Goal: Task Accomplishment & Management: Manage account settings

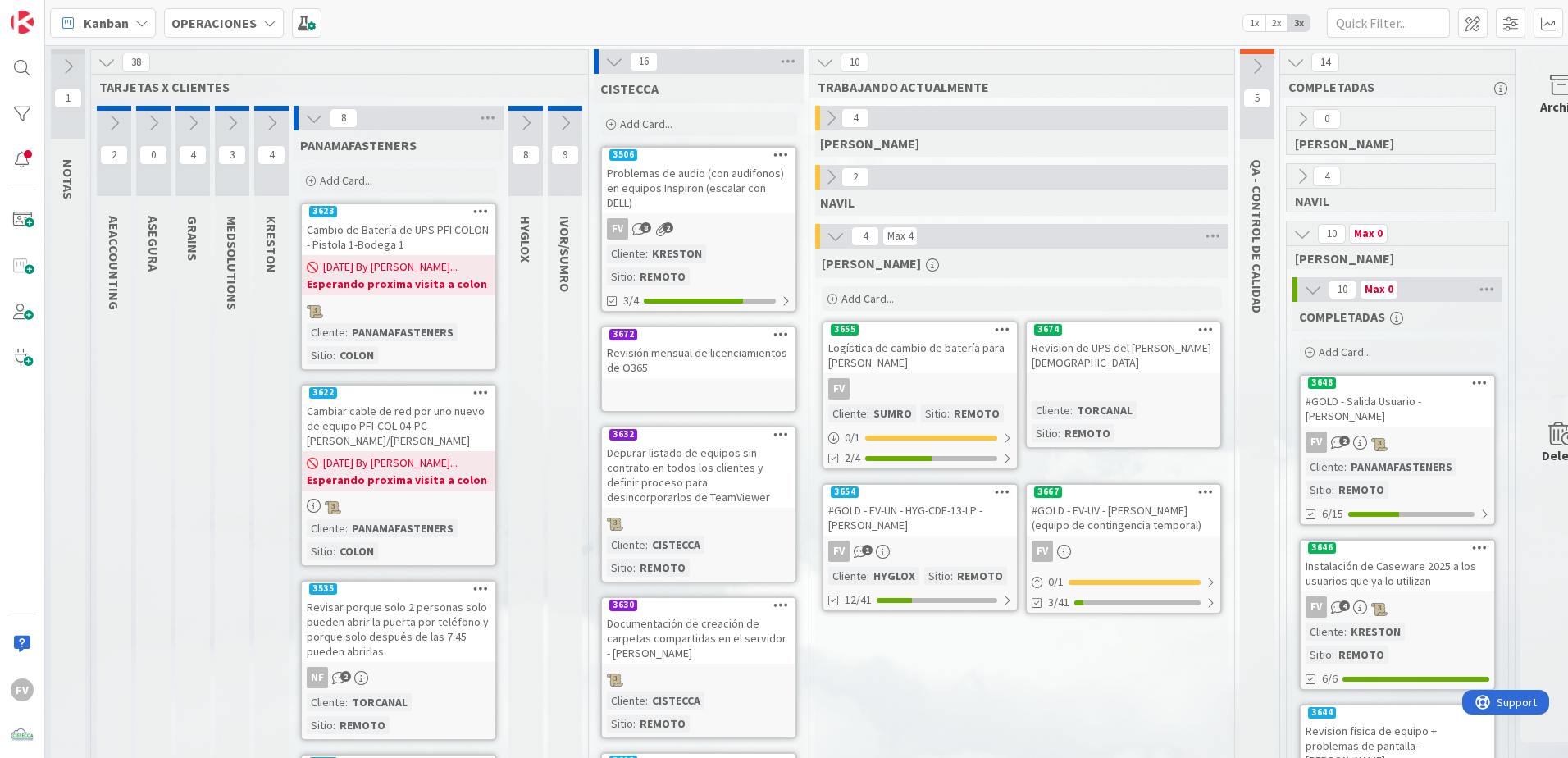
drag, startPoint x: 716, startPoint y: 312, endPoint x: 756, endPoint y: 308, distance: 40.2
click at [716, 327] on div "3672" at bounding box center [699, 334] width 193 height 15
click at [1145, 383] on link "3674 Revision de UPS del [PERSON_NAME] Cliente : TORCANAL Sitio : REMOTO" at bounding box center [1122, 385] width 196 height 128
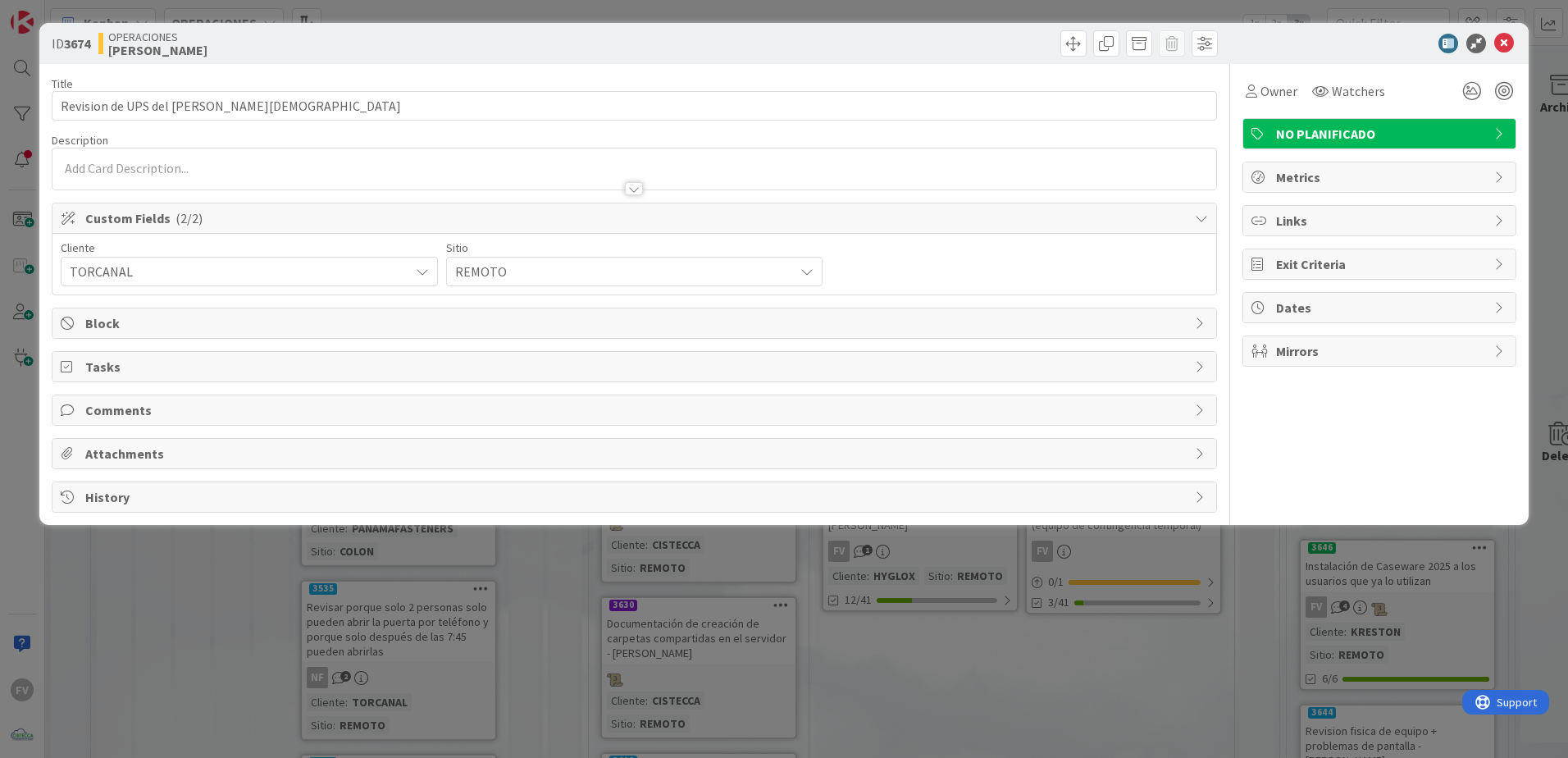
click at [196, 405] on span "Comments" at bounding box center [636, 411] width 1101 height 20
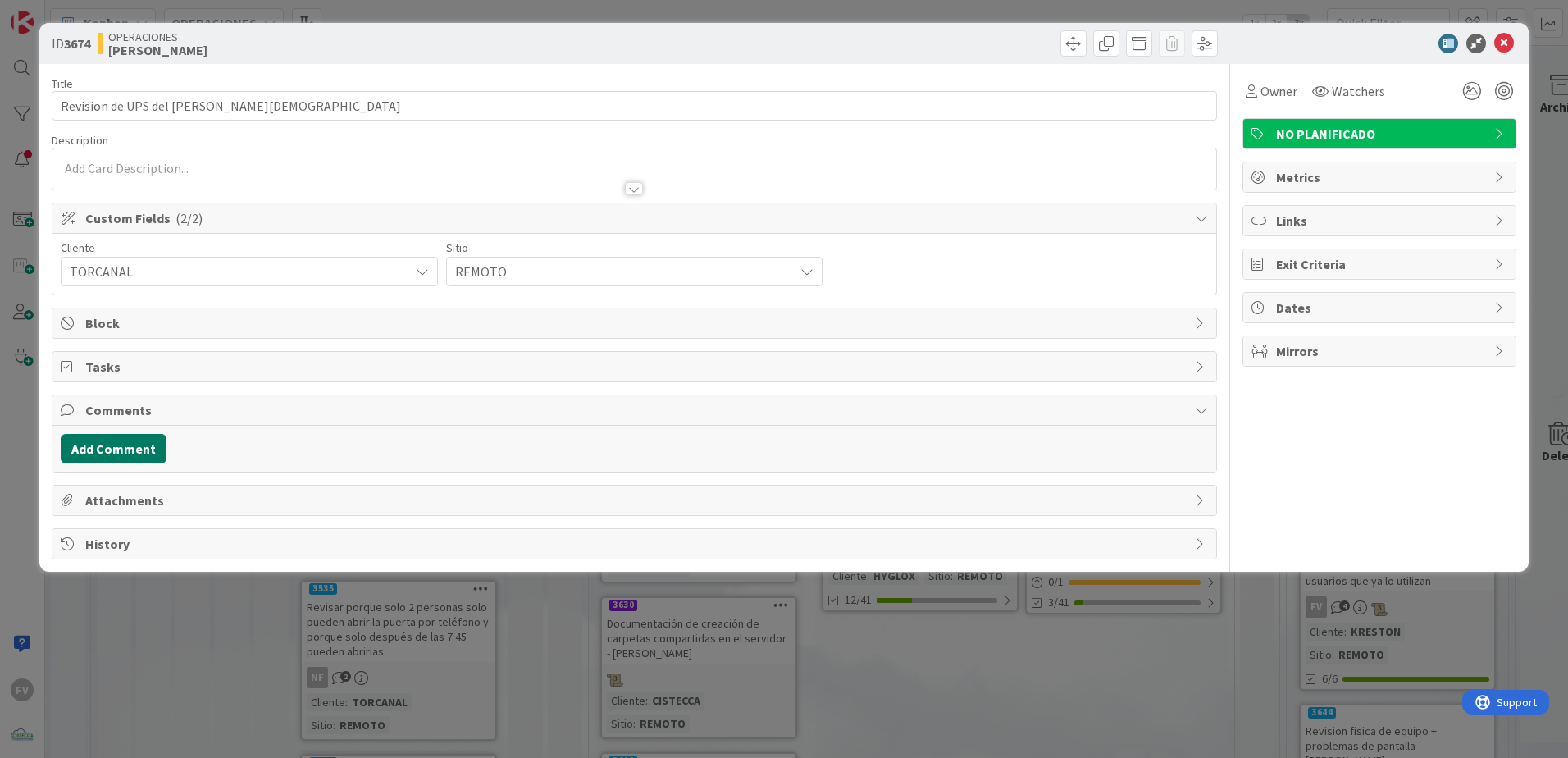
click at [144, 460] on button "Add Comment" at bounding box center [114, 449] width 106 height 30
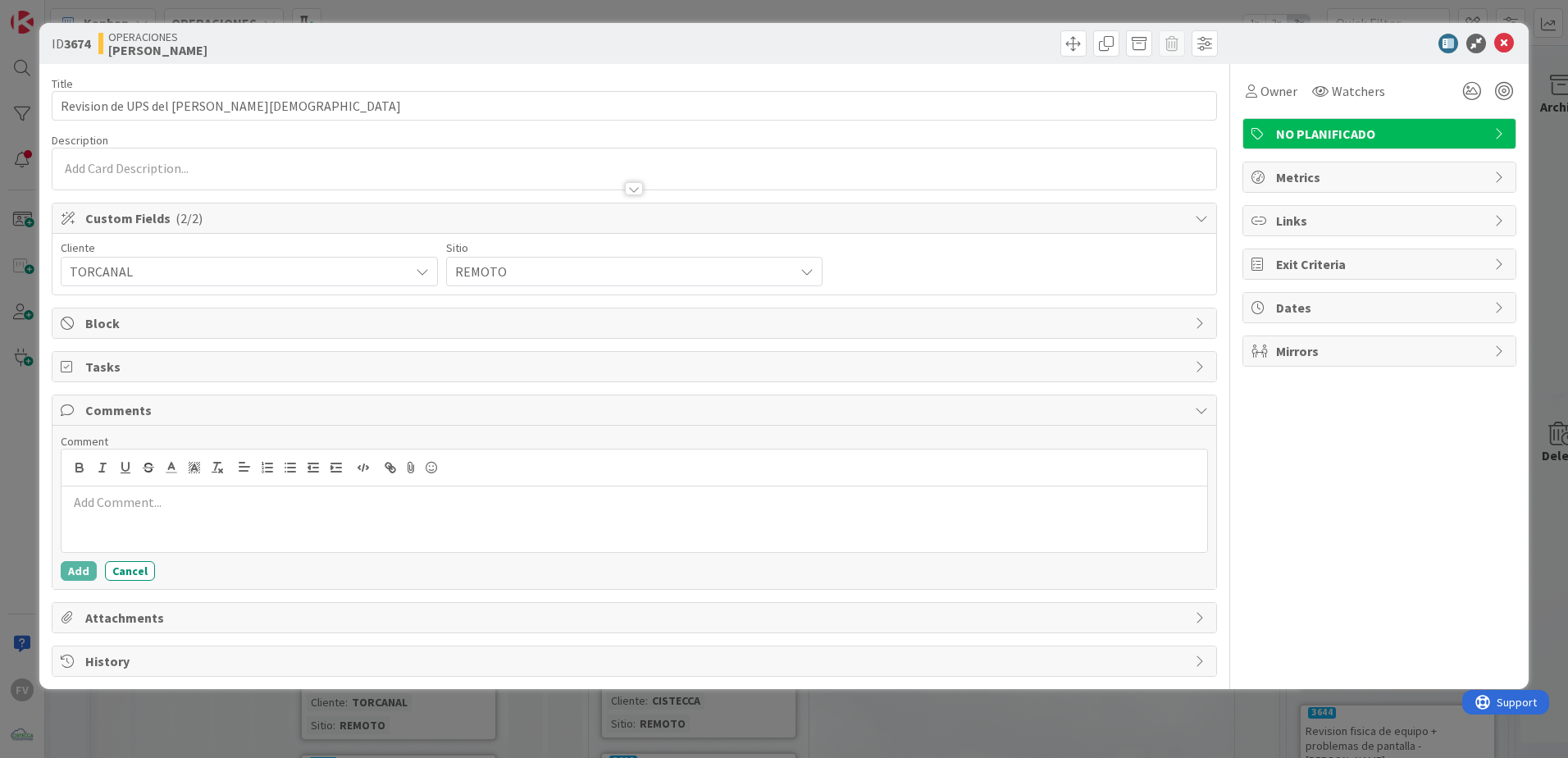
click at [179, 495] on p at bounding box center [634, 502] width 1132 height 19
click at [69, 574] on button "Add" at bounding box center [79, 571] width 36 height 20
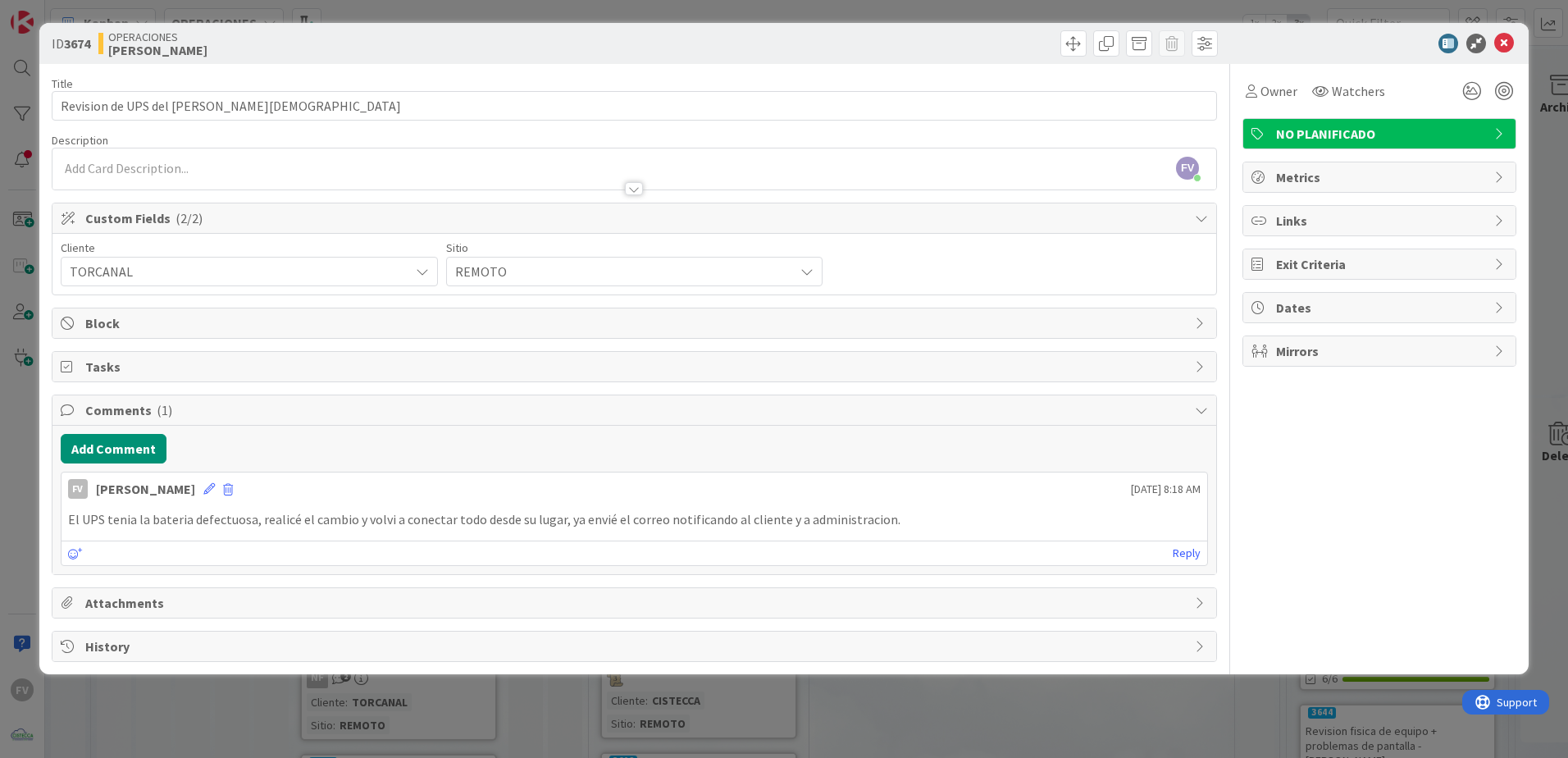
click at [178, 413] on span "Comments ( 1 )" at bounding box center [636, 411] width 1101 height 20
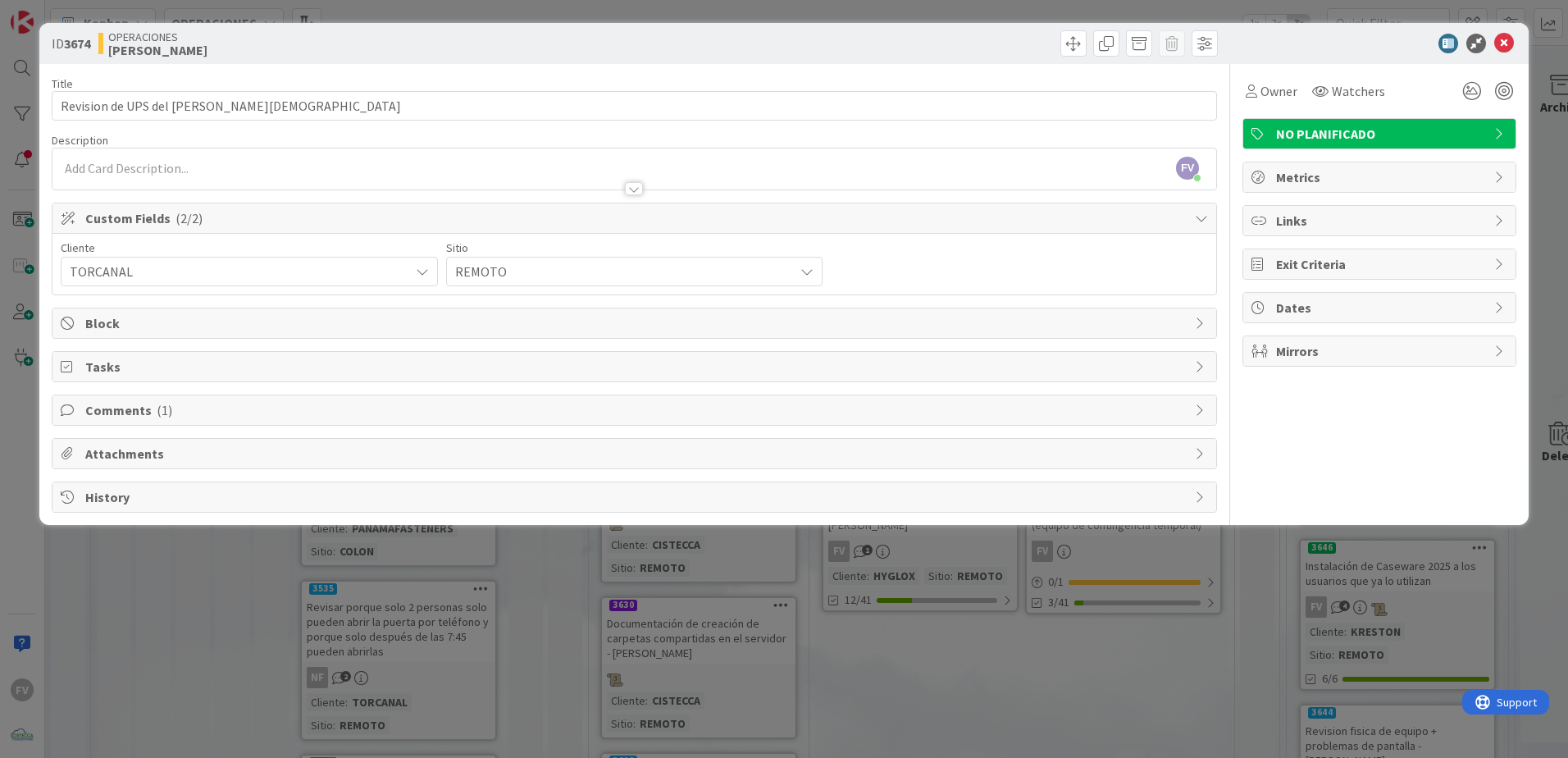
click at [150, 326] on span "Block" at bounding box center [636, 323] width 1101 height 20
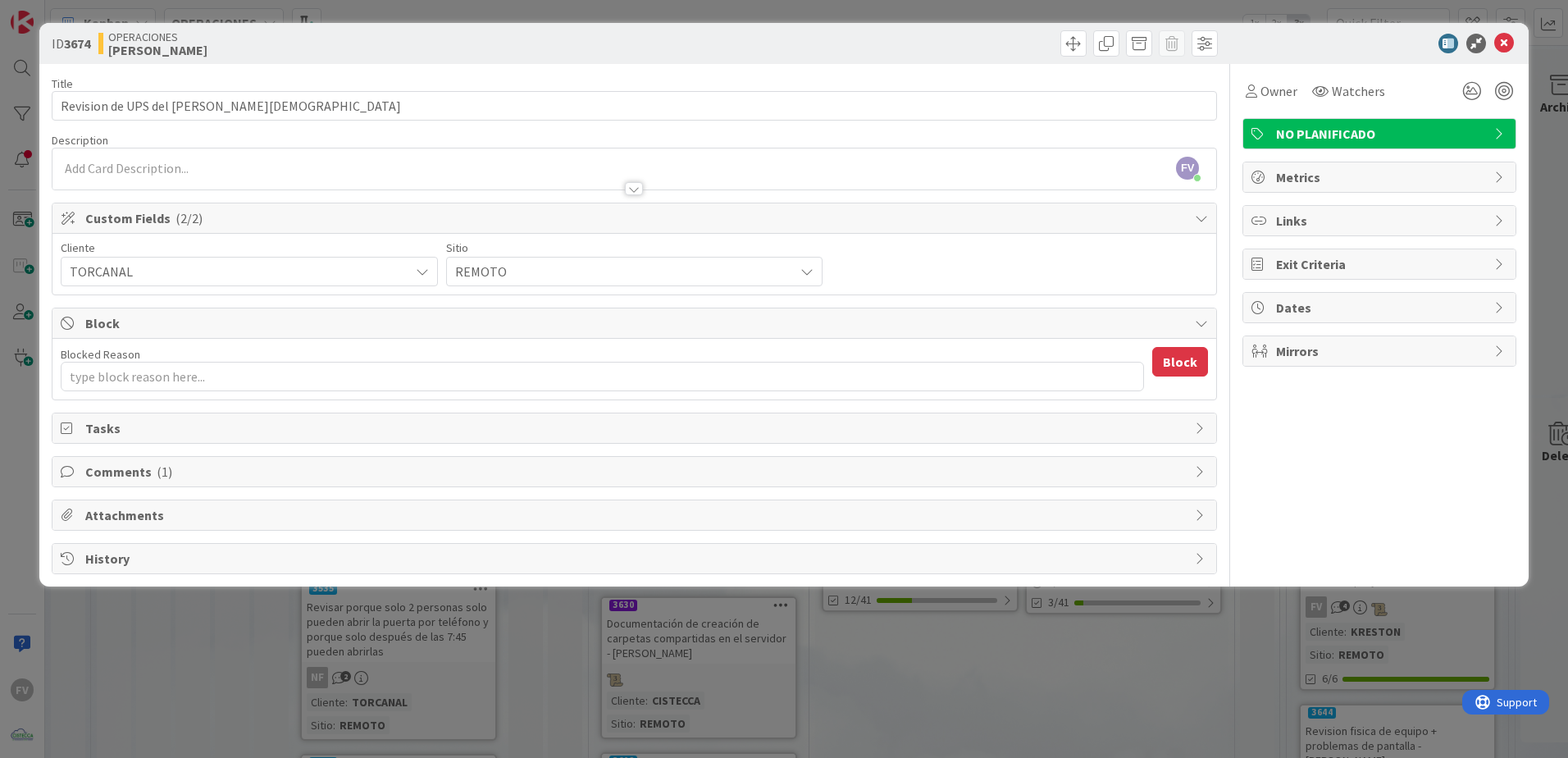
click at [150, 326] on span "Block" at bounding box center [636, 323] width 1101 height 20
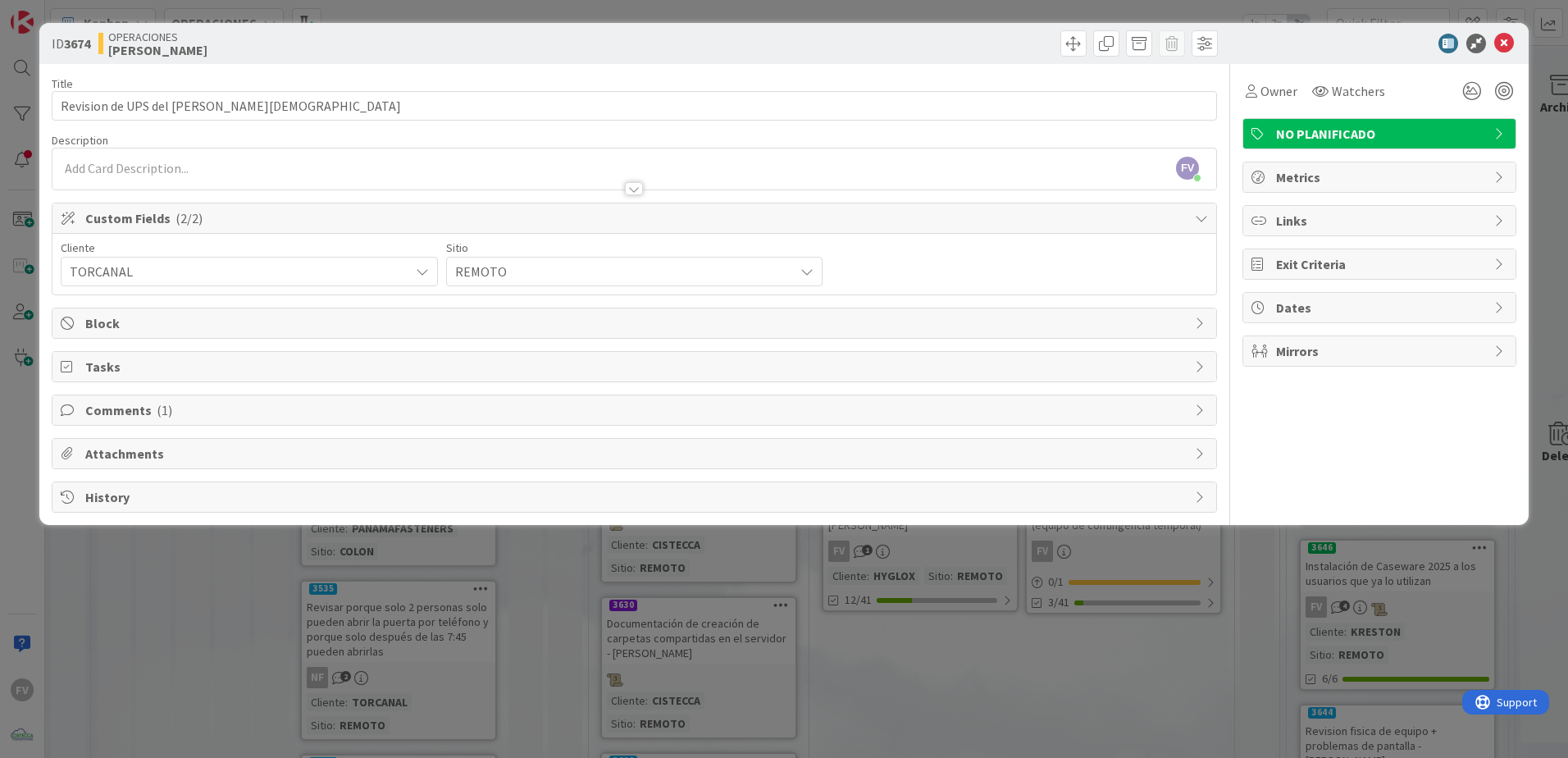
click at [264, 210] on span "Custom Fields ( 2/2 )" at bounding box center [636, 218] width 1101 height 20
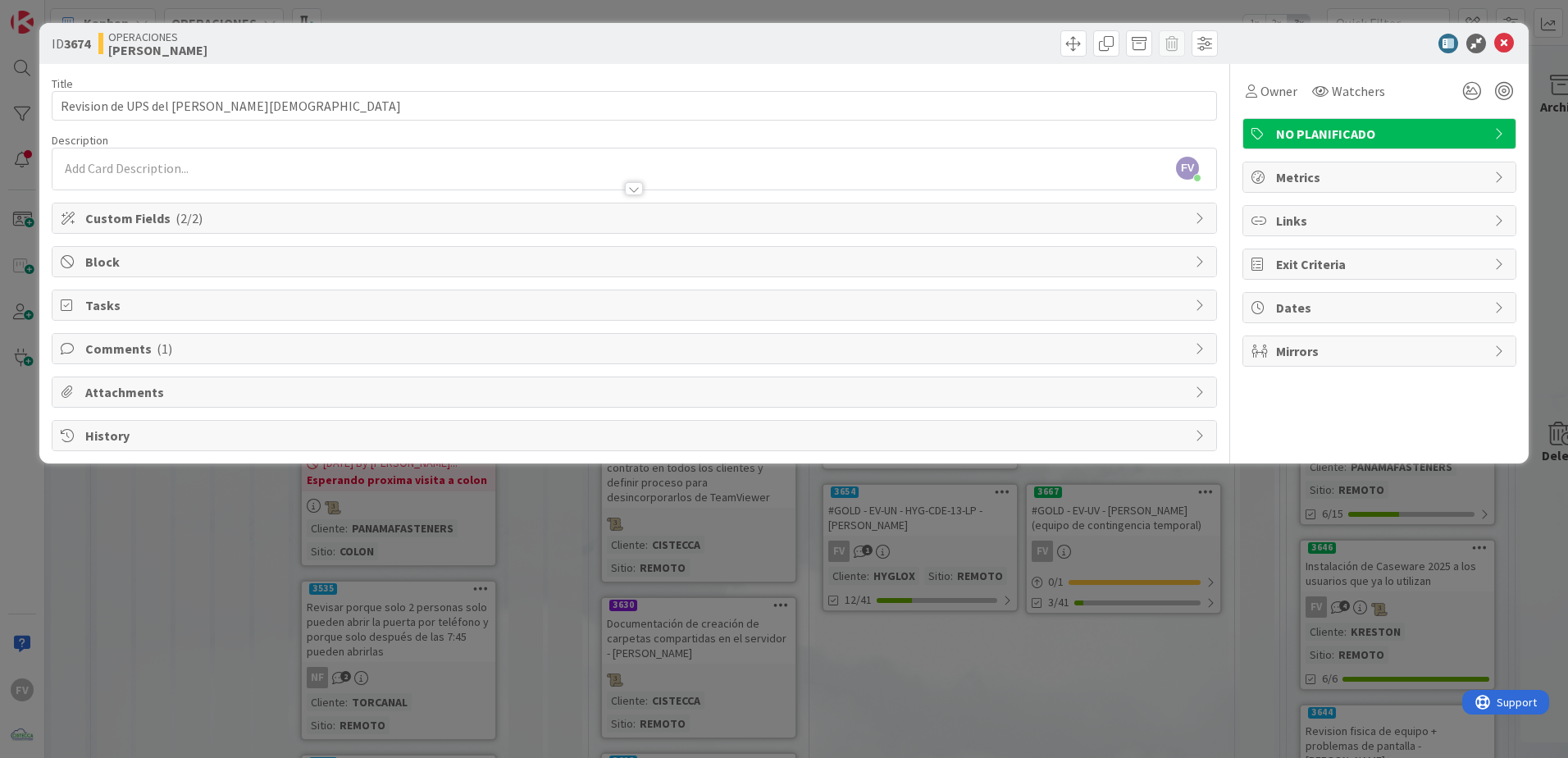
click at [136, 391] on span "Attachments" at bounding box center [636, 392] width 1101 height 20
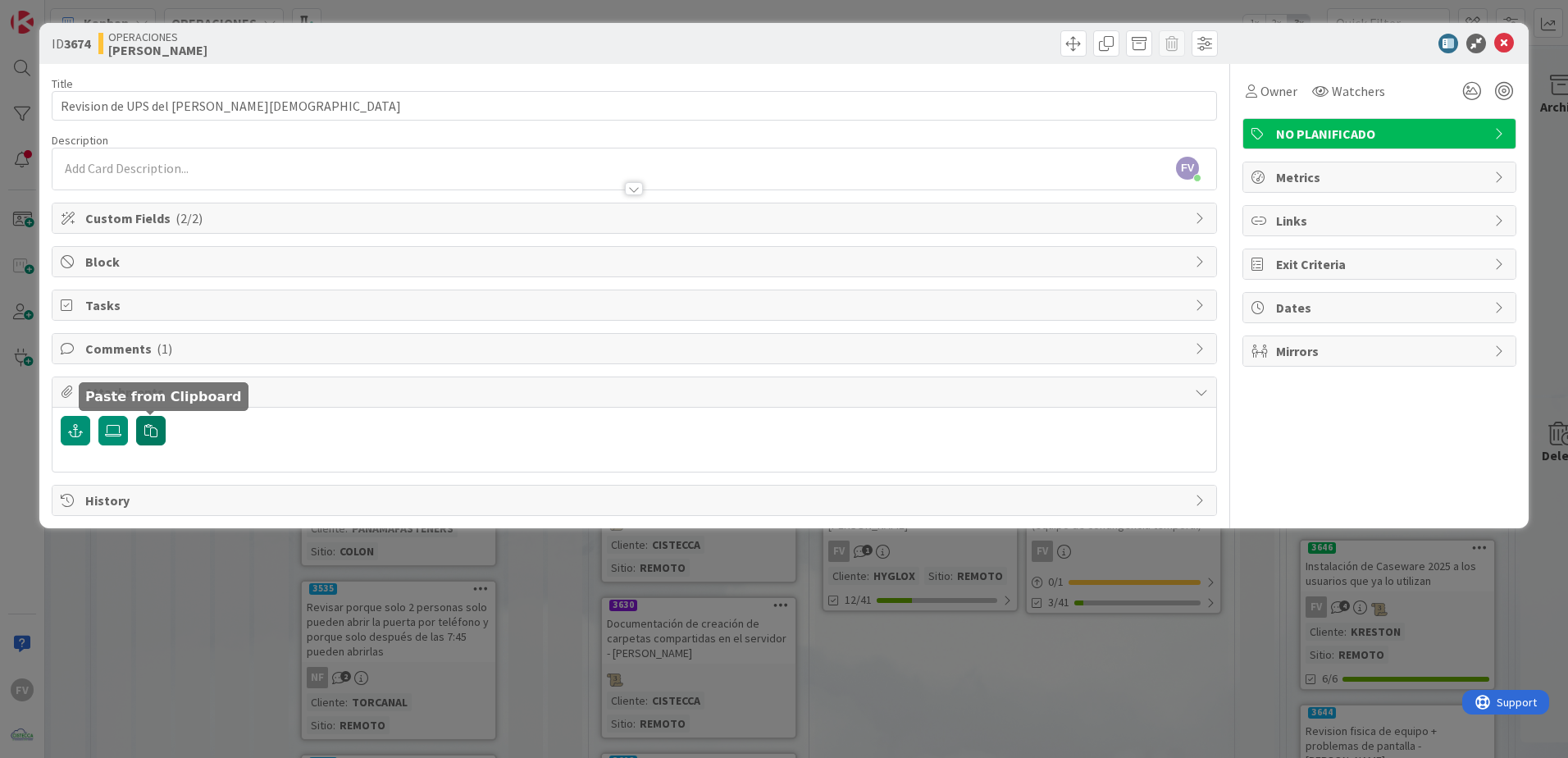
click at [154, 434] on icon "button" at bounding box center [151, 430] width 13 height 13
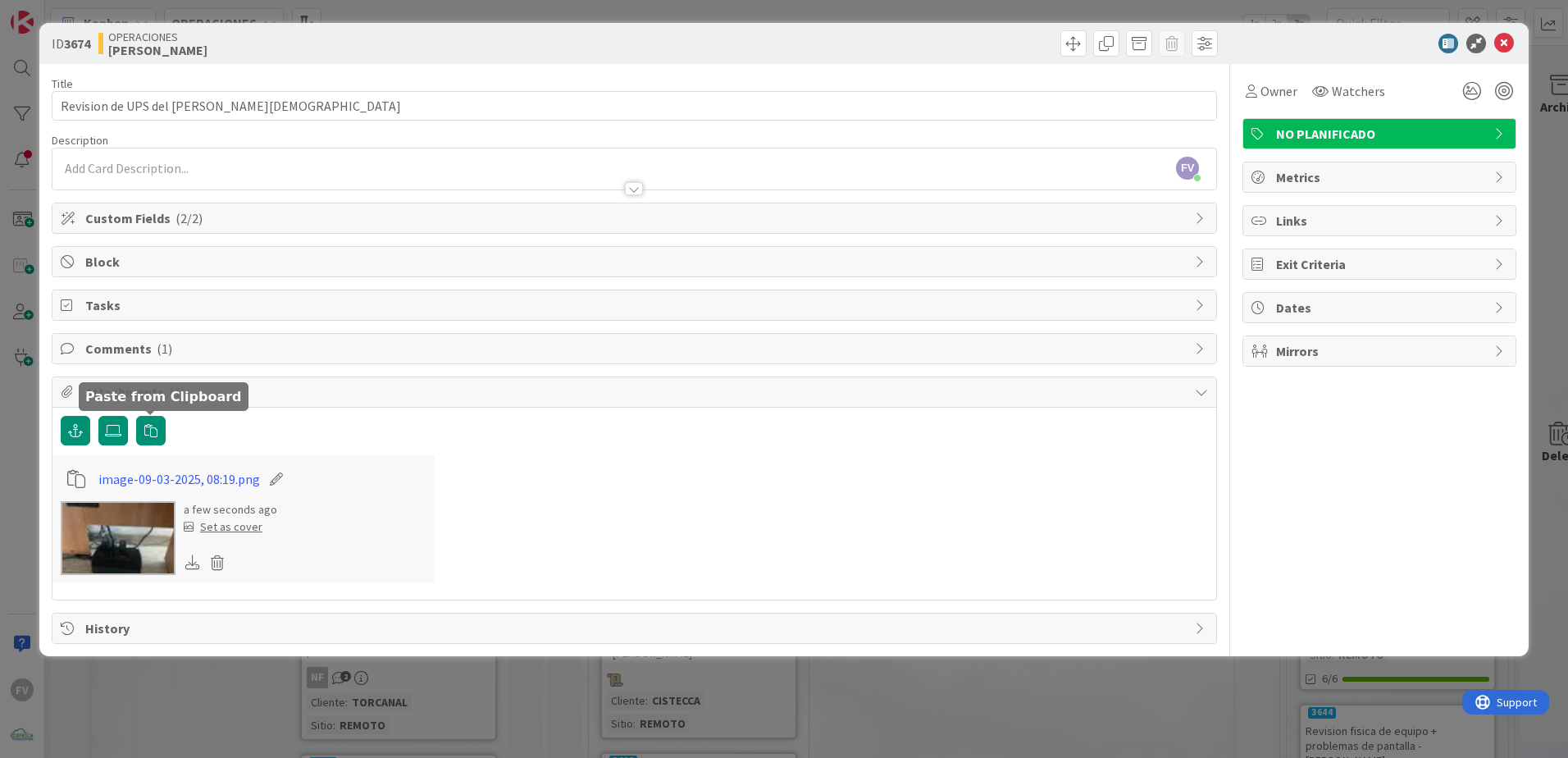
click at [307, 387] on span "Attachments ( 1 )" at bounding box center [636, 392] width 1101 height 20
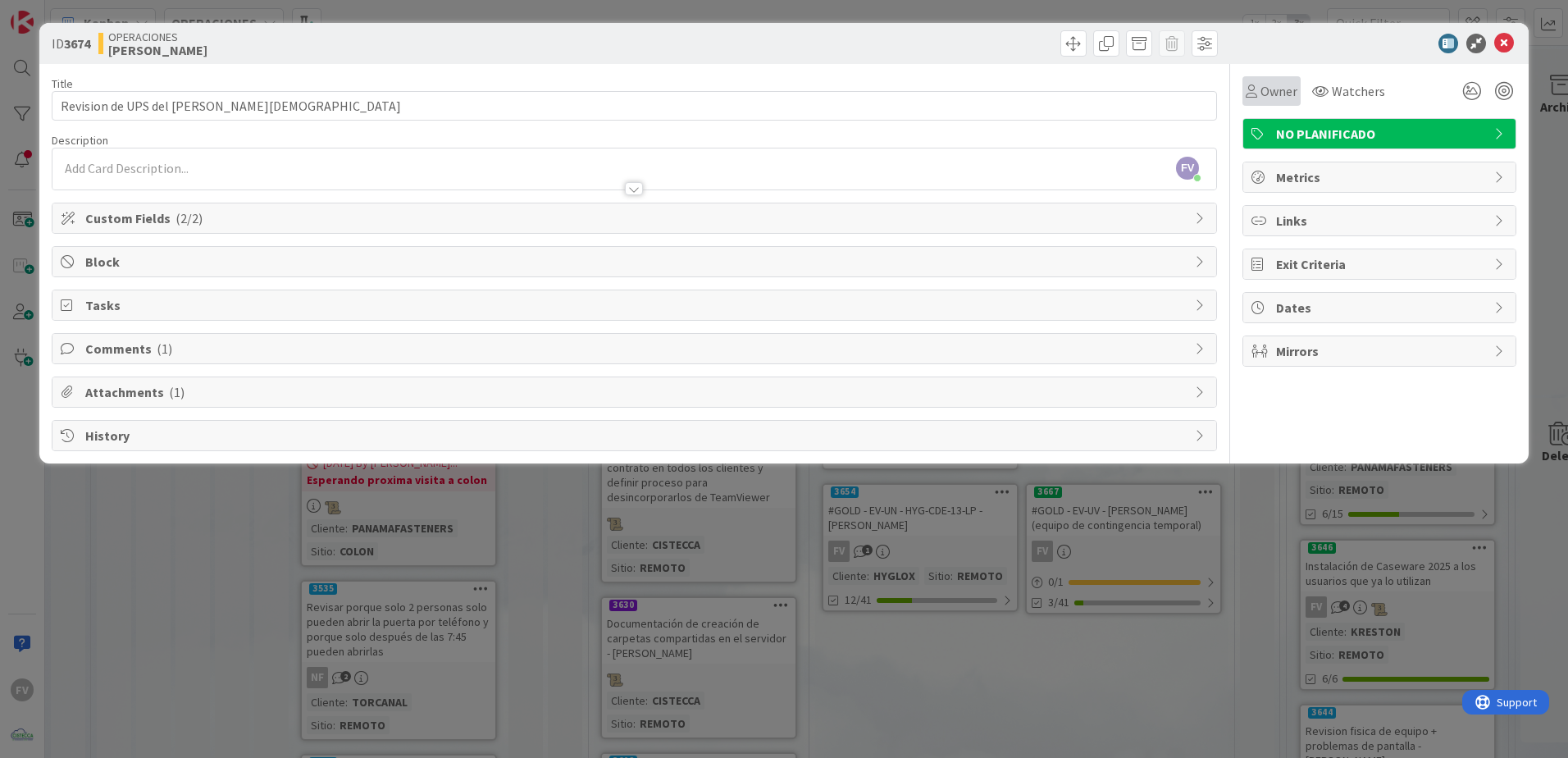
click at [1274, 91] on span "Owner" at bounding box center [1279, 91] width 37 height 20
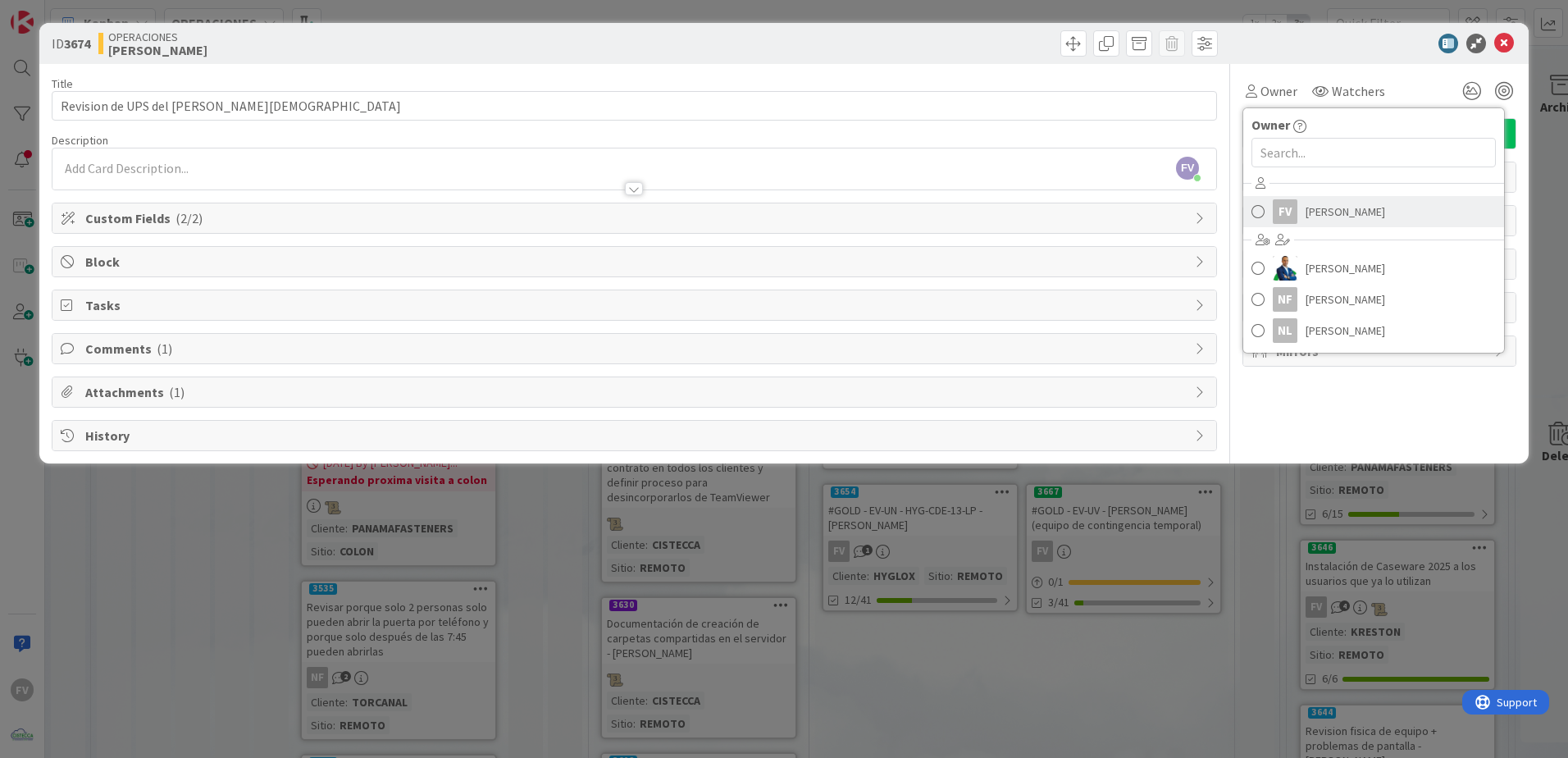
click at [1374, 202] on span "[PERSON_NAME]" at bounding box center [1346, 211] width 80 height 25
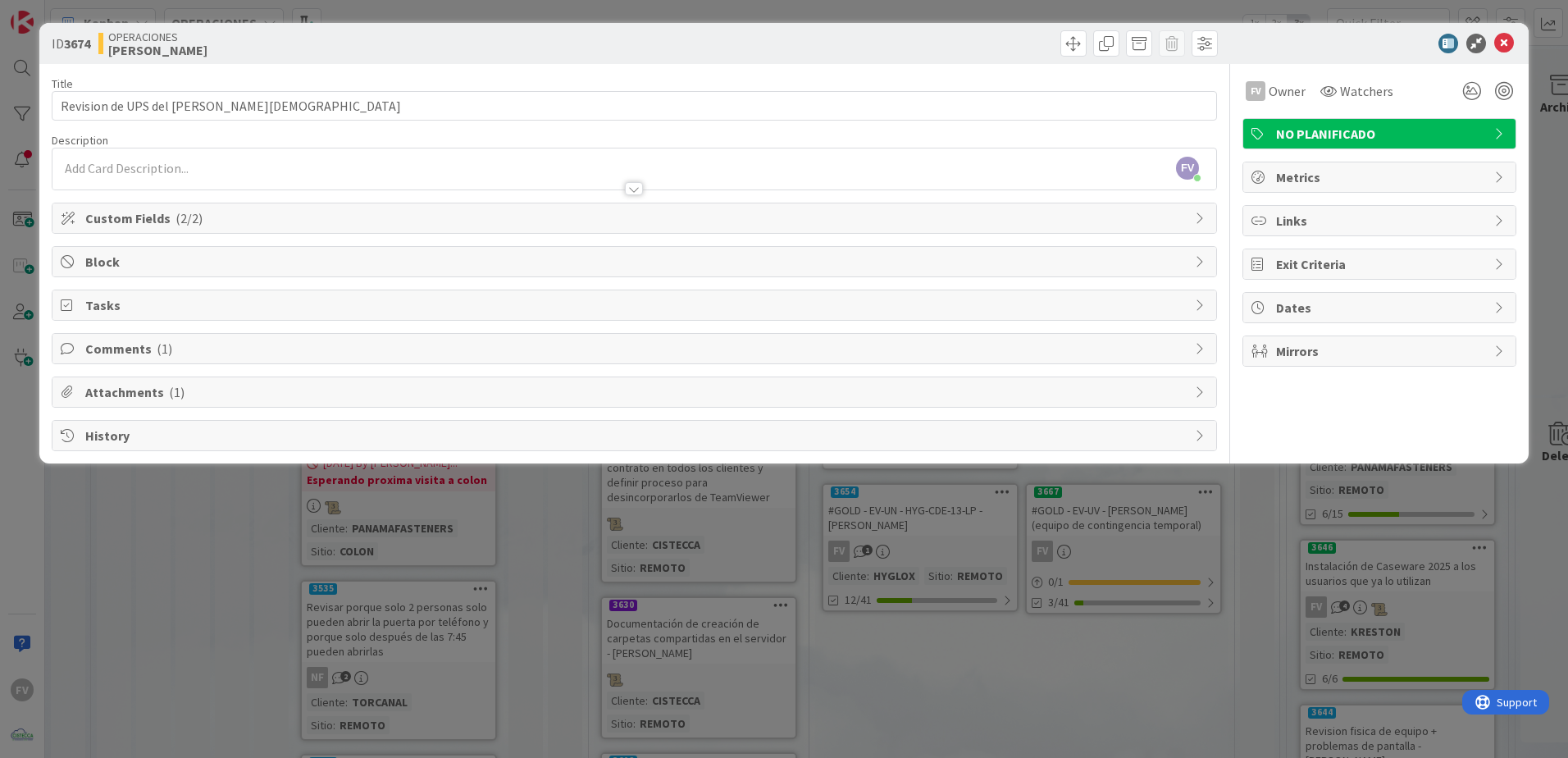
click at [196, 221] on span "( 2/2 )" at bounding box center [188, 218] width 27 height 16
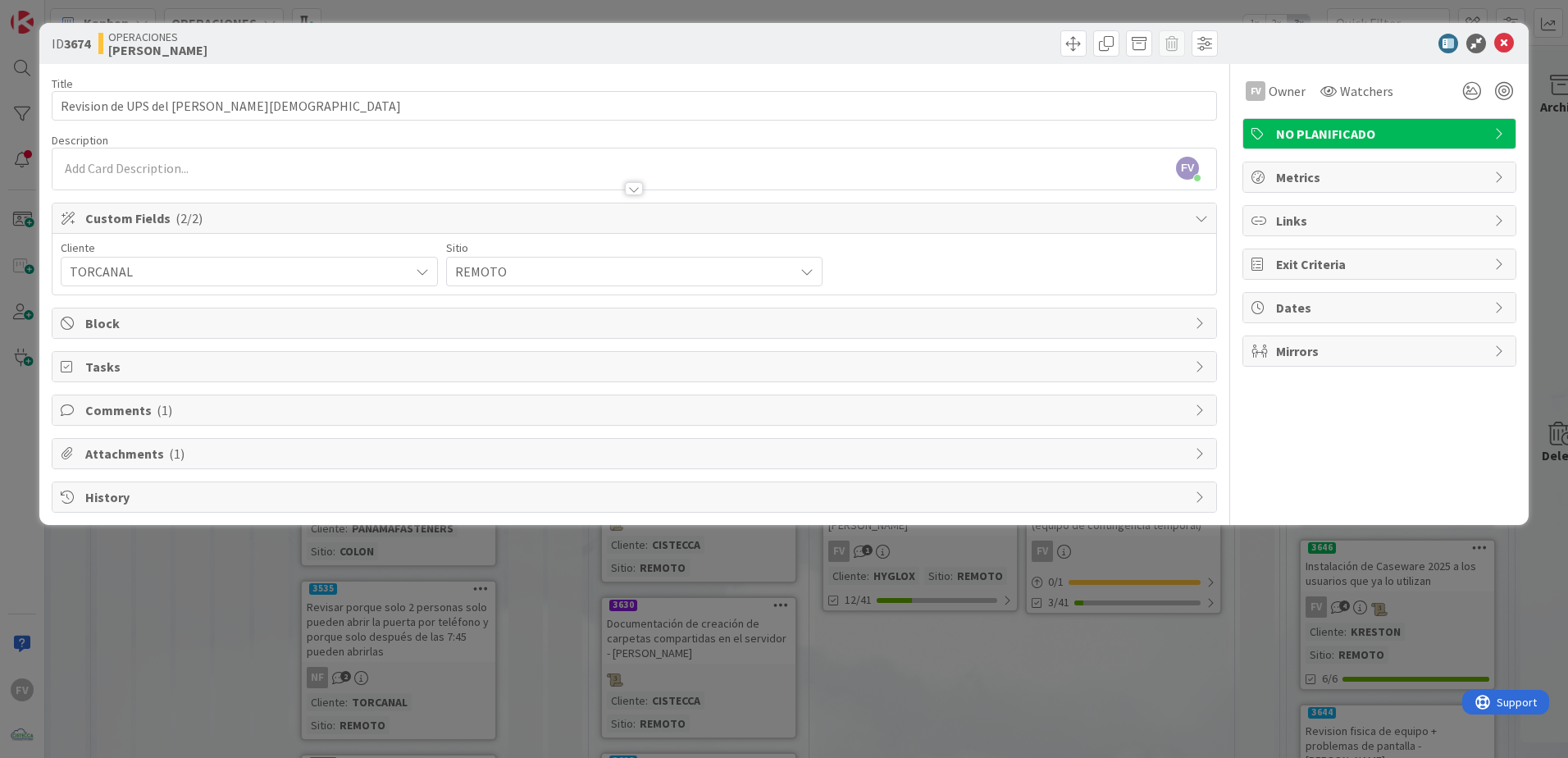
click at [362, 229] on div "Custom Fields ( 2/2 )" at bounding box center [635, 218] width 1164 height 30
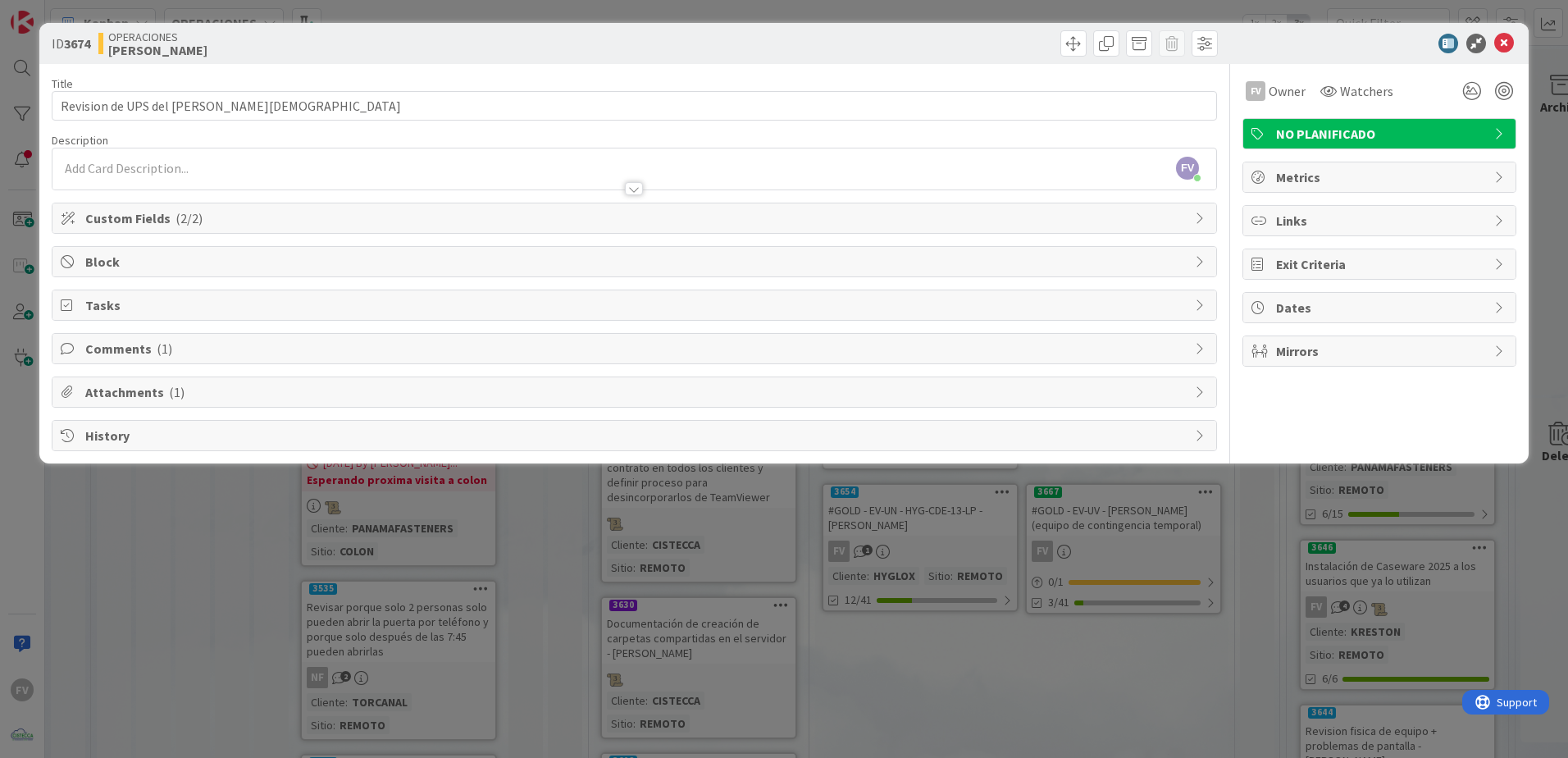
click at [404, 222] on span "Custom Fields ( 2/2 )" at bounding box center [636, 218] width 1101 height 20
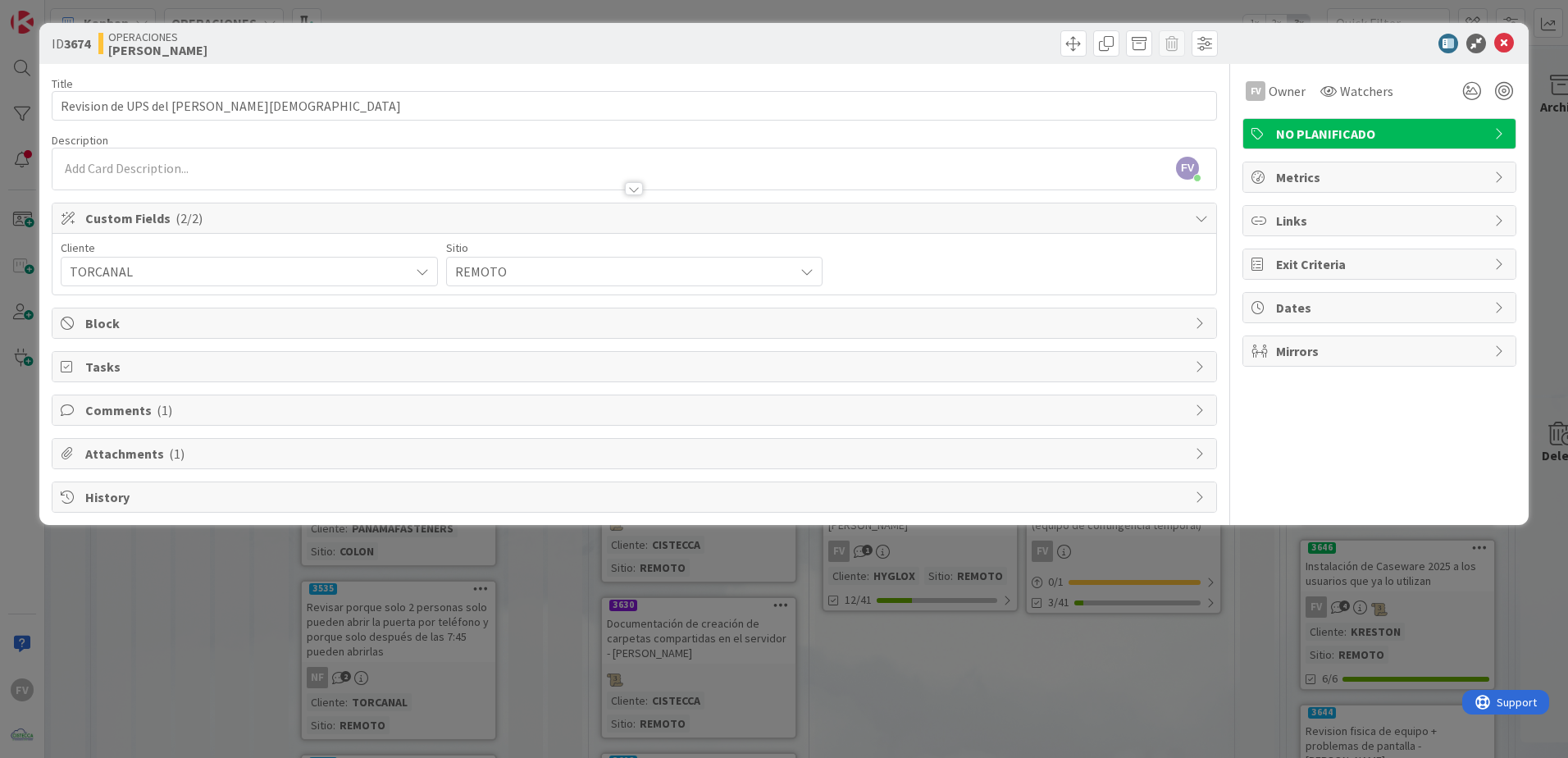
drag, startPoint x: 497, startPoint y: 261, endPoint x: 520, endPoint y: 262, distance: 23.0
click at [401, 262] on span "REMOTO" at bounding box center [235, 271] width 331 height 23
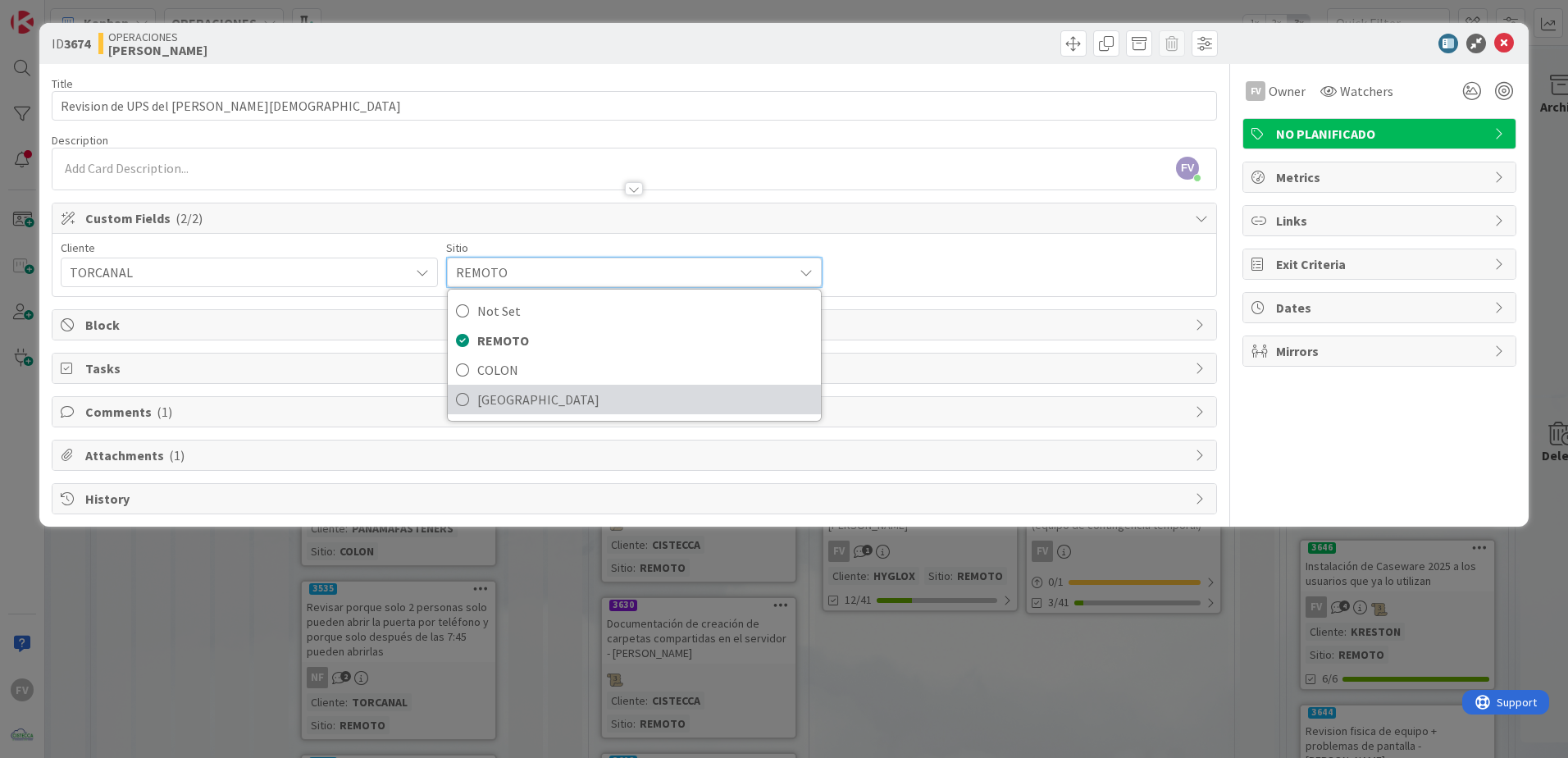
click at [513, 398] on span "[GEOGRAPHIC_DATA]" at bounding box center [645, 399] width 336 height 25
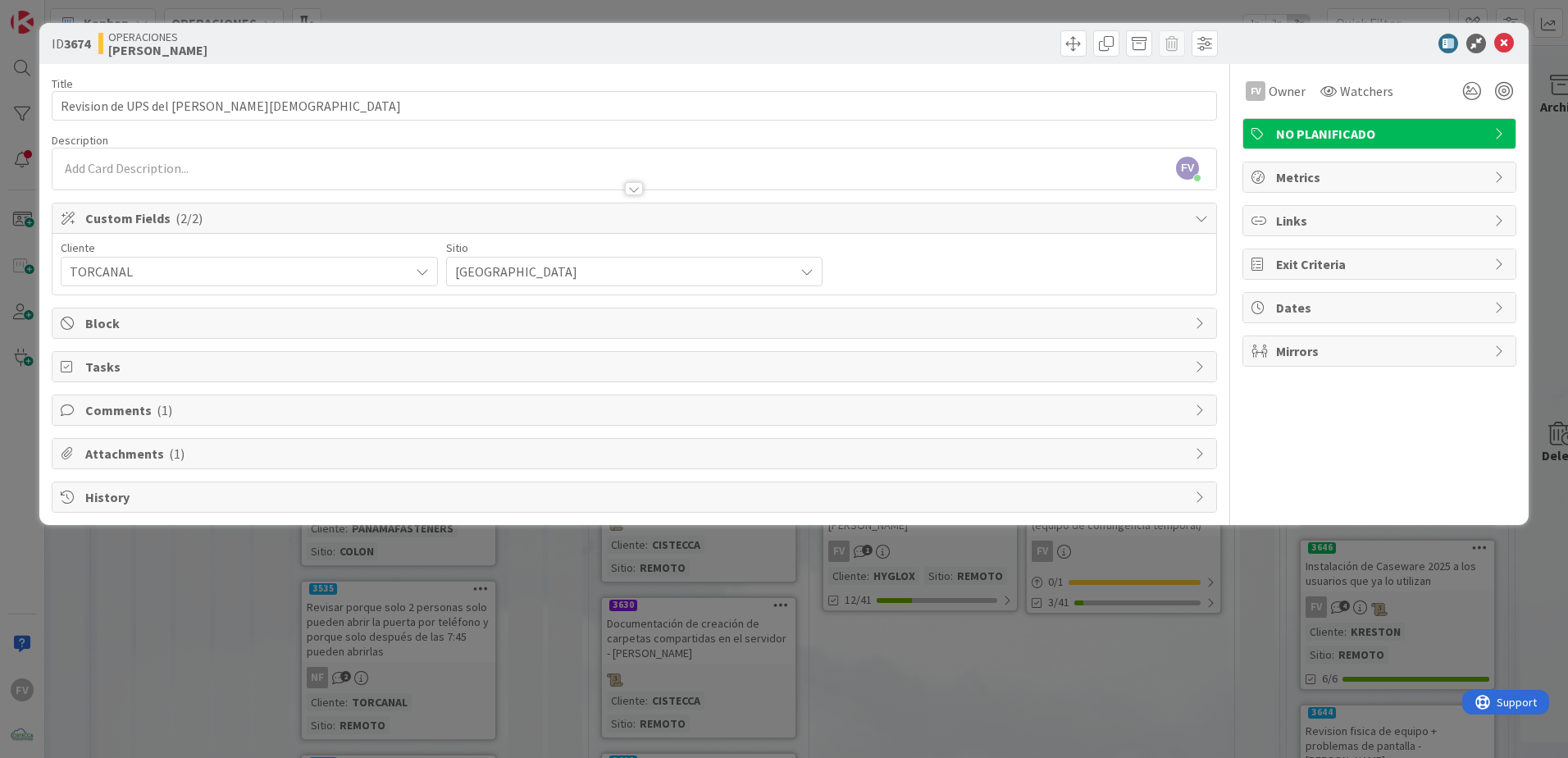
click at [521, 234] on div "Cliente TORCANAL Sitio [GEOGRAPHIC_DATA] Not Set REMOTO COLON [GEOGRAPHIC_DATA]" at bounding box center [635, 263] width 1164 height 61
click at [667, 223] on span "Custom Fields ( 2/2 )" at bounding box center [636, 218] width 1101 height 20
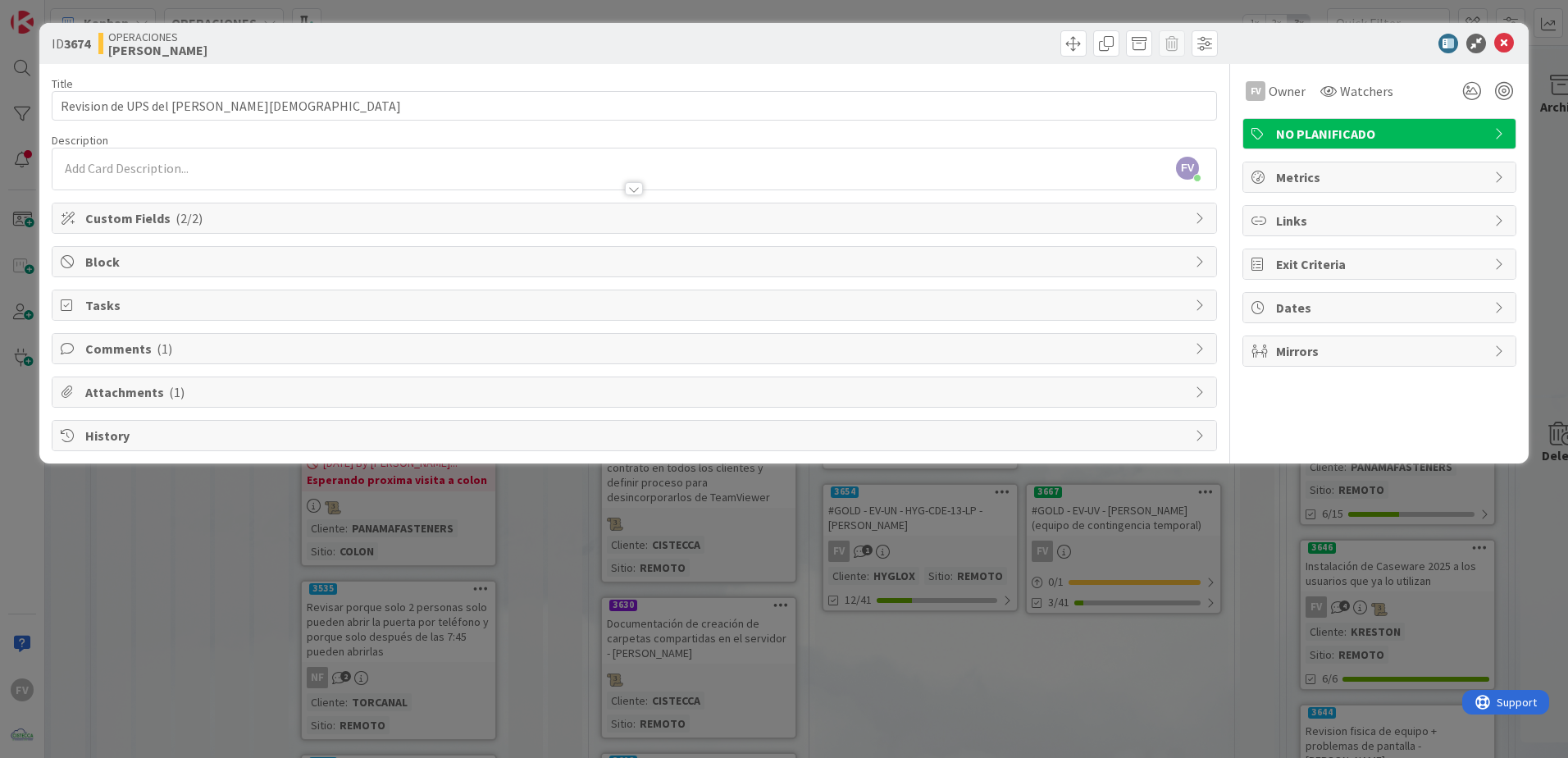
click at [825, 563] on div "ID 3674 OPERACIONES [PERSON_NAME] Title 33 / 128 Revision de UPS del [PERSON_NA…" at bounding box center [784, 379] width 1568 height 758
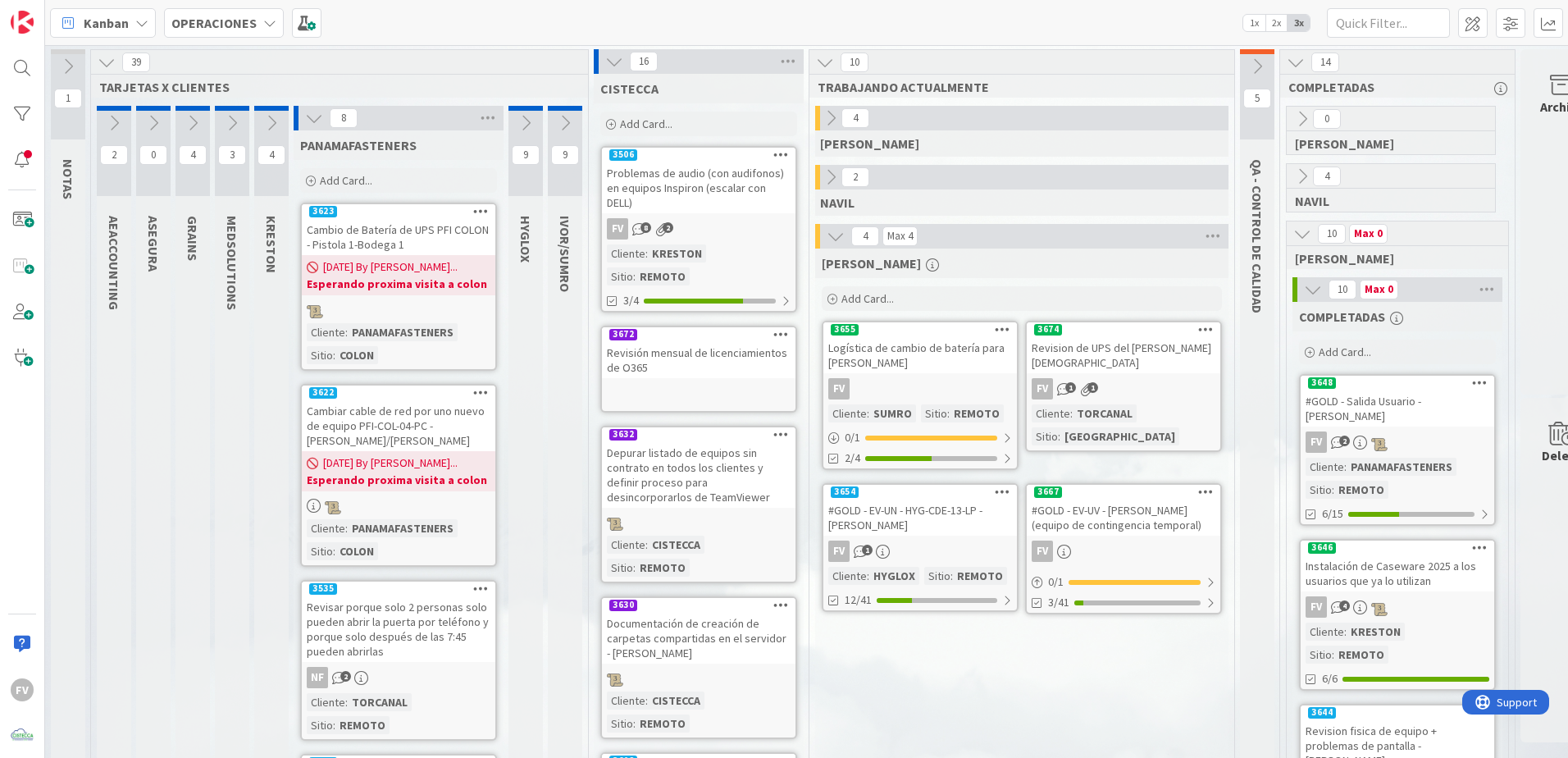
click at [1140, 410] on div "Cliente : TORCANAL Sitio : [GEOGRAPHIC_DATA]" at bounding box center [1123, 425] width 183 height 41
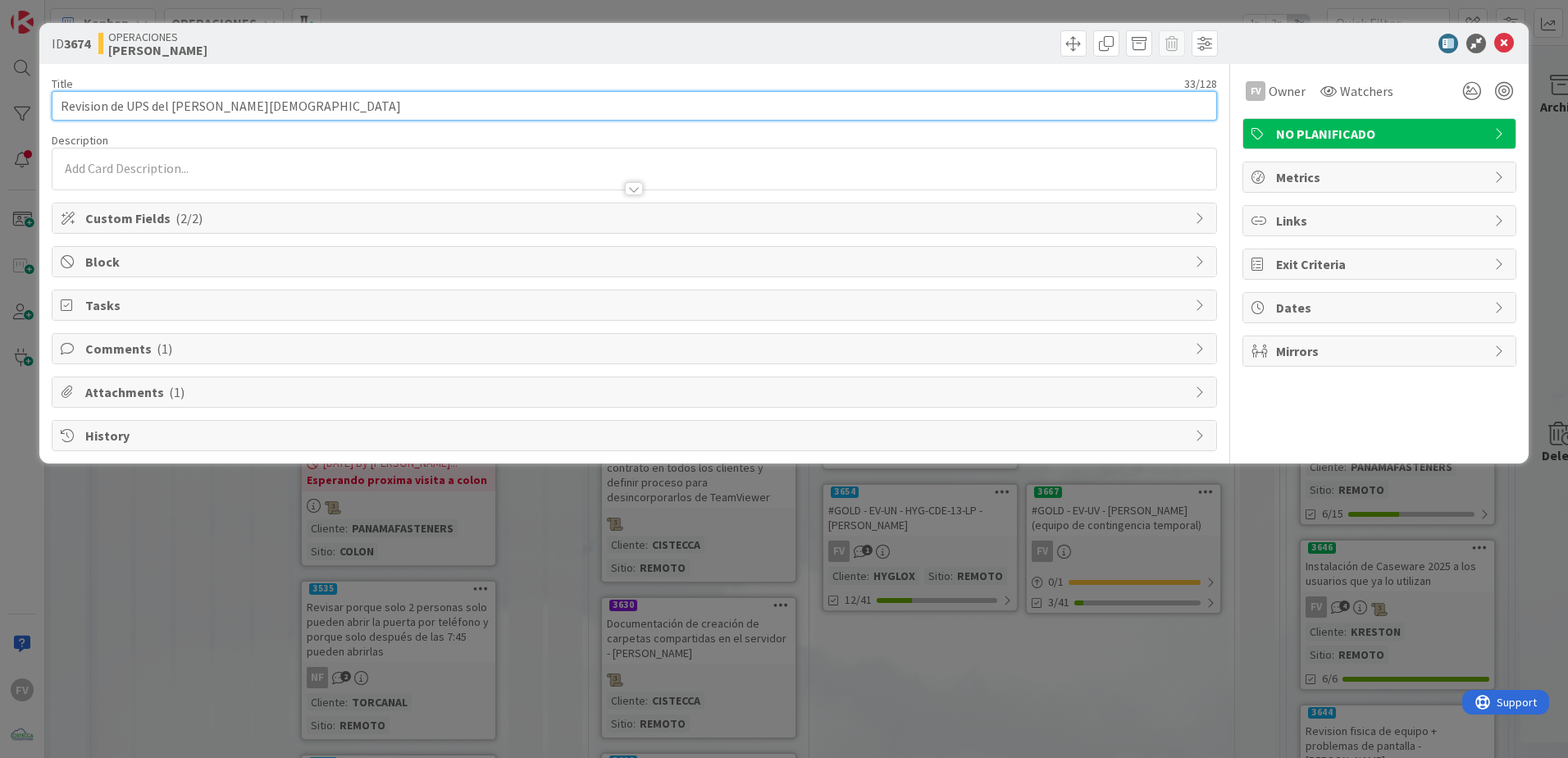
click at [322, 98] on input "Revision de UPS del [PERSON_NAME][DEMOGRAPHIC_DATA]" at bounding box center [634, 106] width 1165 height 30
type input "Revision de UPS del [PERSON_NAME] (cambio de bateria de 7.0 Ah)"
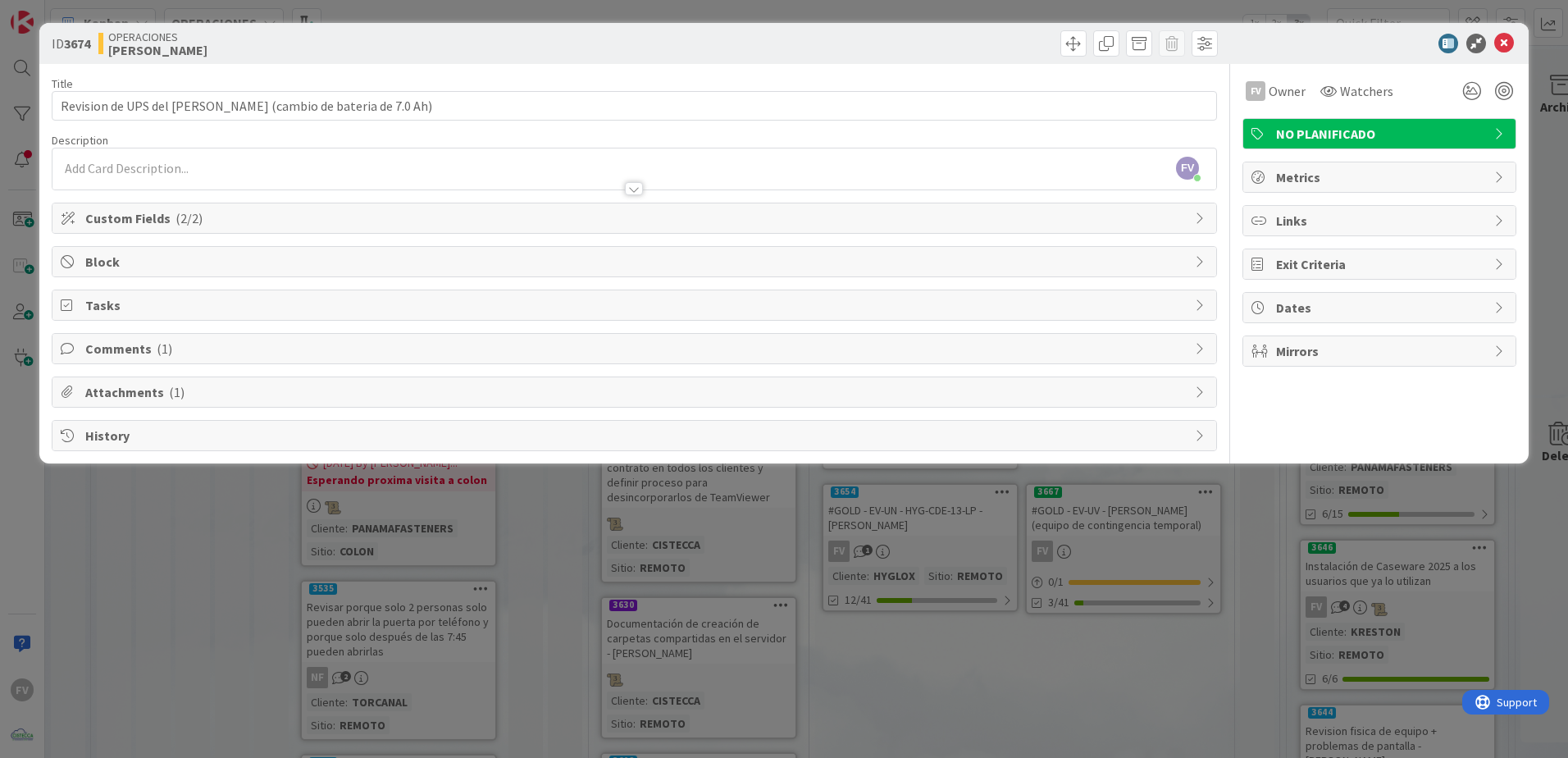
click at [1218, 525] on div "ID 3674 OPERACIONES [PERSON_NAME] Title 63 / 128 Revision de UPS del [PERSON_NA…" at bounding box center [784, 379] width 1568 height 758
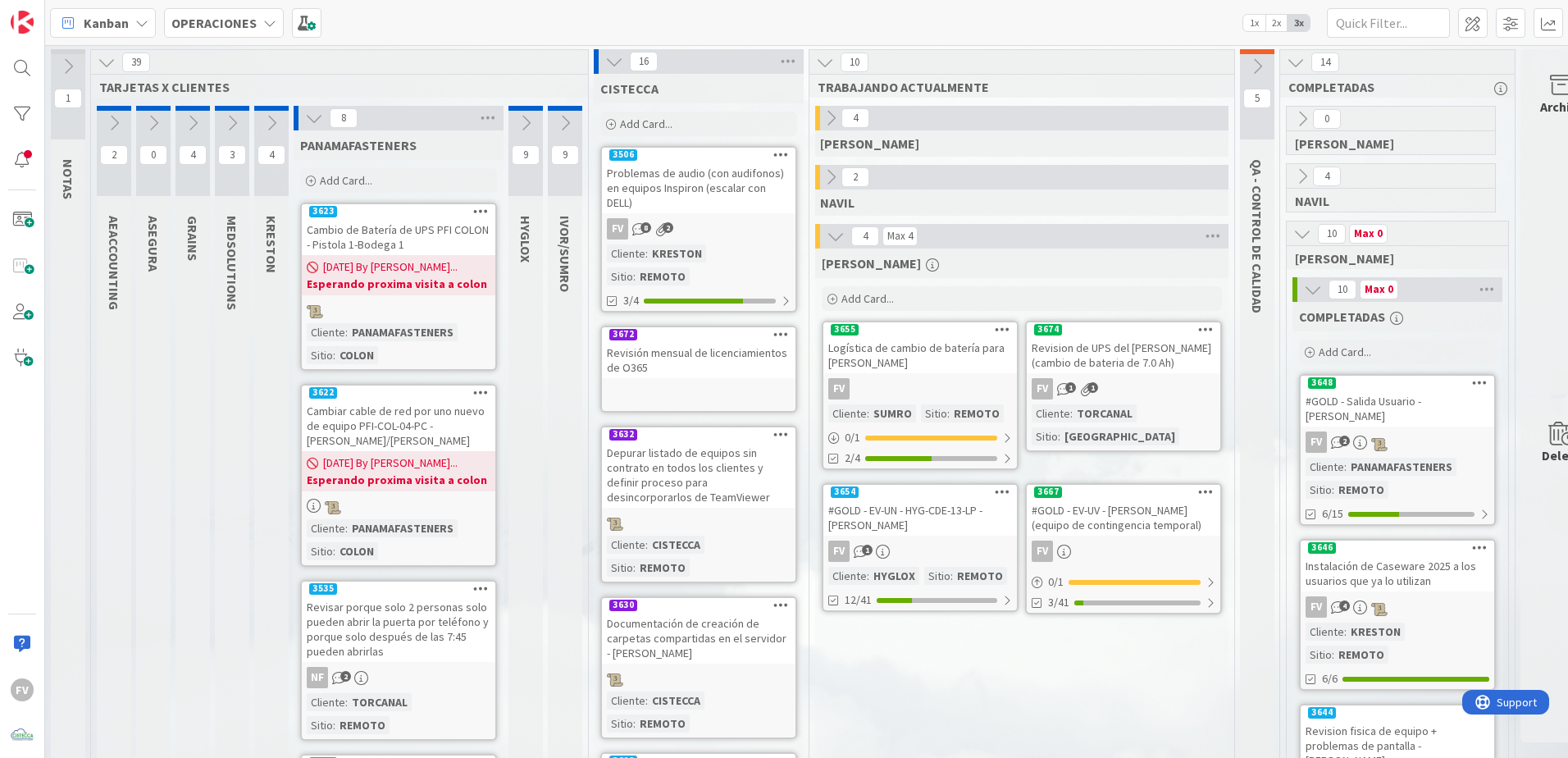
click at [1252, 64] on icon at bounding box center [1257, 67] width 18 height 18
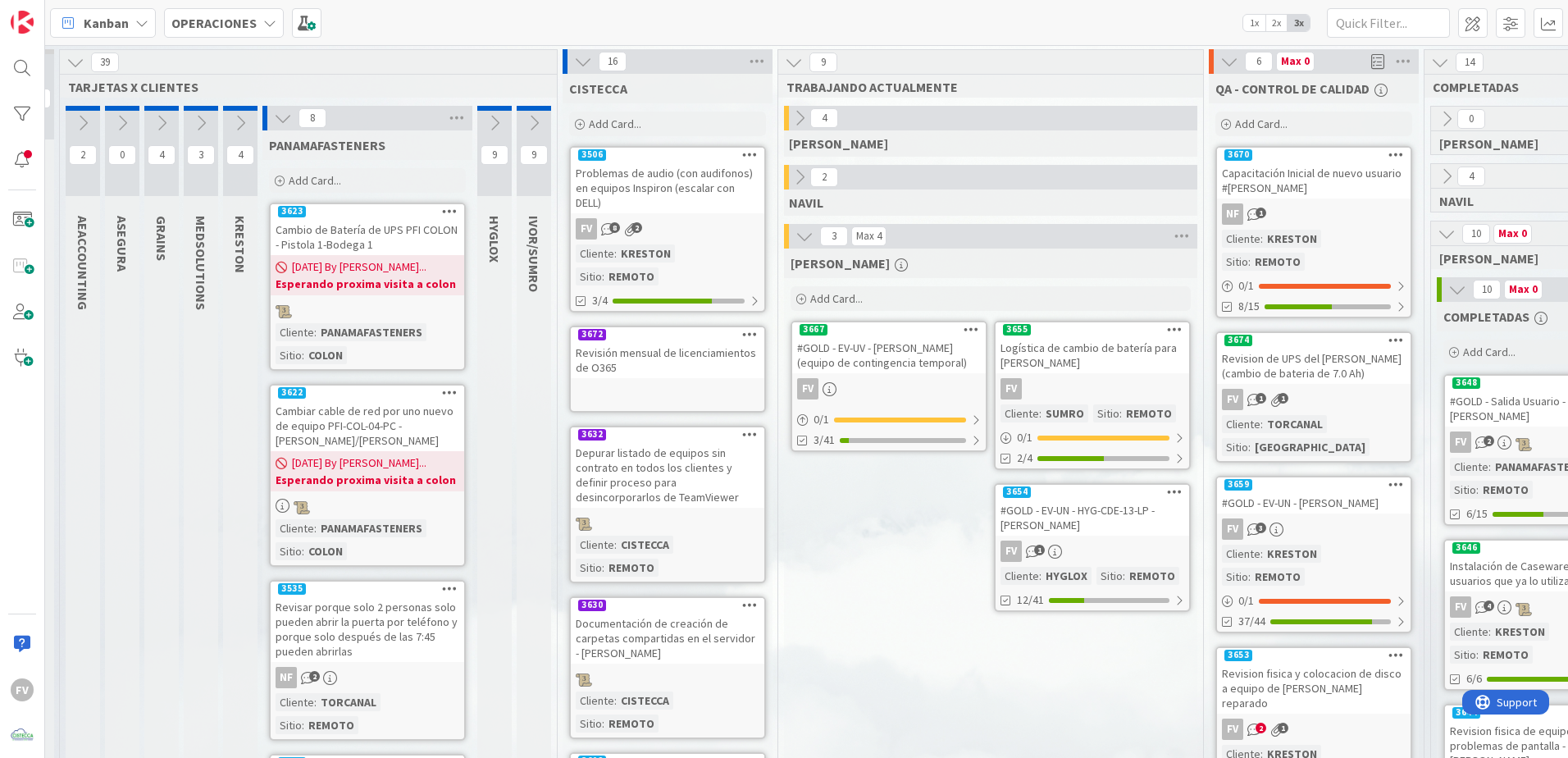
scroll to position [0, 43]
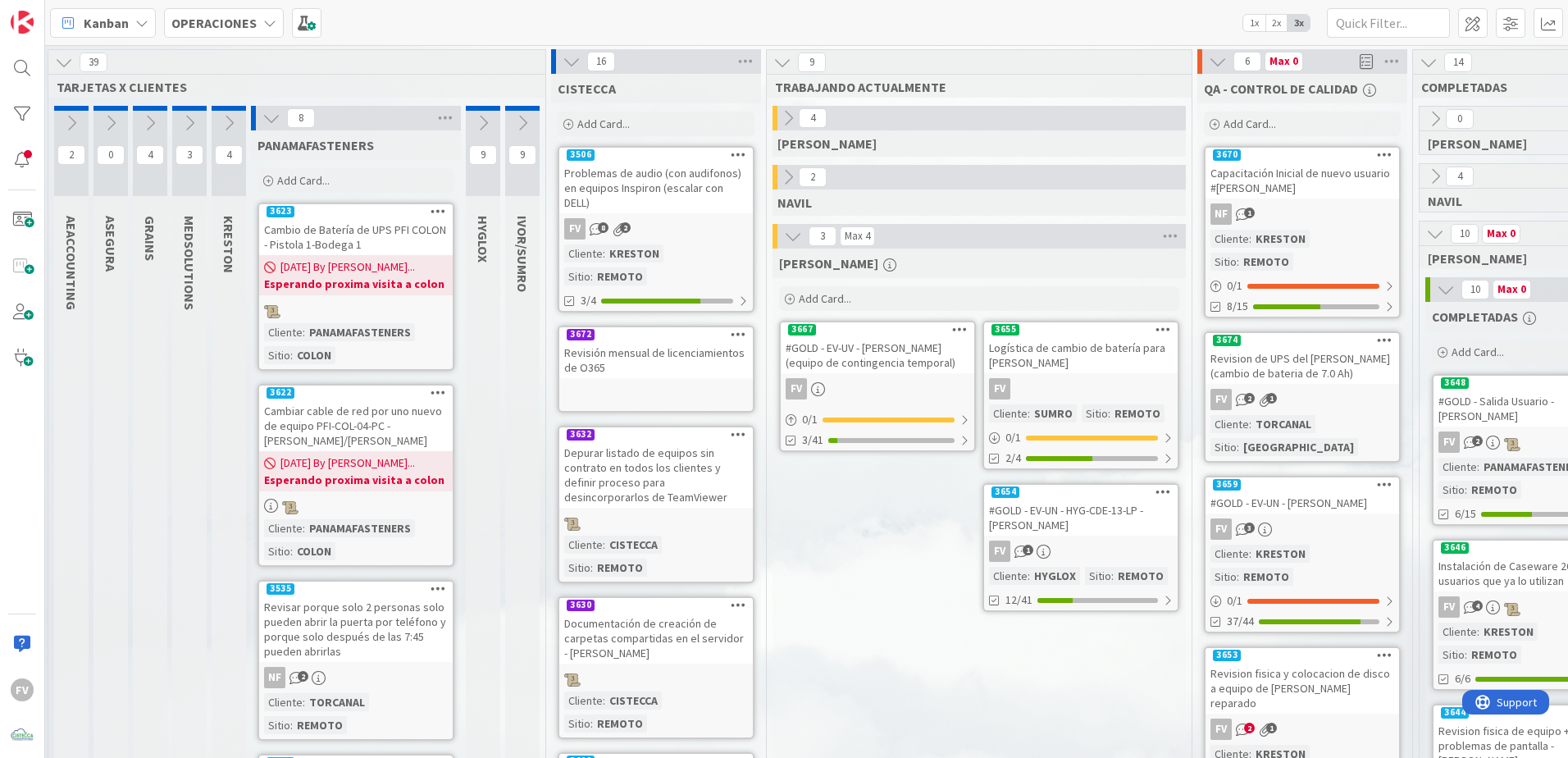
click at [1214, 60] on icon at bounding box center [1218, 62] width 18 height 18
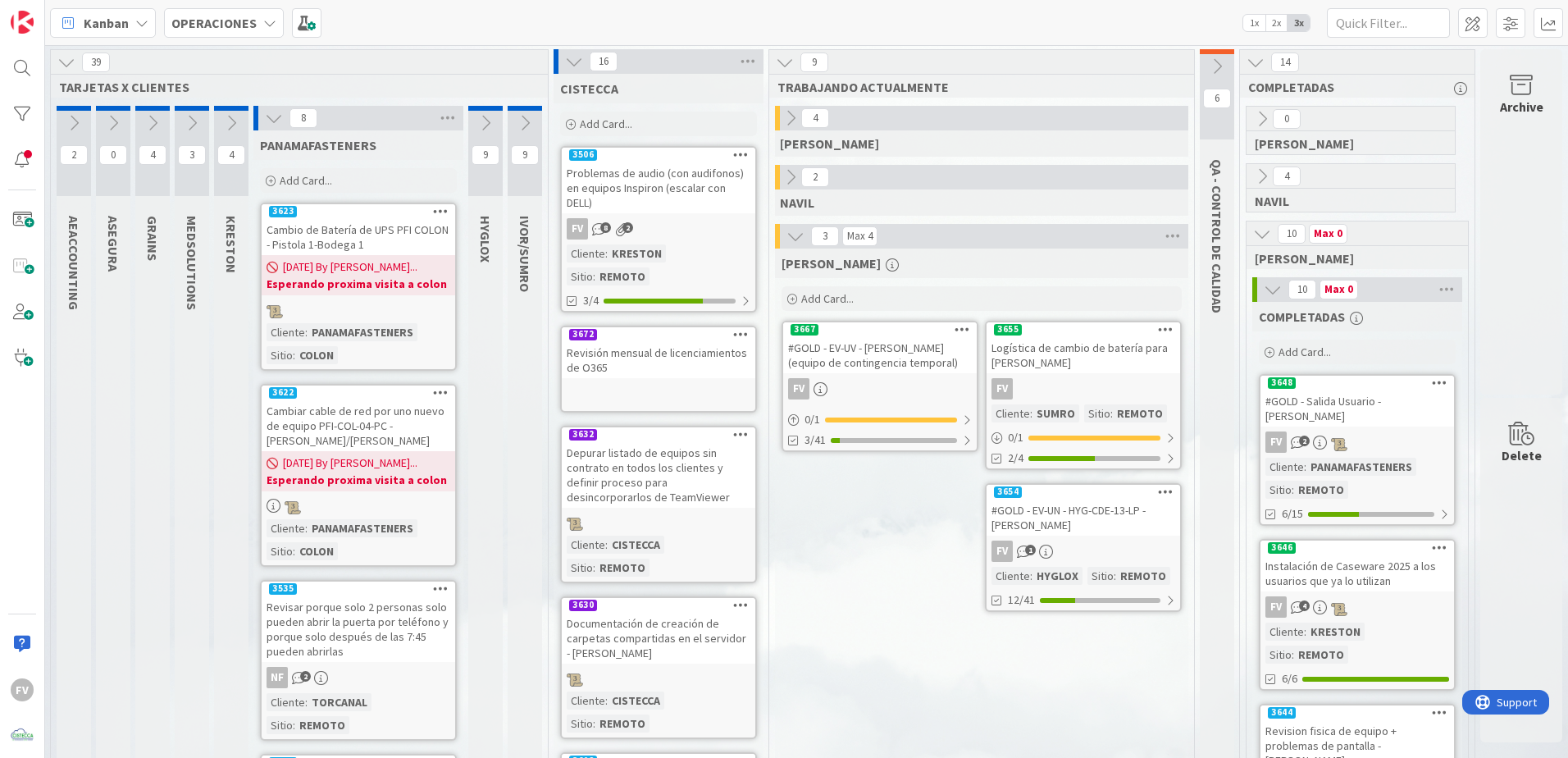
click at [1070, 533] on div "#GOLD - EV-UN - HYG-CDE-13-LP - [PERSON_NAME]" at bounding box center [1084, 518] width 193 height 36
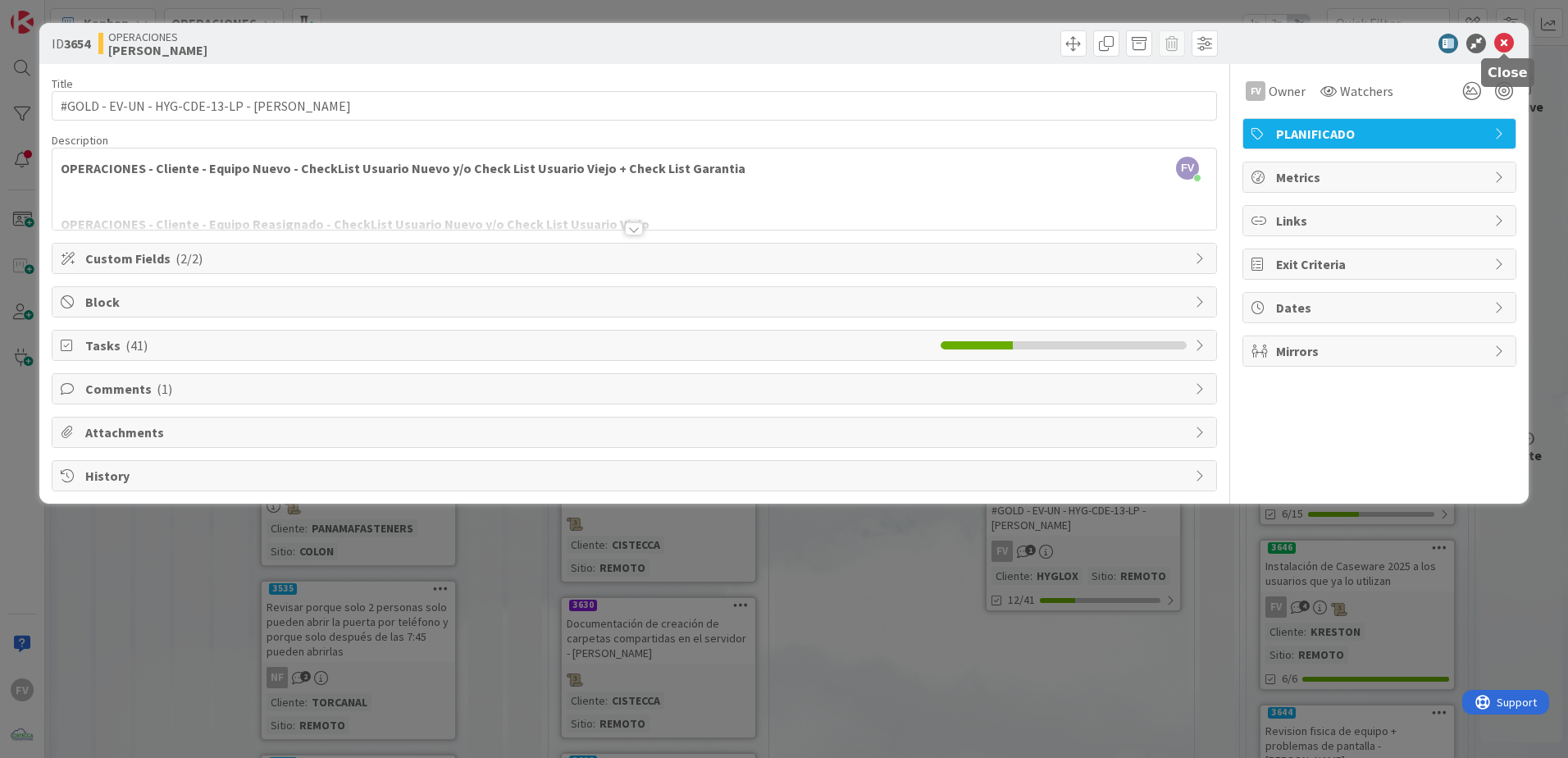
click at [1502, 39] on icon at bounding box center [1504, 44] width 20 height 20
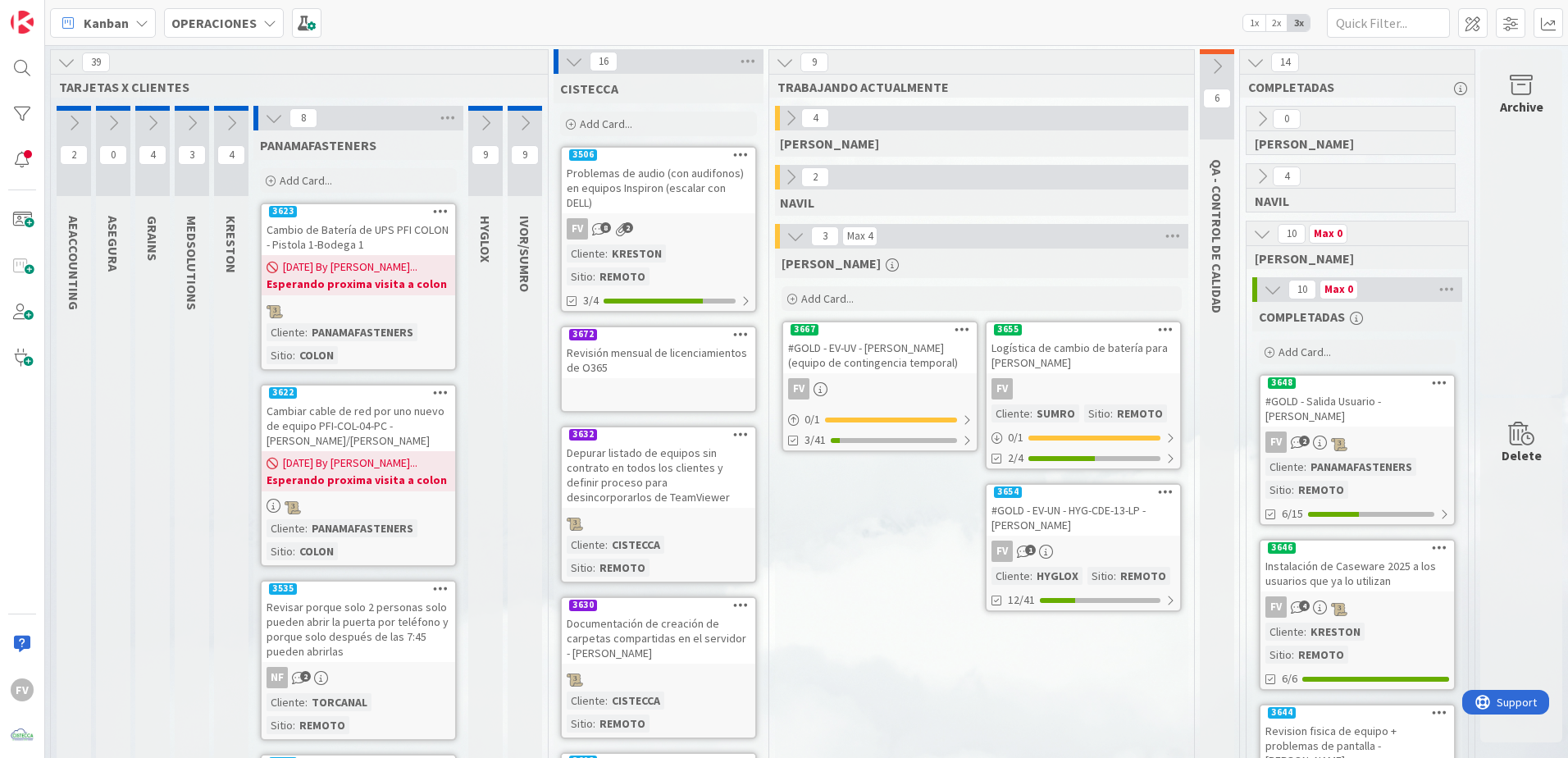
click at [270, 118] on icon at bounding box center [274, 118] width 18 height 18
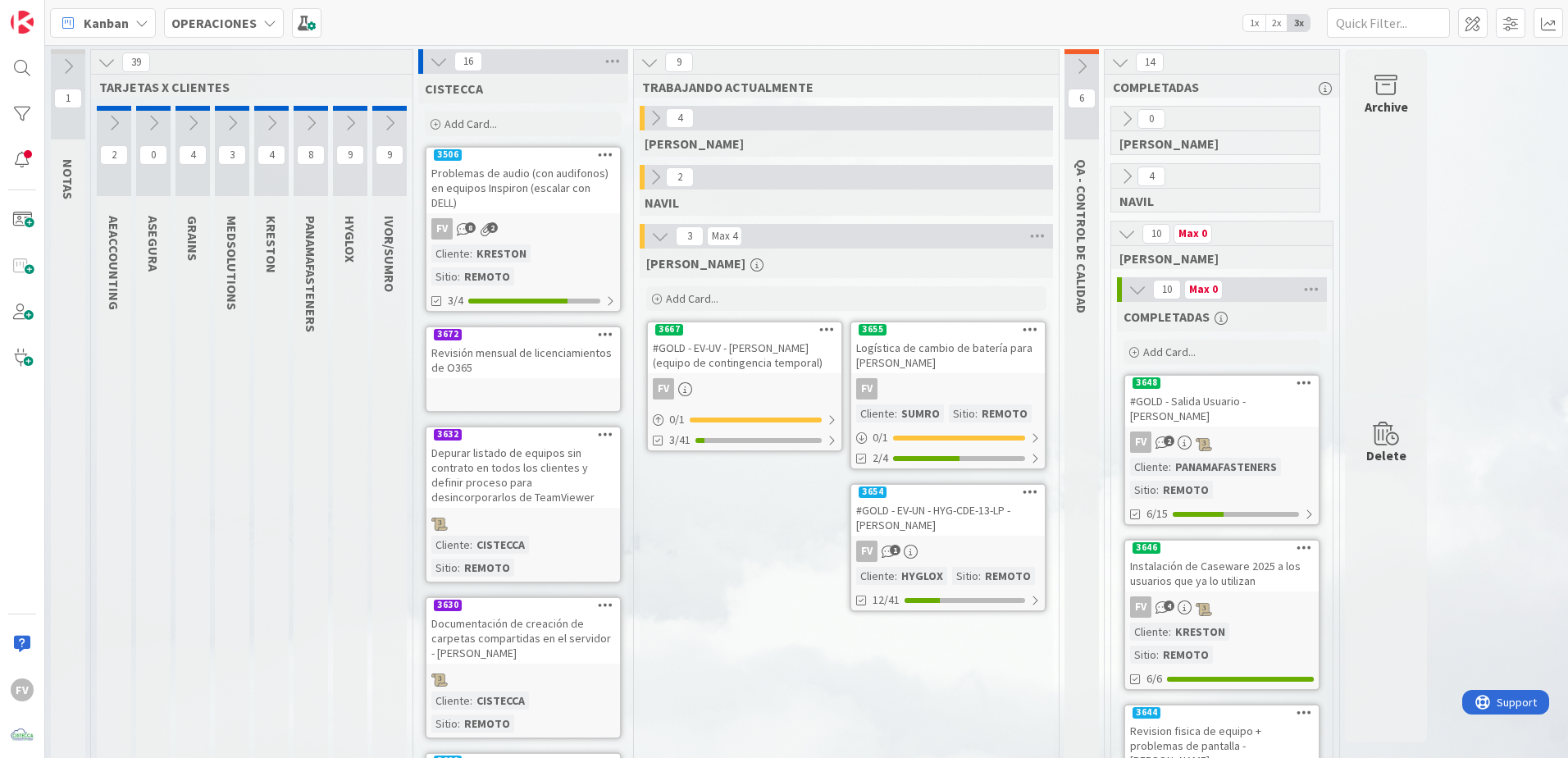
click at [383, 117] on icon at bounding box center [390, 123] width 18 height 18
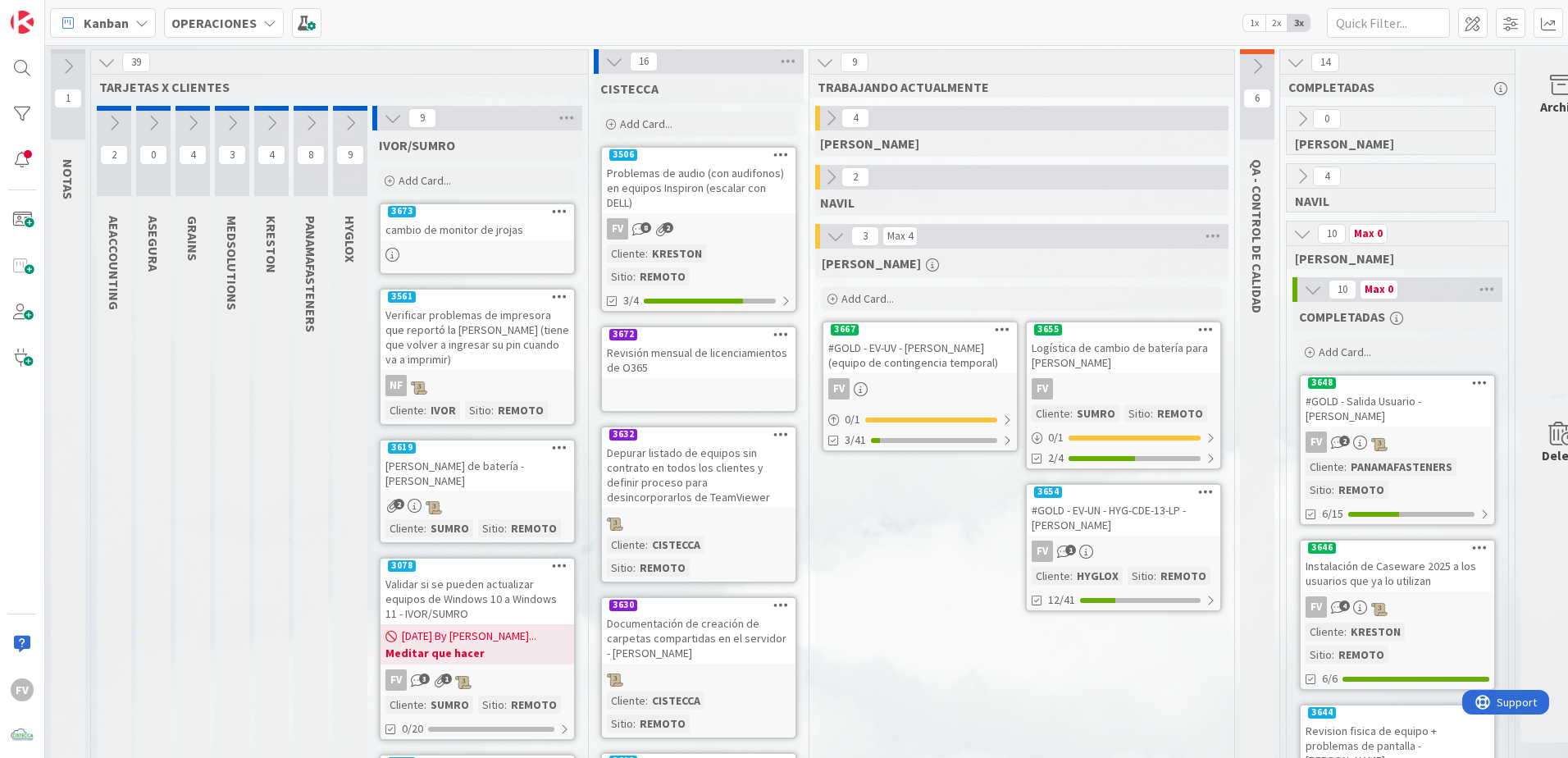
click at [350, 137] on div "9" at bounding box center [350, 151] width 35 height 91
click at [341, 130] on button at bounding box center [350, 123] width 35 height 25
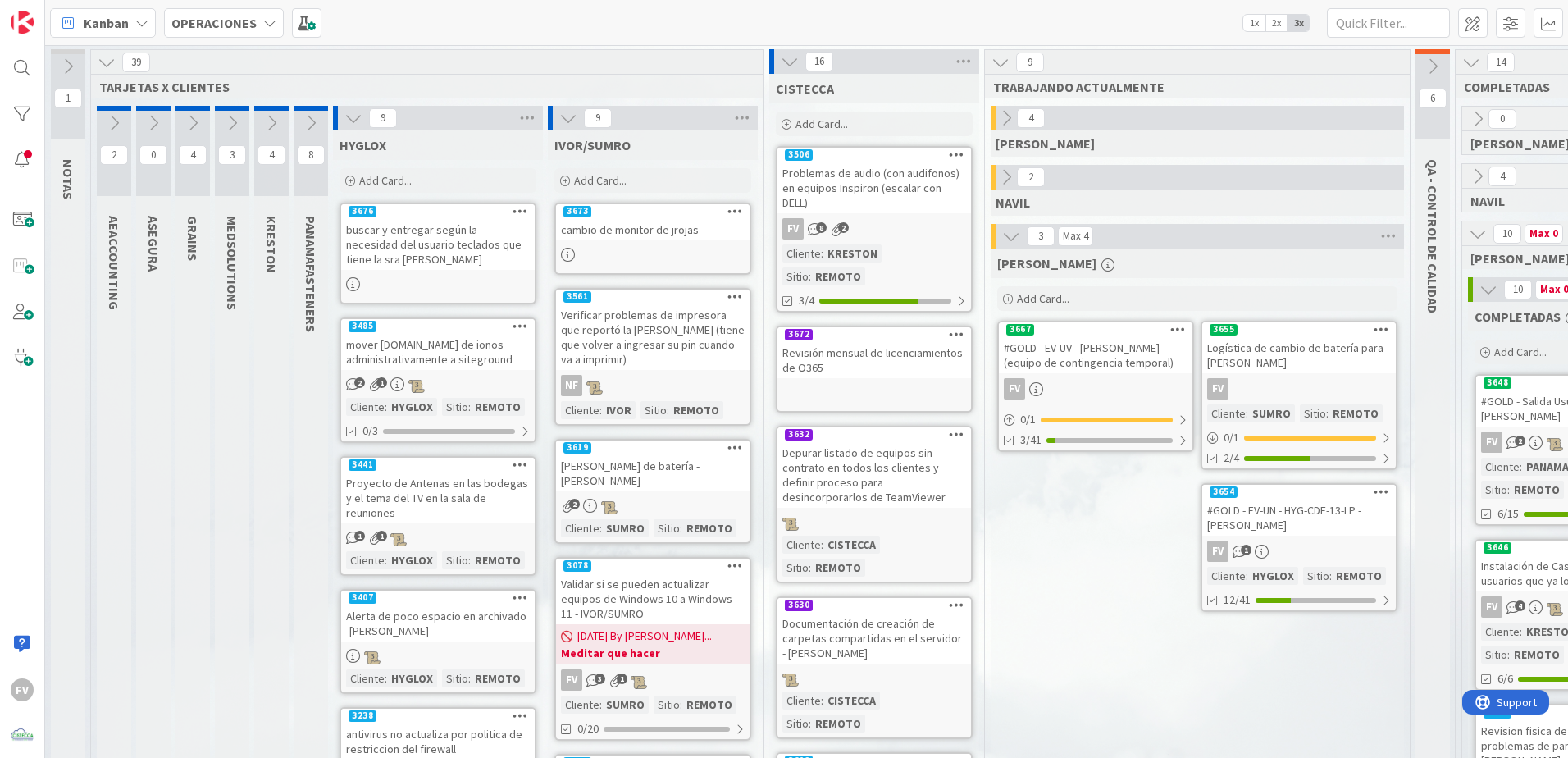
click at [345, 117] on icon at bounding box center [354, 118] width 18 height 18
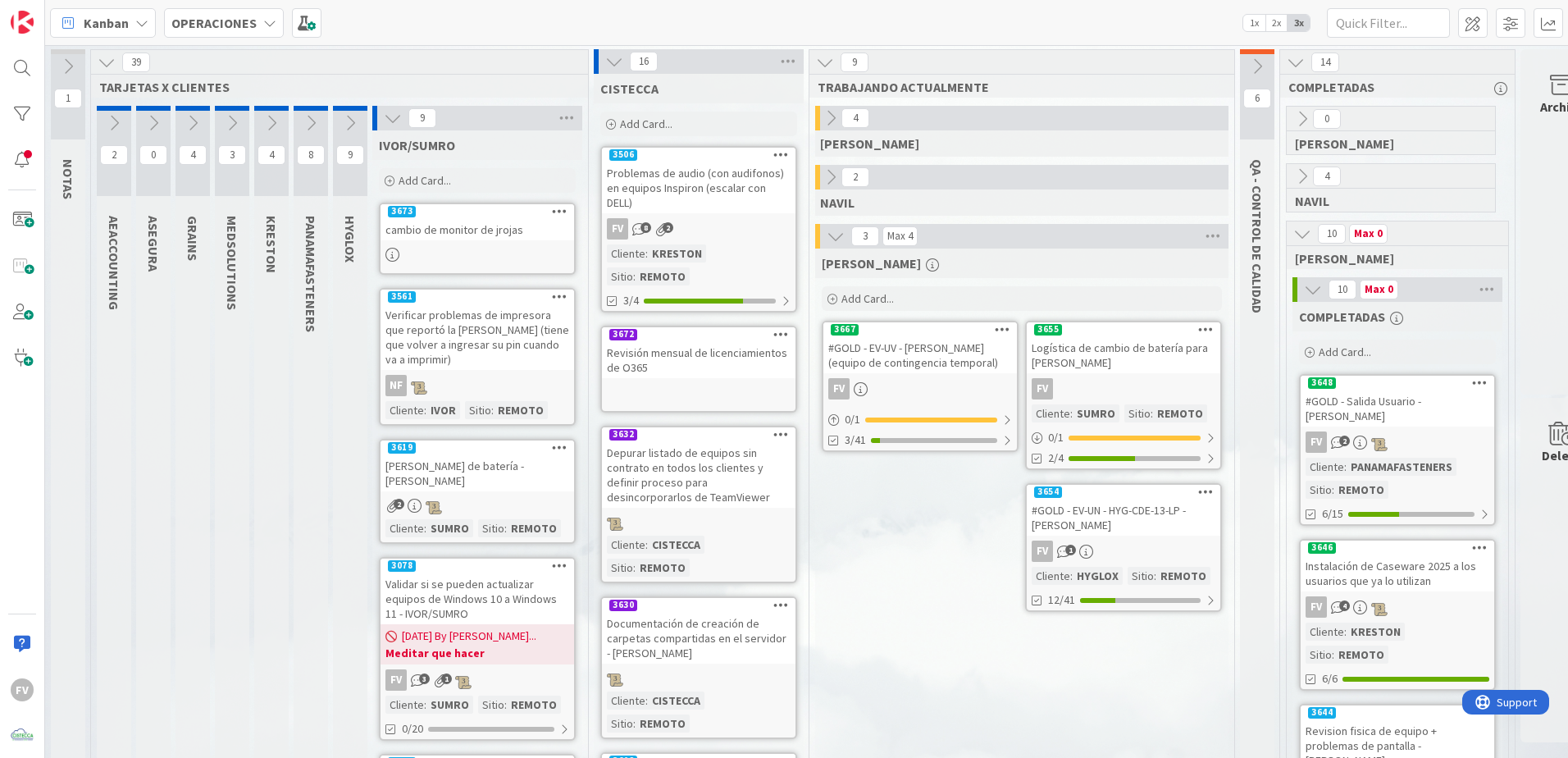
click at [312, 121] on icon at bounding box center [311, 123] width 18 height 18
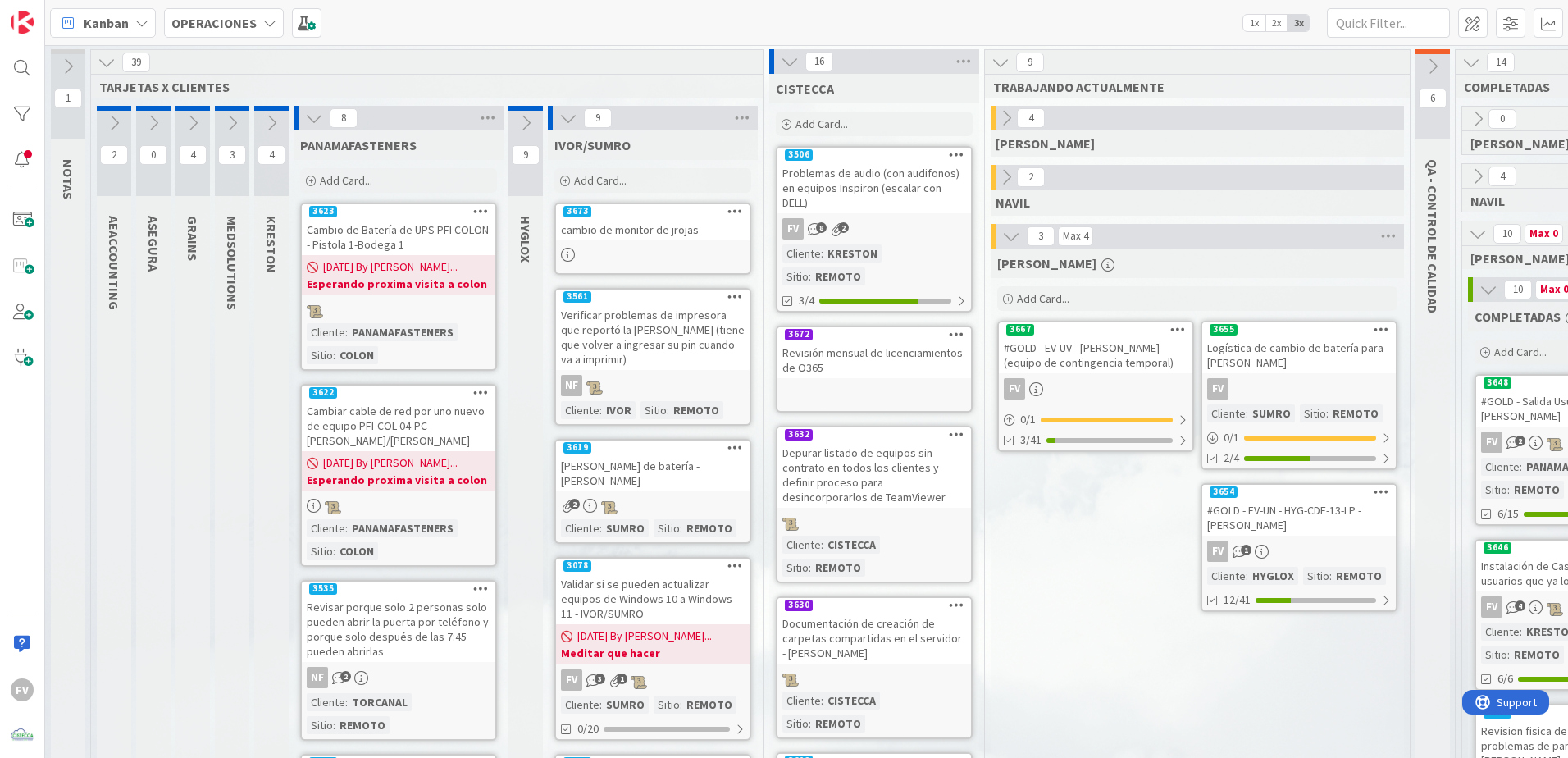
click at [280, 123] on icon at bounding box center [271, 123] width 18 height 18
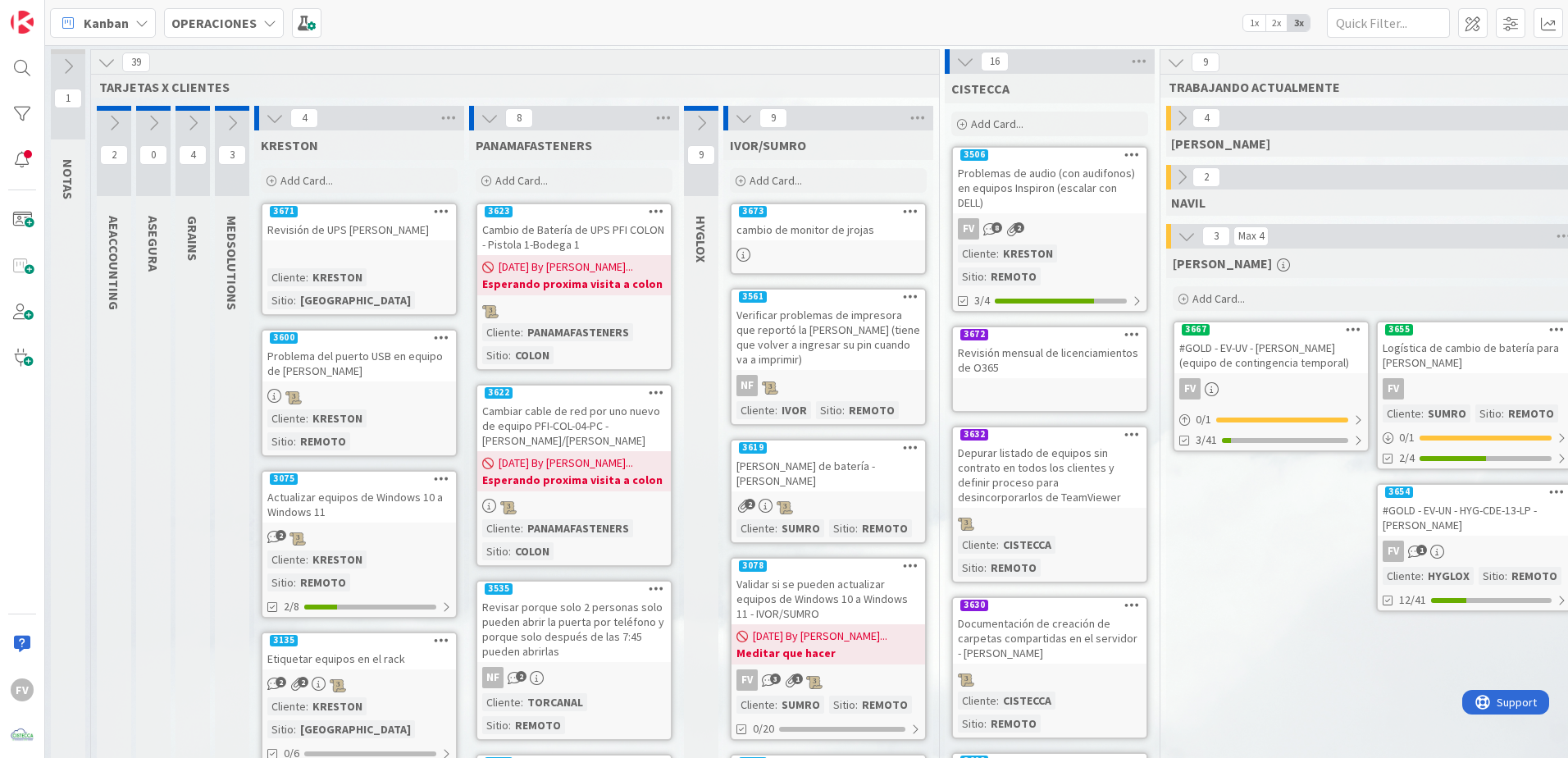
click at [233, 129] on icon at bounding box center [232, 123] width 18 height 18
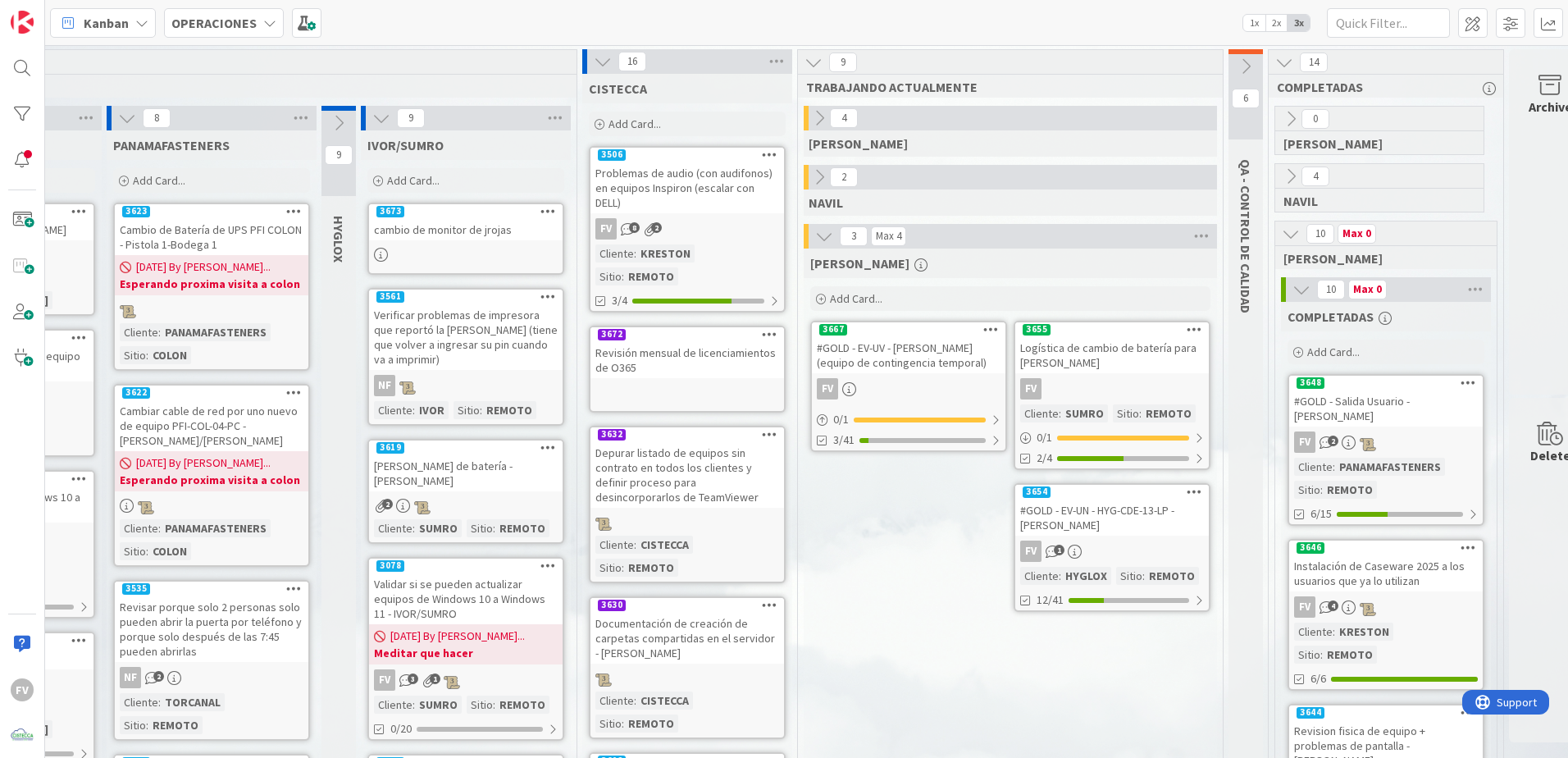
scroll to position [0, 579]
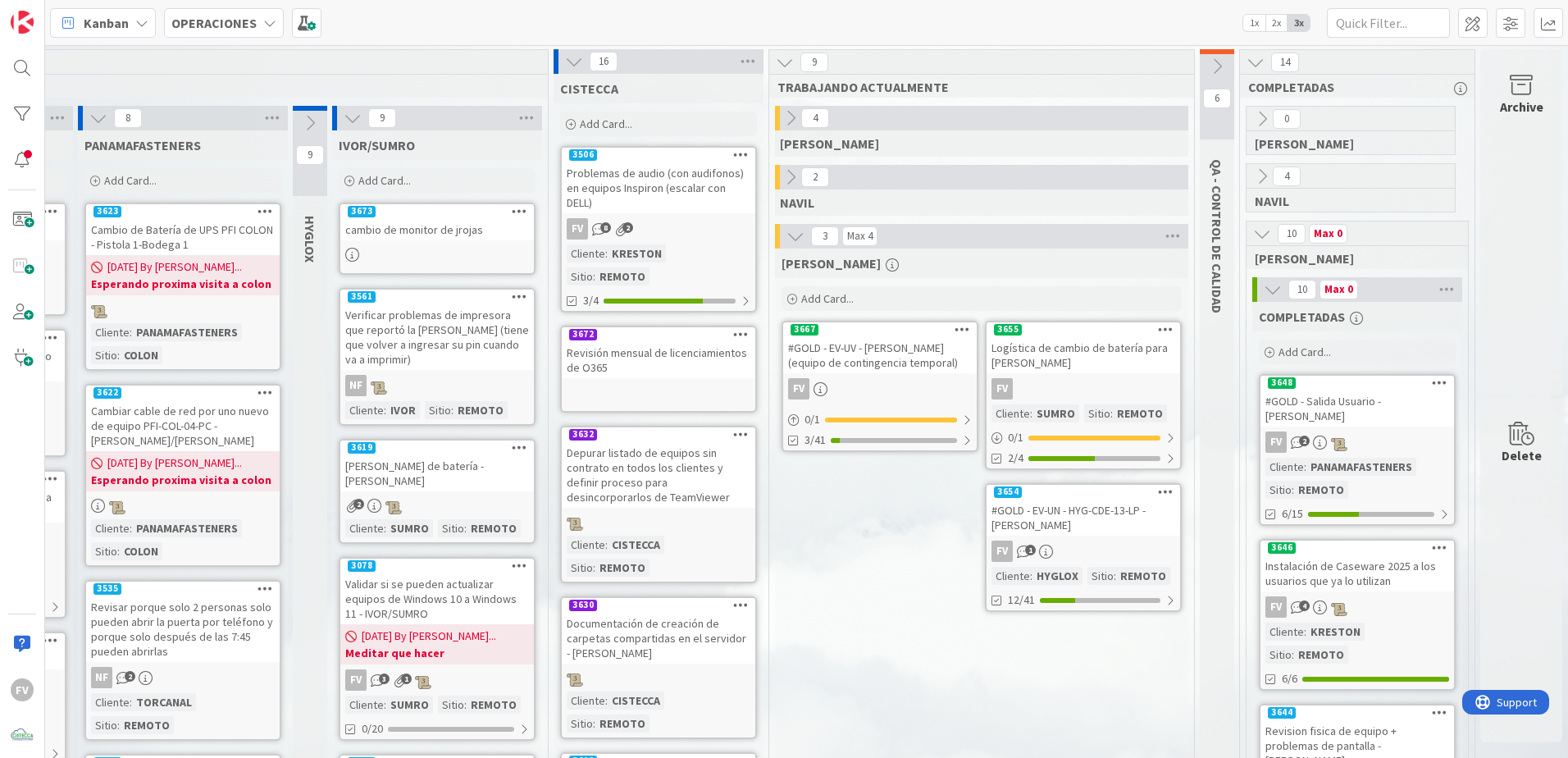
click at [469, 188] on div "Add Card..." at bounding box center [437, 181] width 196 height 25
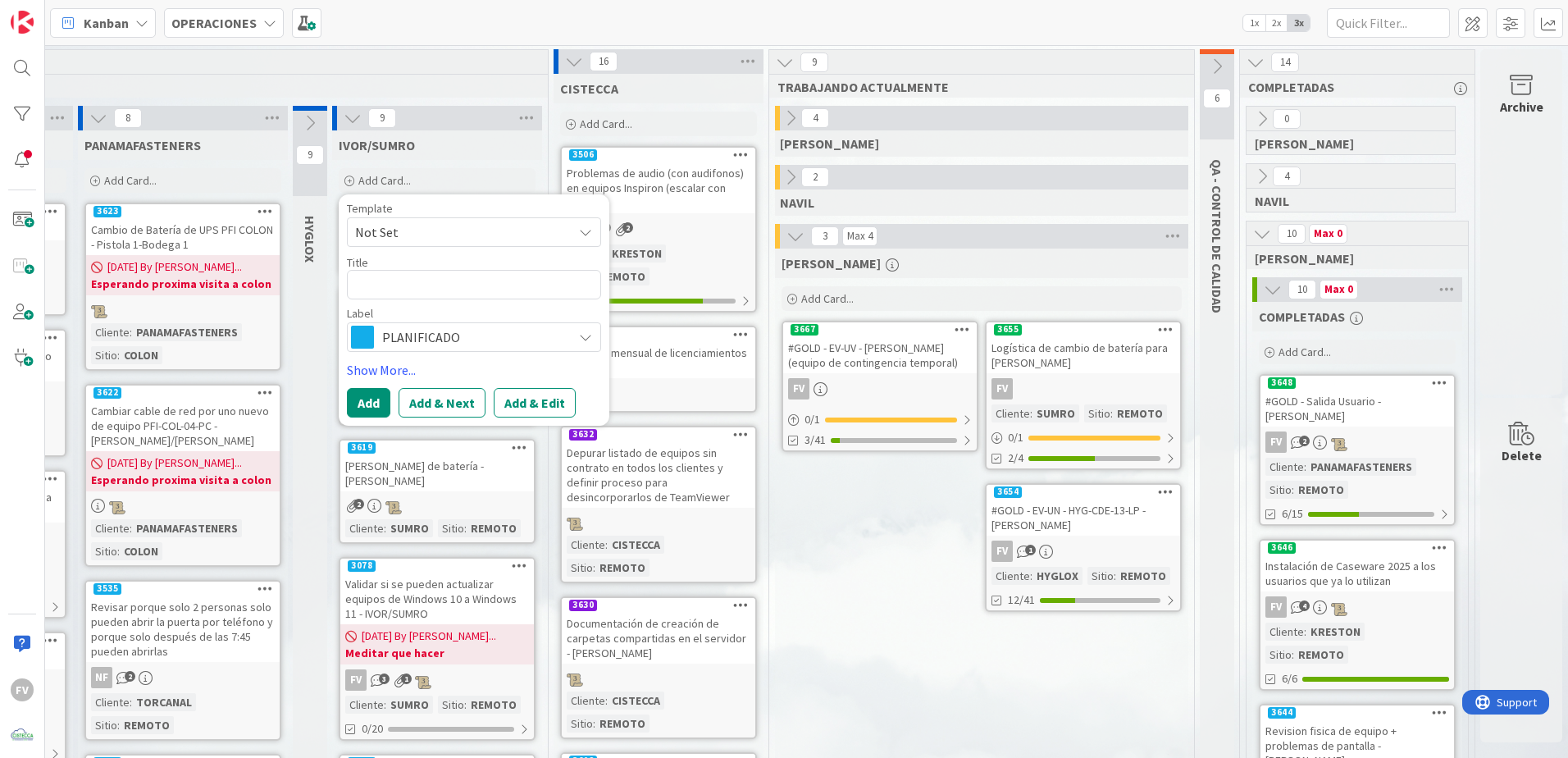
type textarea "x"
type textarea "R"
type textarea "x"
type textarea "Re"
type textarea "x"
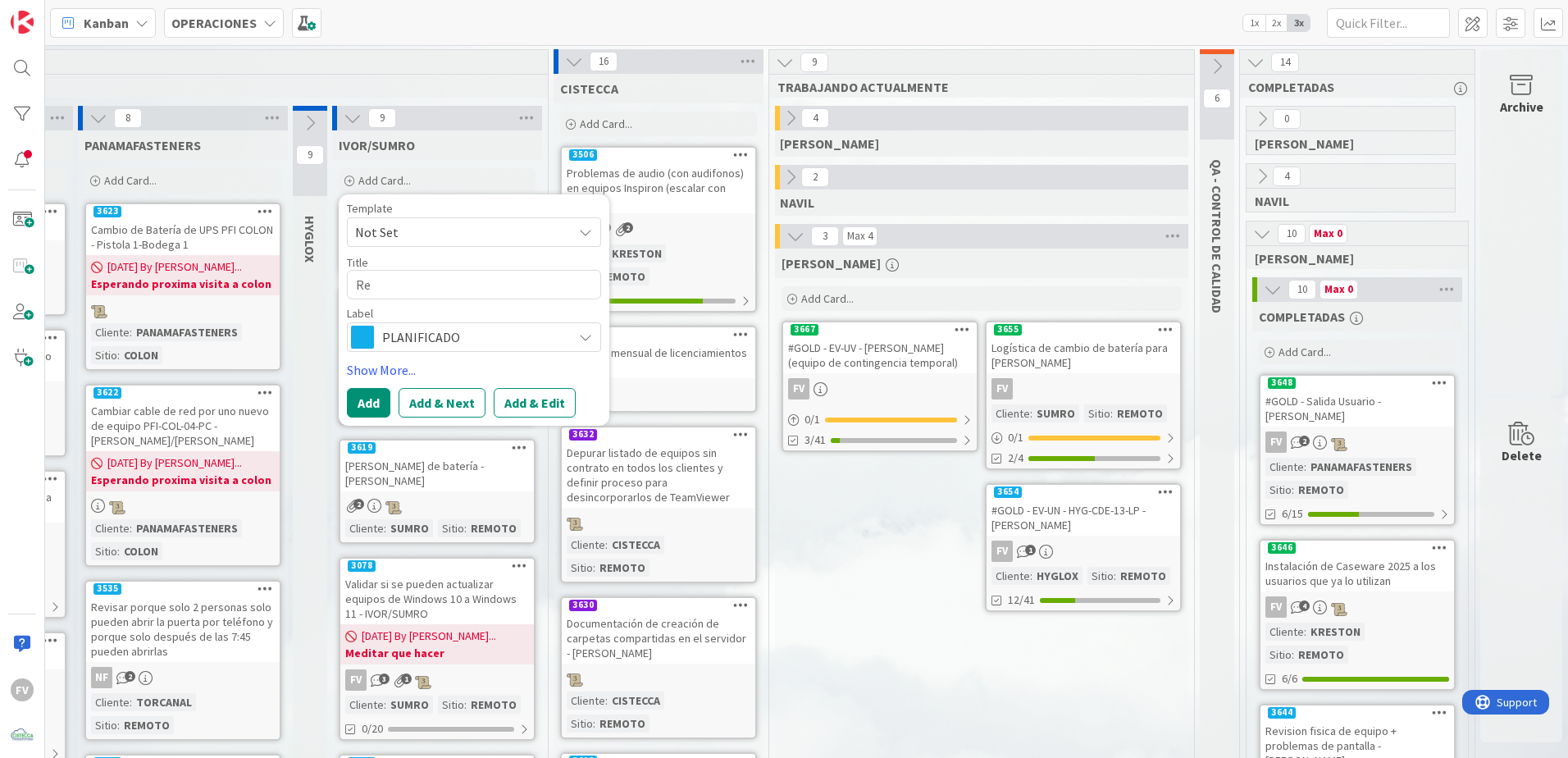
type textarea "Rev"
type textarea "x"
type textarea "Revi"
type textarea "x"
type textarea "Revis"
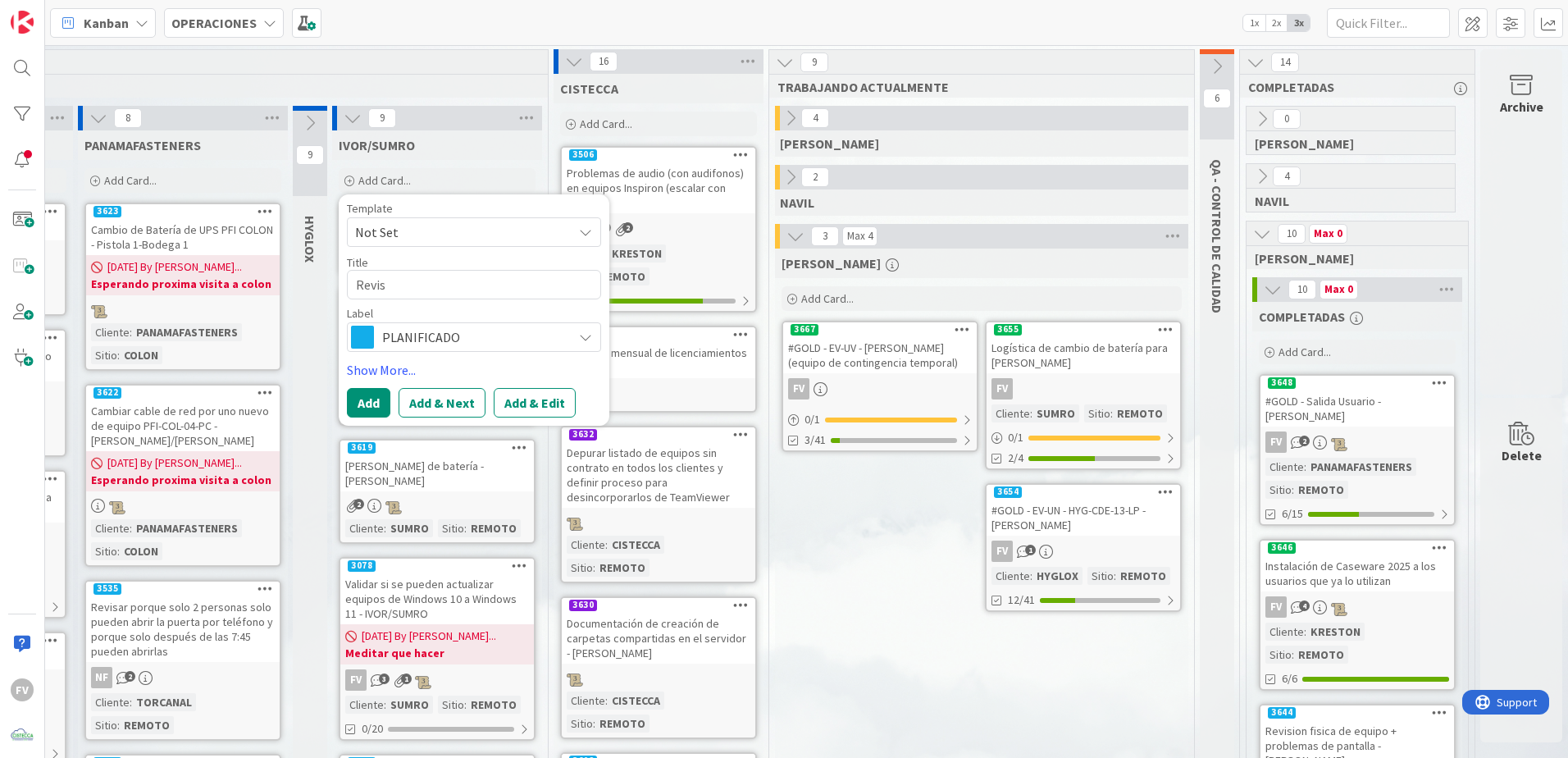
type textarea "x"
type textarea "Revisi"
type textarea "x"
type textarea "Revisió"
type textarea "x"
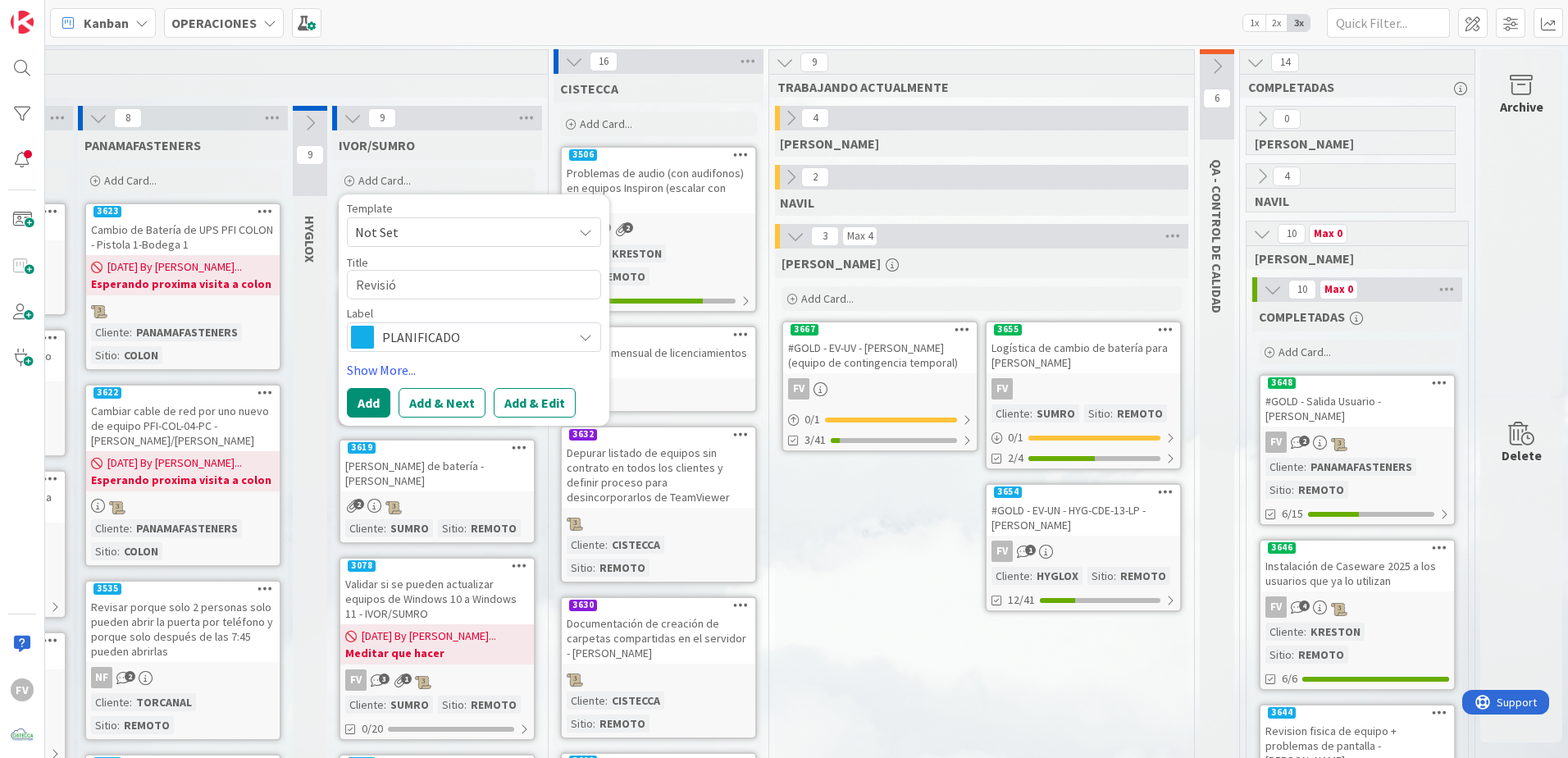
type textarea "Revisión"
type textarea "x"
type textarea "Revisión"
type textarea "x"
type textarea "Revisión f"
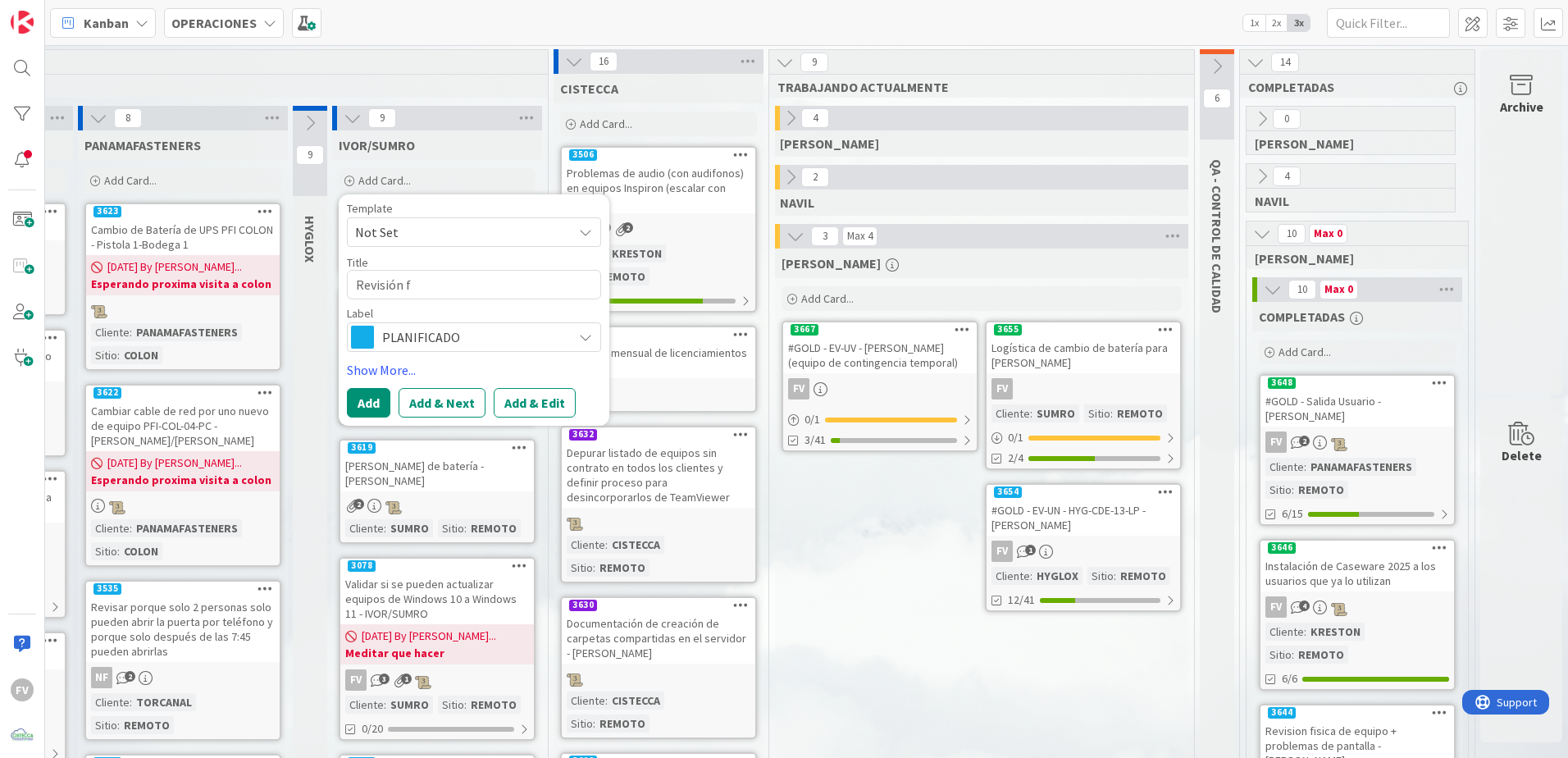
type textarea "x"
type textarea "Revisión fi"
type textarea "x"
type textarea "Revisión fis"
type textarea "x"
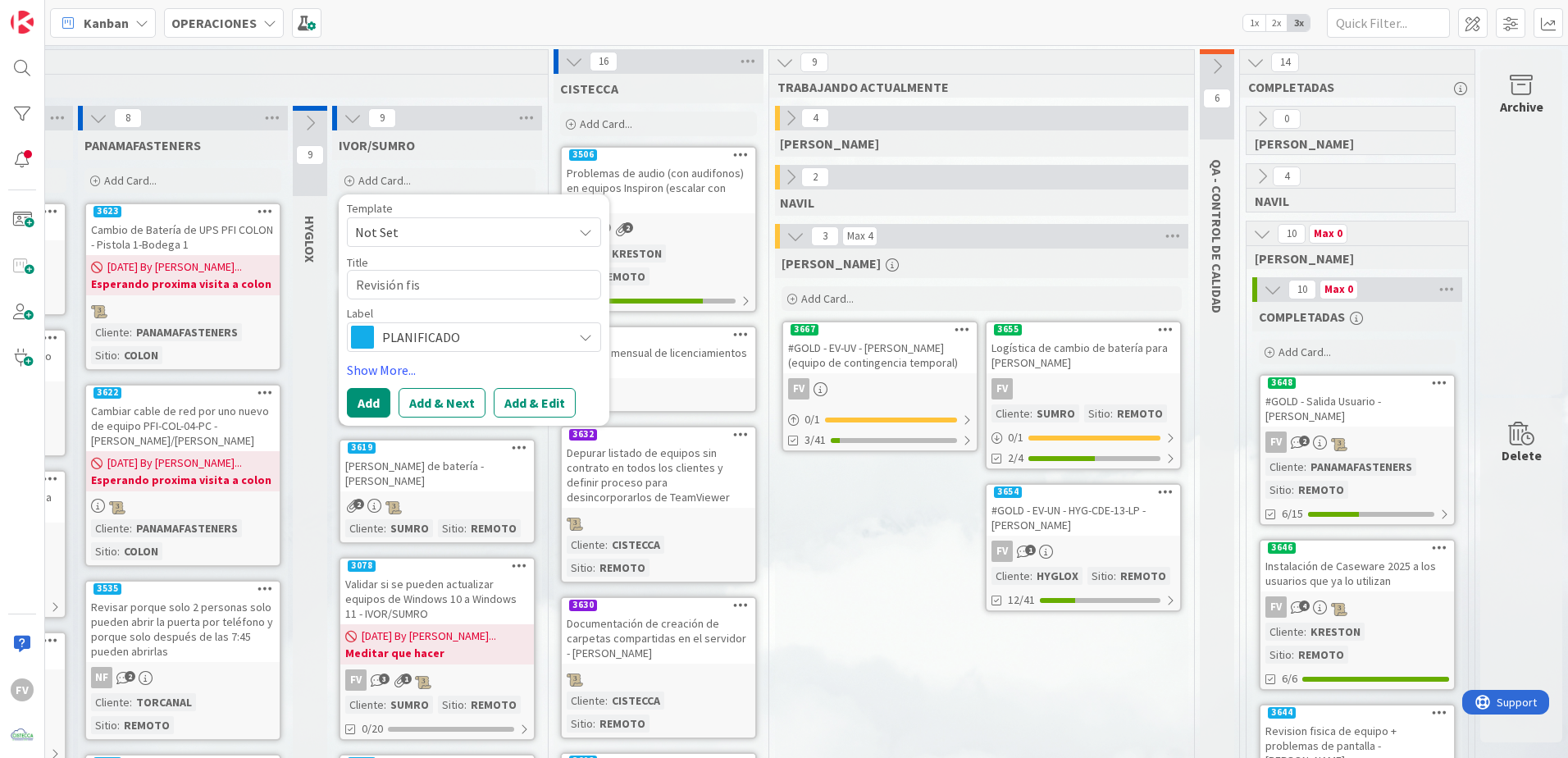
type textarea "Revisión fisi"
type textarea "x"
type textarea "Revisión fisic"
type textarea "x"
type textarea "Revisión fisica"
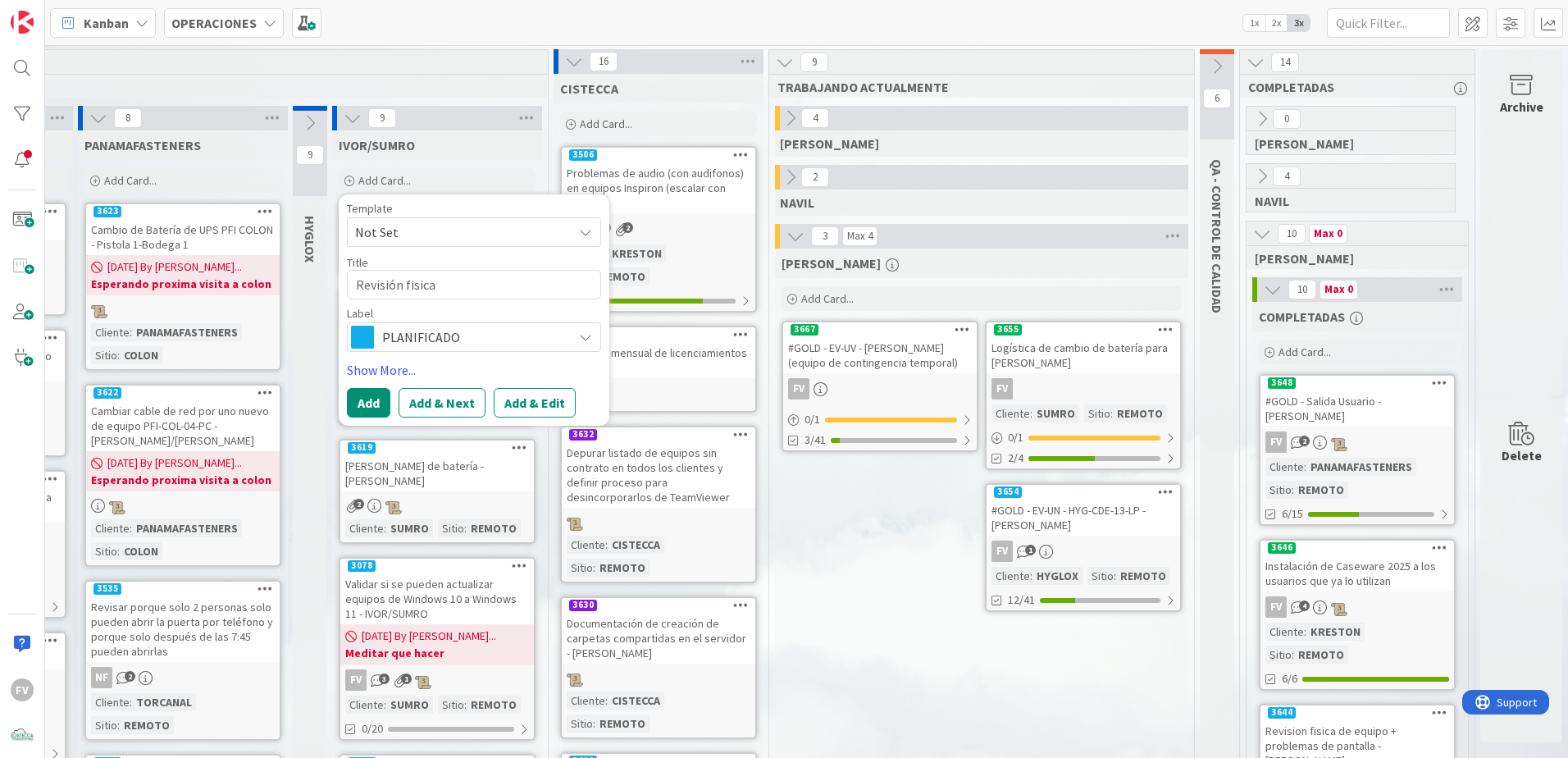
type textarea "x"
type textarea "Revisión fisica"
type textarea "x"
type textarea "Revisión fisica"
type textarea "x"
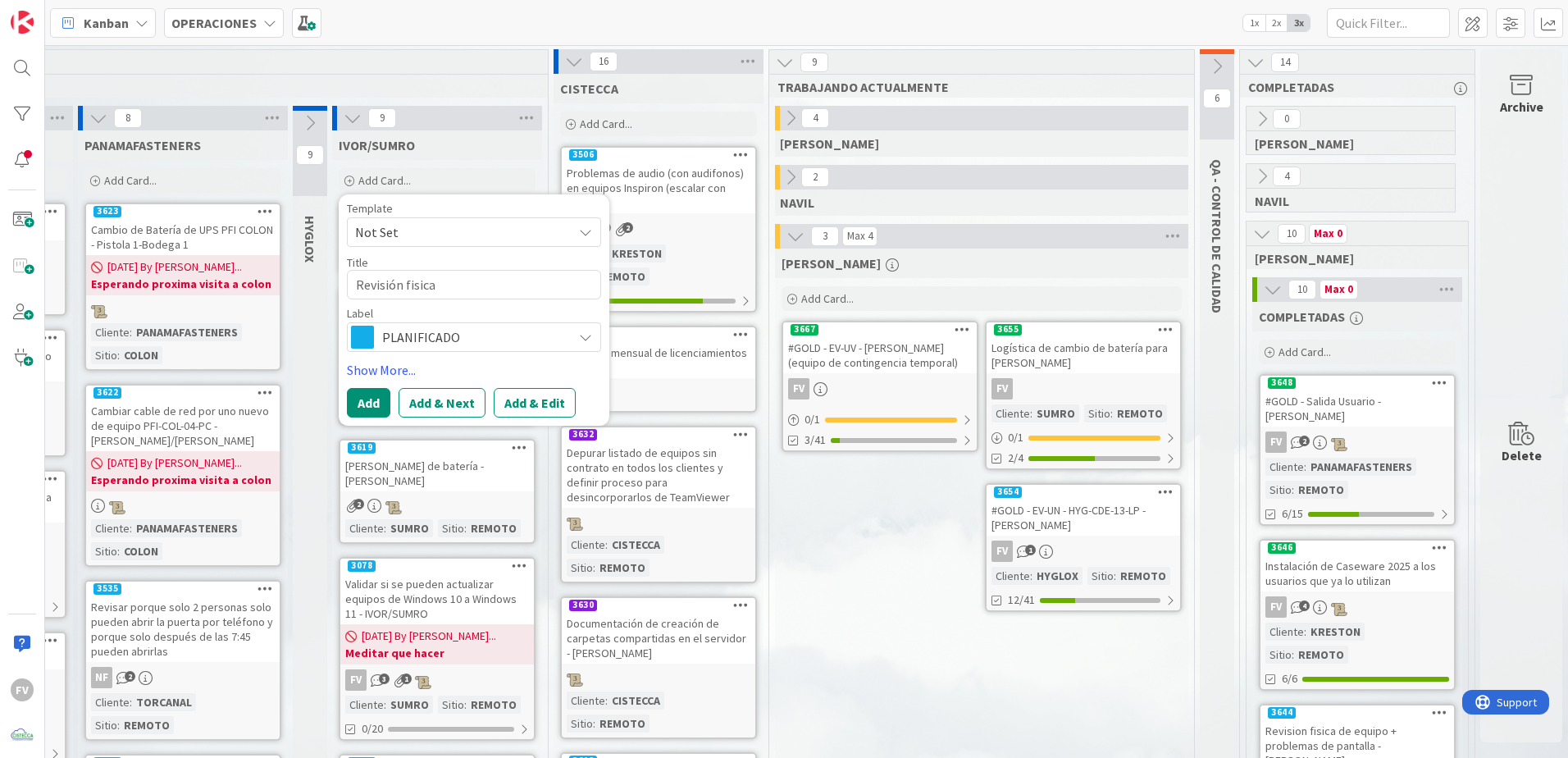
type textarea "Revisión fisic"
type textarea "x"
type textarea "Revisión fisi"
type textarea "x"
type textarea "Revisión fis"
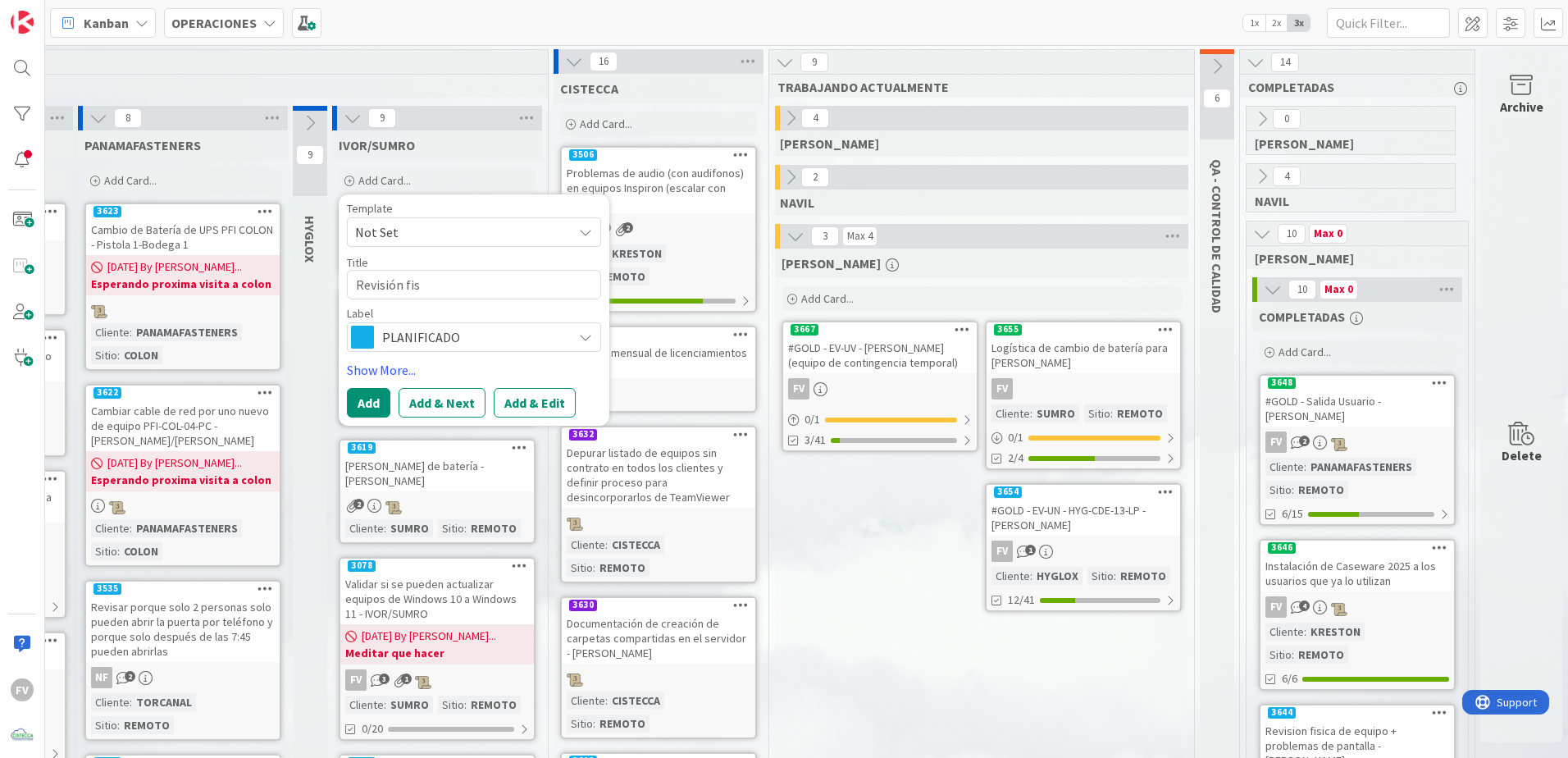
type textarea "x"
type textarea "Revisión fi"
type textarea "x"
type textarea "Revisión f"
type textarea "x"
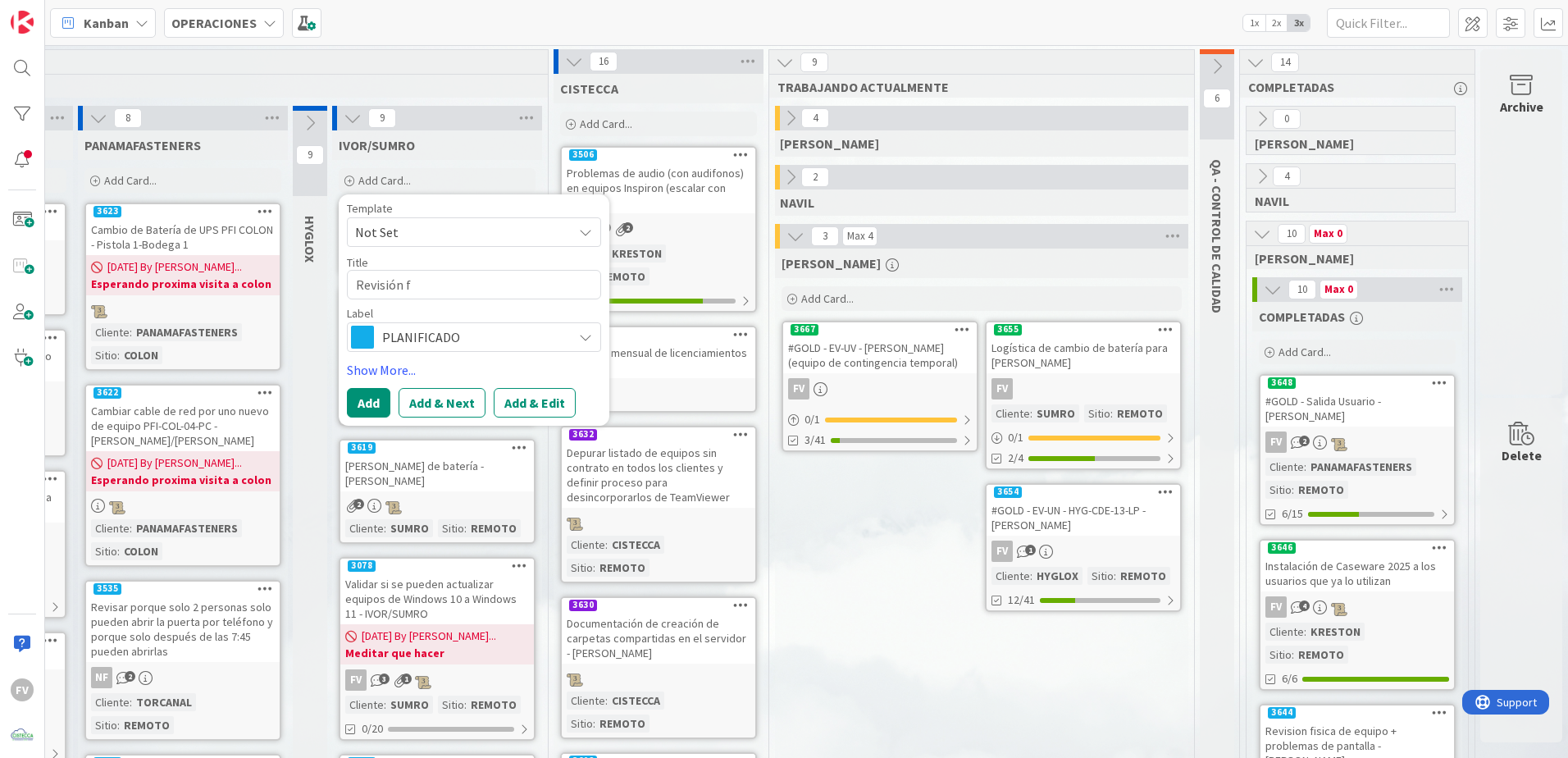
type textarea "Revisión"
type textarea "x"
type textarea "Revisión"
type textarea "x"
type textarea "Revisió"
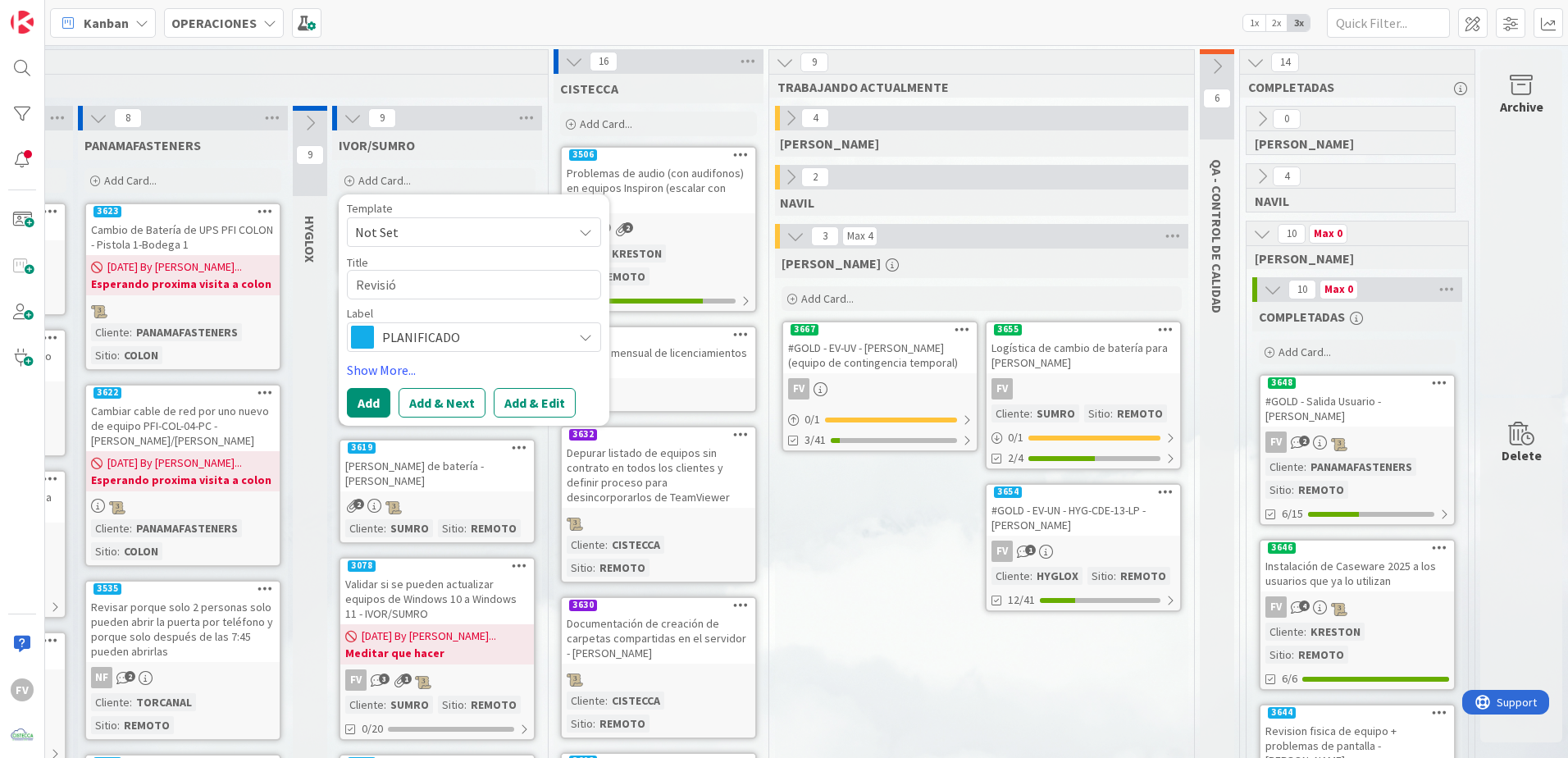
type textarea "x"
type textarea "Revisi"
type textarea "x"
type textarea "Revisio"
type textarea "x"
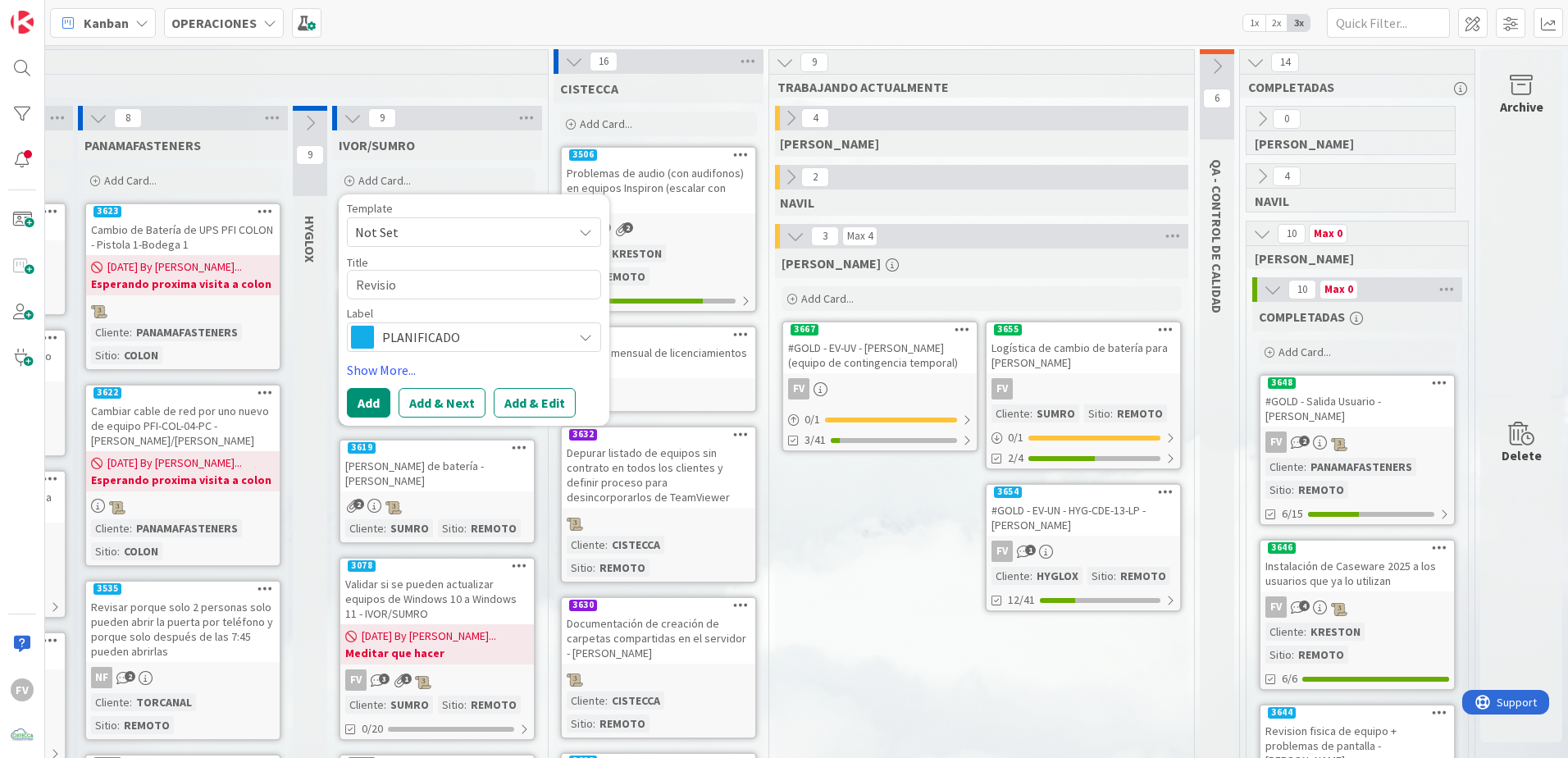
type textarea "Revision"
type textarea "x"
type textarea "Revision f"
type textarea "x"
type textarea "Revision fi"
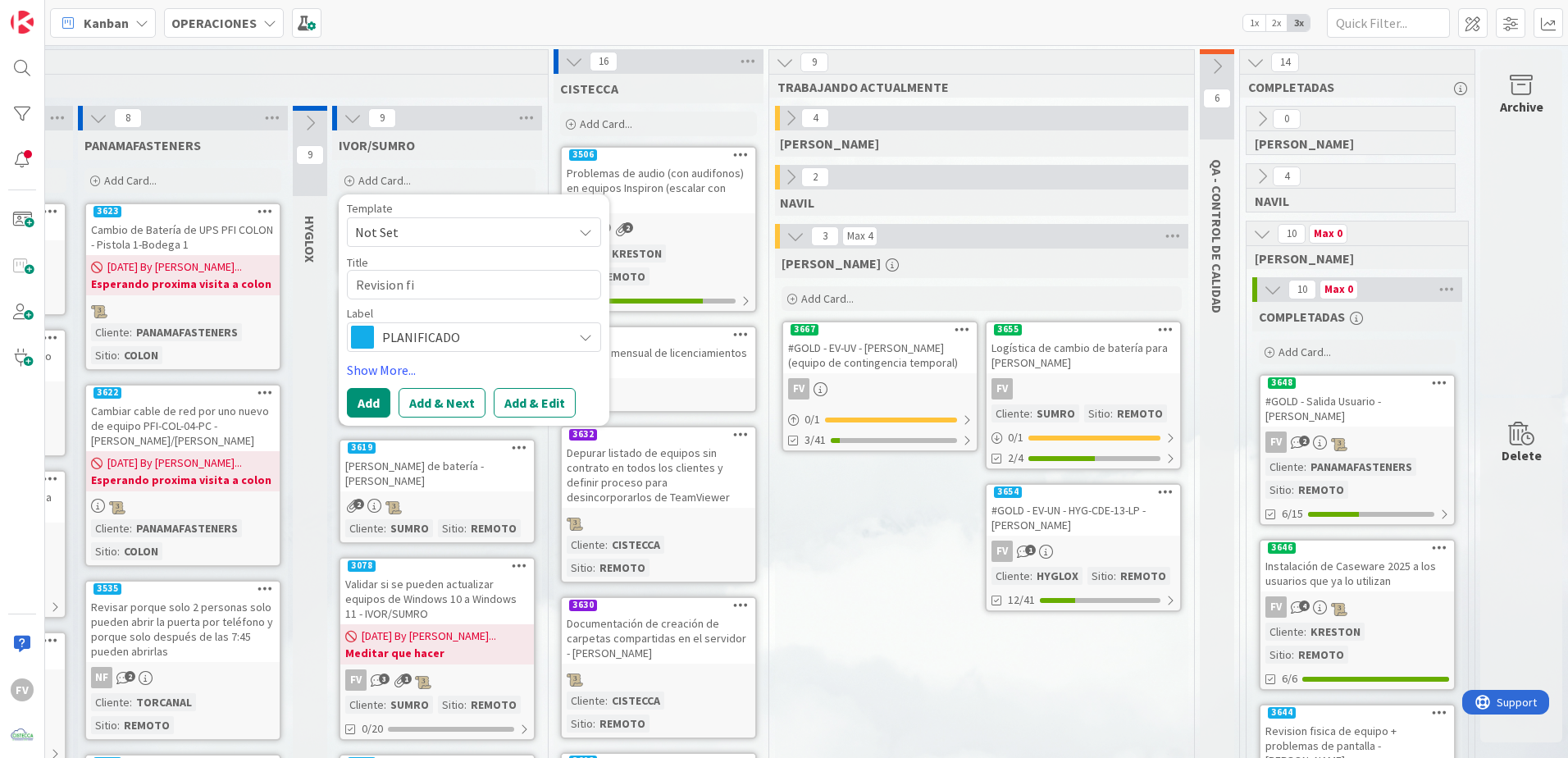
type textarea "x"
type textarea "Revision fis"
type textarea "x"
type textarea "Revision fisi"
type textarea "x"
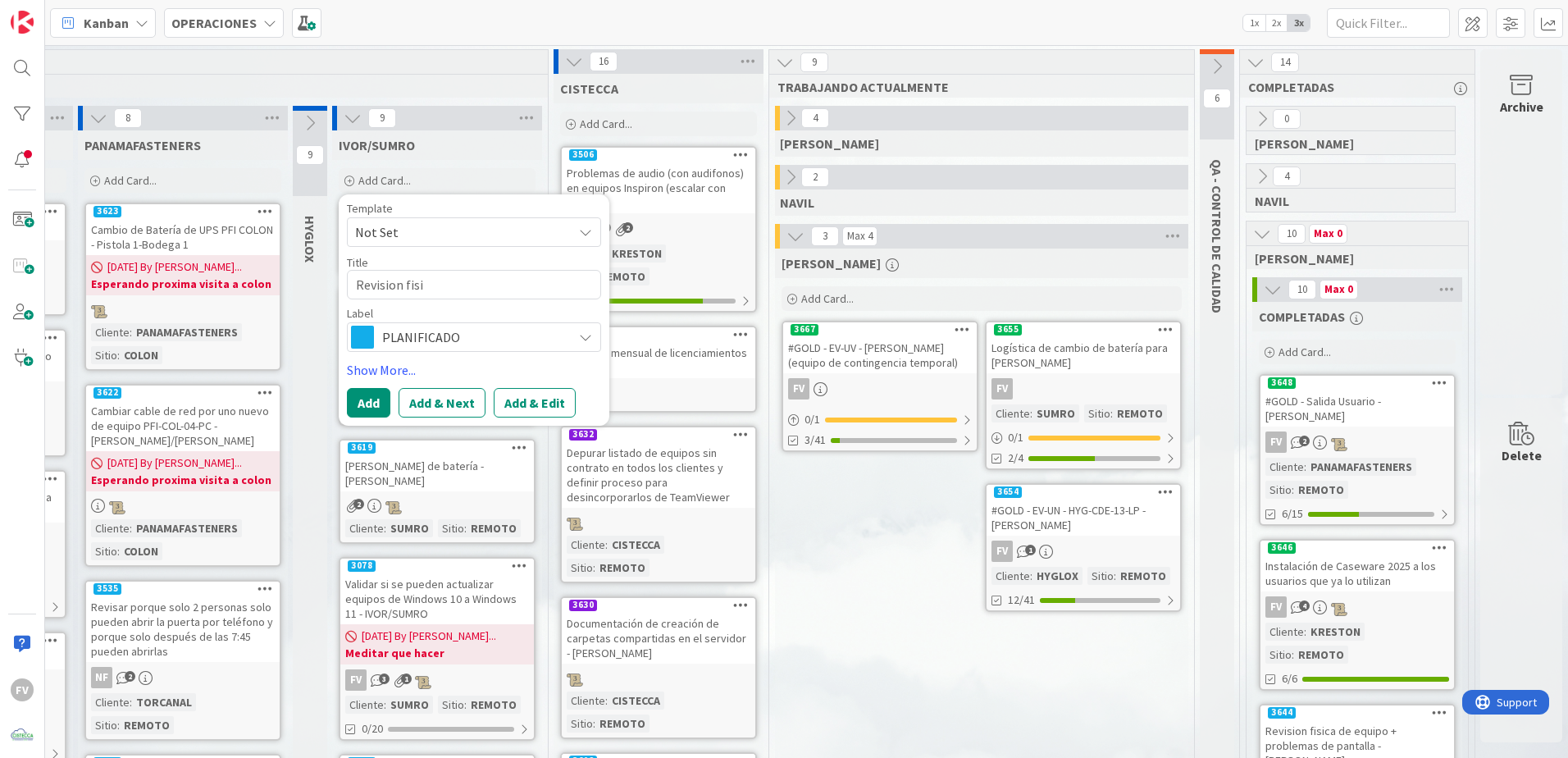
type textarea "Revision fisic"
type textarea "x"
type textarea "Revision fisica"
type textarea "x"
type textarea "Revision fisica d"
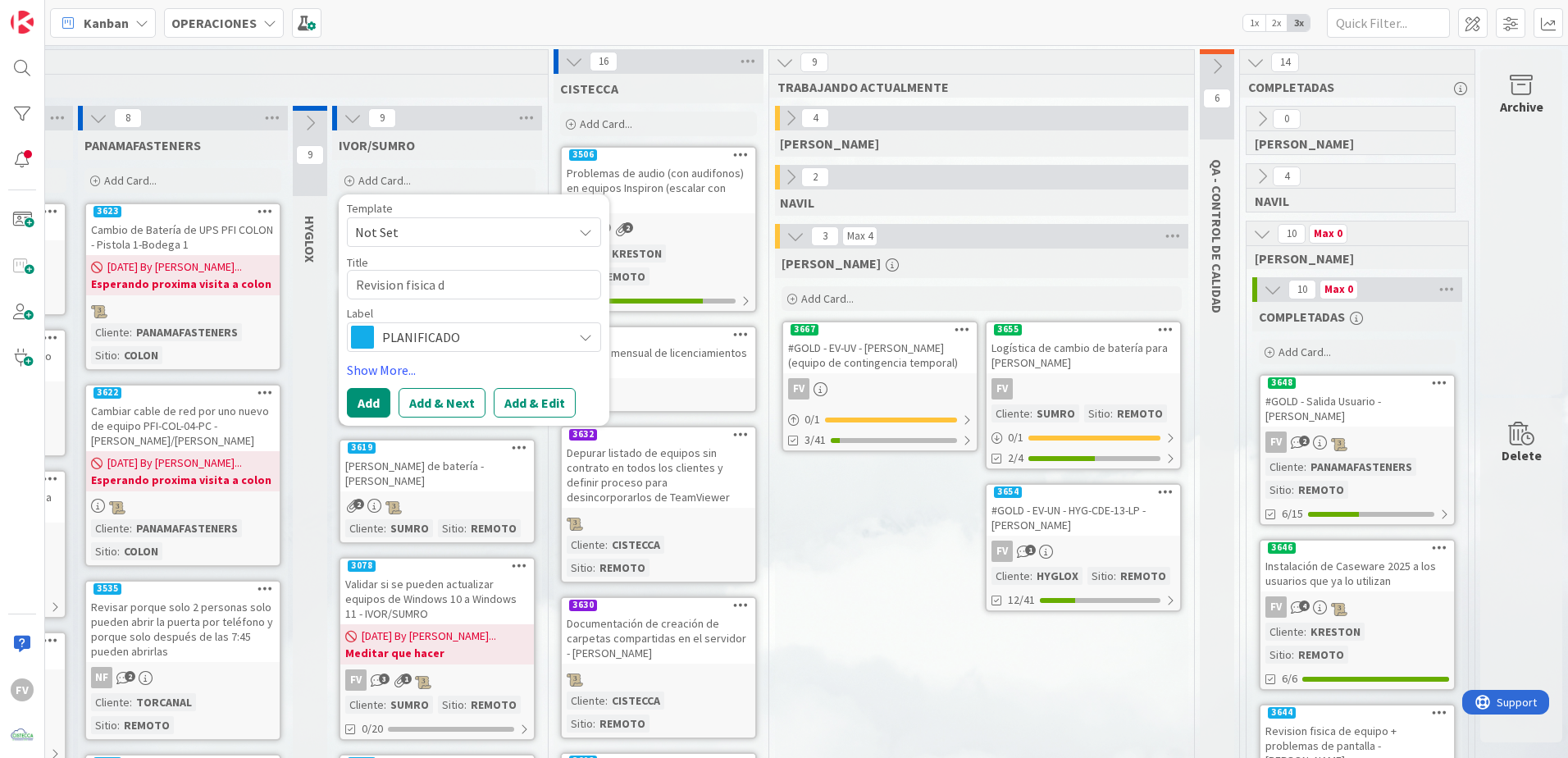
type textarea "x"
type textarea "Revision fisica de"
type textarea "x"
type textarea "Revision fisica de e"
type textarea "x"
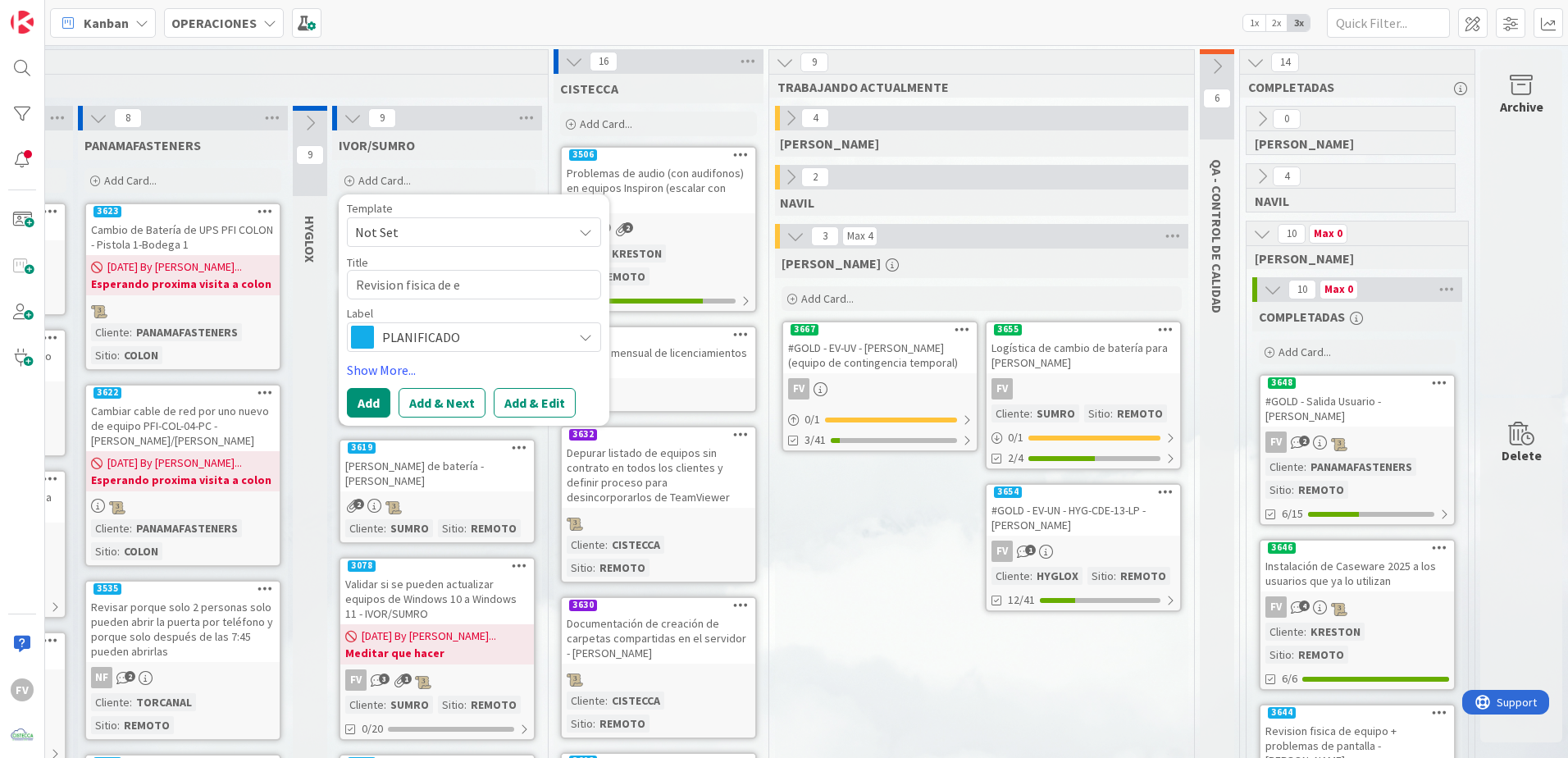
type textarea "Revision fisica de eq"
type textarea "x"
type textarea "Revision fisica de equ"
type textarea "x"
type textarea "Revision fisica de equi"
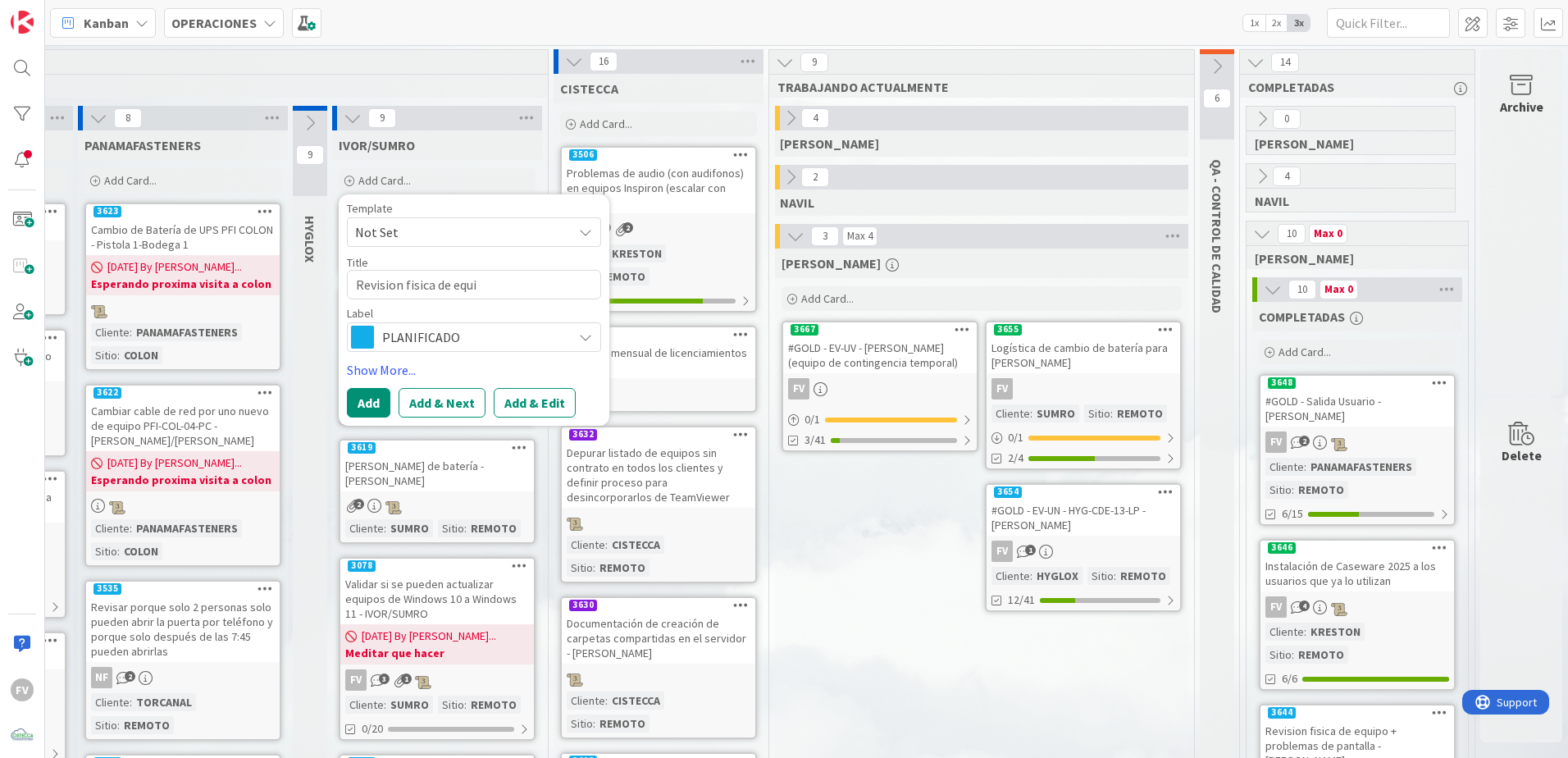
type textarea "x"
type textarea "Revision fisica de equip"
type textarea "x"
type textarea "Revision fisica de equipo"
type textarea "x"
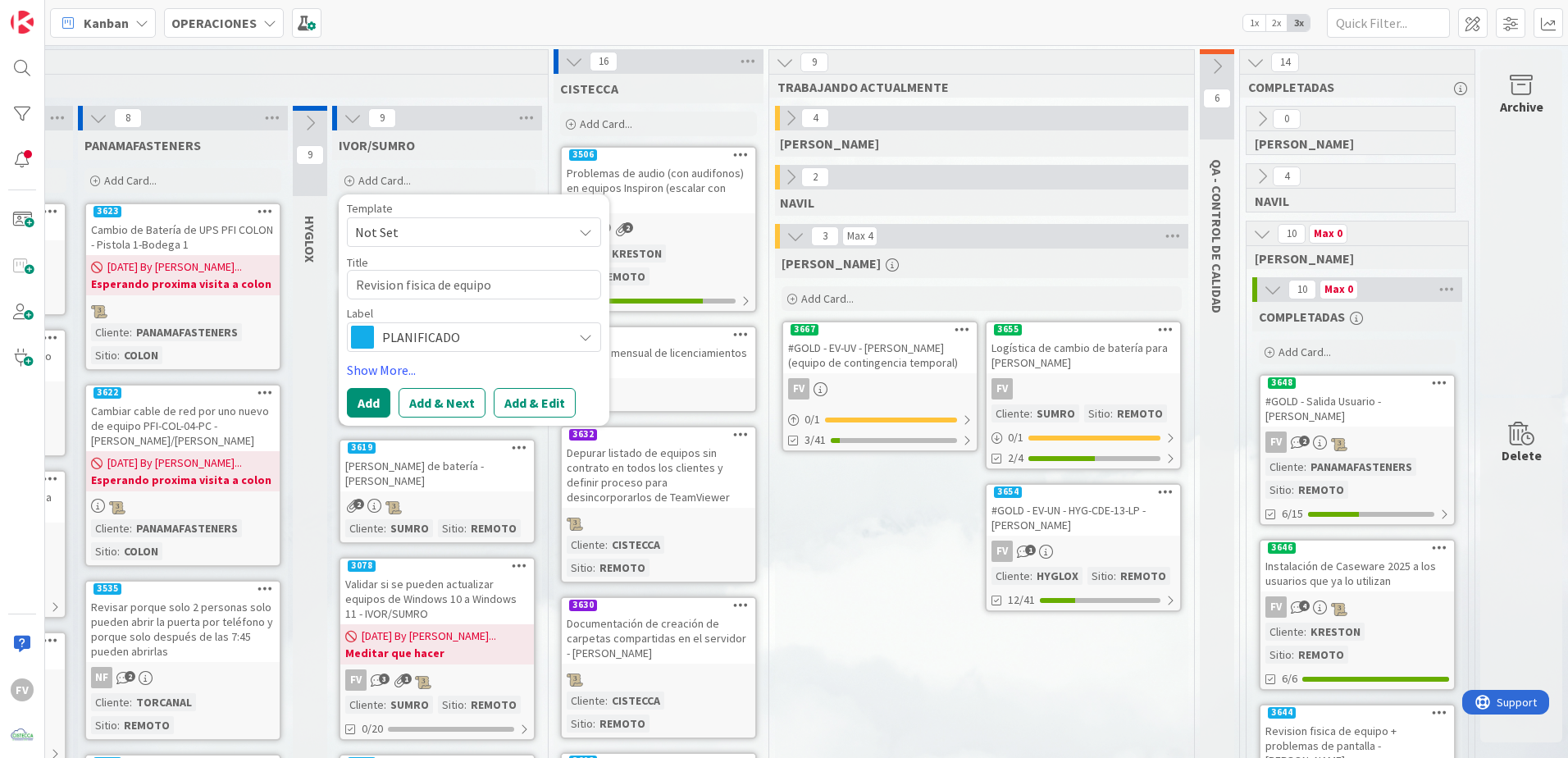
type textarea "Revision fisica de equipo"
type textarea "x"
type textarea "Revision fisica de equipo d"
type textarea "x"
type textarea "Revision fisica de equipo de"
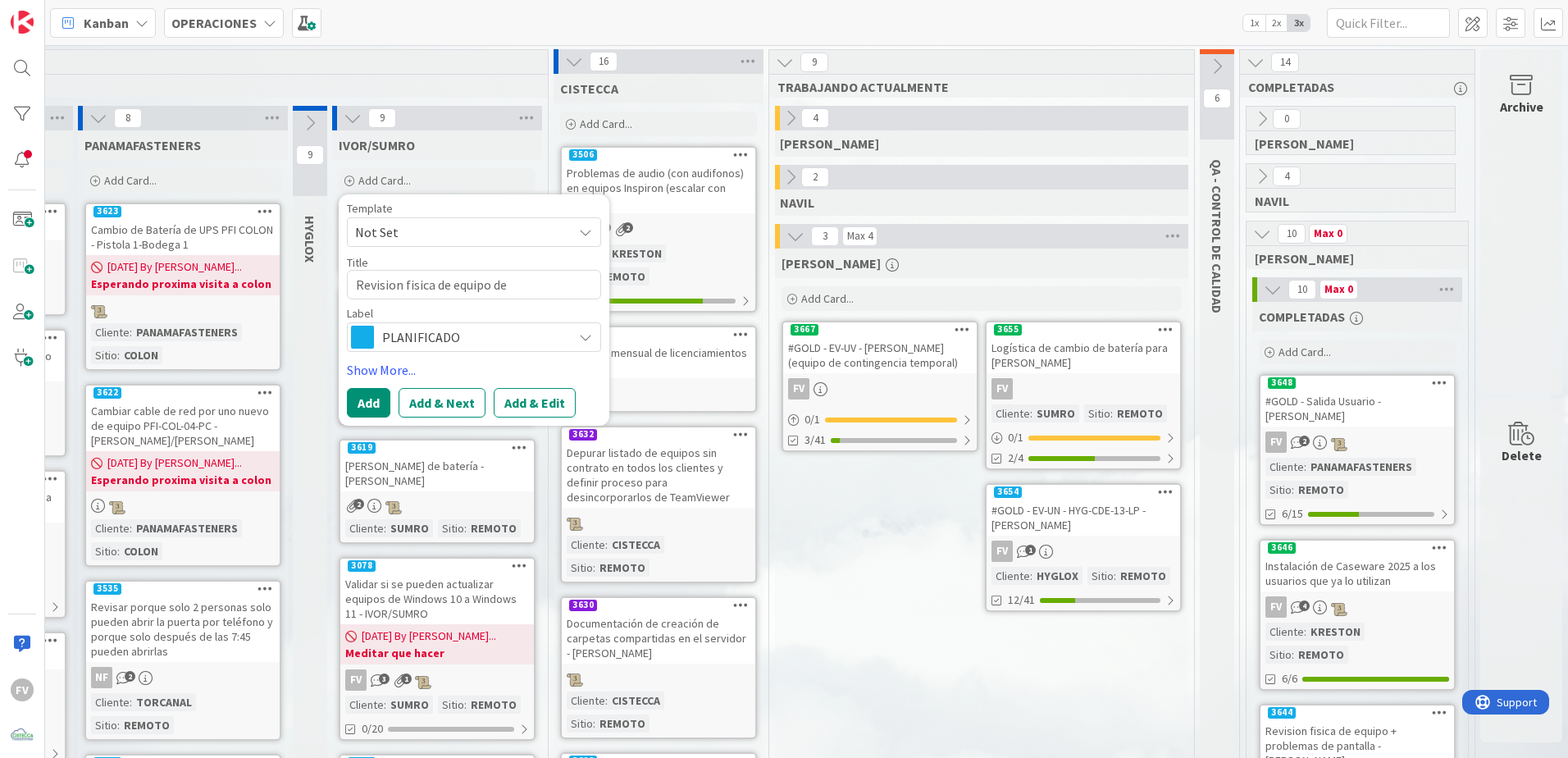
type textarea "x"
type textarea "Revision fisica de equipo de"
type textarea "x"
type textarea "Revision fisica de equipo de"
type textarea "x"
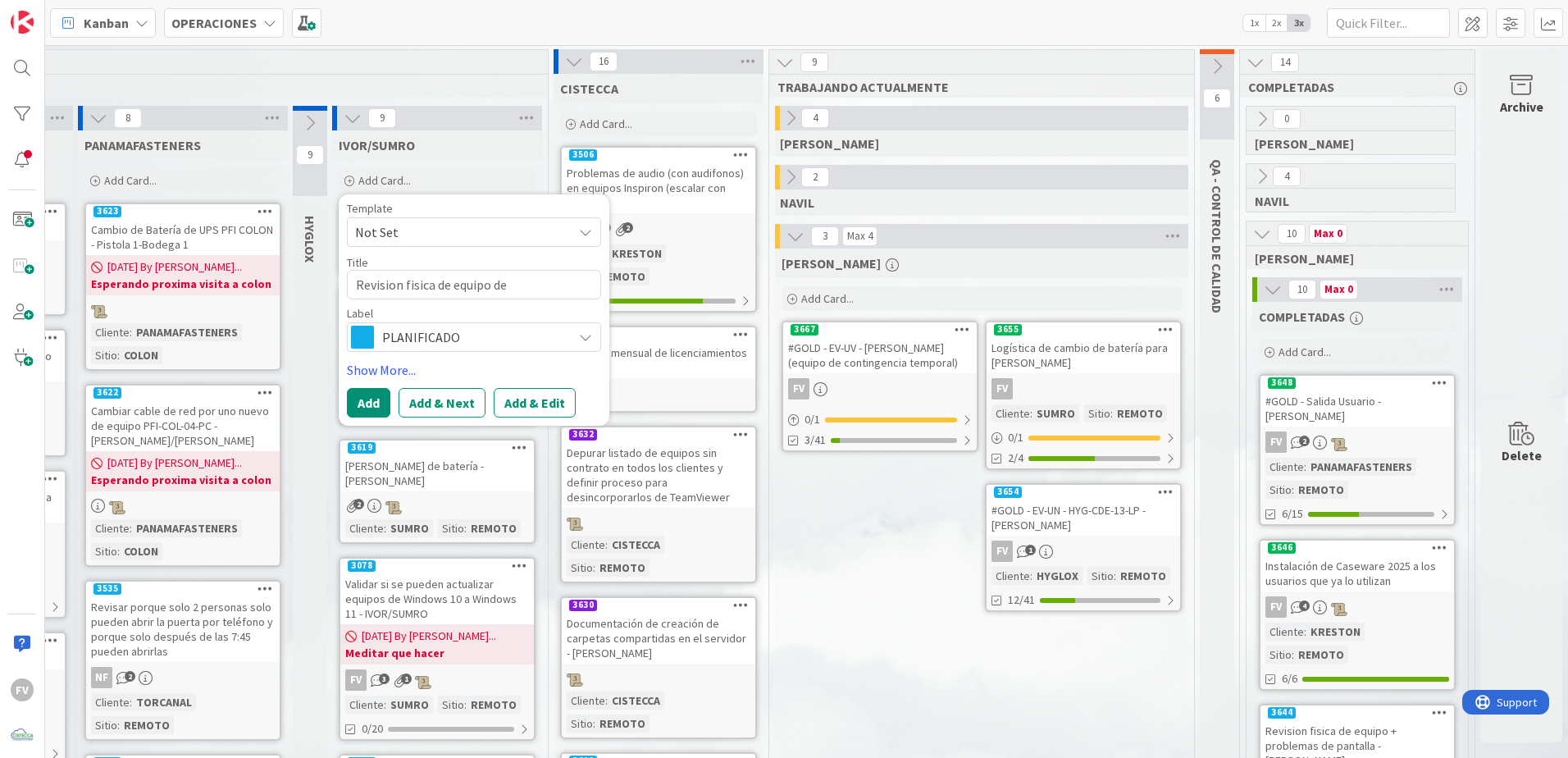
type textarea "Revision fisica de equipo d"
type textarea "x"
type textarea "Revision fisica de equipo"
type textarea "x"
type textarea "Revision fisica de equip"
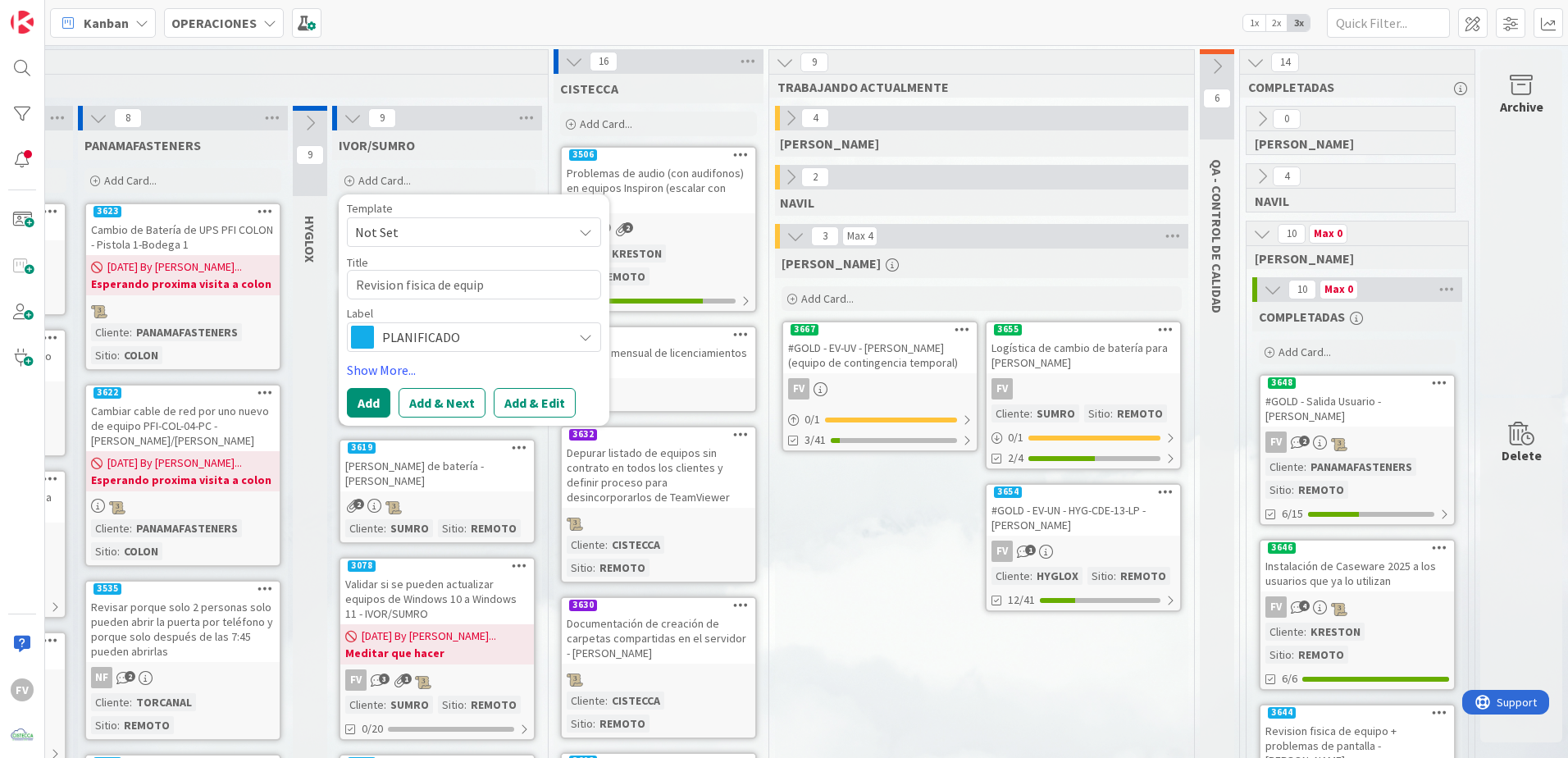
type textarea "x"
type textarea "Revision fisica de equipo"
type textarea "x"
type textarea "Revision fisica de equipo"
type textarea "x"
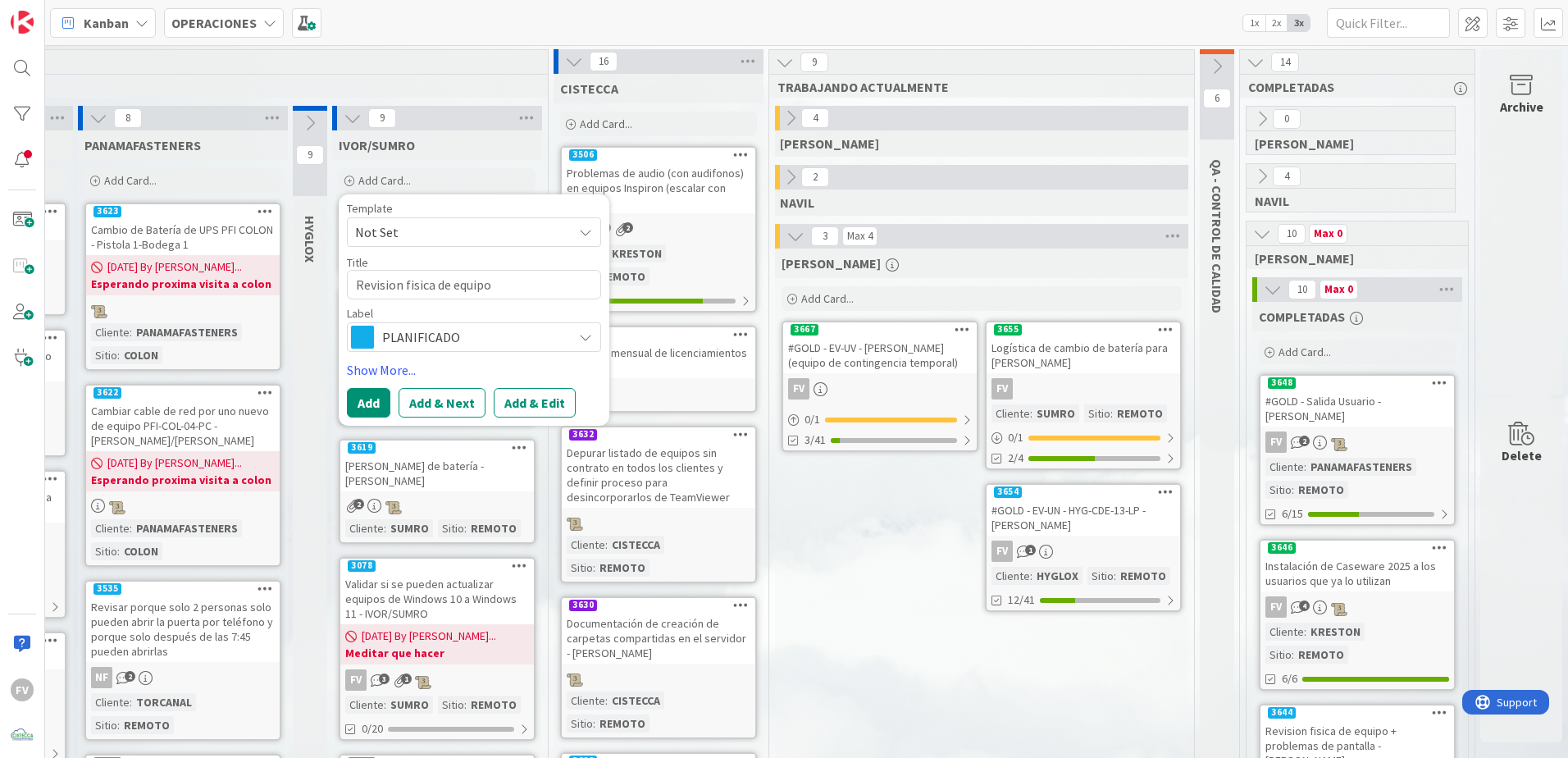
type textarea "Revision fisica de equipo d"
type textarea "x"
type textarea "Revision fisica de equipo de"
type textarea "x"
type textarea "Revision fisica de equipo de"
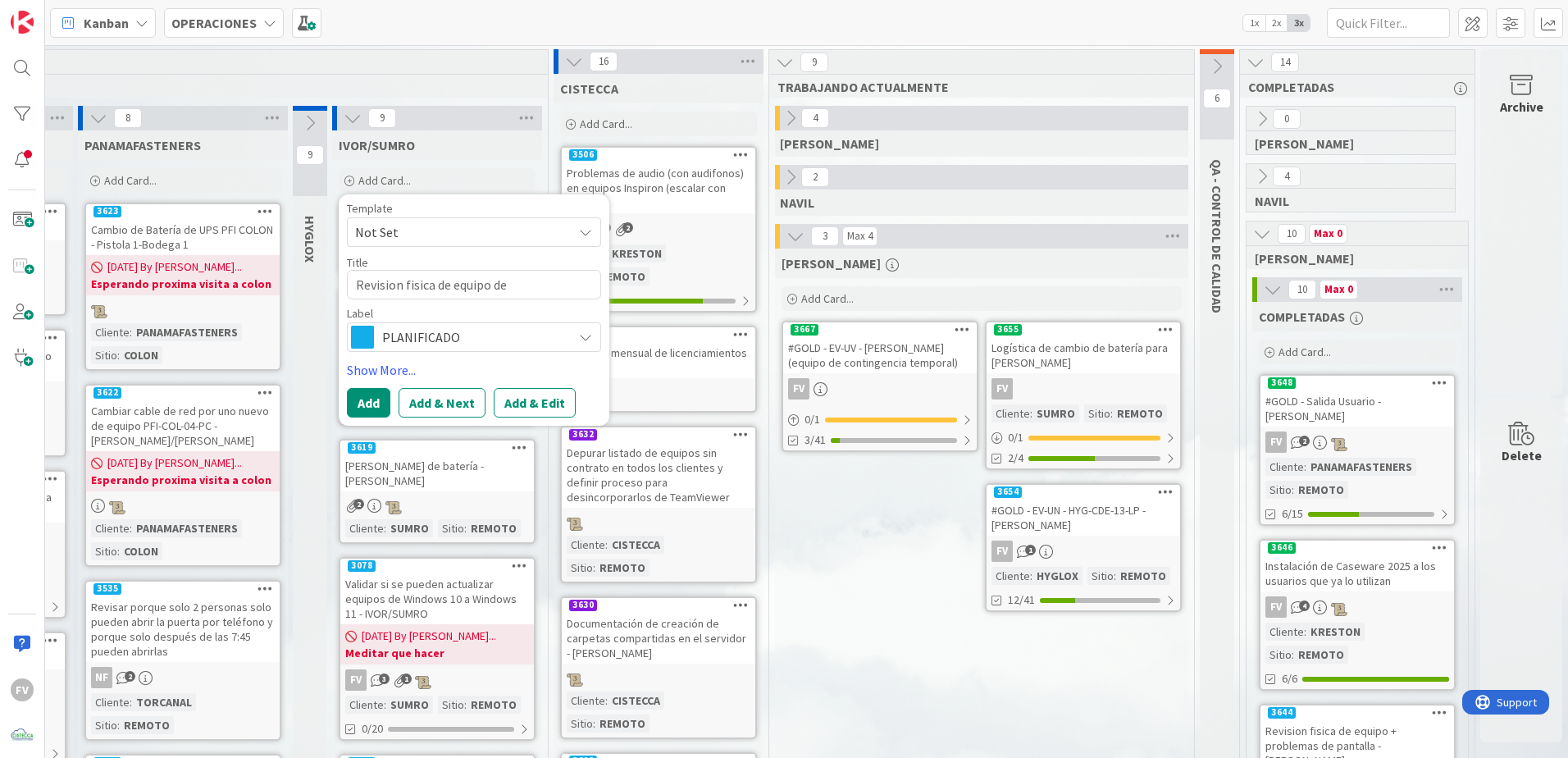
type textarea "x"
type textarea "Revision fisica de equipo de Y"
type textarea "x"
type textarea "Revision fisica de equipo de"
type textarea "x"
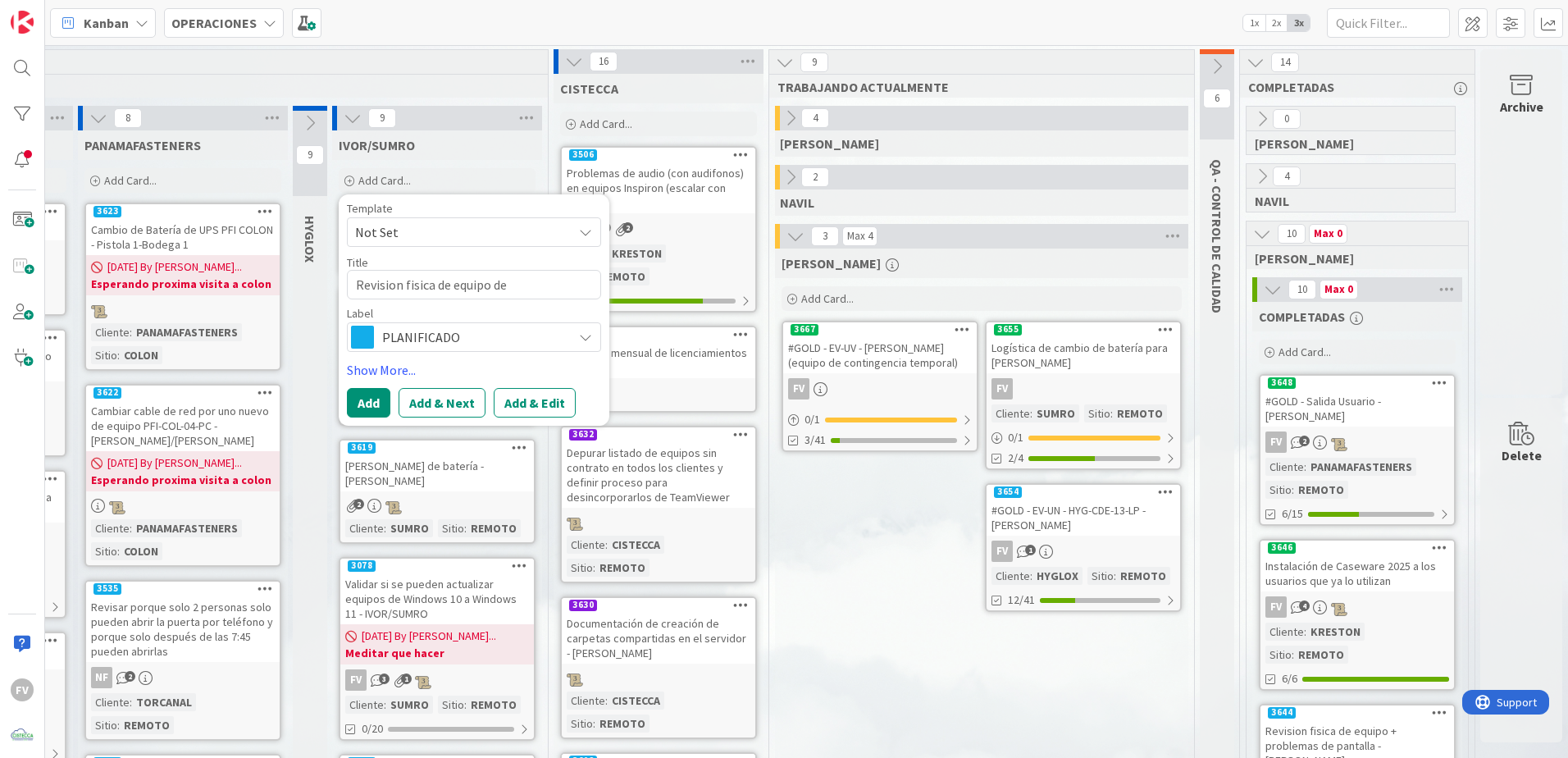
type textarea "Revision fisica de equipo de"
type textarea "x"
type textarea "Revision fisica de equipo d"
type textarea "x"
type textarea "Revision fisica de equipo"
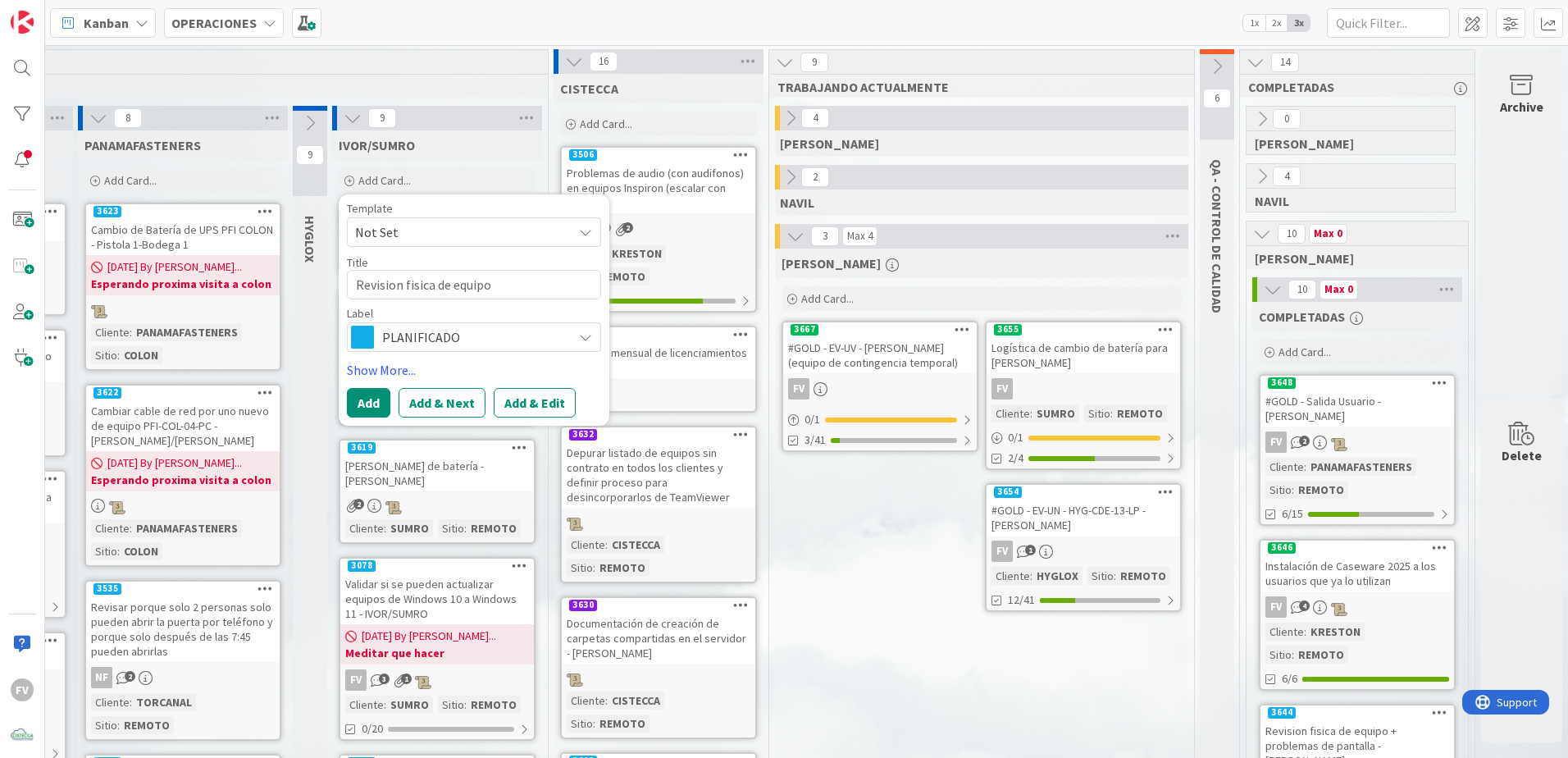
type textarea "x"
type textarea "Revision fisica de equipo -"
type textarea "x"
type textarea "Revision fisica de equipo -"
type textarea "x"
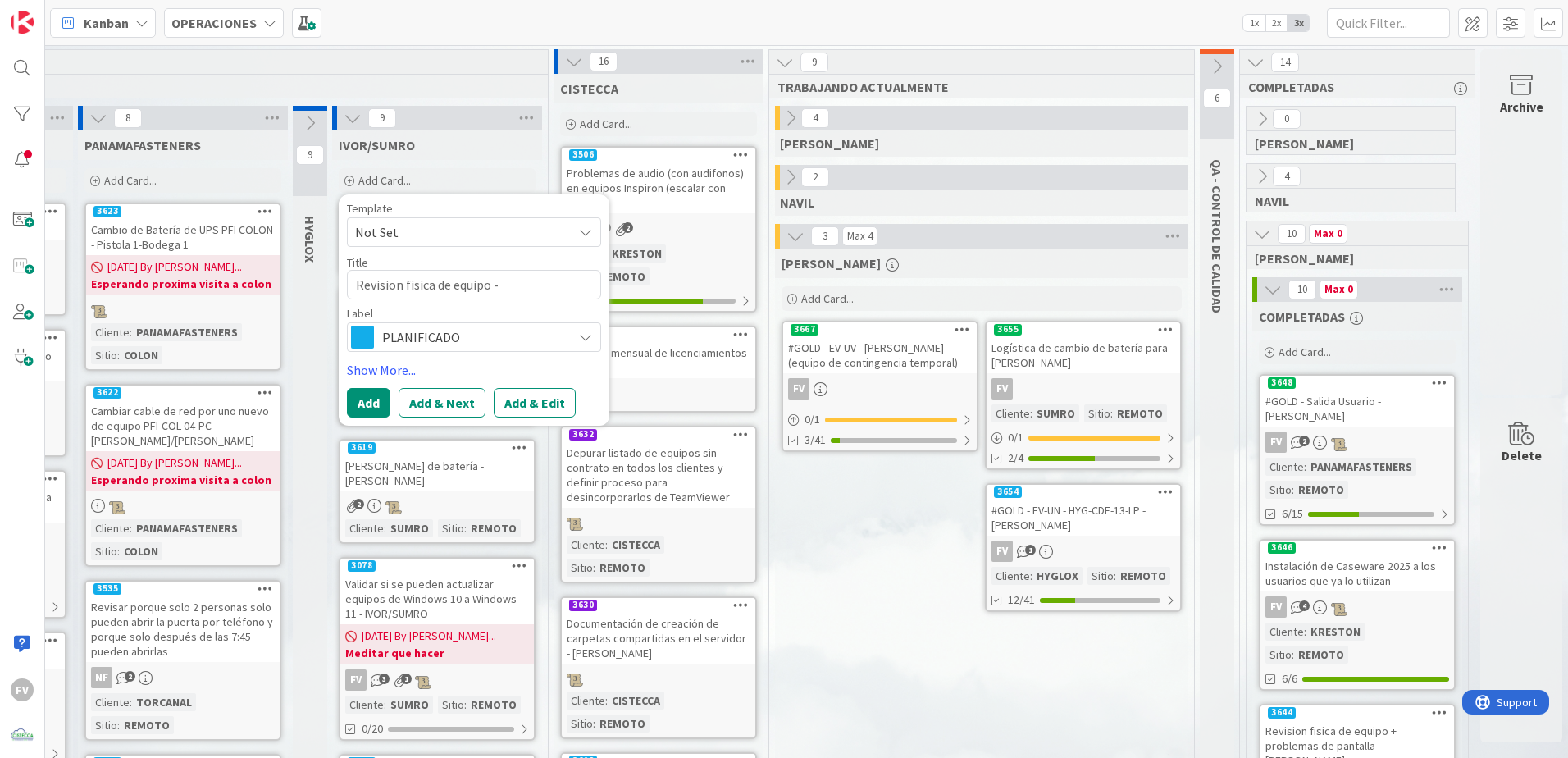
type textarea "Revision fisica de equipo -"
type textarea "x"
type textarea "Revision fisica de equipo"
paste textarea "SUM-OCE-01-LP - [PERSON_NAME] (Izquierda)"
type textarea "x"
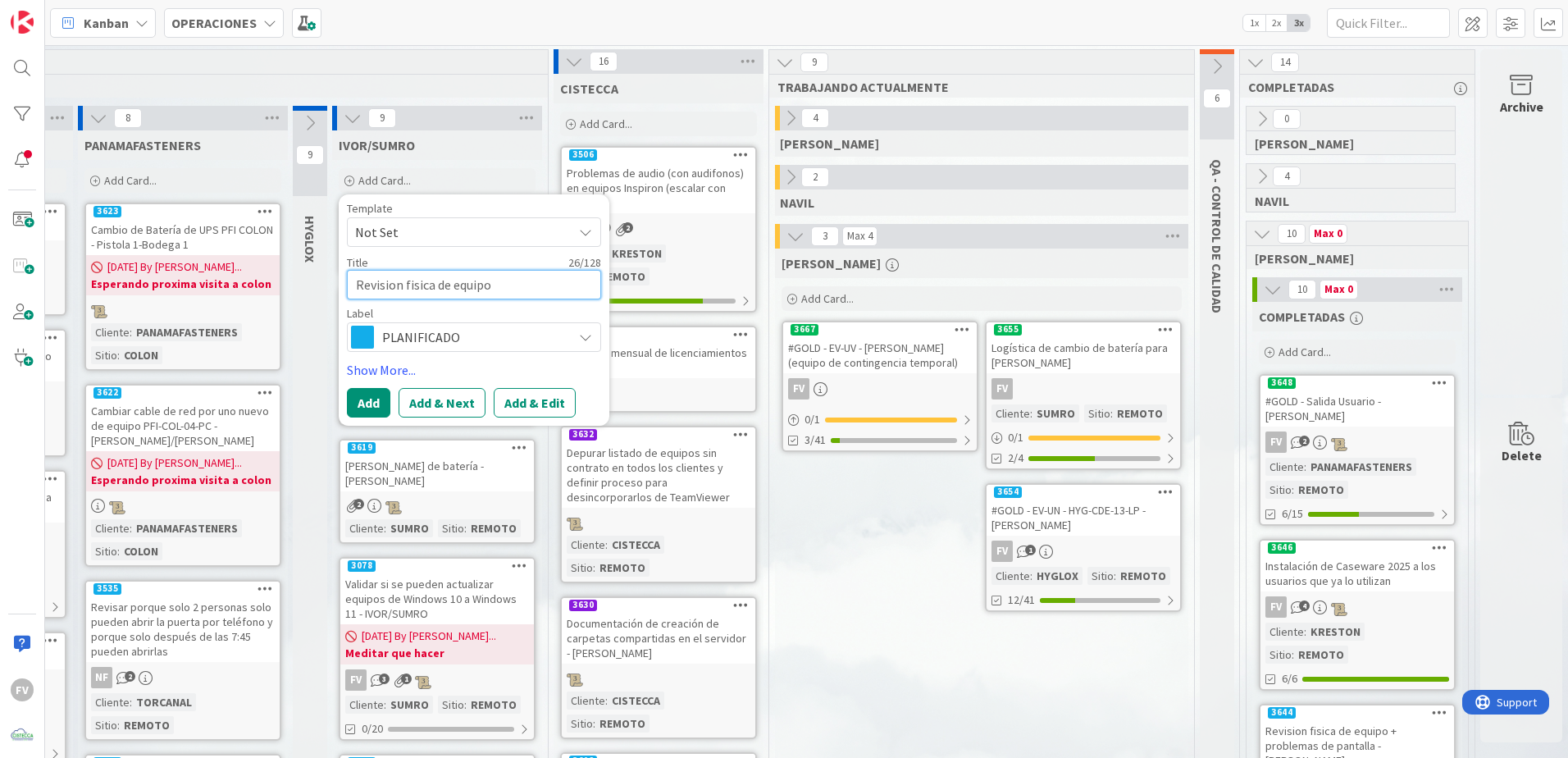
type textarea "Revision fisica de equipo SUM-OCE-01-LP - [PERSON_NAME] (Izquierda)"
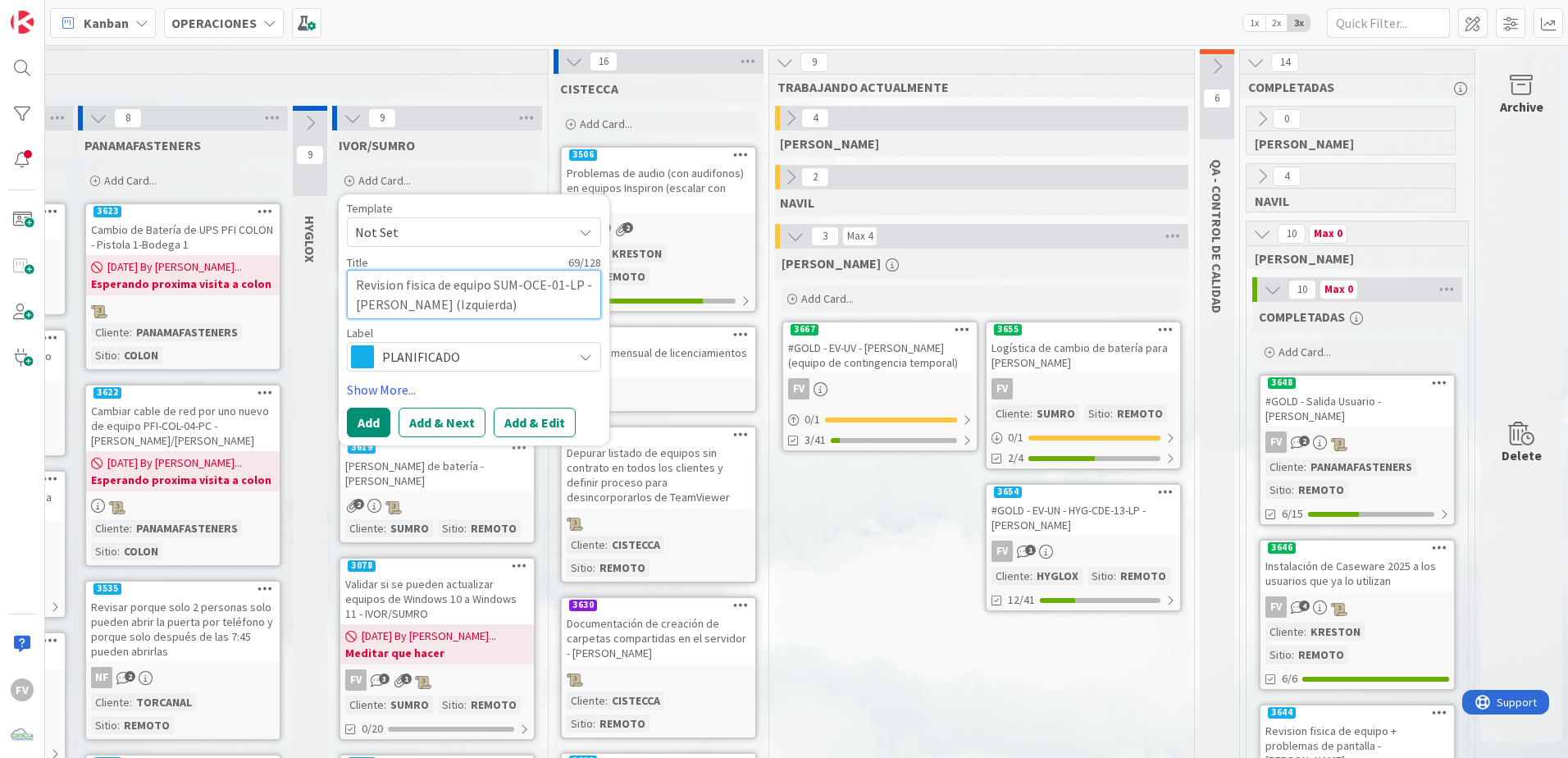
drag, startPoint x: 483, startPoint y: 314, endPoint x: 446, endPoint y: 320, distance: 37.5
click at [446, 320] on div "Template Not Set Title 69 / 128 Revision fisica de equipo SUM-OCE-01-LP - [PERS…" at bounding box center [473, 286] width 254 height 169
type textarea "x"
type textarea "Revision fisica de equipo SUM-OCE-01-LP - [PERSON_NAME] (I"
type textarea "x"
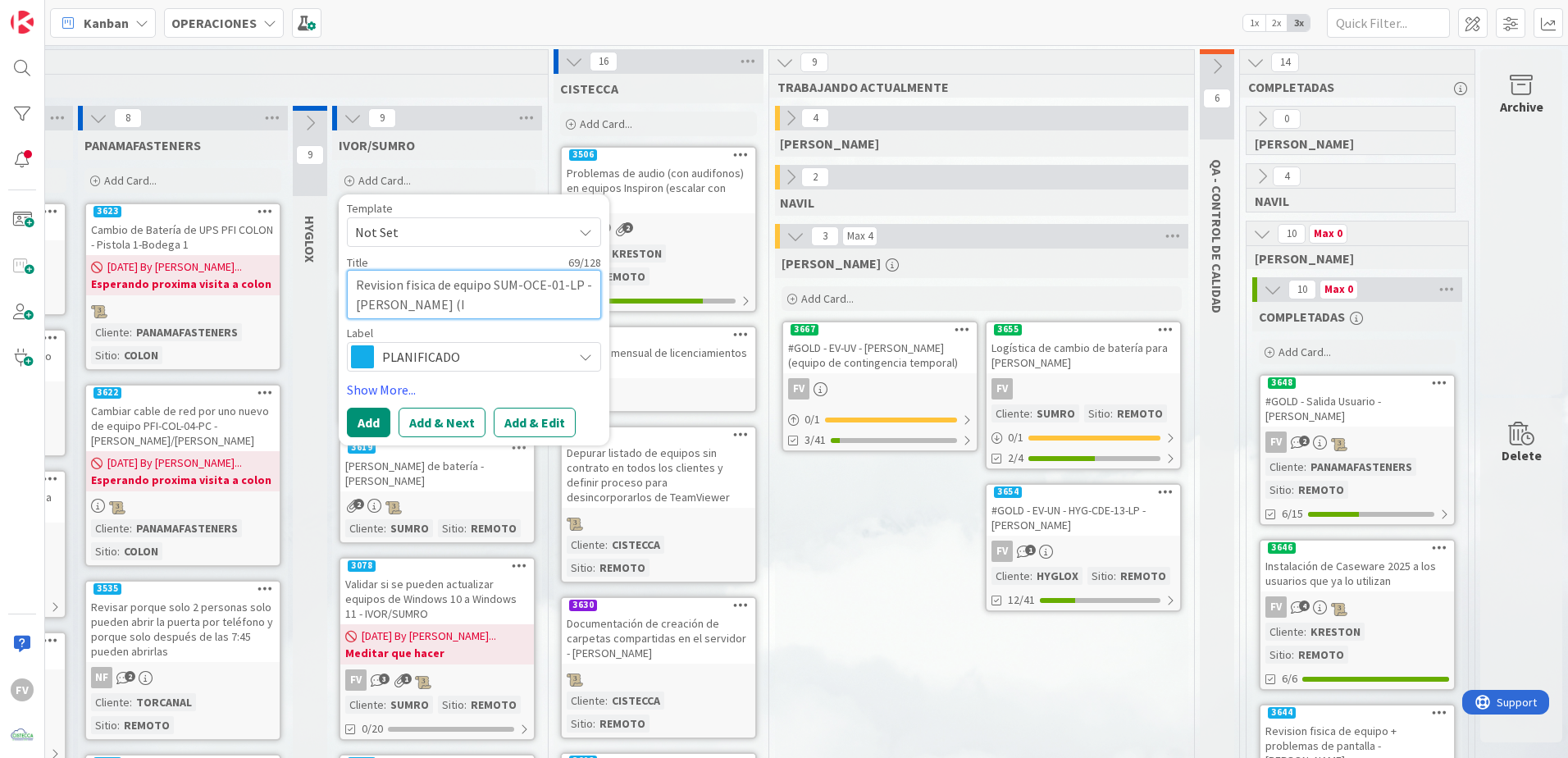
type textarea "Revision fisica de equipo SUM-OCE-01-LP - [PERSON_NAME] ("
type textarea "x"
type textarea "Revision fisica de equipo SUM-OCE-01-LP - [PERSON_NAME]"
type textarea "x"
type textarea "Revision fisica de equipo SUM-OCE-01-LP - [PERSON_NAME] ("
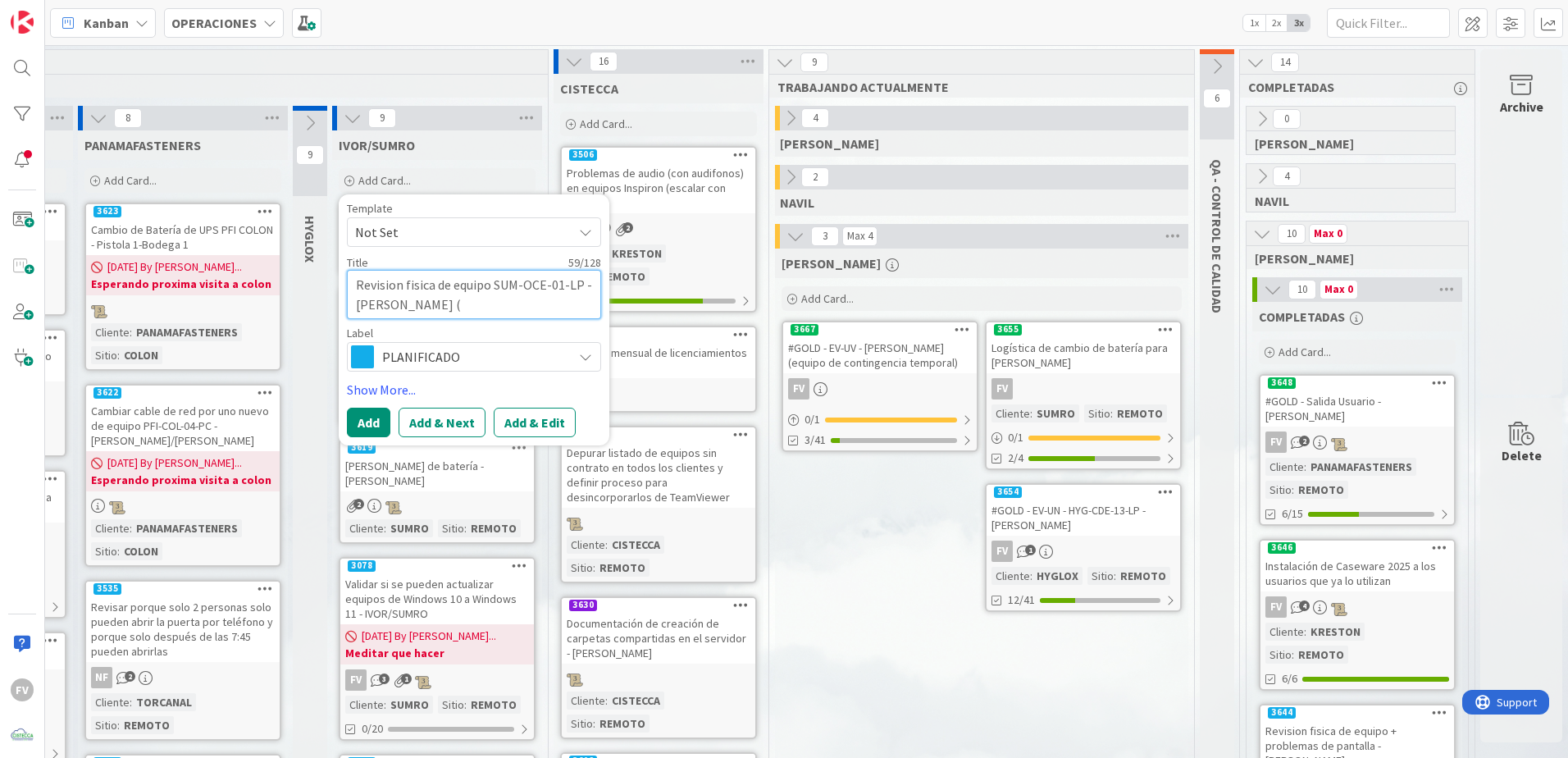
type textarea "x"
type textarea "Revision fisica de equipo SUM-OCE-01-LP - [PERSON_NAME] (p"
type textarea "x"
type textarea "Revision fisica de equipo SUM-OCE-01-LP - [PERSON_NAME] (pa"
type textarea "x"
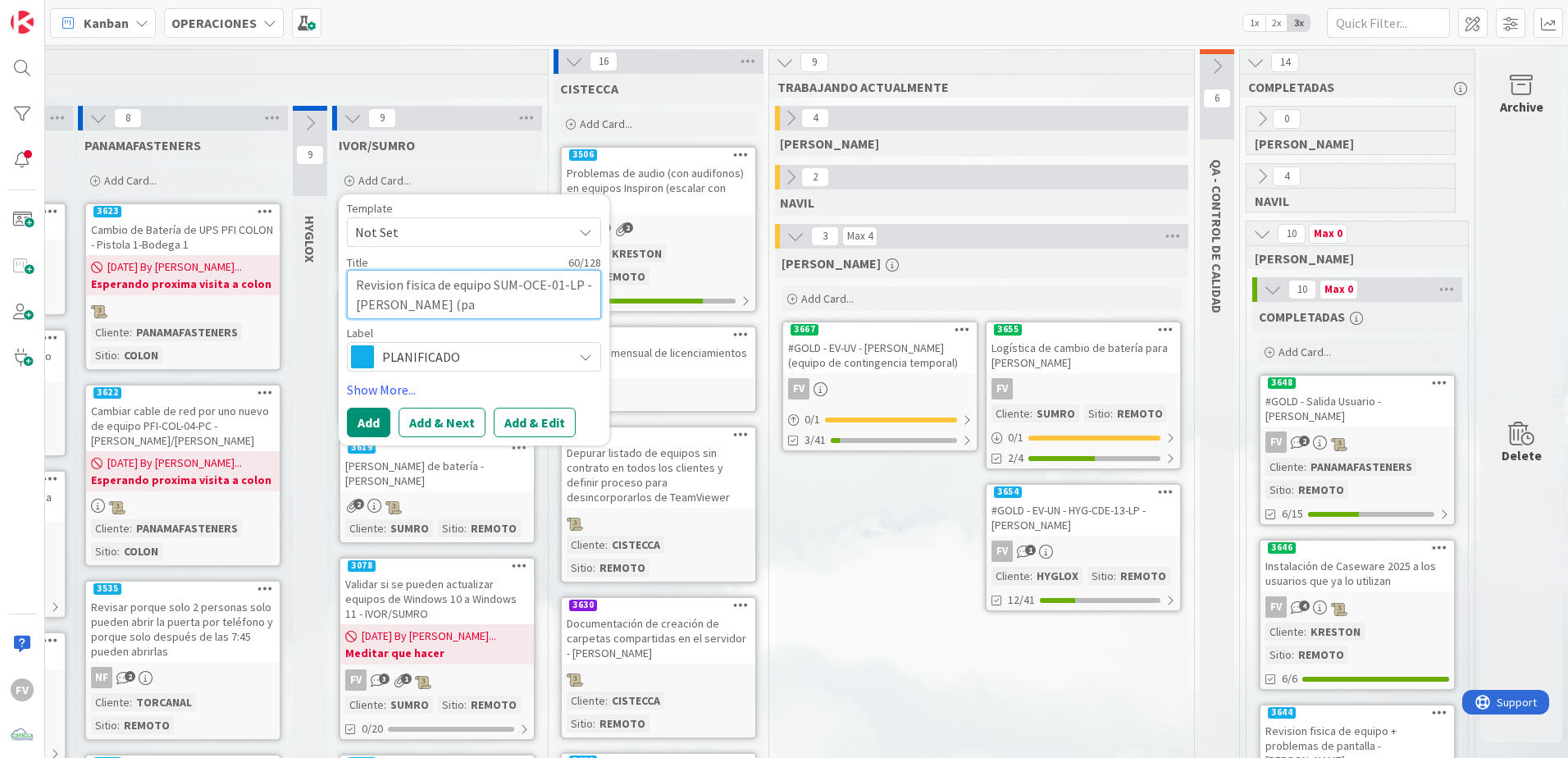
type textarea "Revision fisica de equipo SUM-OCE-01-LP - [PERSON_NAME] (par"
type textarea "x"
type textarea "Revision fisica de equipo SUM-OCE-01-LP - [PERSON_NAME] (parp"
type textarea "x"
type textarea "Revision fisica de equipo SUM-OCE-01-LP - [PERSON_NAME] (parpa"
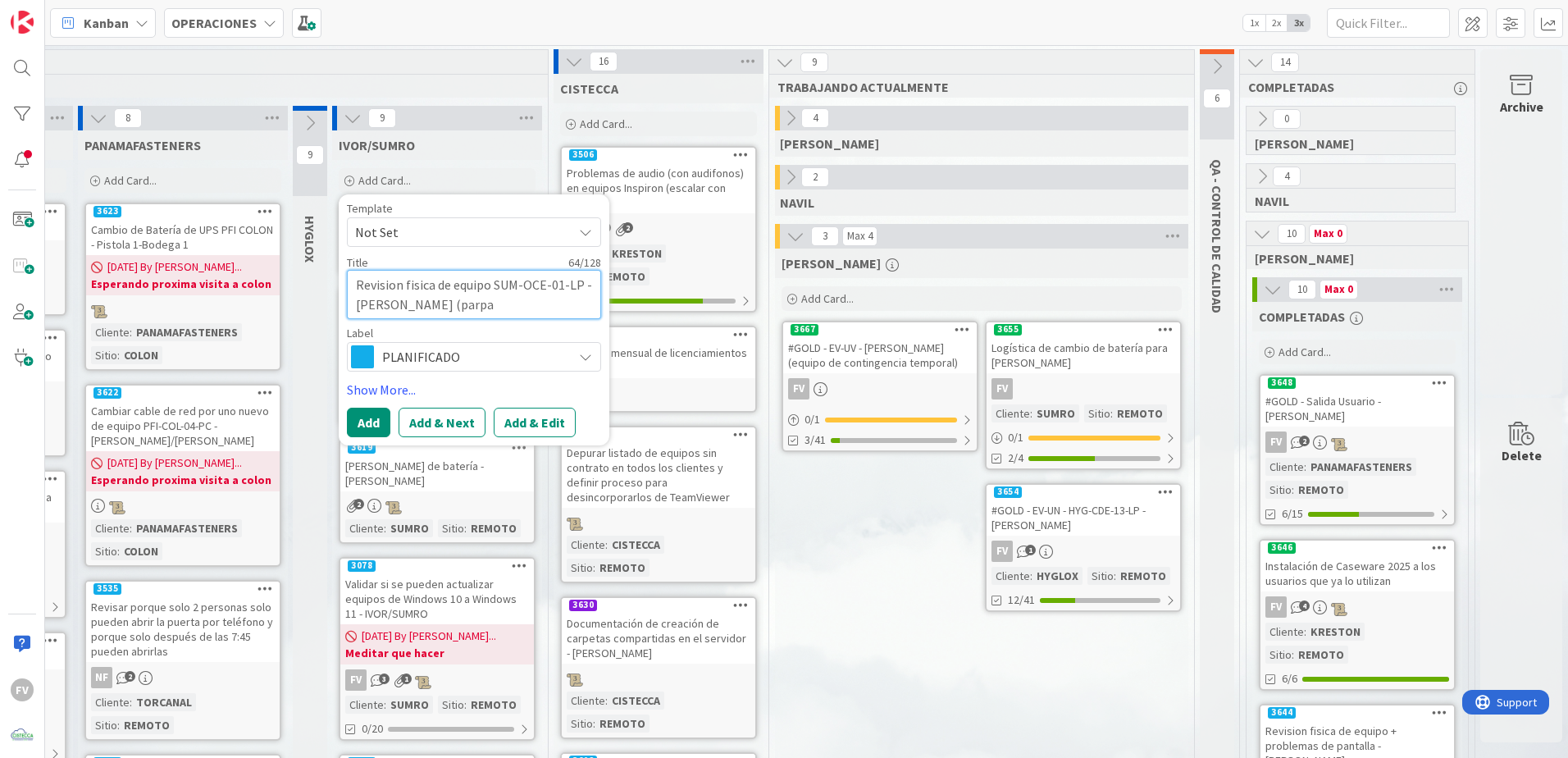
type textarea "x"
type textarea "Revision fisica de equipo SUM-OCE-01-LP - [PERSON_NAME] (parpad"
type textarea "x"
type textarea "Revision fisica de equipo SUM-OCE-01-LP - [PERSON_NAME] (parpade"
type textarea "x"
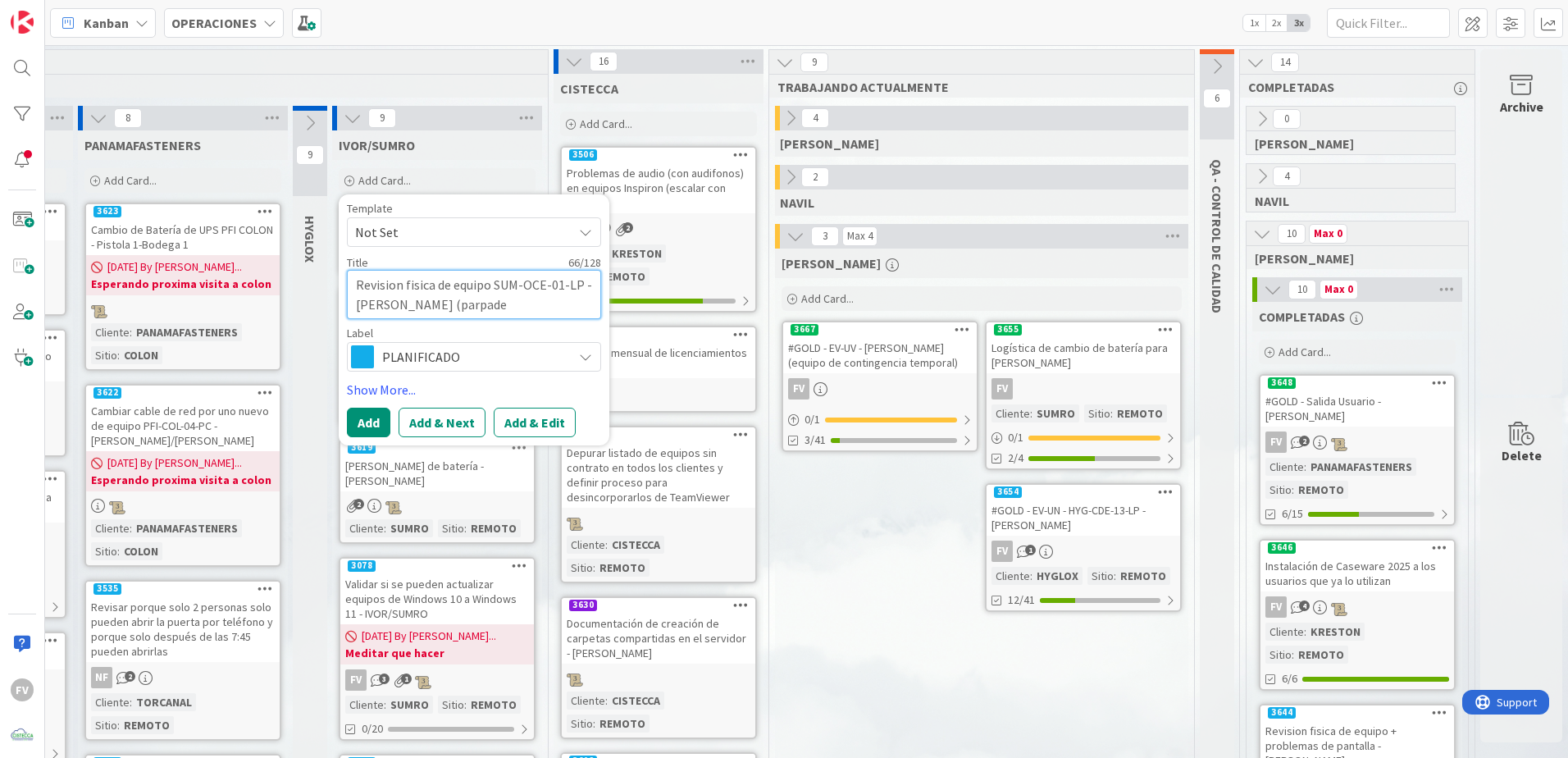
type textarea "Revision fisica de equipo SUM-OCE-01-LP - [PERSON_NAME] (parpadeo"
type textarea "x"
type textarea "Revision fisica de equipo SUM-OCE-01-LP - [PERSON_NAME] (parpadeo"
type textarea "x"
type textarea "Revision fisica de equipo SUM-OCE-01-LP - [PERSON_NAME] ([PERSON_NAME] e"
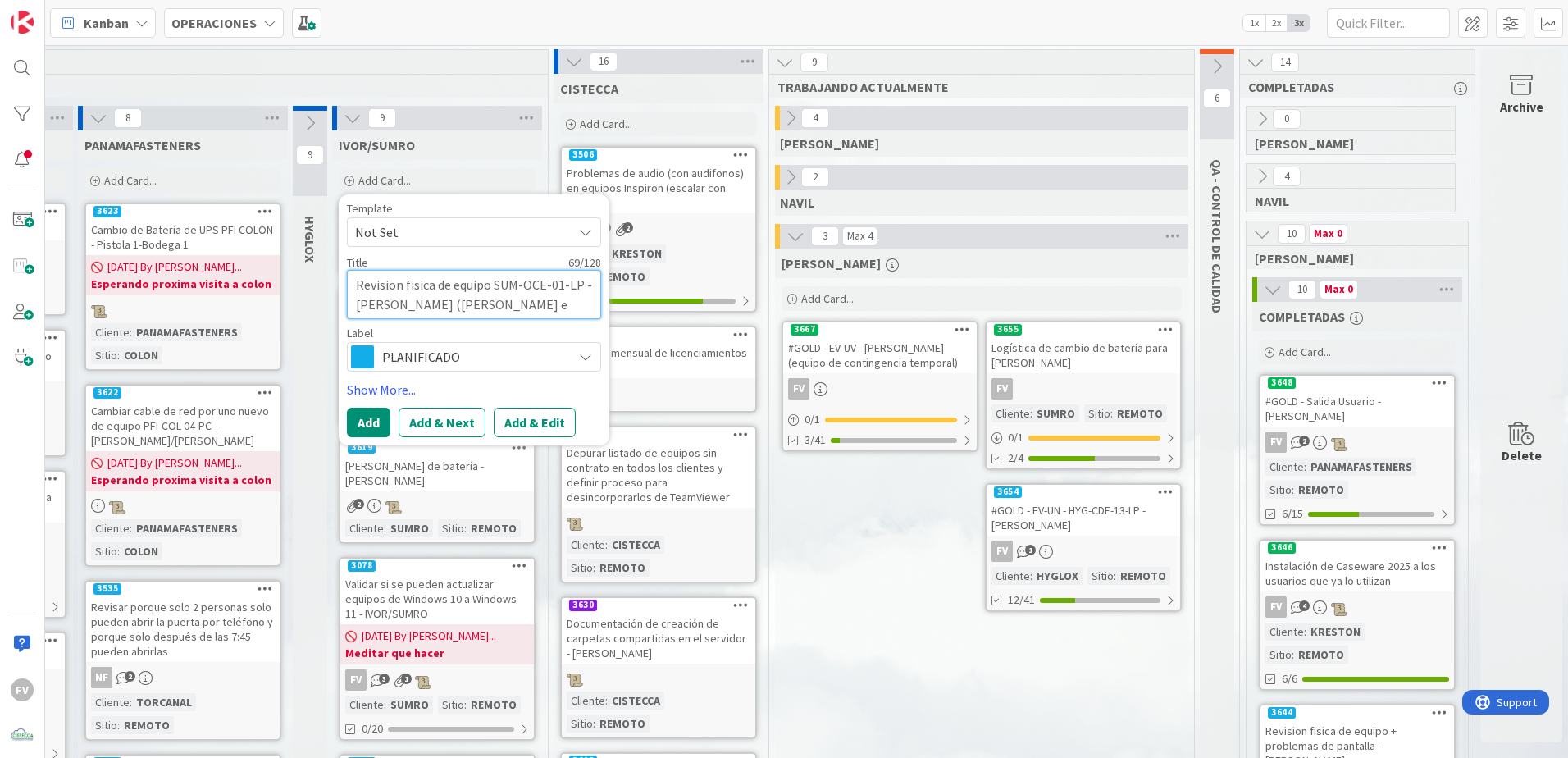
type textarea "x"
type textarea "Revision fisica de equipo SUM-OCE-01-LP - [PERSON_NAME] (parpadeo en"
type textarea "x"
type textarea "Revision fisica de equipo SUM-OCE-01-LP - [PERSON_NAME] (parpadeo en"
type textarea "x"
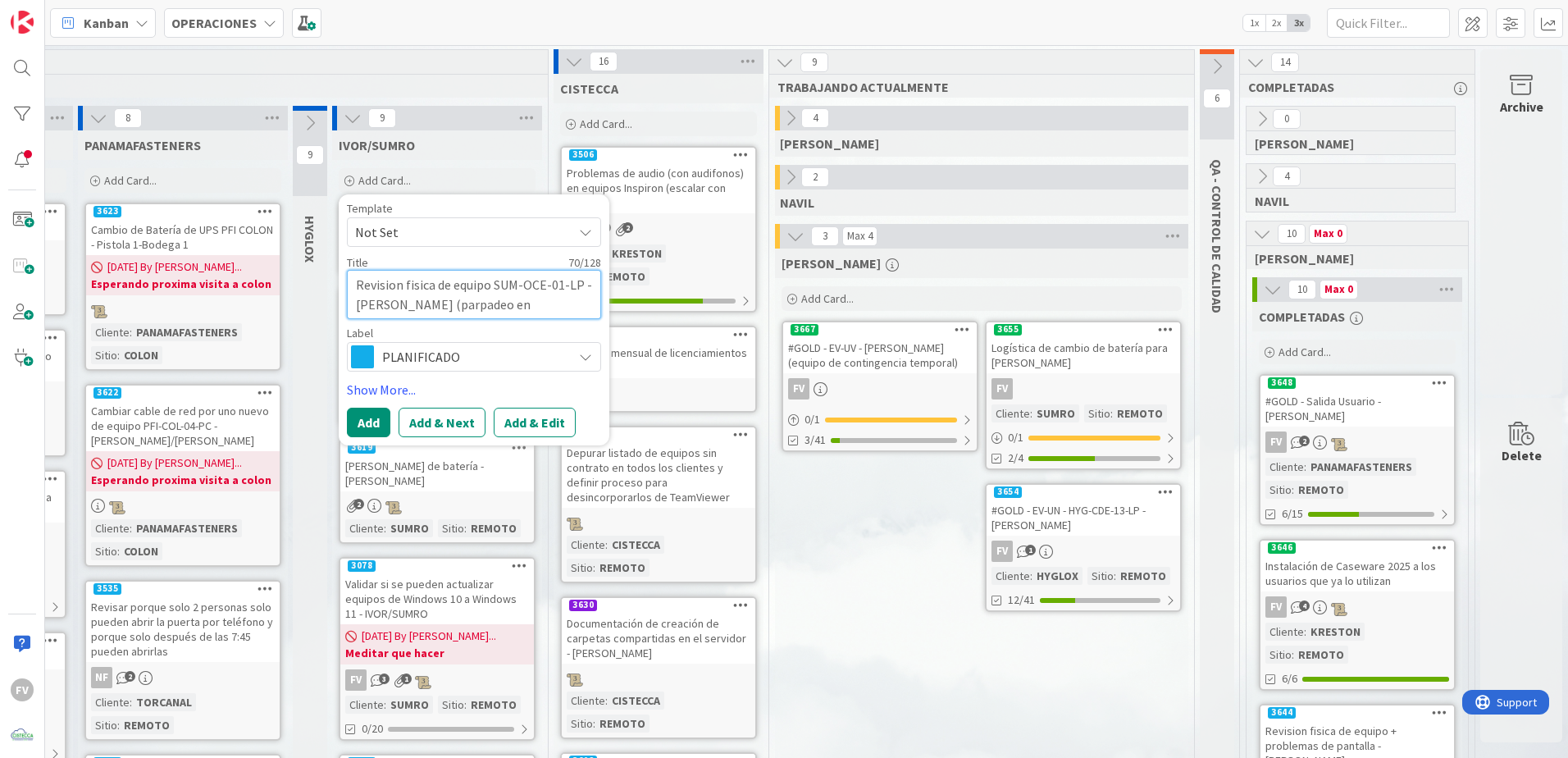
type textarea "Revision fisica de equipo SUM-OCE-01-LP - [PERSON_NAME] (parpadeo en l"
type textarea "x"
type textarea "Revision fisica de equipo SUM-OCE-01-LP - [PERSON_NAME] (parpadeo en la"
type textarea "x"
type textarea "Revision fisica de equipo SUM-OCE-01-LP - [PERSON_NAME] (parpadeo en la"
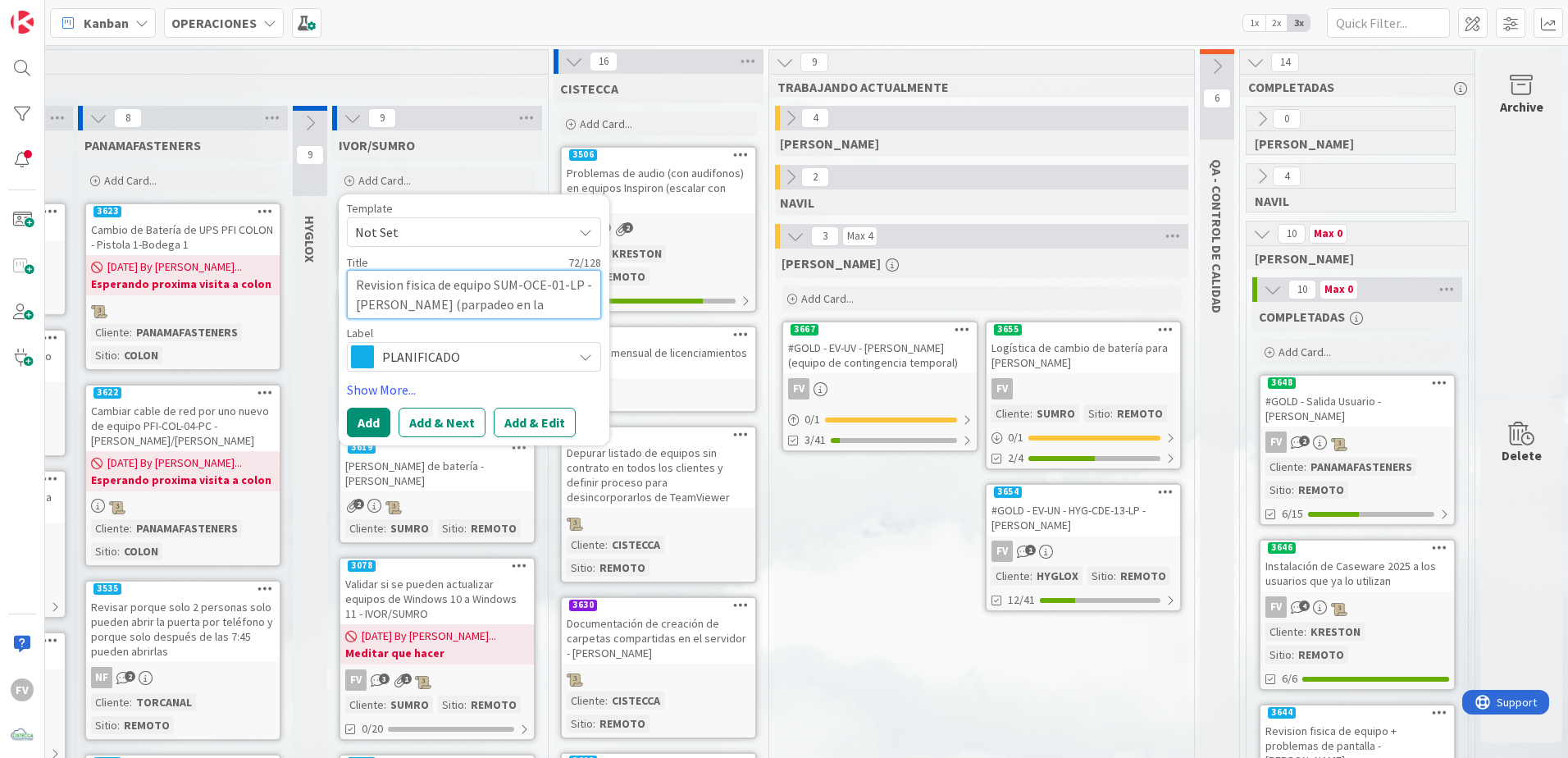
type textarea "x"
type textarea "Revision fisica de equipo SUM-OCE-01-LP - [PERSON_NAME] (parpadeo en la pa"
type textarea "x"
type textarea "Revision fisica de equipo SUM-OCE-01-LP - [PERSON_NAME] (parpadeo en la par"
type textarea "x"
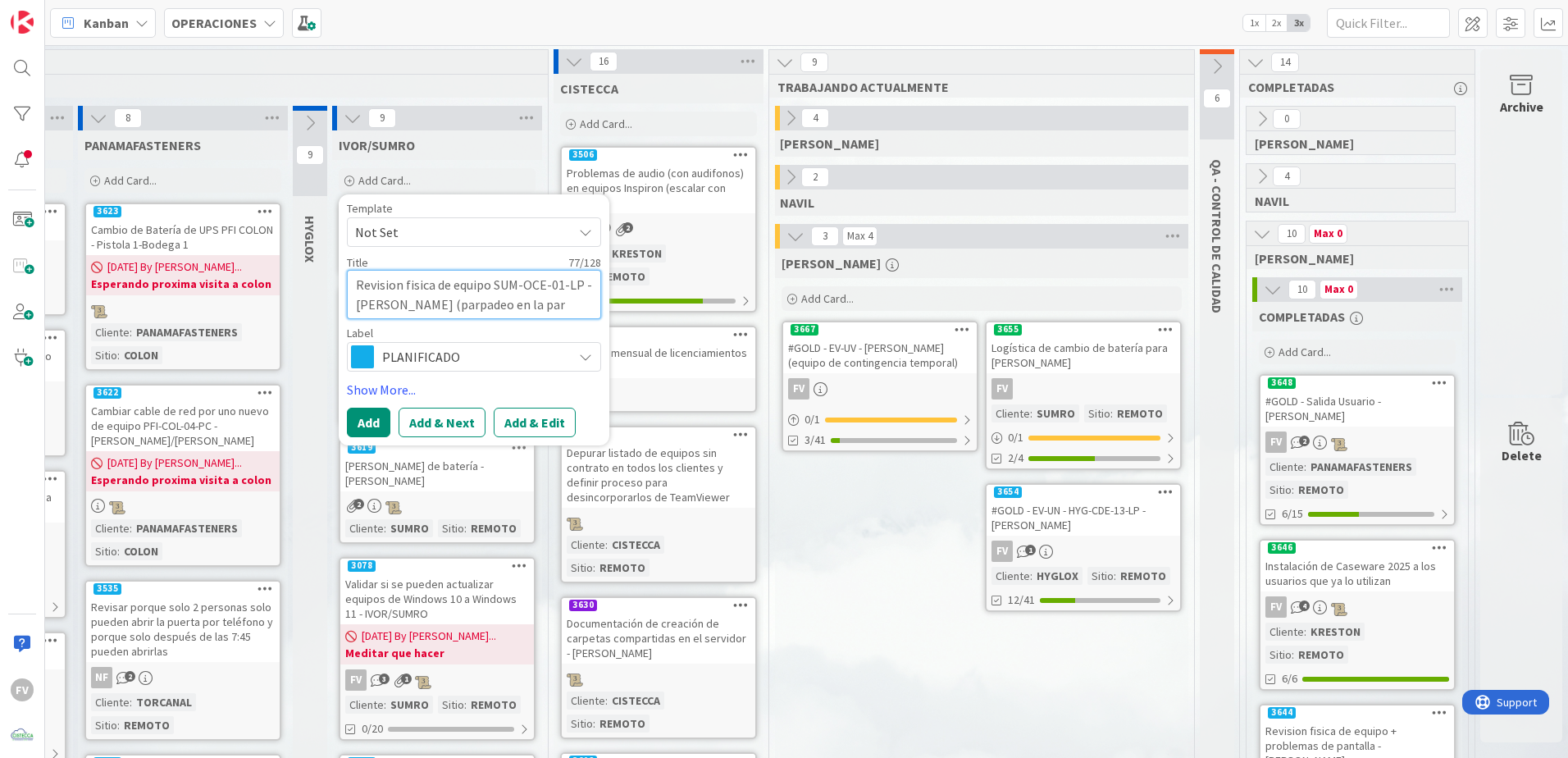
type textarea "Revision fisica de equipo SUM-OCE-01-LP - [PERSON_NAME] (parpadeo en la part"
type textarea "x"
type textarea "Revision fisica de equipo SUM-OCE-01-LP - [PERSON_NAME] (parpadeo en la parte"
type textarea "x"
type textarea "Revision fisica de equipo SUM-OCE-01-LP - [PERSON_NAME] (parpadeo en la parte i"
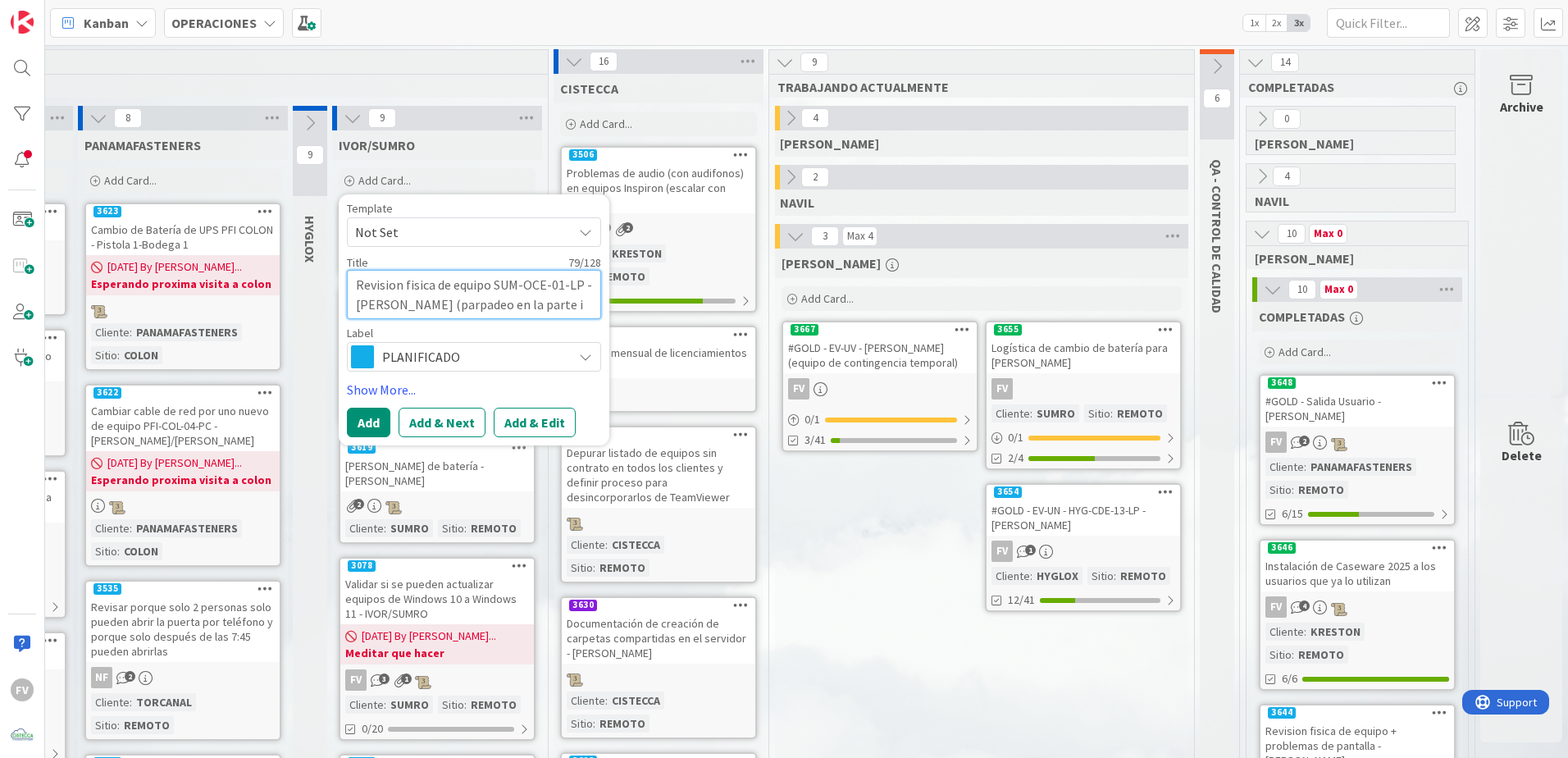
type textarea "x"
type textarea "Revision fisica de equipo SUM-OCE-01-LP - [PERSON_NAME] (parpadeo en la parte in"
type textarea "x"
type textarea "Revision fisica de equipo SUM-OCE-01-LP - [PERSON_NAME] (parpadeo en la parte i…"
type textarea "x"
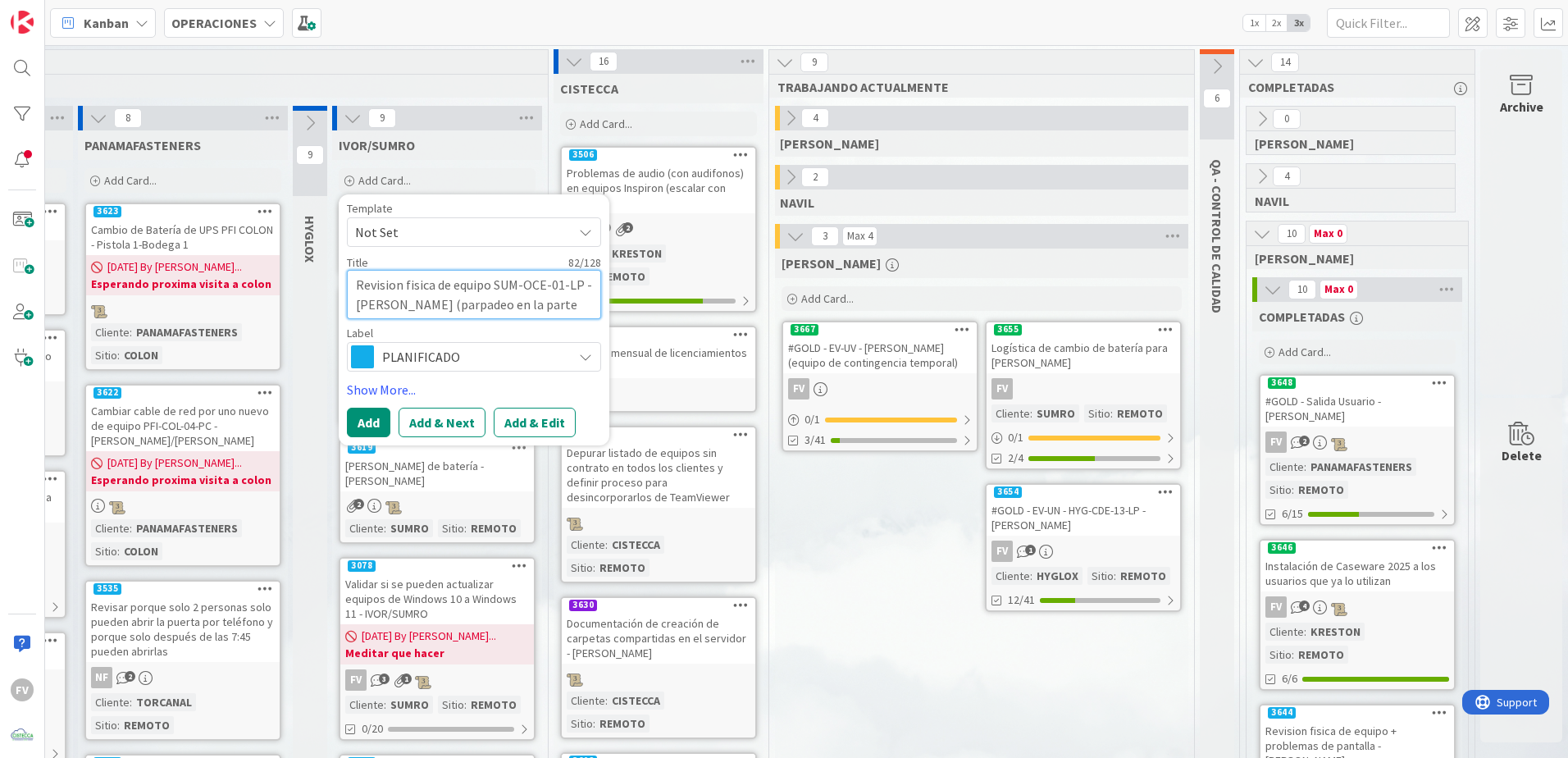
type textarea "Revision fisica de equipo SUM-OCE-01-LP - [PERSON_NAME] (parpadeo en la parte i…"
type textarea "x"
type textarea "Revision fisica de equipo SUM-OCE-01-LP - [PERSON_NAME] (parpadeo en la parte i…"
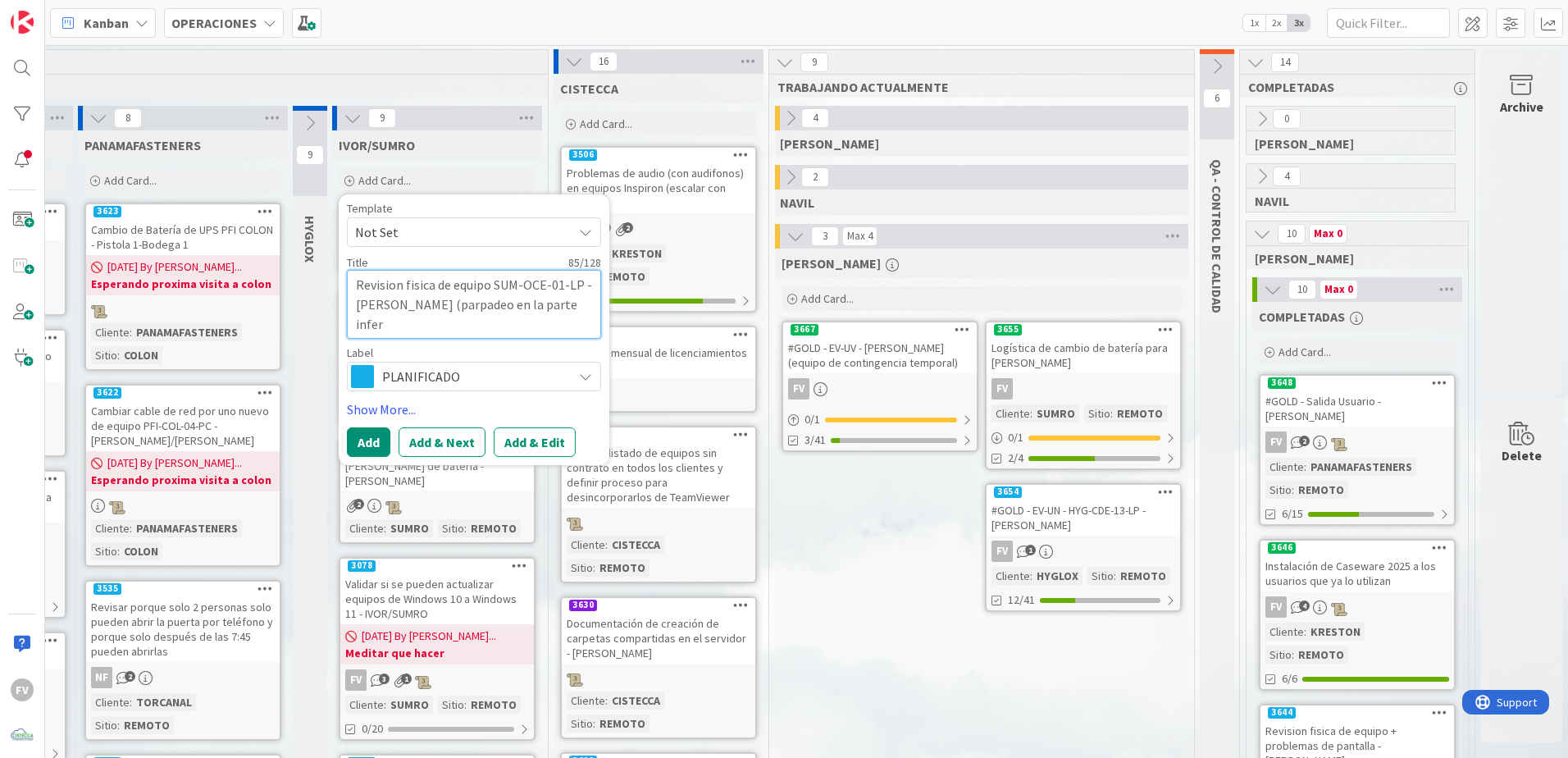
type textarea "x"
type textarea "Revision fisica de equipo SUM-OCE-01-LP - [PERSON_NAME] (parpadeo en la parte i…"
type textarea "x"
type textarea "Revision fisica de equipo SUM-OCE-01-LP - [PERSON_NAME] (parpadeo en la parte i…"
type textarea "x"
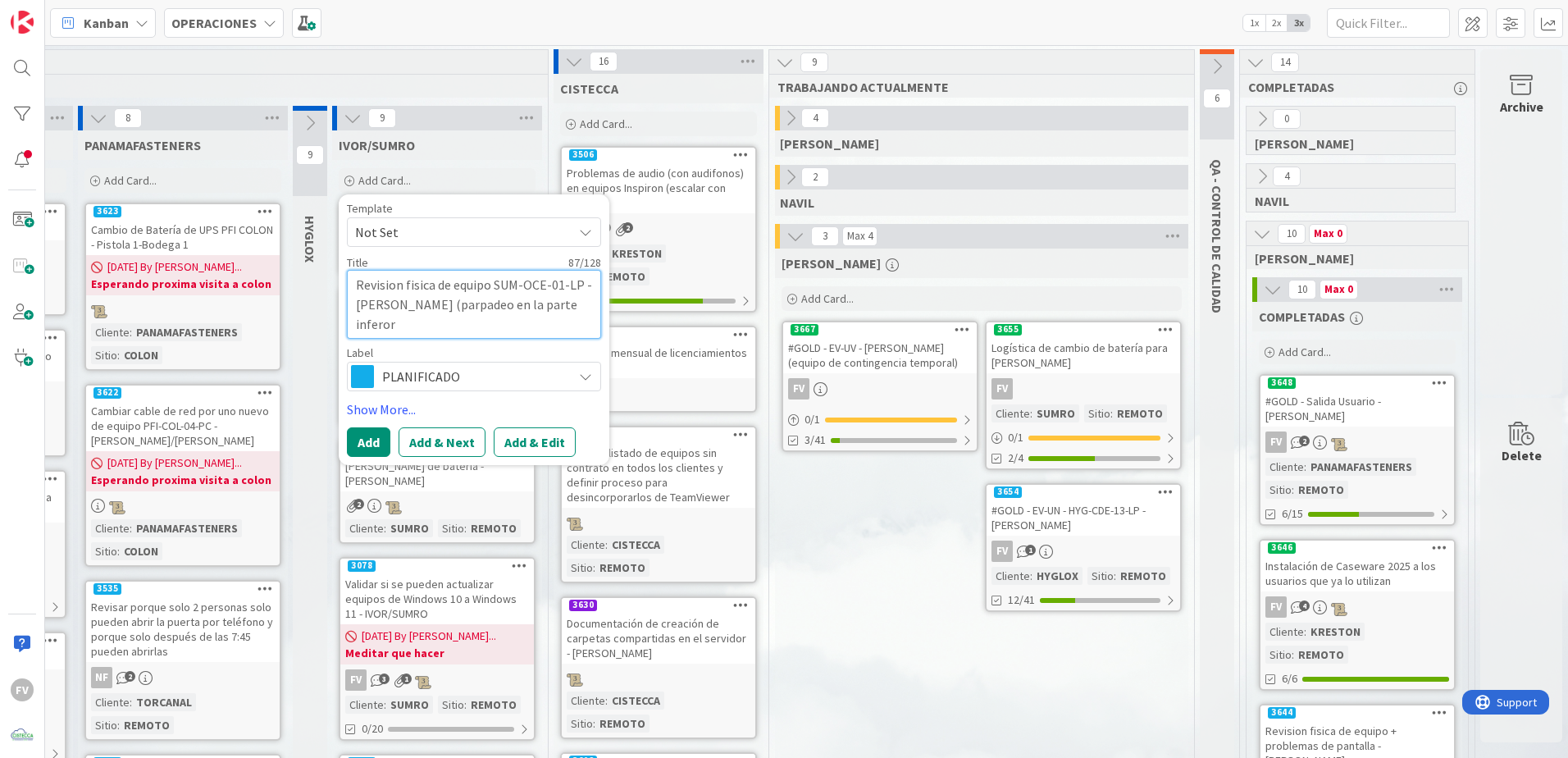
type textarea "Revision fisica de equipo SUM-OCE-01-LP - [PERSON_NAME] (parpadeo en la parte i…"
type textarea "x"
type textarea "Revision fisica de equipo SUM-OCE-01-LP - [PERSON_NAME] (parpadeo en la parte i…"
type textarea "x"
type textarea "Revision fisica de equipo SUM-OCE-01-LP - [PERSON_NAME] (parpadeo en la parte i…"
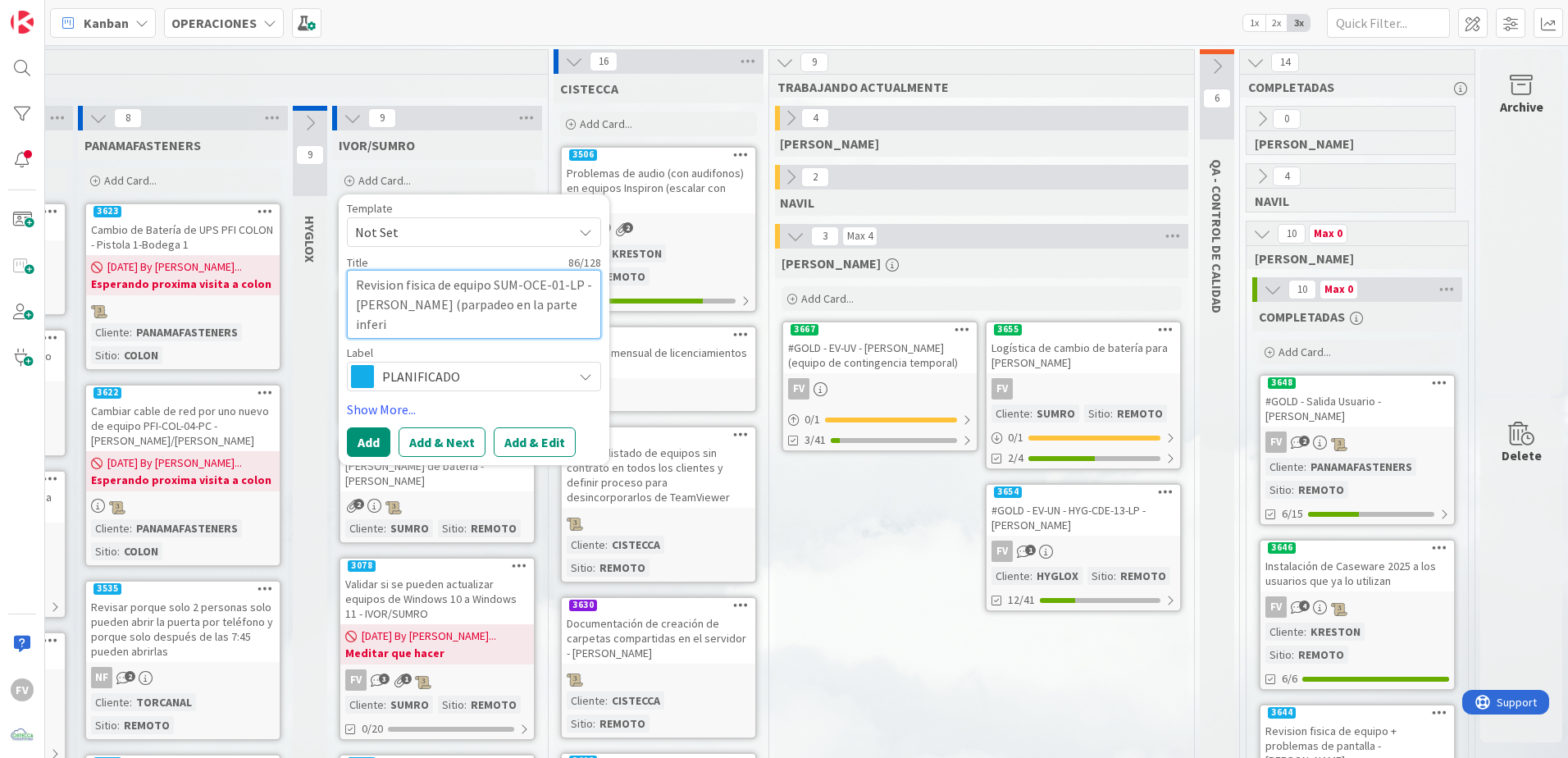
type textarea "x"
type textarea "Revision fisica de equipo SUM-OCE-01-LP - [PERSON_NAME] (parpadeo en la parte i…"
click at [353, 436] on button "Add" at bounding box center [369, 443] width 44 height 30
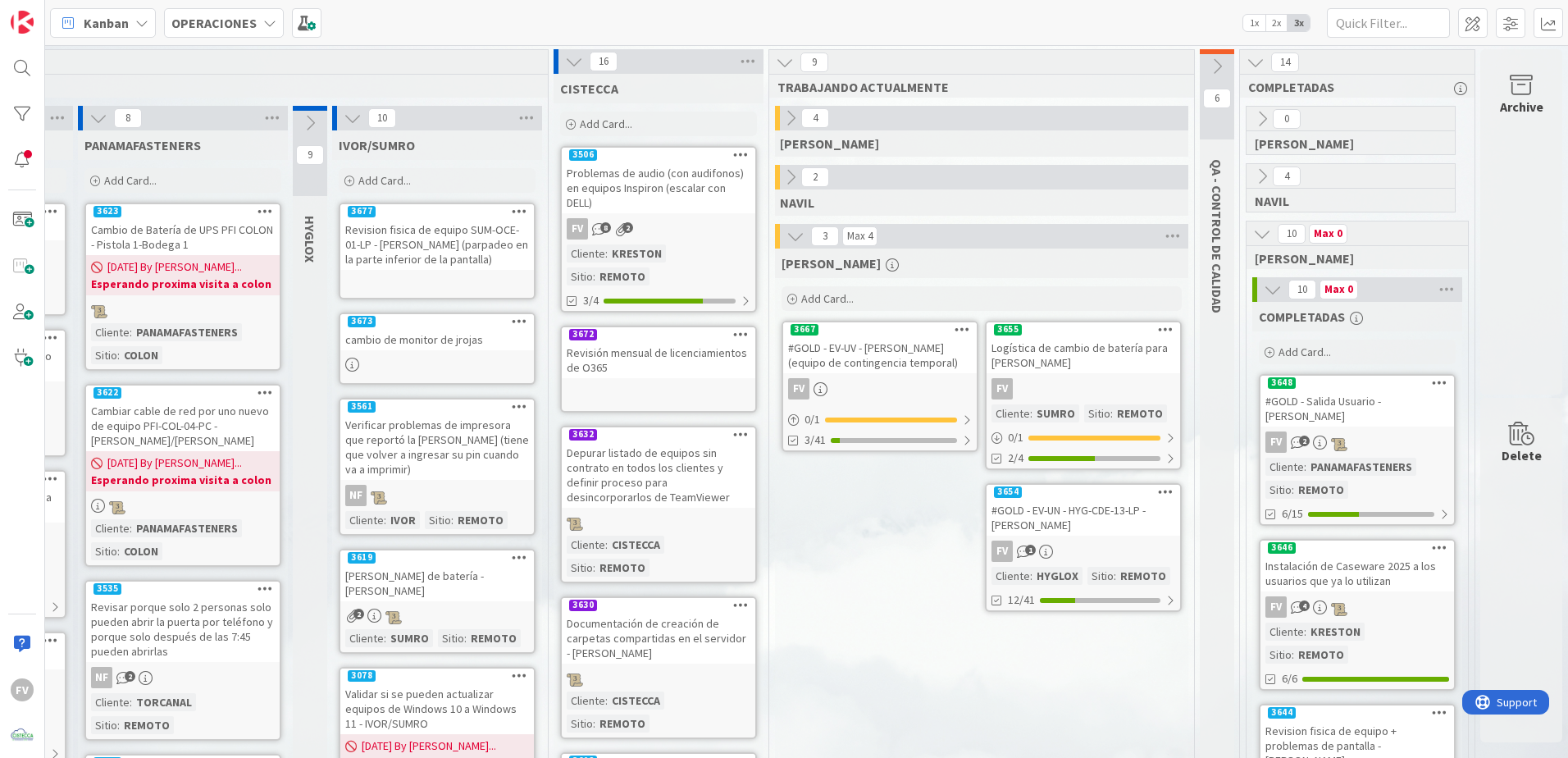
click at [418, 229] on div "Revision fisica de equipo SUM-OCE-01-LP - [PERSON_NAME] (parpadeo en la parte i…" at bounding box center [437, 244] width 193 height 51
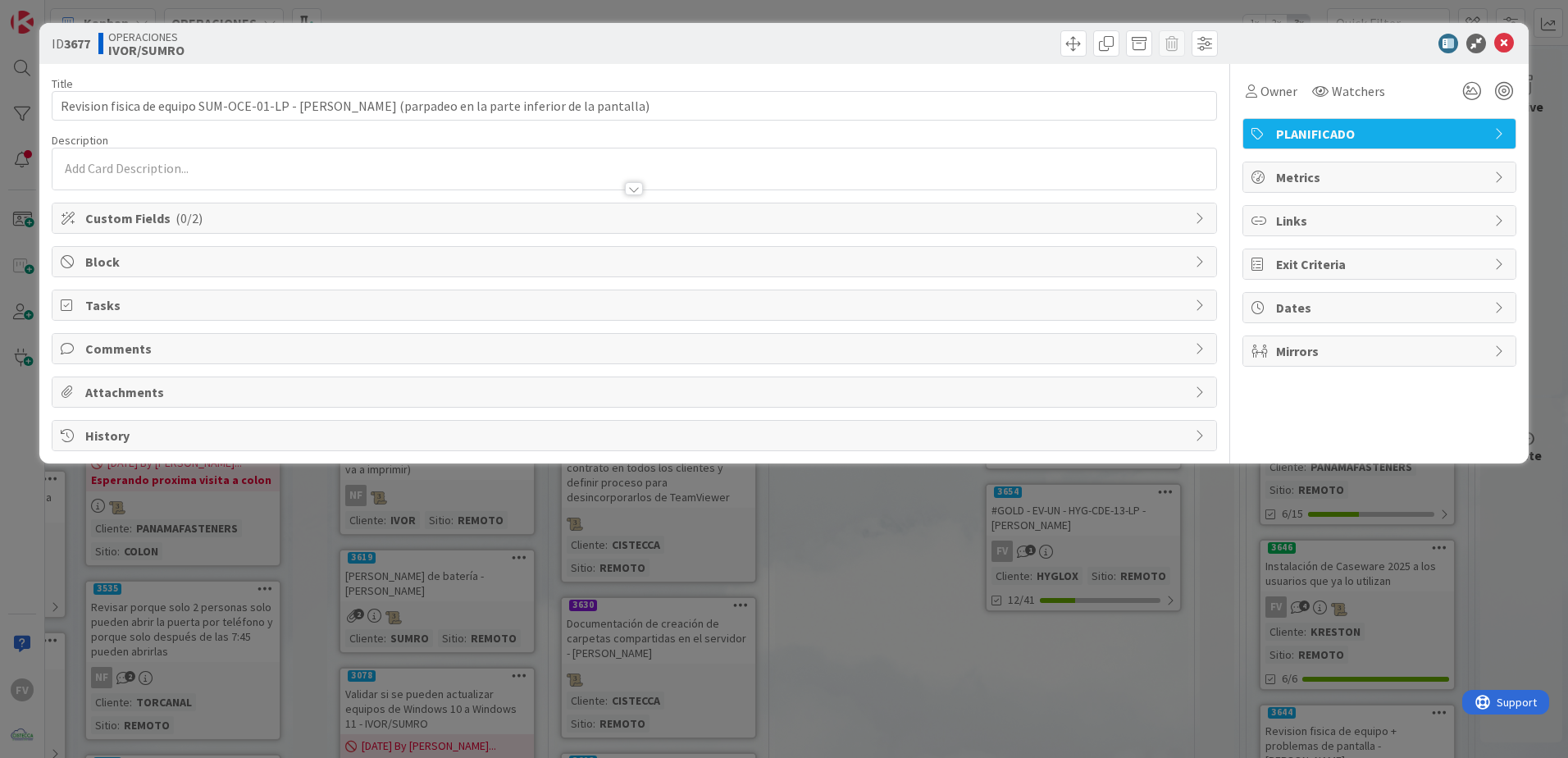
click at [182, 395] on span "Attachments" at bounding box center [636, 392] width 1101 height 20
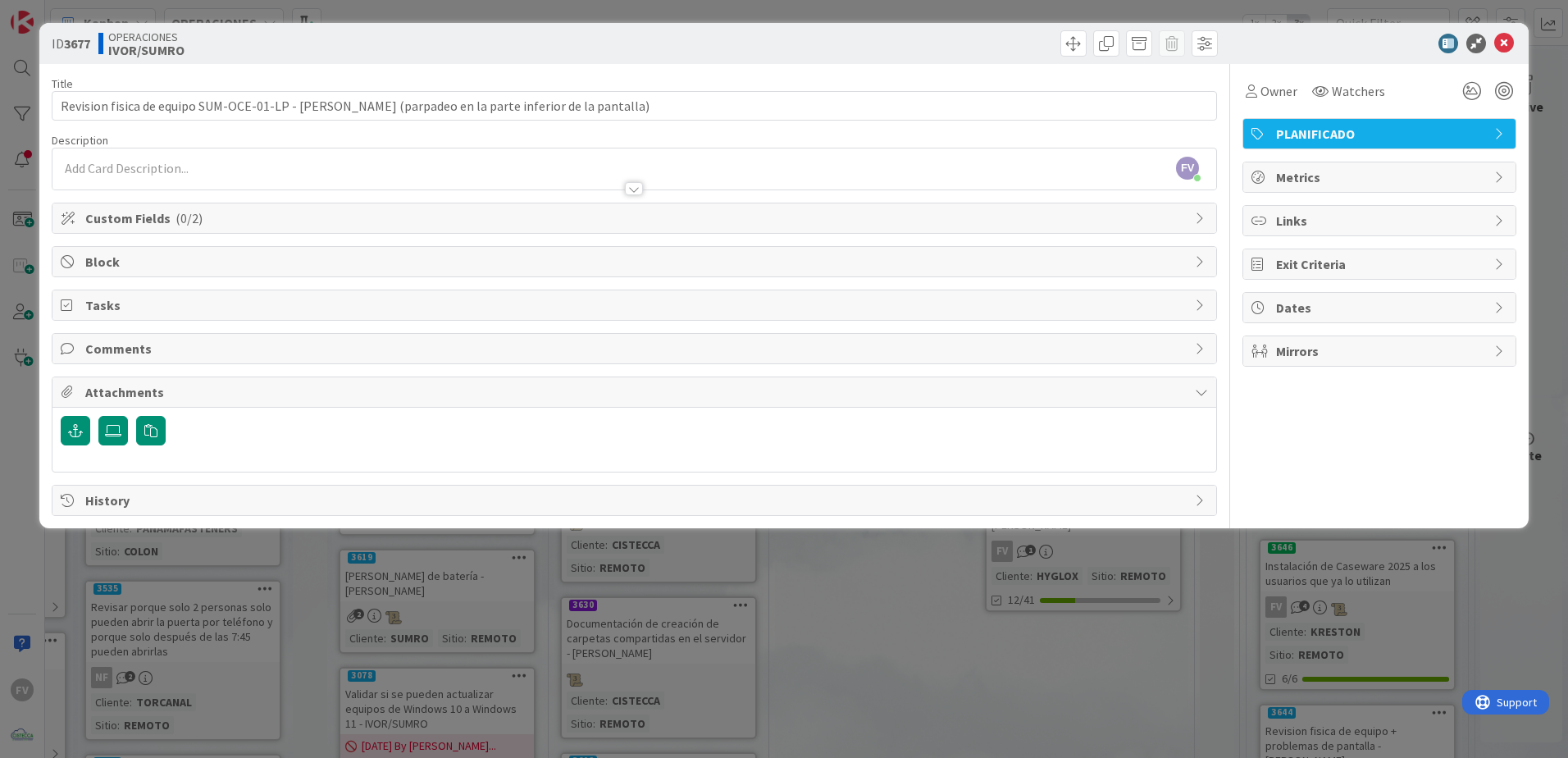
click at [246, 394] on span "Attachments" at bounding box center [636, 392] width 1101 height 20
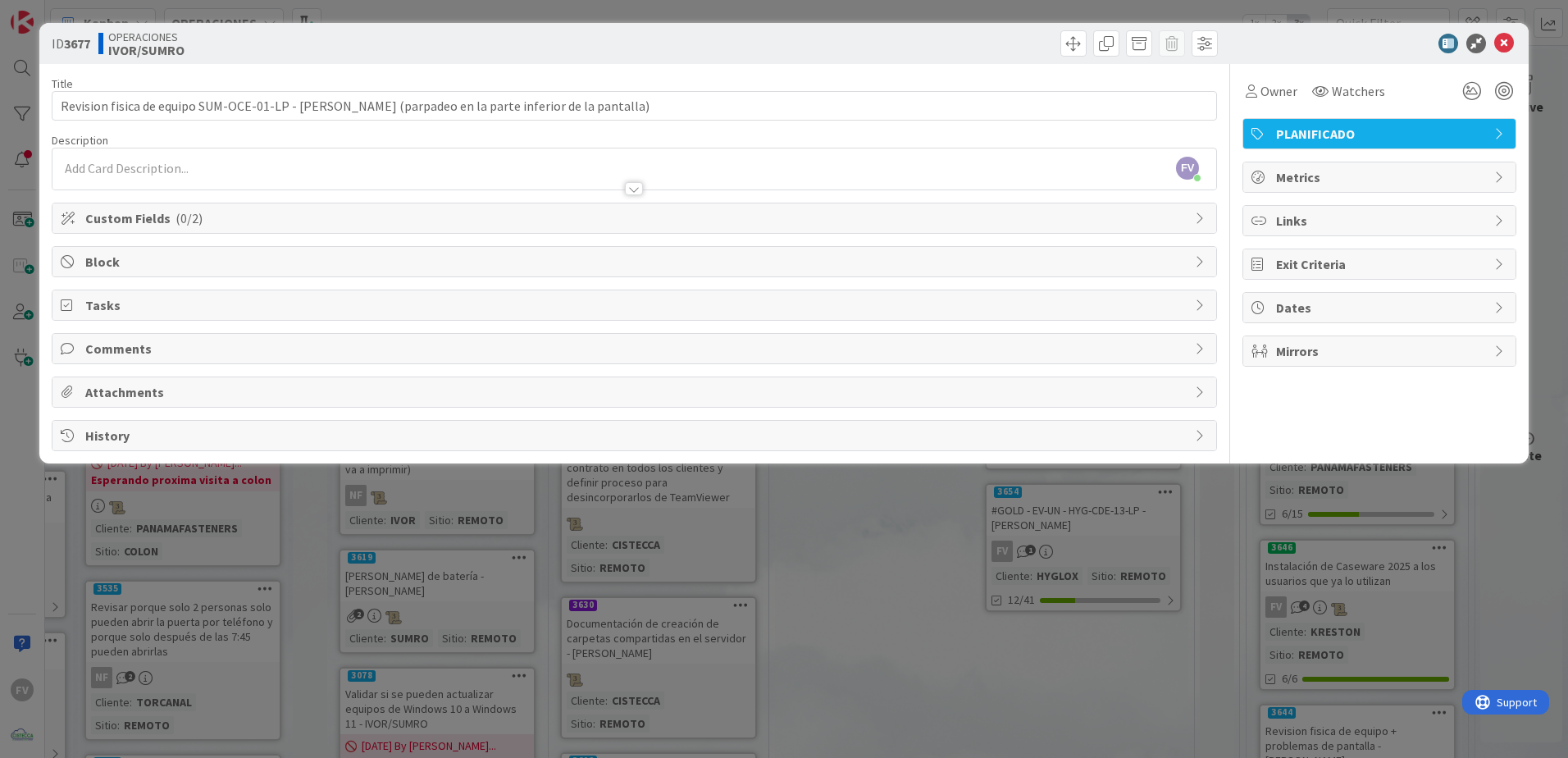
drag, startPoint x: 178, startPoint y: 165, endPoint x: 181, endPoint y: 180, distance: 15.3
click at [175, 167] on div "FV [PERSON_NAME] just joined" at bounding box center [635, 169] width 1164 height 41
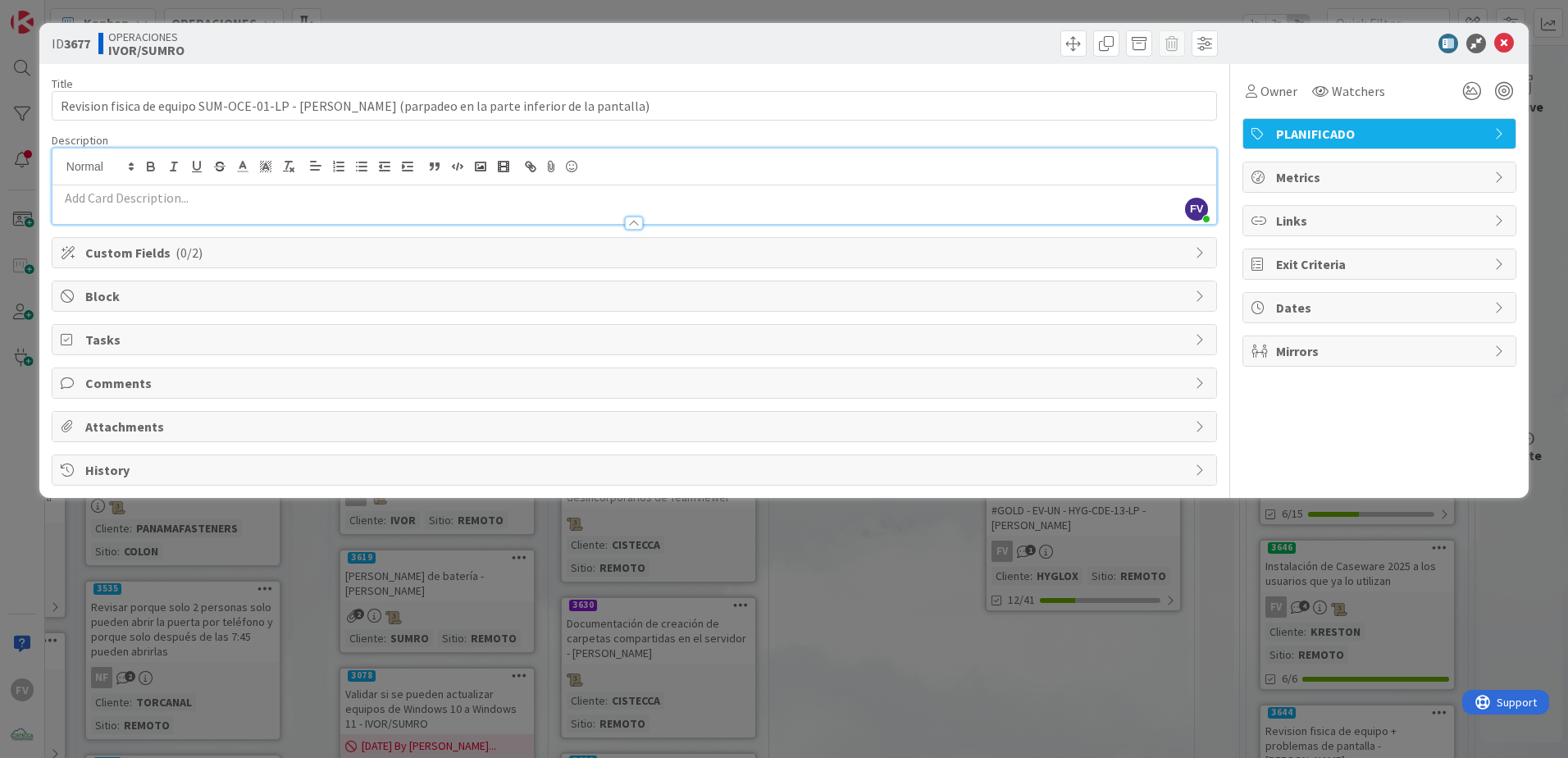
click at [131, 423] on span "Attachments" at bounding box center [636, 427] width 1101 height 20
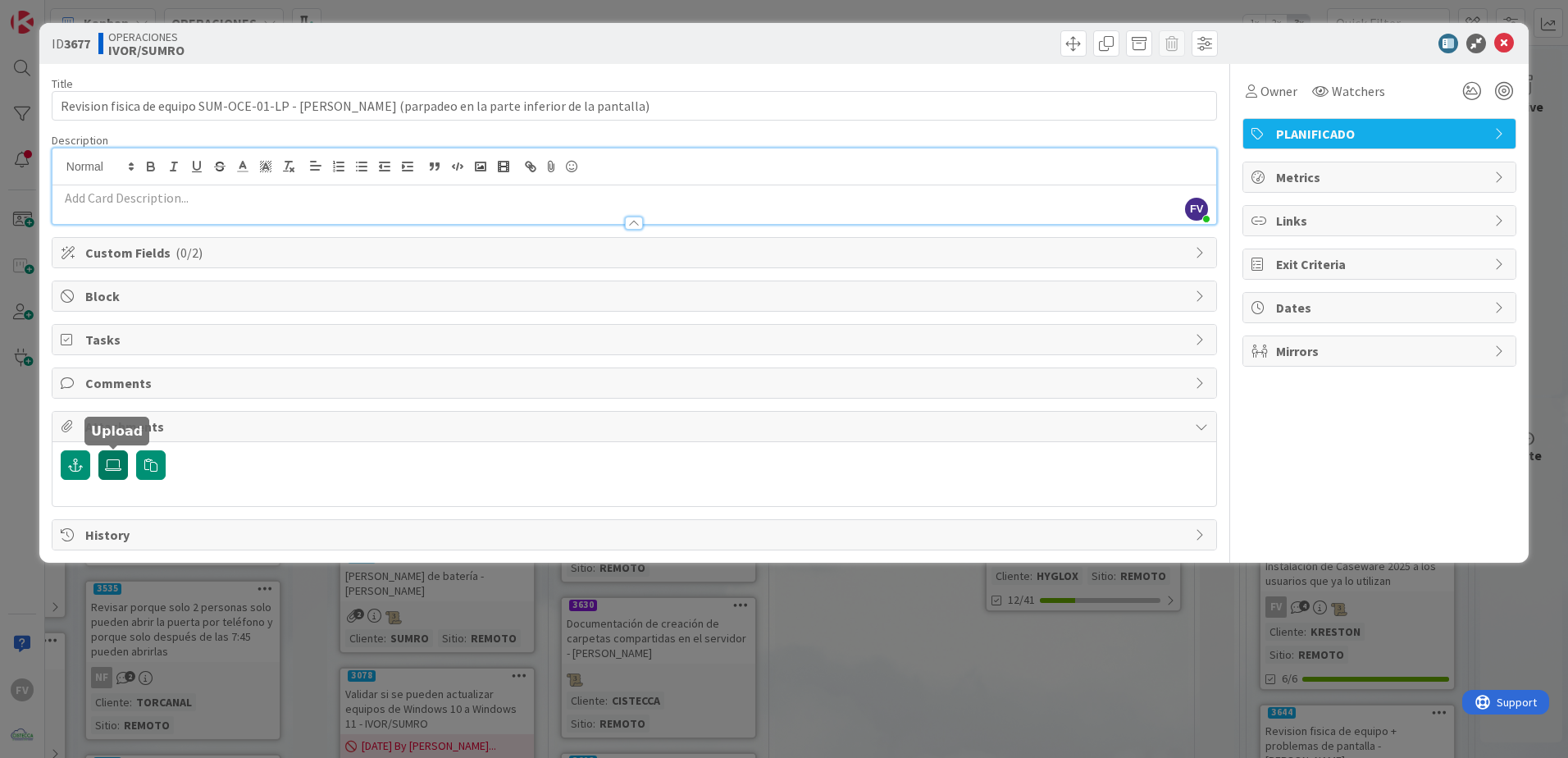
click at [112, 471] on label at bounding box center [114, 466] width 30 height 30
click at [99, 451] on input "file" at bounding box center [99, 451] width 0 height 0
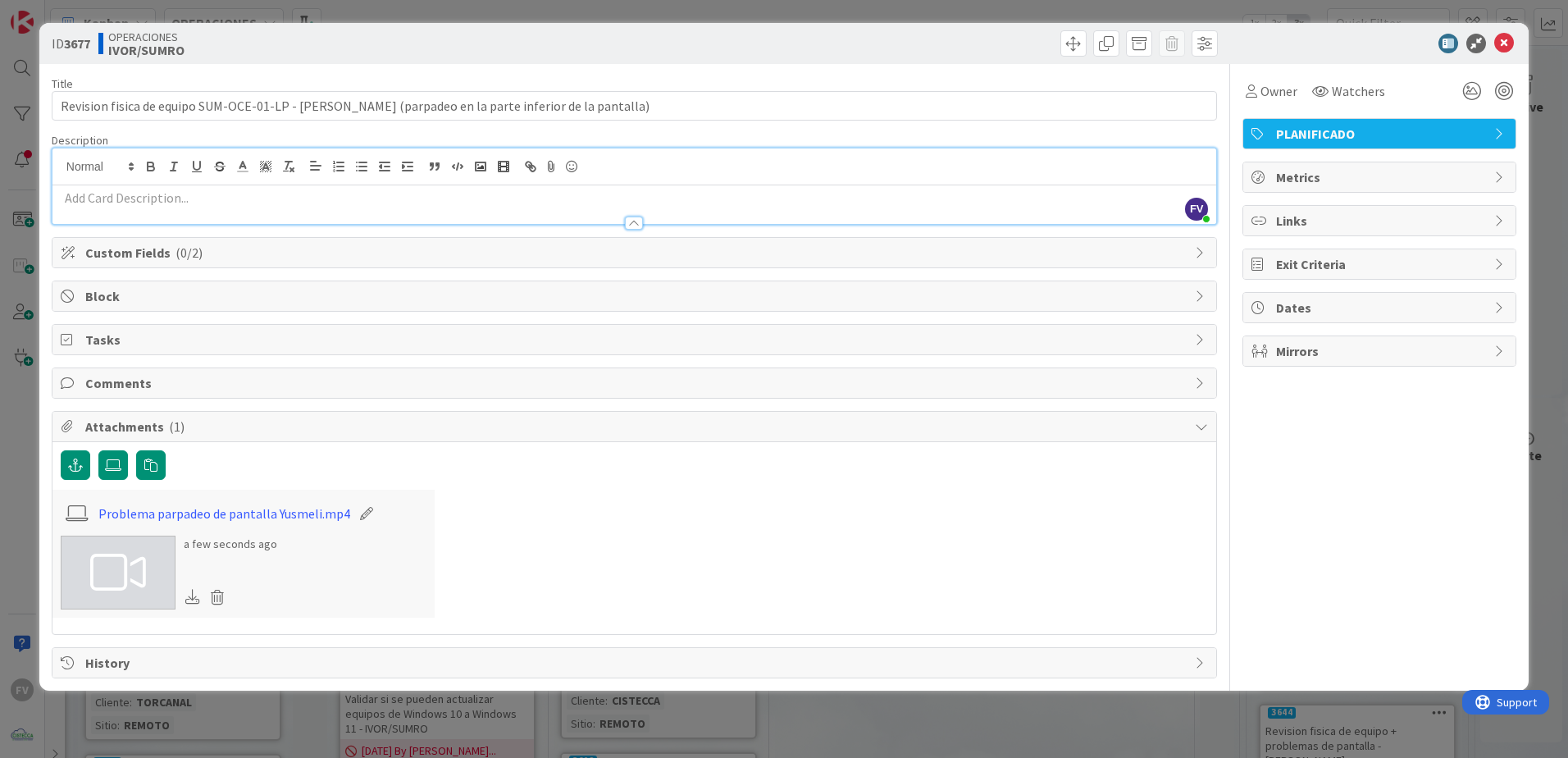
click at [101, 588] on icon at bounding box center [119, 572] width 56 height 49
click at [137, 434] on span "Attachments ( 1 )" at bounding box center [636, 427] width 1101 height 20
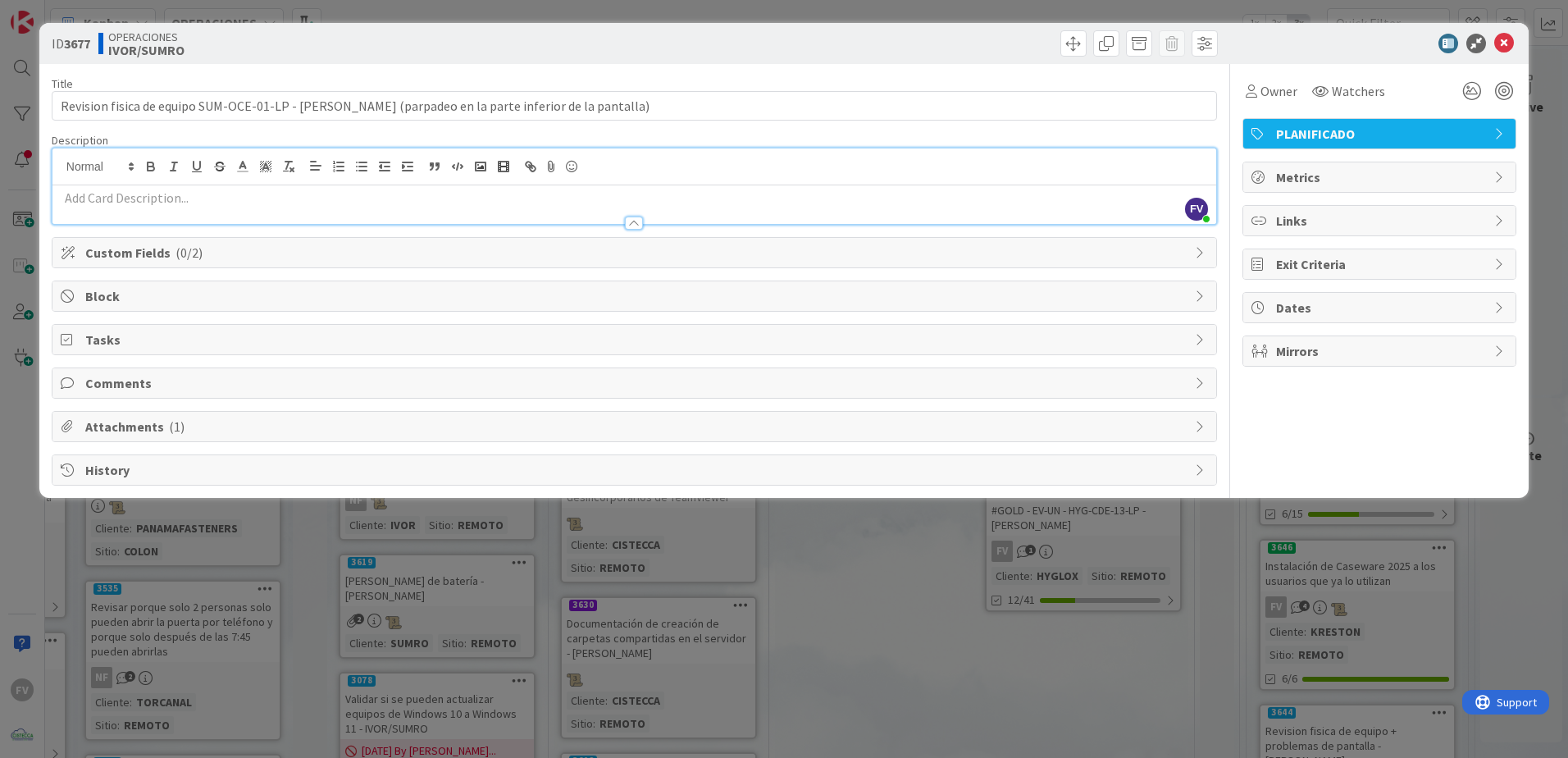
click at [117, 388] on span "Comments" at bounding box center [636, 383] width 1101 height 20
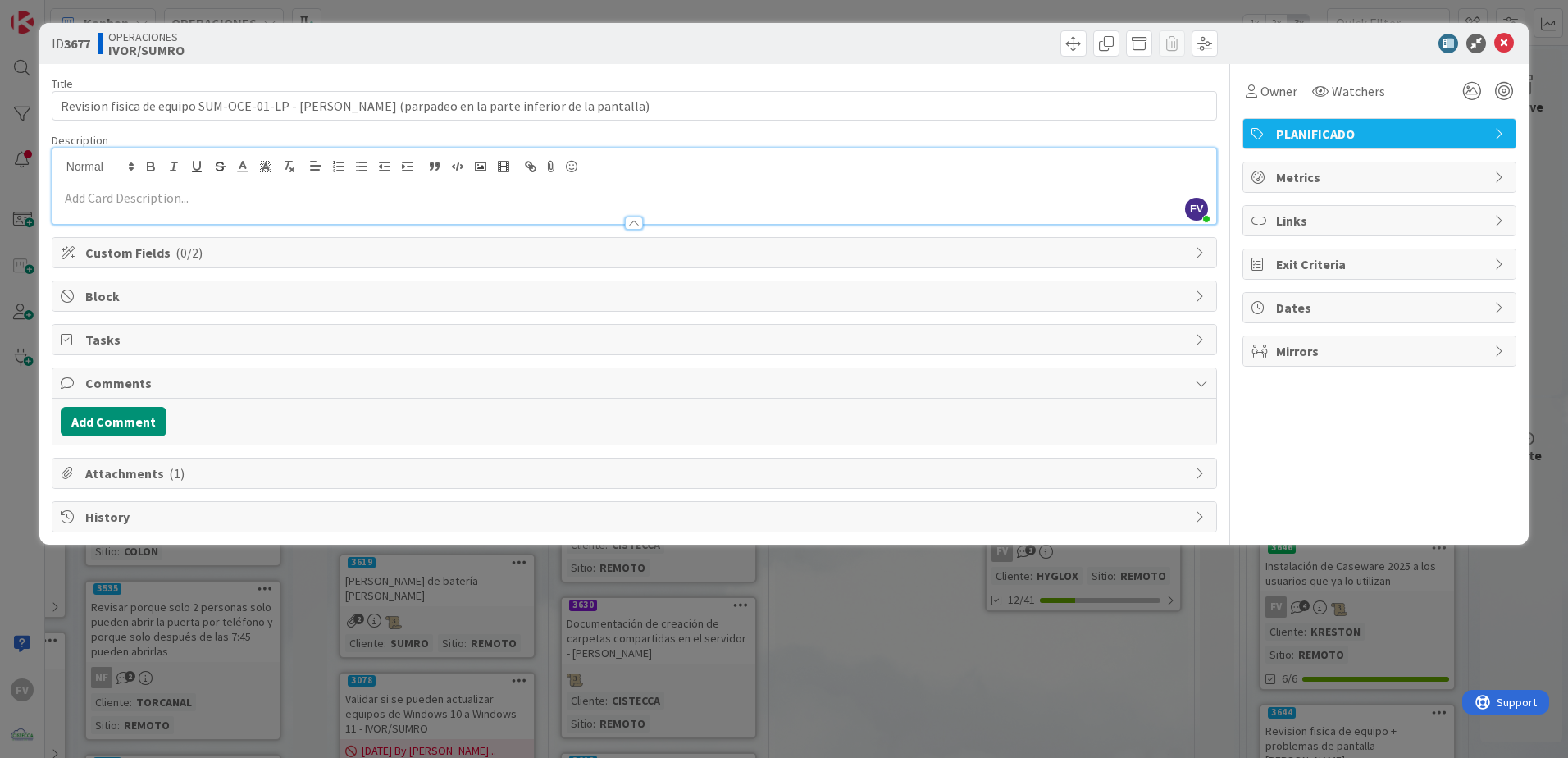
click at [141, 216] on div at bounding box center [635, 214] width 1164 height 17
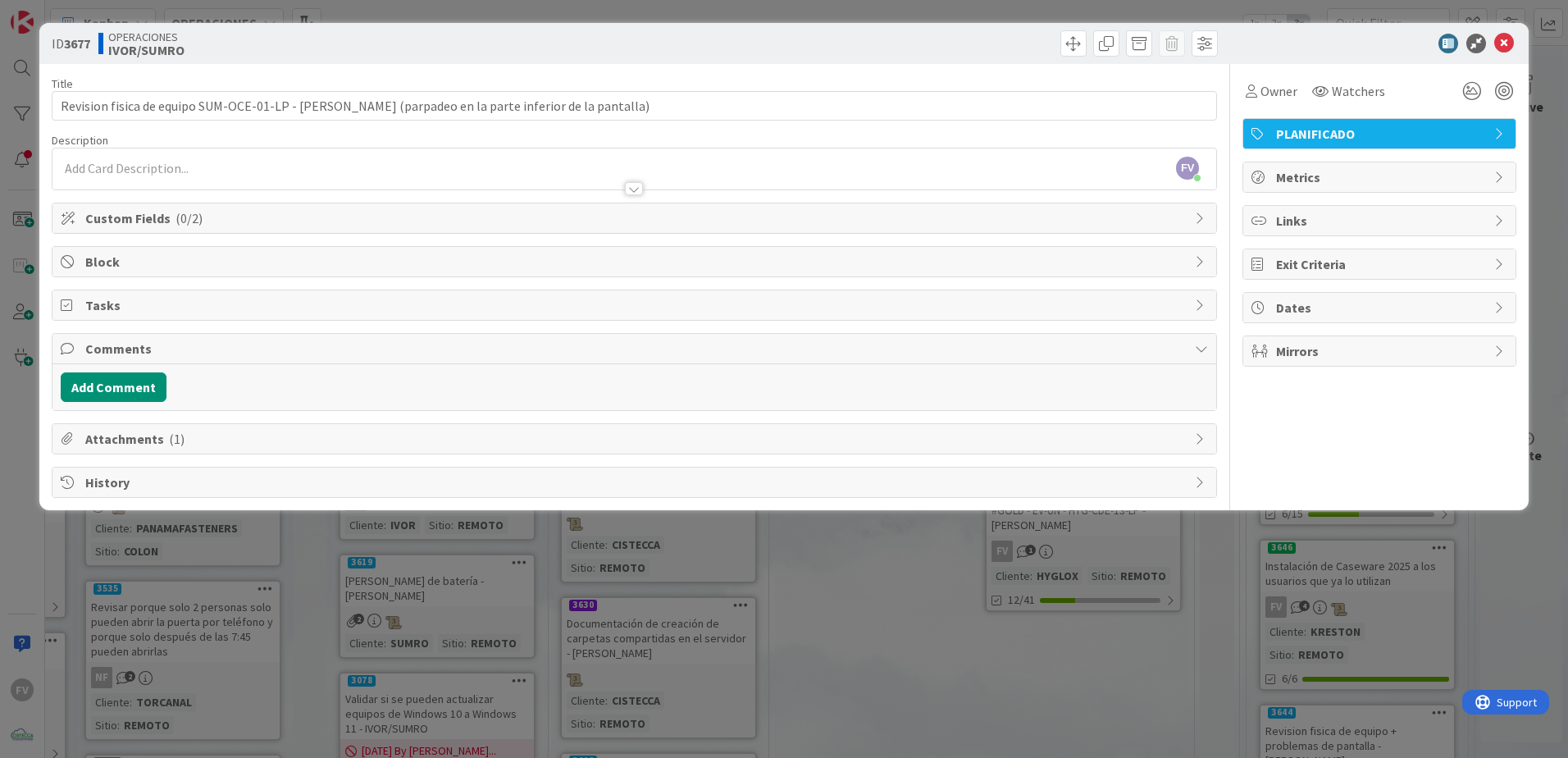
click at [139, 183] on div at bounding box center [635, 181] width 1164 height 17
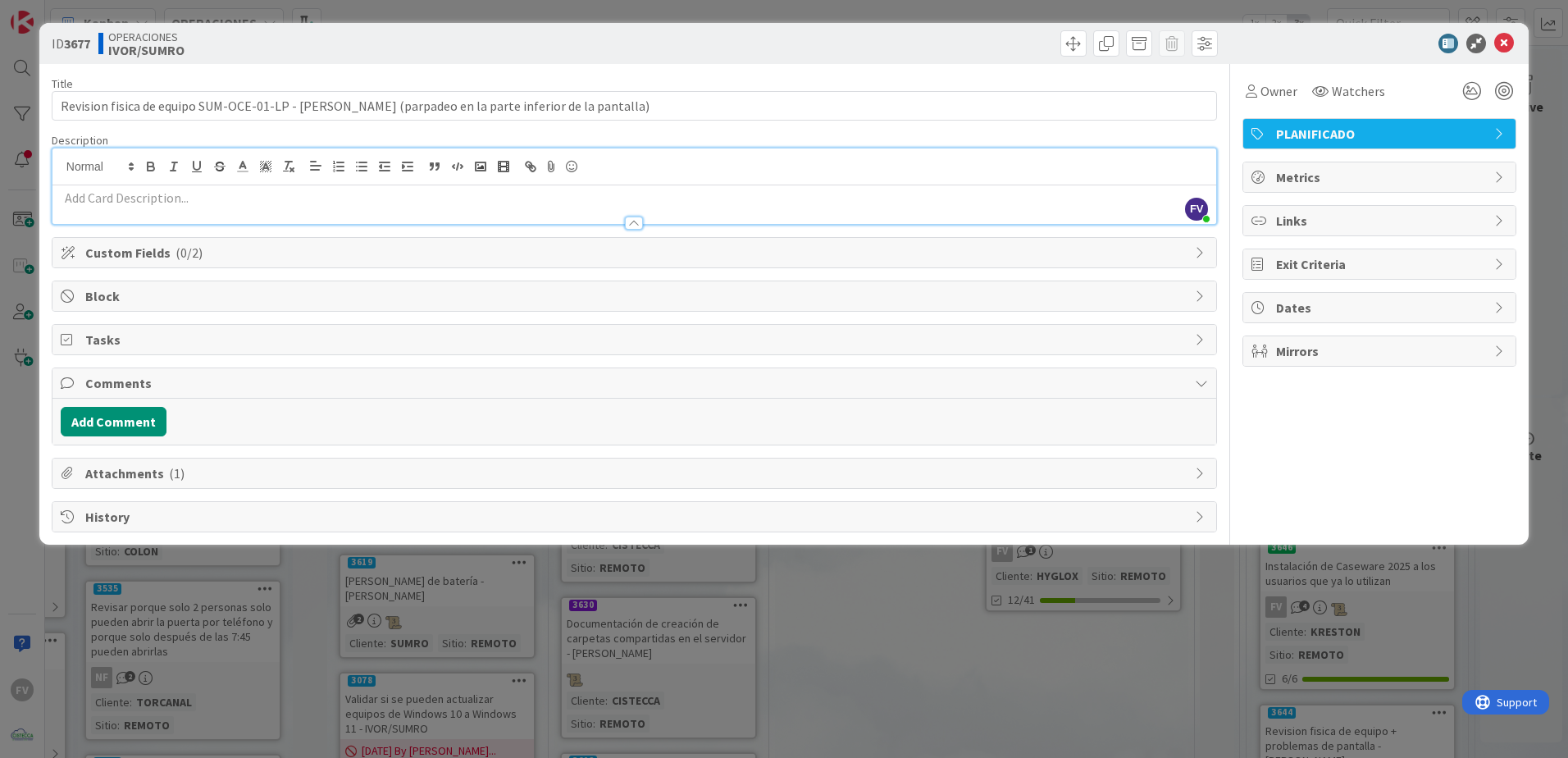
click at [115, 196] on p at bounding box center [634, 197] width 1147 height 19
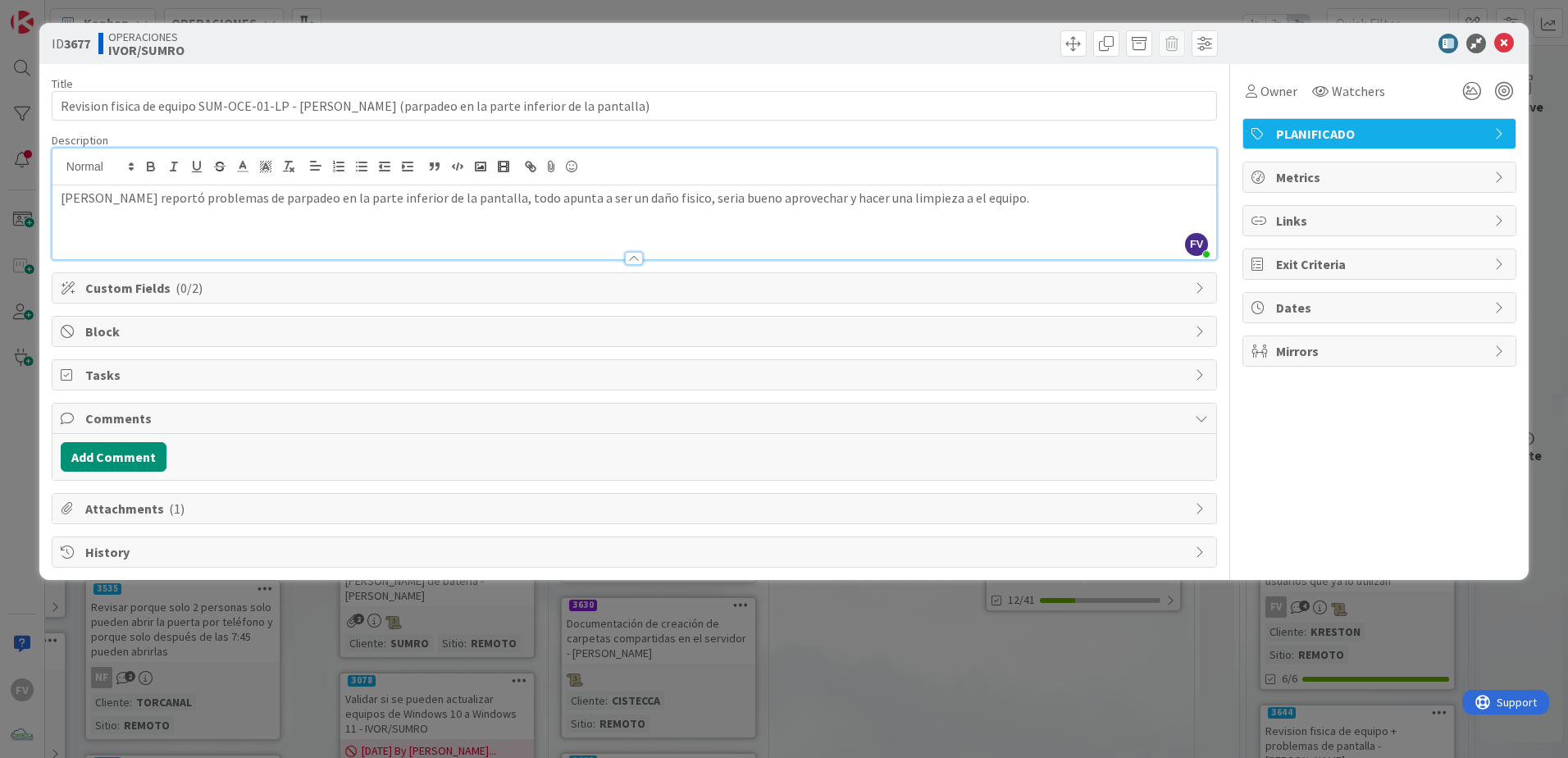
click at [1363, 419] on div "Owner Watchers PLANIFICADO Metrics Links Exit Criteria Dates Mirrors" at bounding box center [1380, 315] width 274 height 504
click at [1505, 44] on icon at bounding box center [1504, 44] width 20 height 20
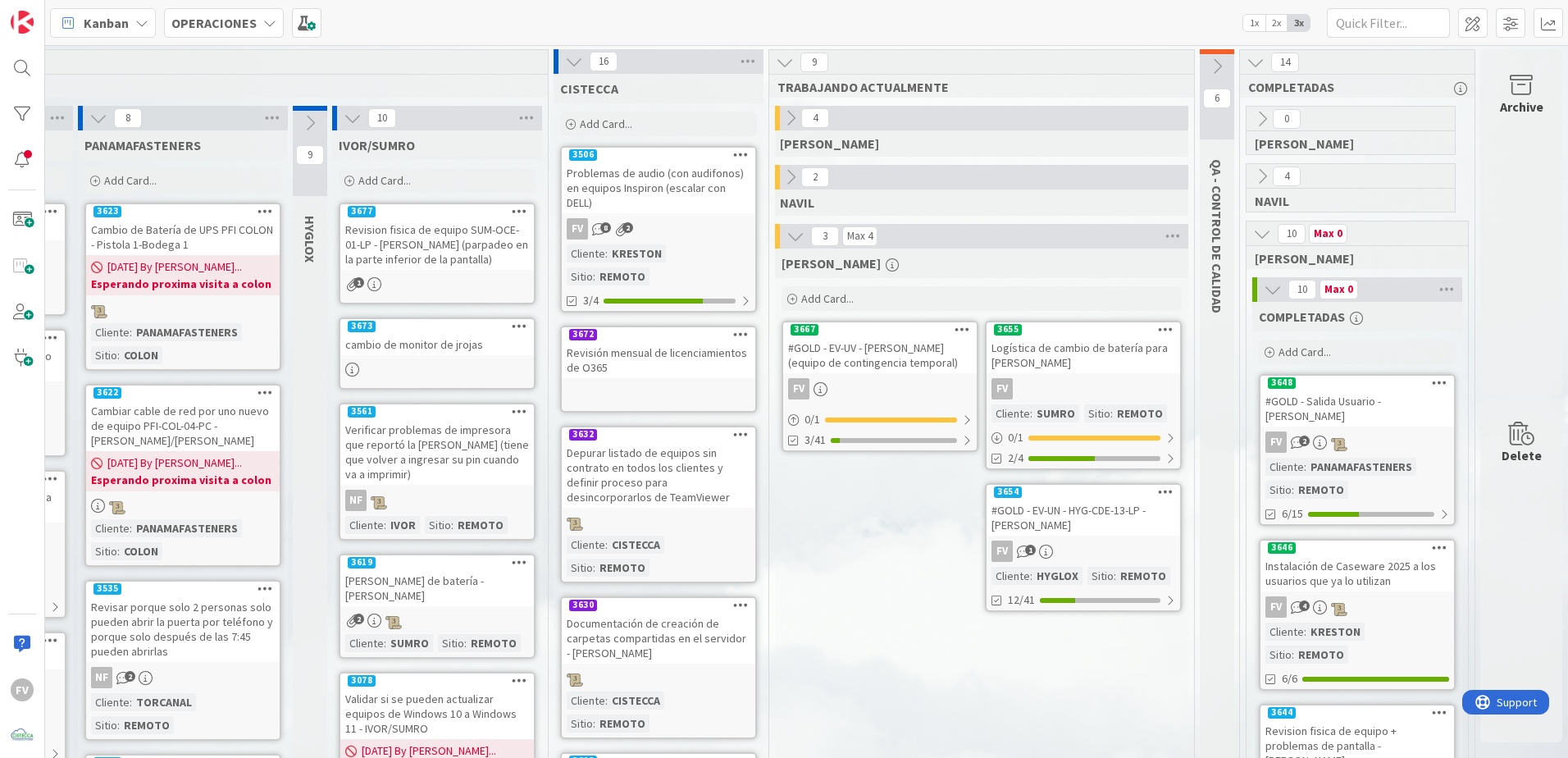
click at [386, 271] on link "3677 Revision fisica de equipo SUM-OCE-01-LP - [PERSON_NAME] (parpadeo en la pa…" at bounding box center [437, 253] width 196 height 102
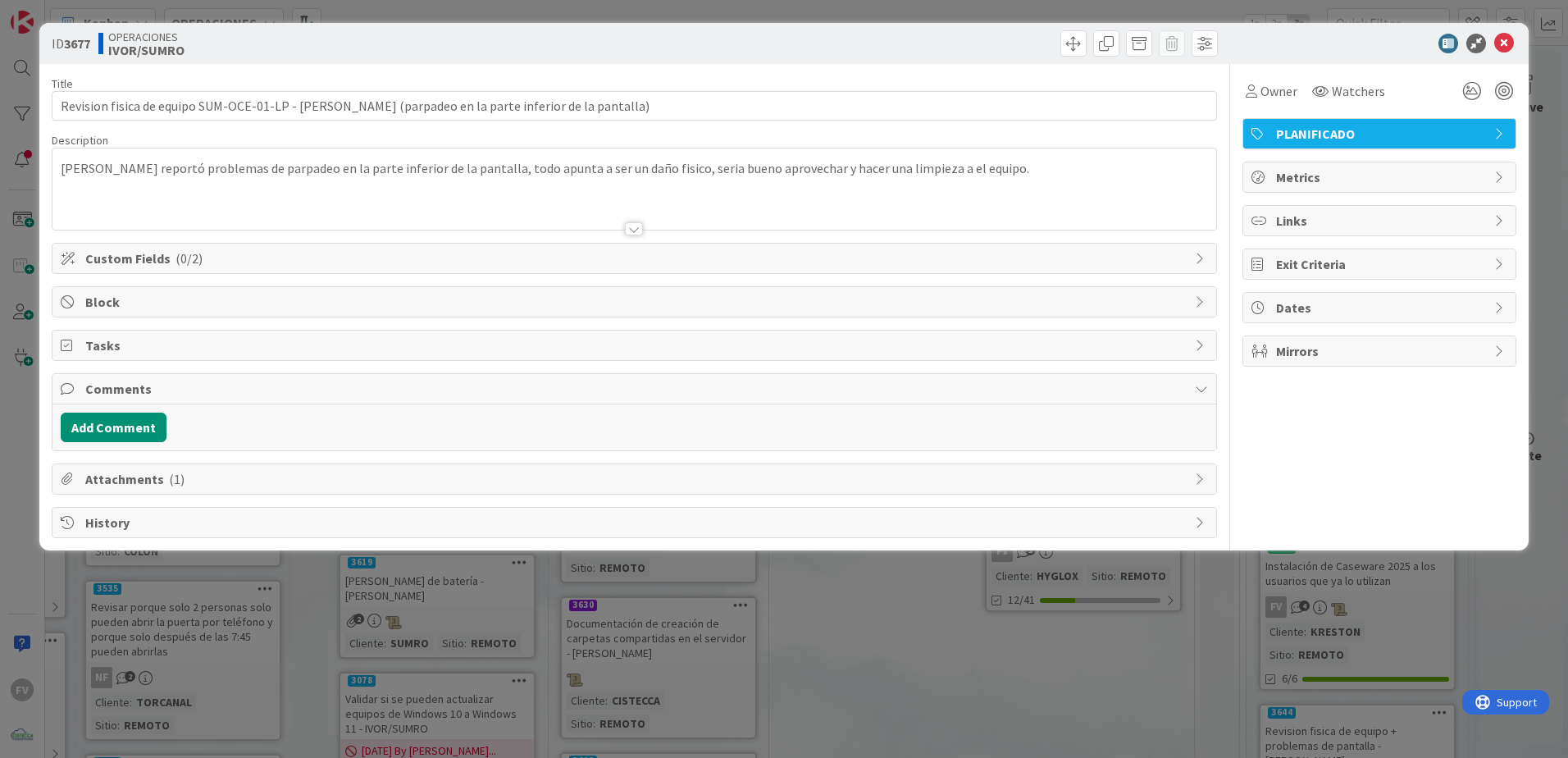
click at [136, 275] on div "Title 104 / 128 Revision fisica de equipo SUM-OCE-01-LP - [PERSON_NAME] (parpad…" at bounding box center [634, 301] width 1165 height 475
click at [140, 263] on span "Custom Fields ( 0/2 )" at bounding box center [636, 258] width 1101 height 20
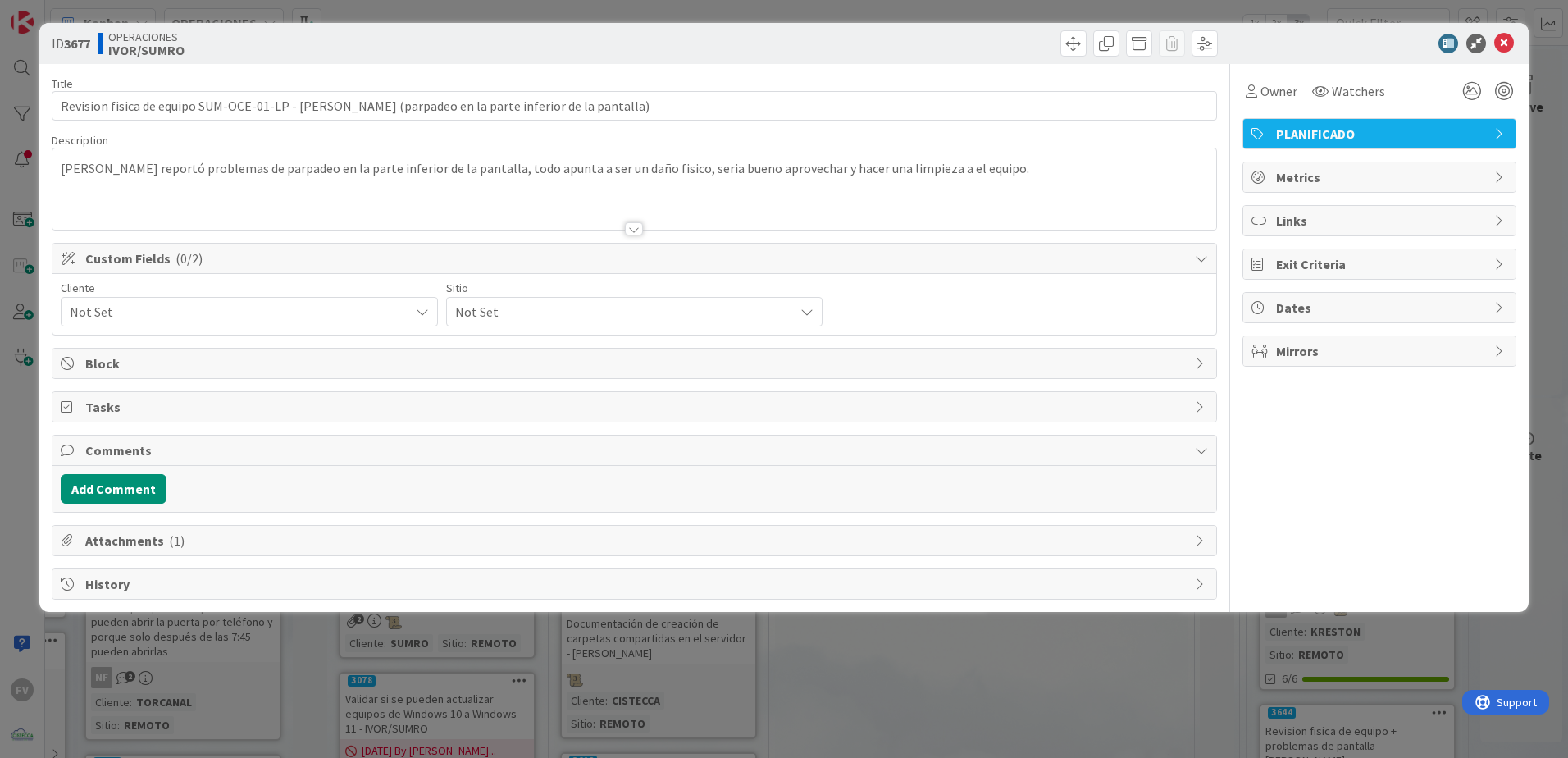
drag, startPoint x: 136, startPoint y: 312, endPoint x: 128, endPoint y: 326, distance: 16.1
click at [136, 313] on span "Not Set" at bounding box center [235, 311] width 331 height 23
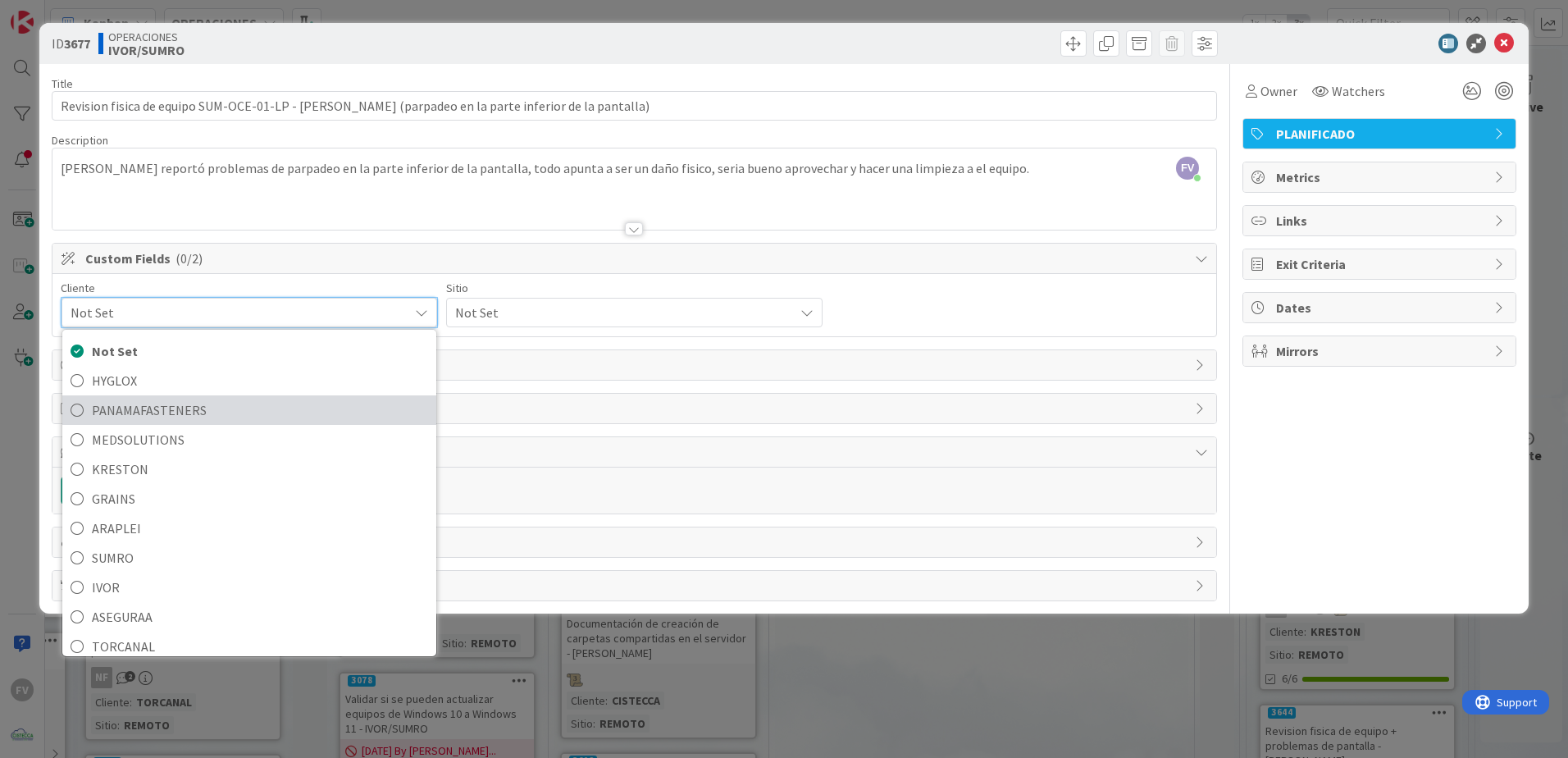
click at [132, 416] on span "PANAMAFASTENERS" at bounding box center [259, 410] width 336 height 25
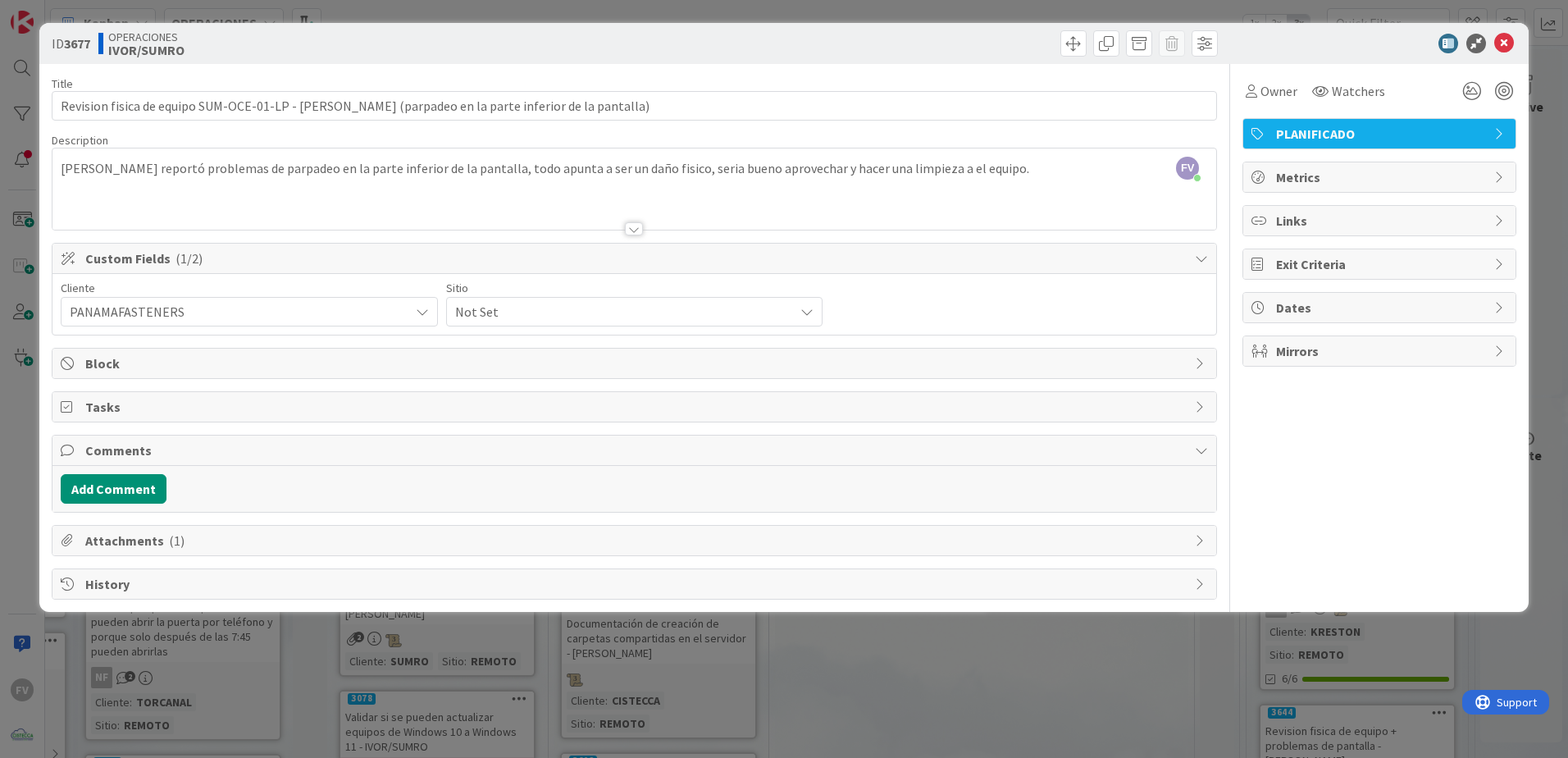
click at [137, 317] on span "PANAMAFASTENERS" at bounding box center [235, 311] width 331 height 23
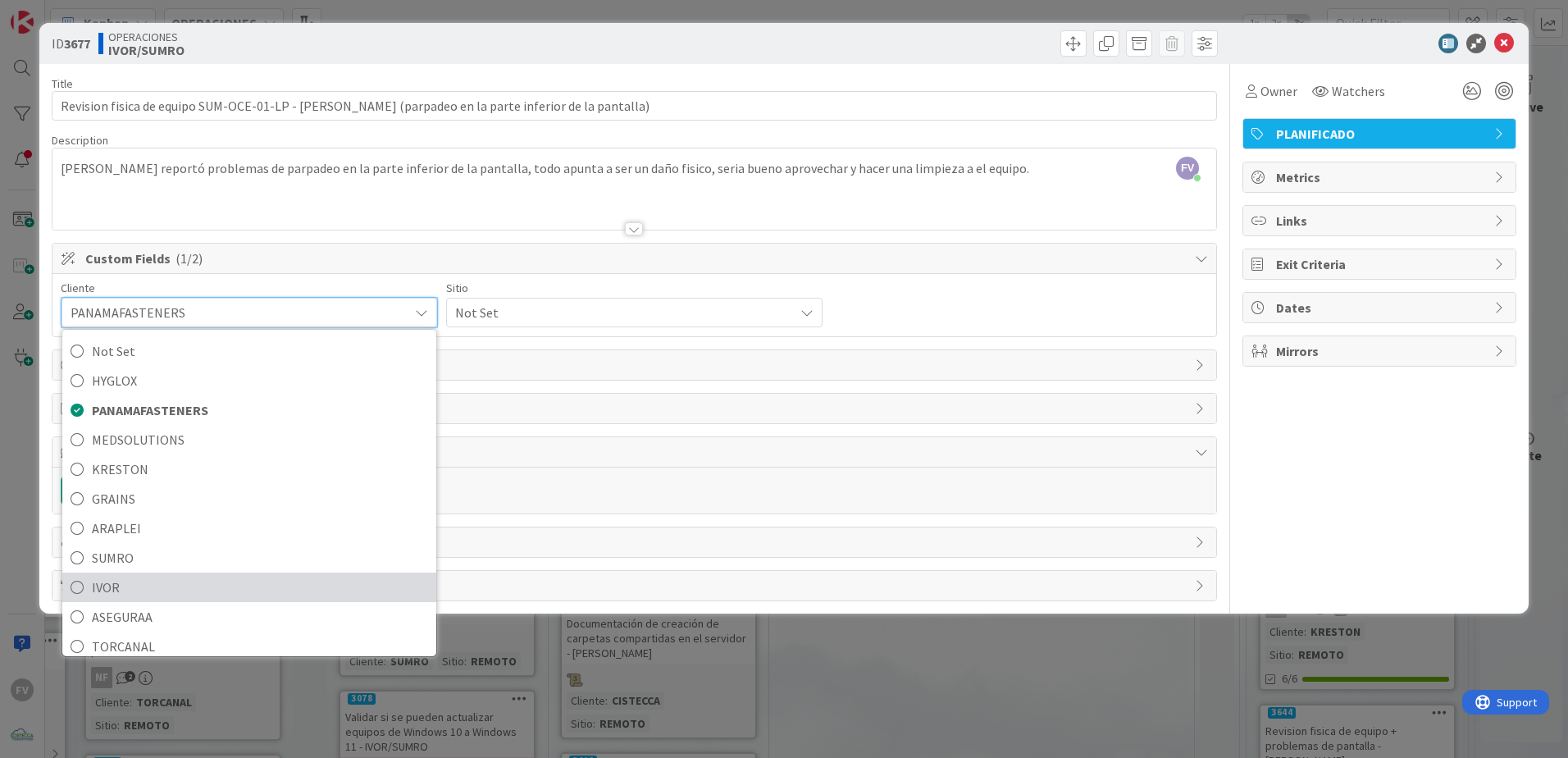
click at [154, 586] on span "IVOR" at bounding box center [259, 587] width 336 height 25
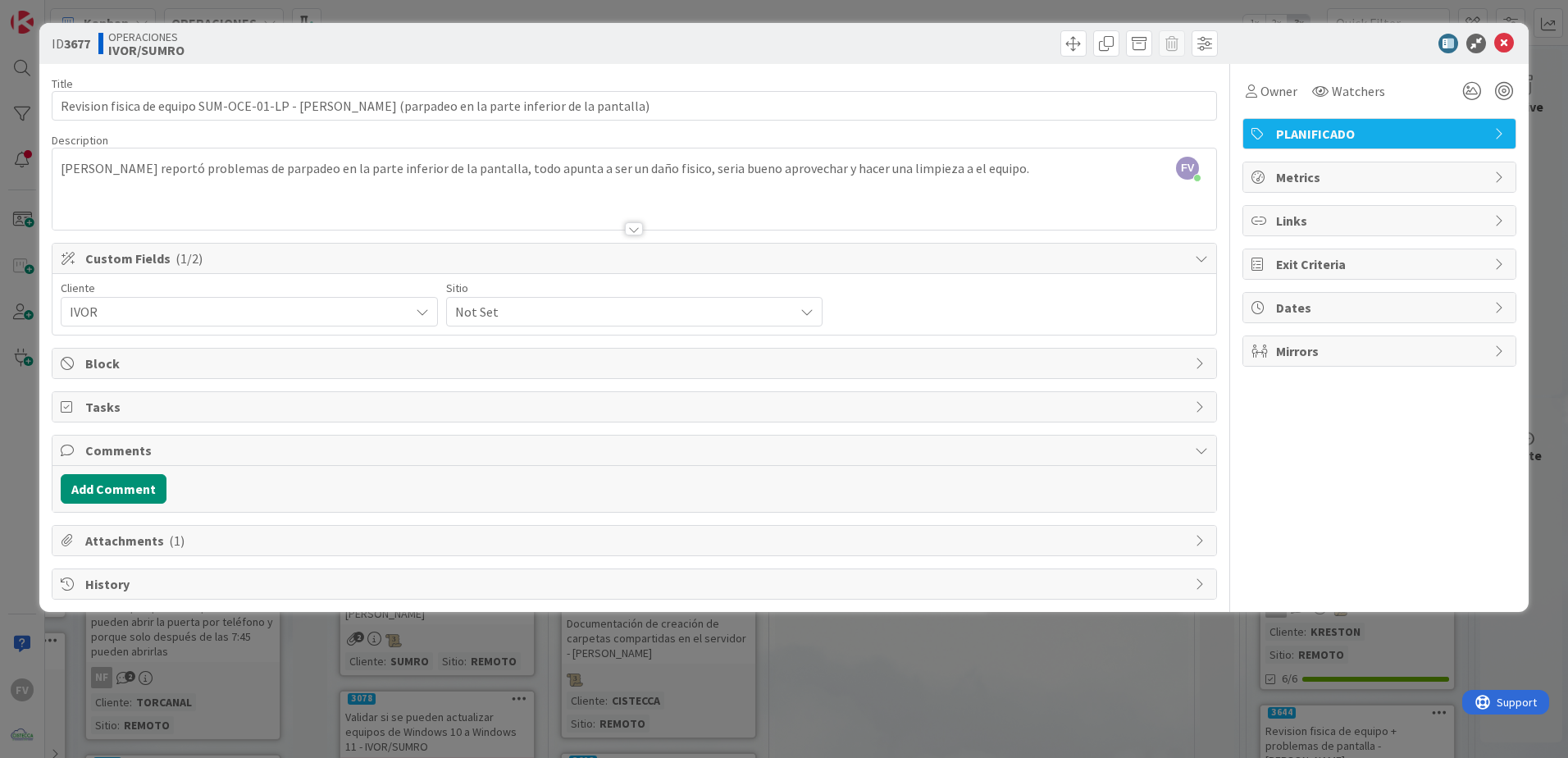
click at [438, 325] on div "Not Set" at bounding box center [249, 312] width 377 height 30
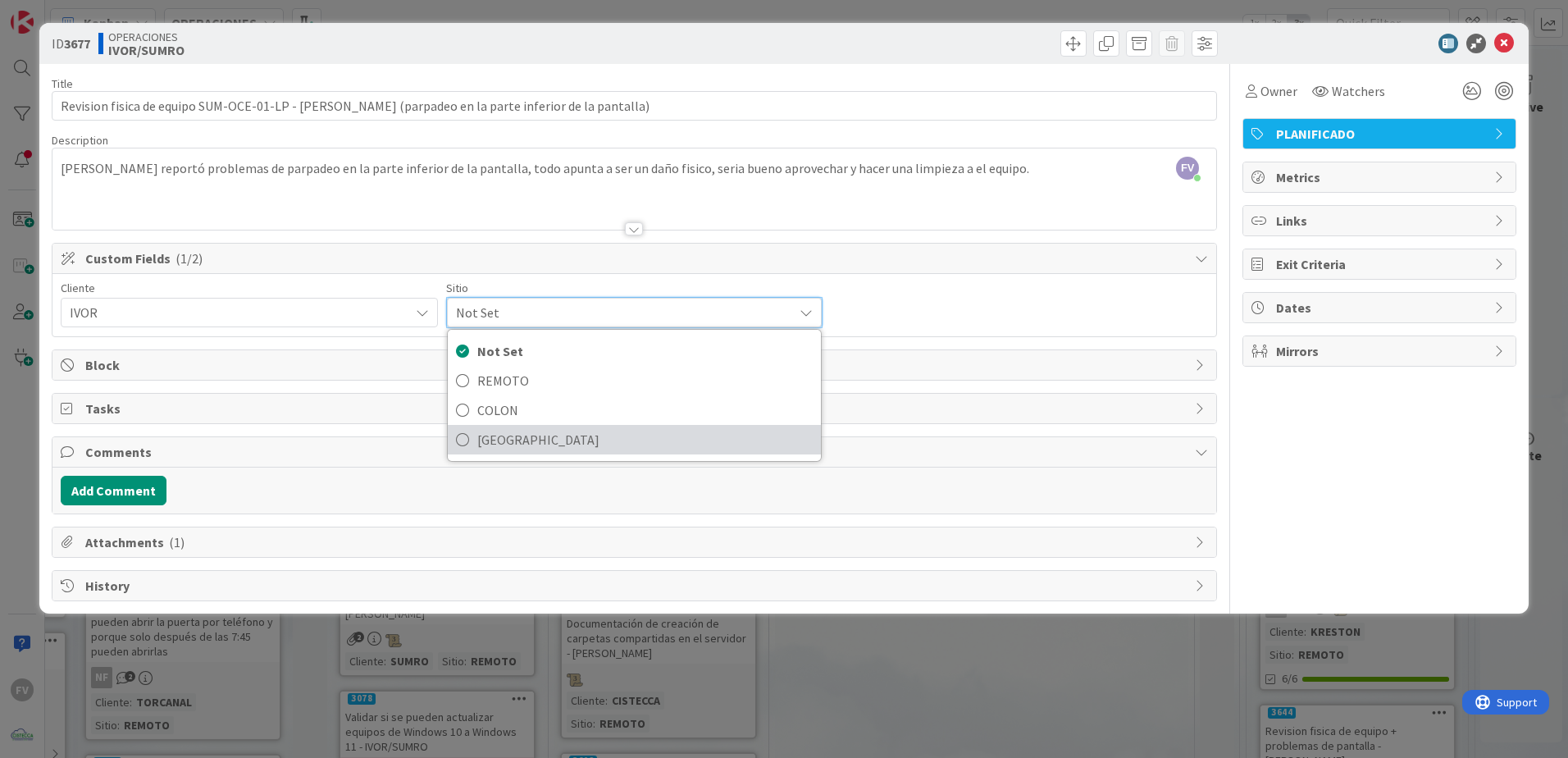
click at [528, 437] on span "[GEOGRAPHIC_DATA]" at bounding box center [645, 440] width 336 height 25
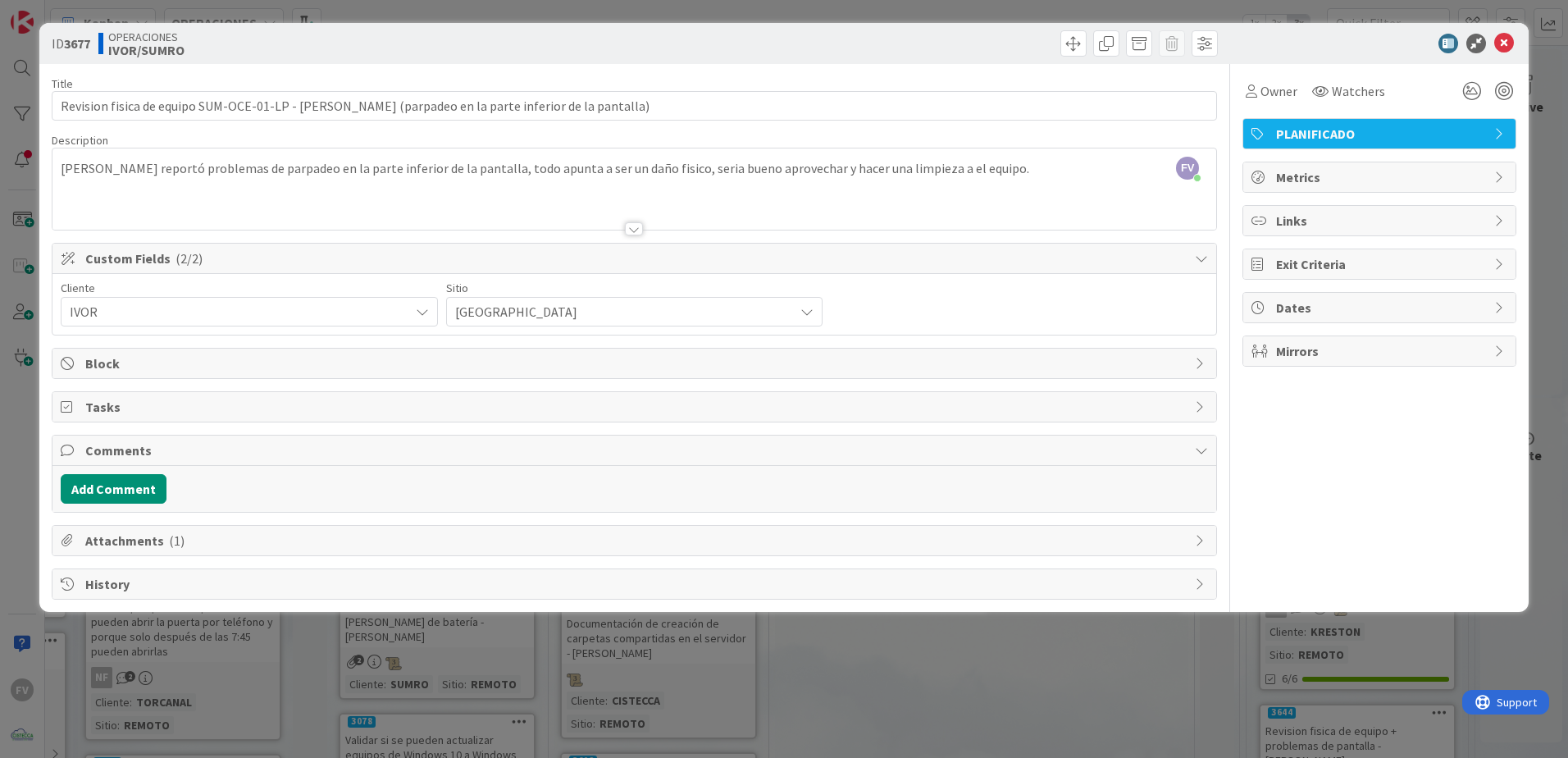
click at [352, 247] on div "Custom Fields ( 2/2 )" at bounding box center [635, 258] width 1164 height 30
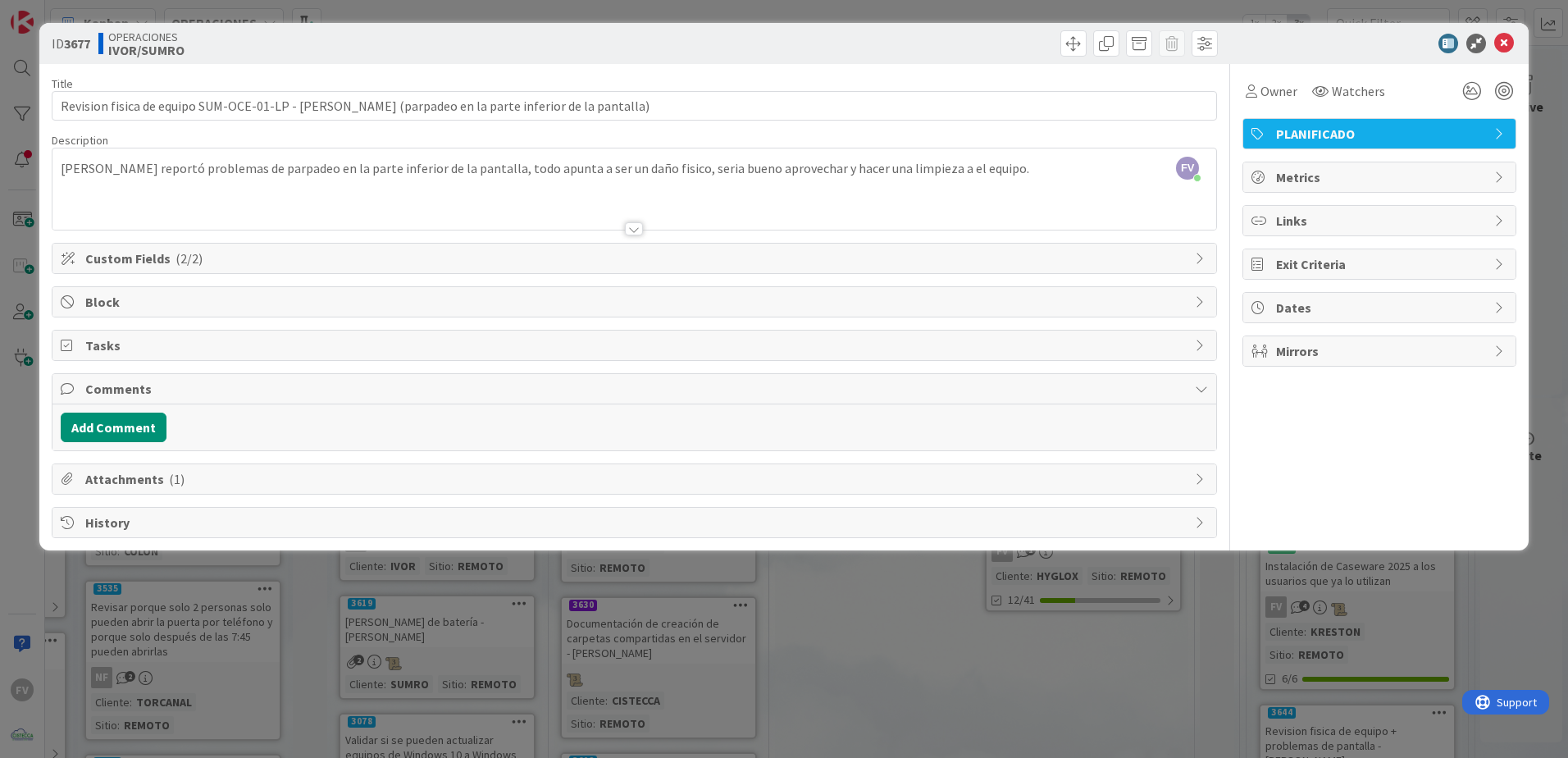
click at [241, 397] on span "Comments" at bounding box center [636, 389] width 1101 height 20
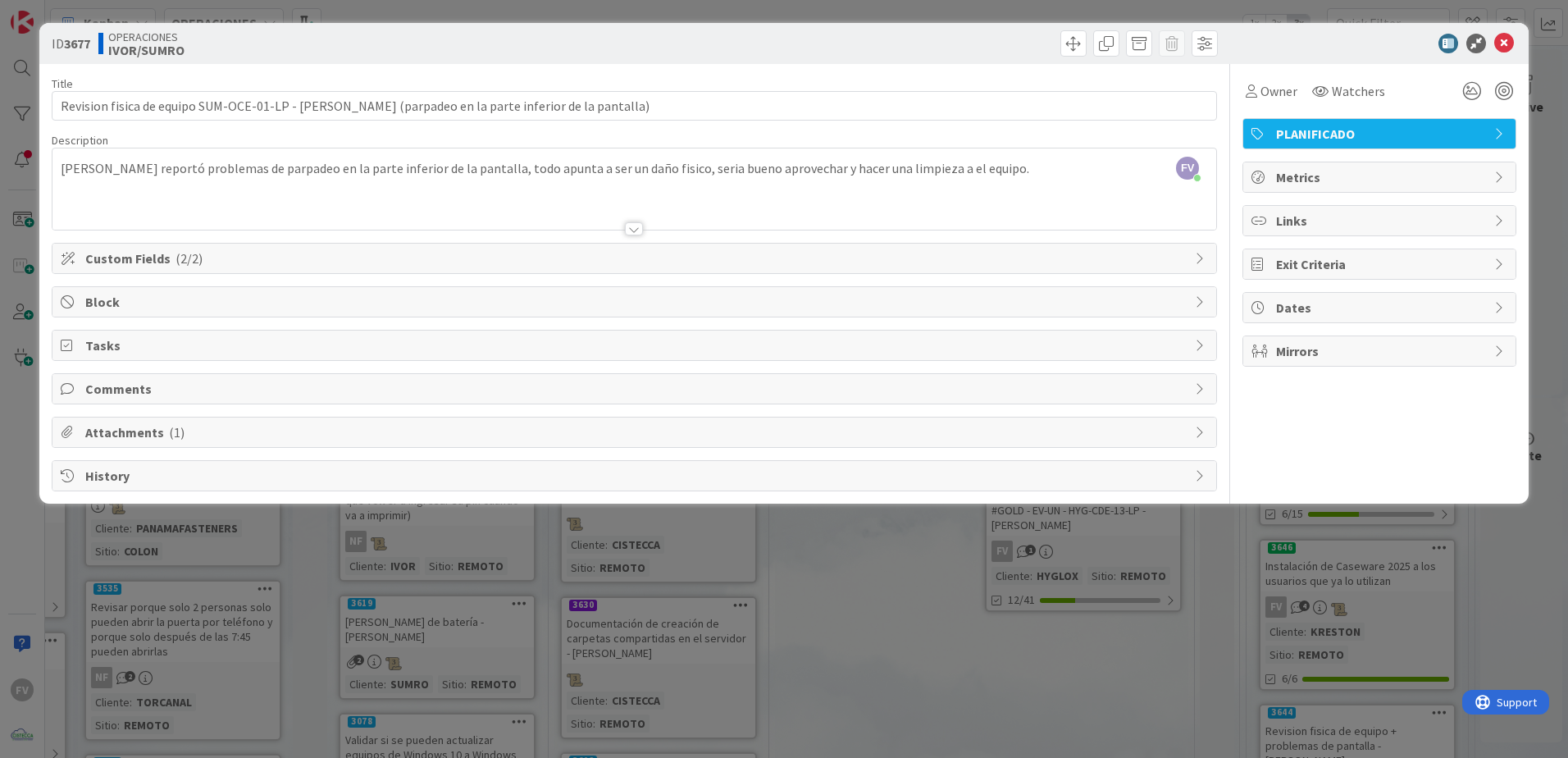
click at [525, 604] on div "ID 3677 OPERACIONES [PERSON_NAME]/SUMRO Title 104 / 128 Revision fisica de equi…" at bounding box center [784, 379] width 1568 height 758
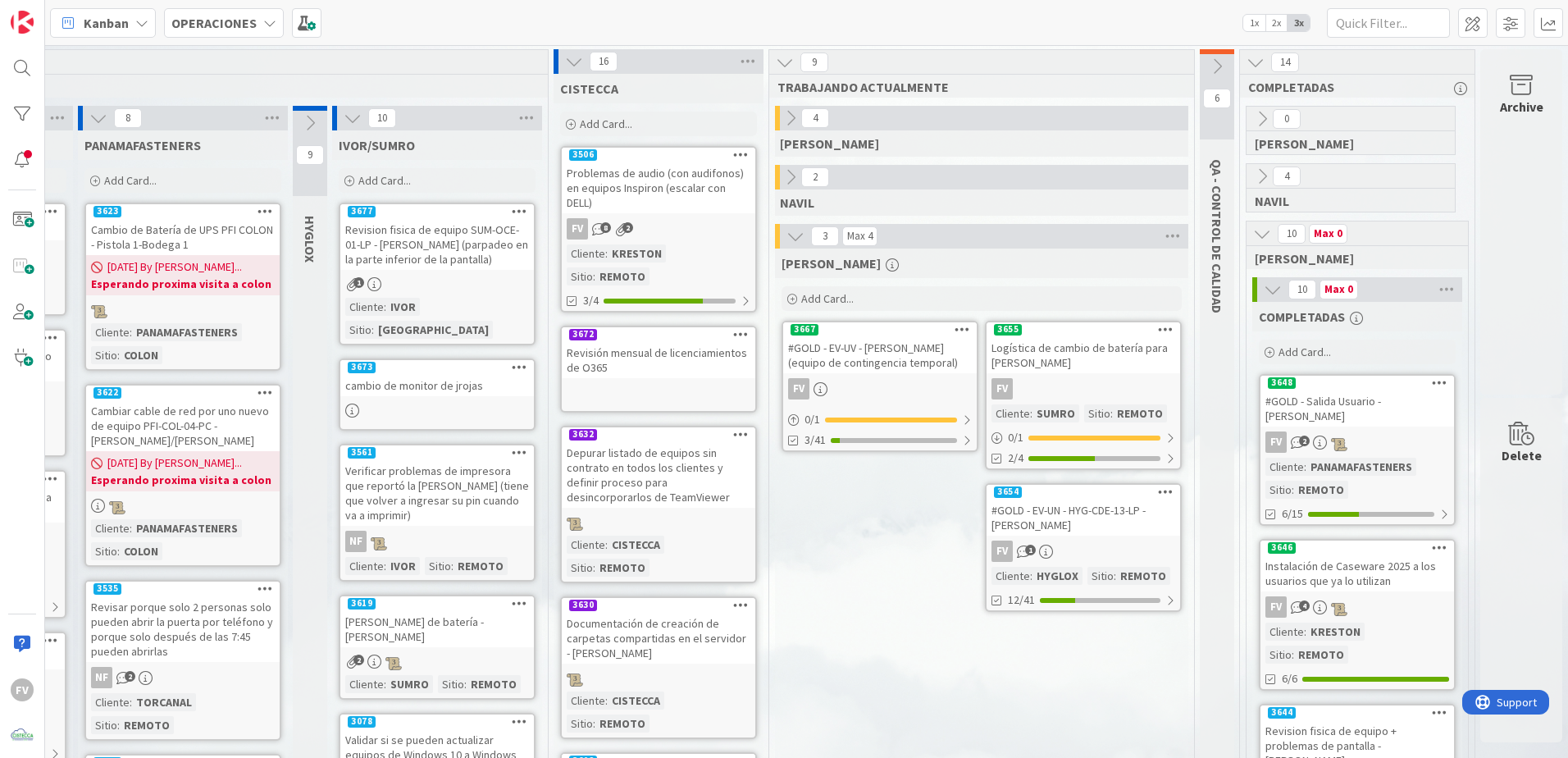
click at [348, 116] on icon at bounding box center [353, 118] width 18 height 18
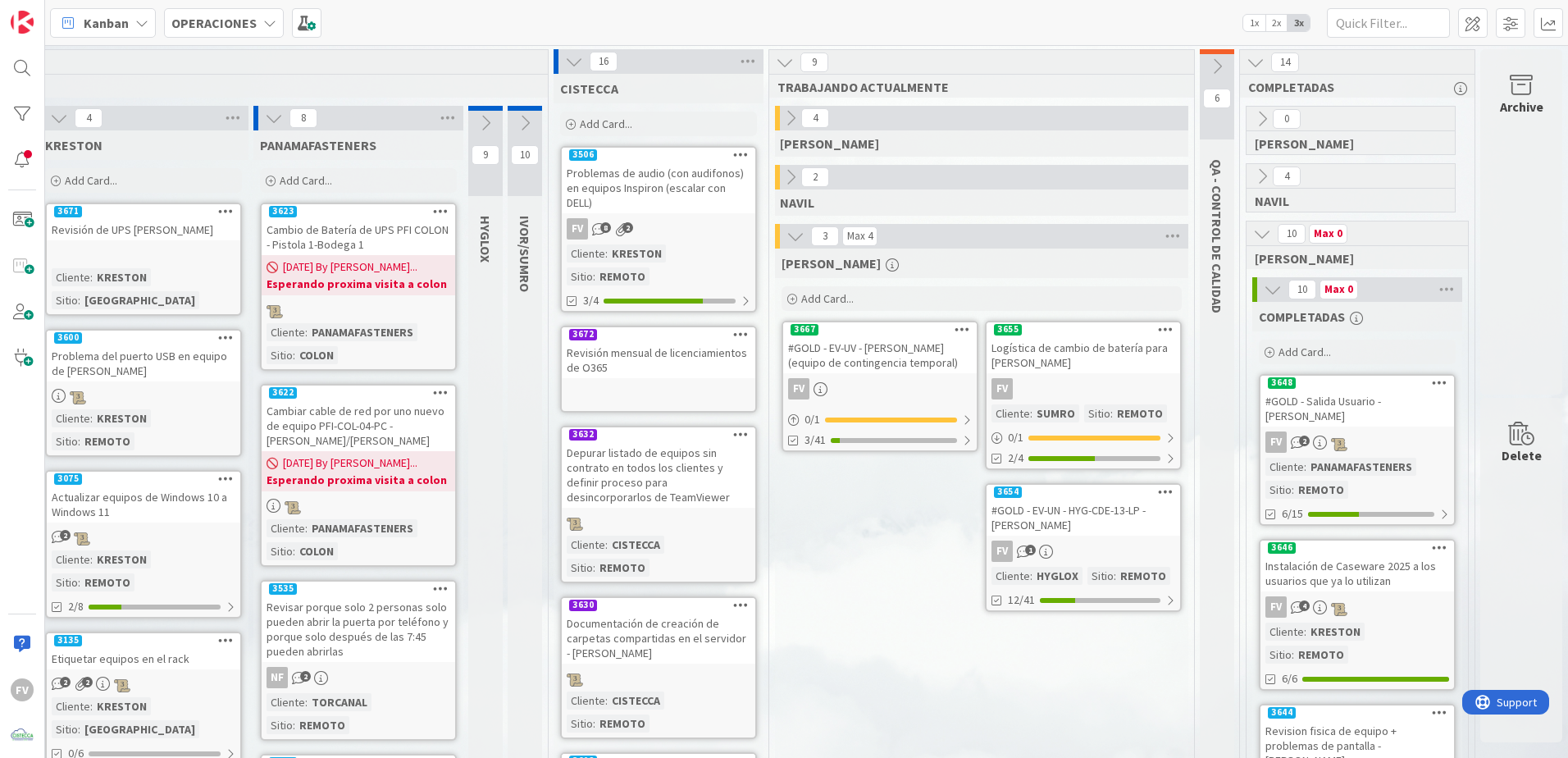
scroll to position [0, 404]
click at [263, 108] on button at bounding box center [273, 118] width 21 height 21
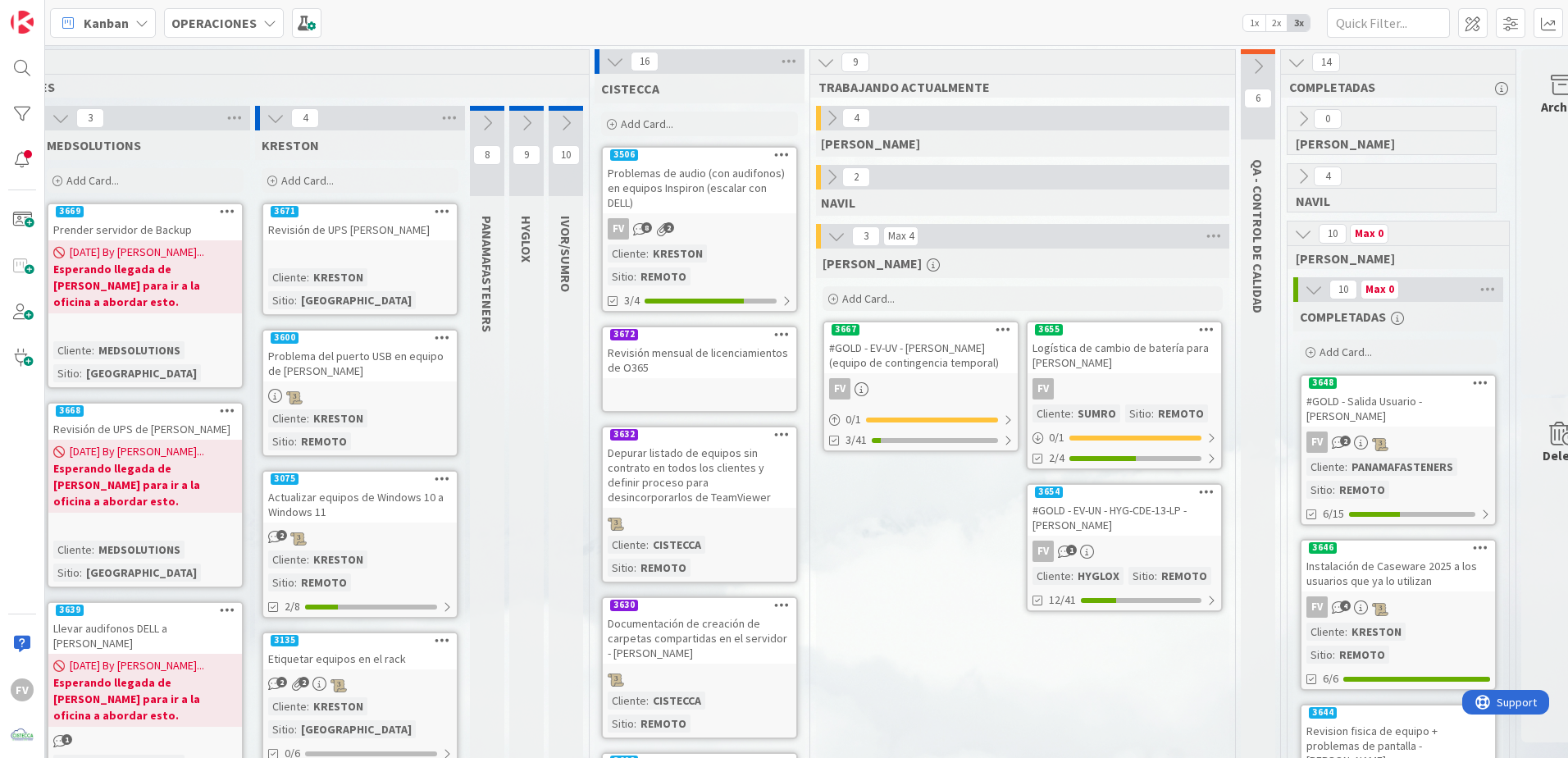
scroll to position [0, 228]
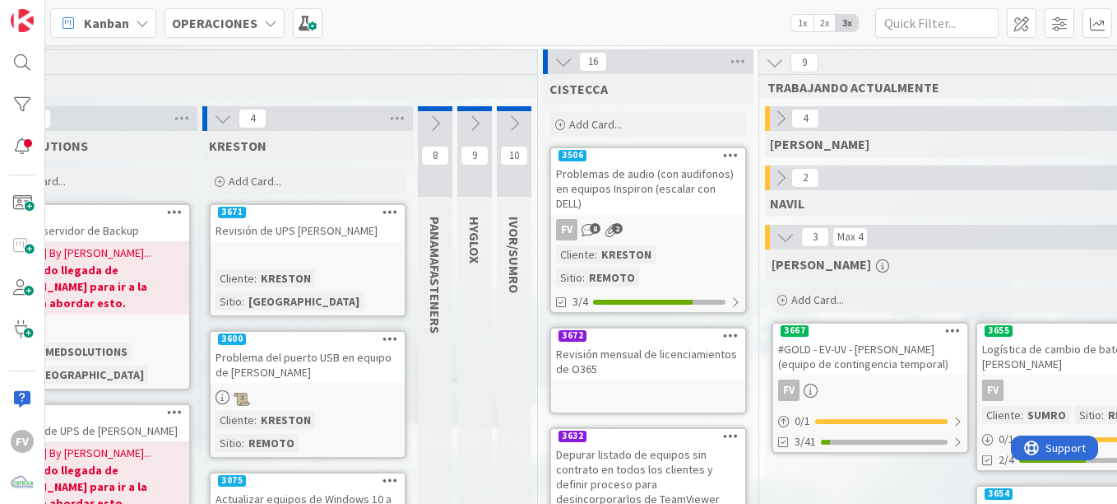
click at [447, 80] on span "TARJETAS X CLIENTES" at bounding box center [194, 87] width 646 height 16
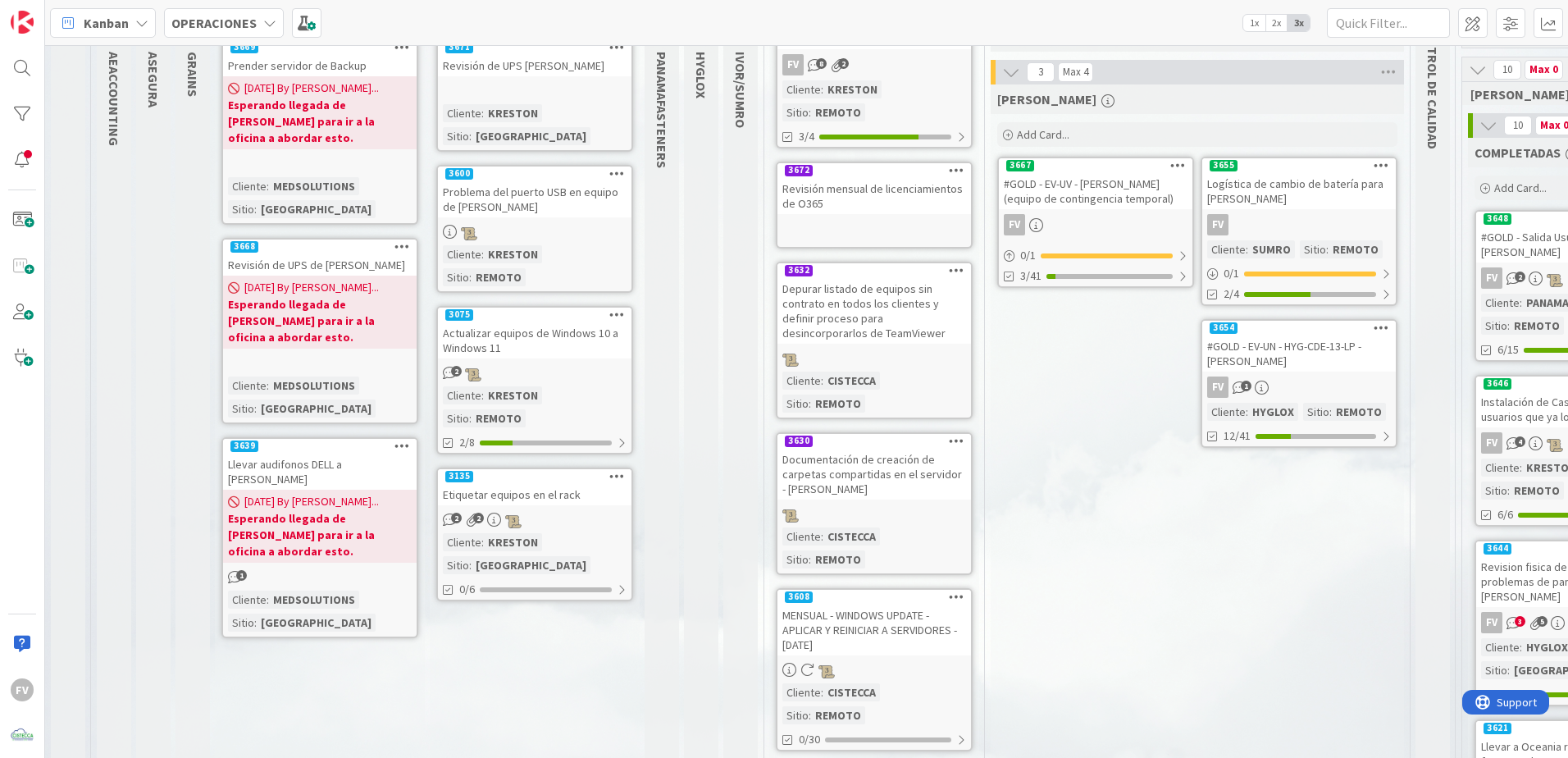
scroll to position [0, 0]
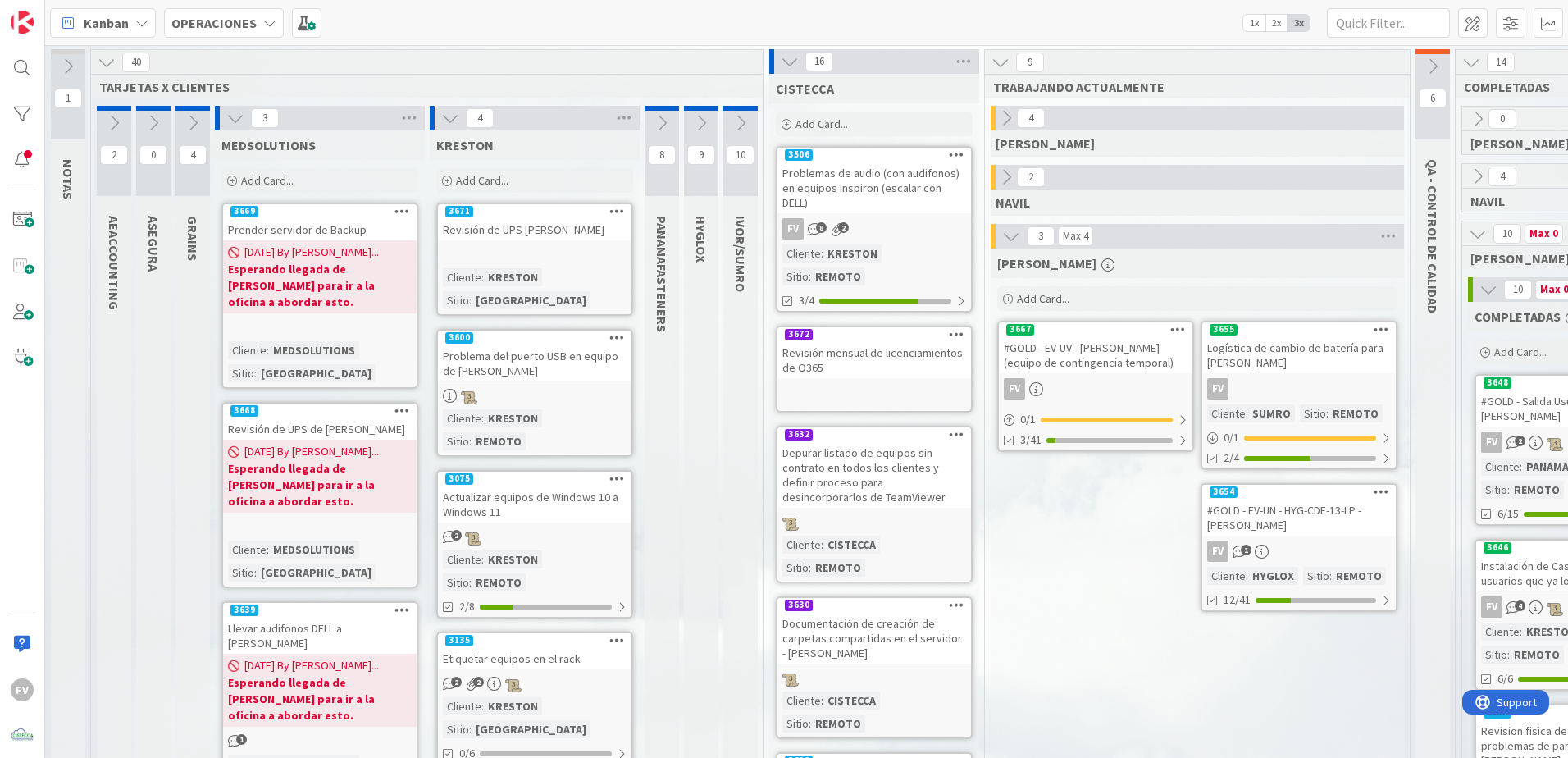
click at [787, 63] on icon at bounding box center [789, 62] width 18 height 18
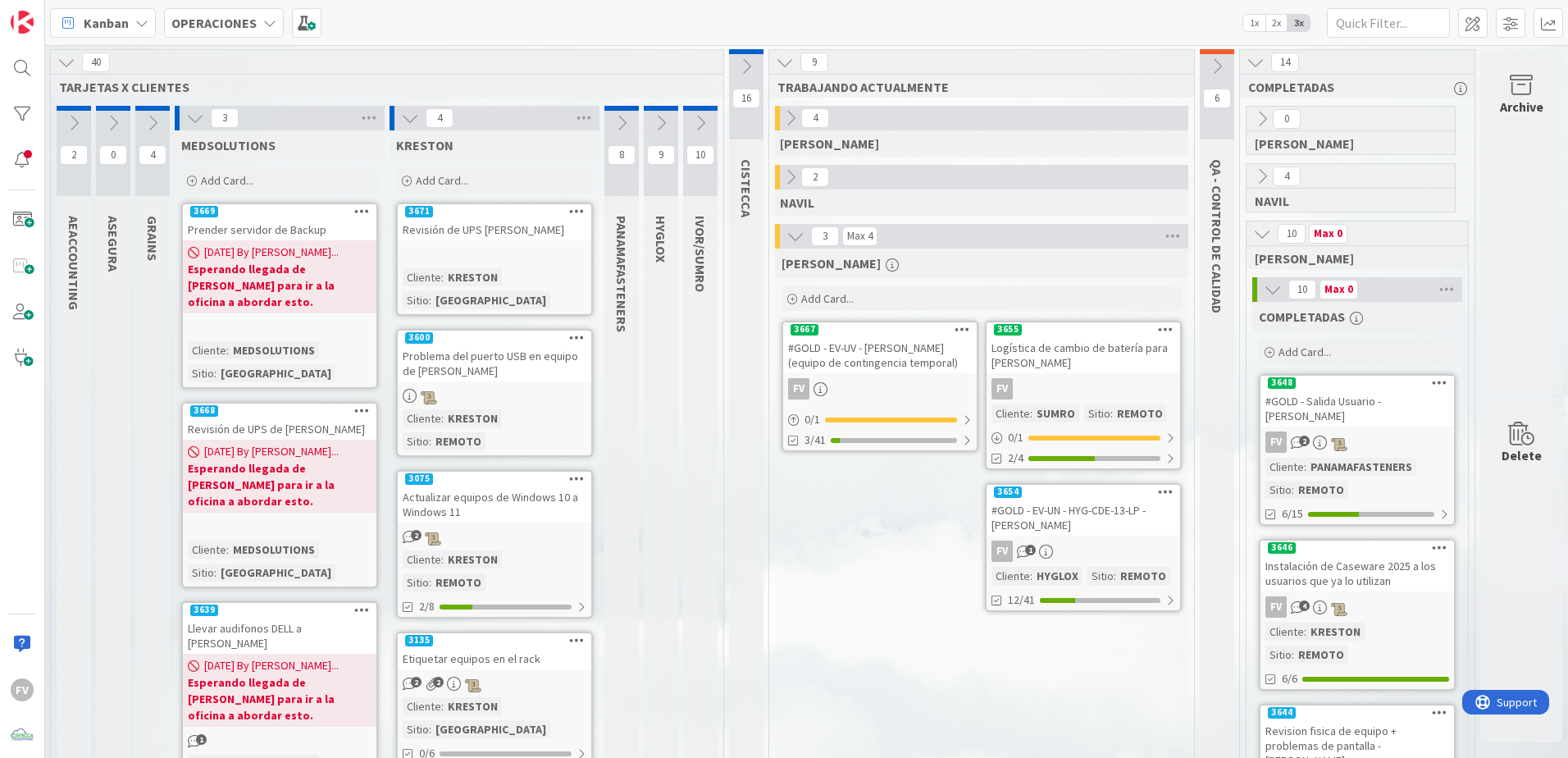
scroll to position [0, 53]
click at [1018, 361] on div "Logística de cambio de batería para [PERSON_NAME]" at bounding box center [1084, 355] width 193 height 36
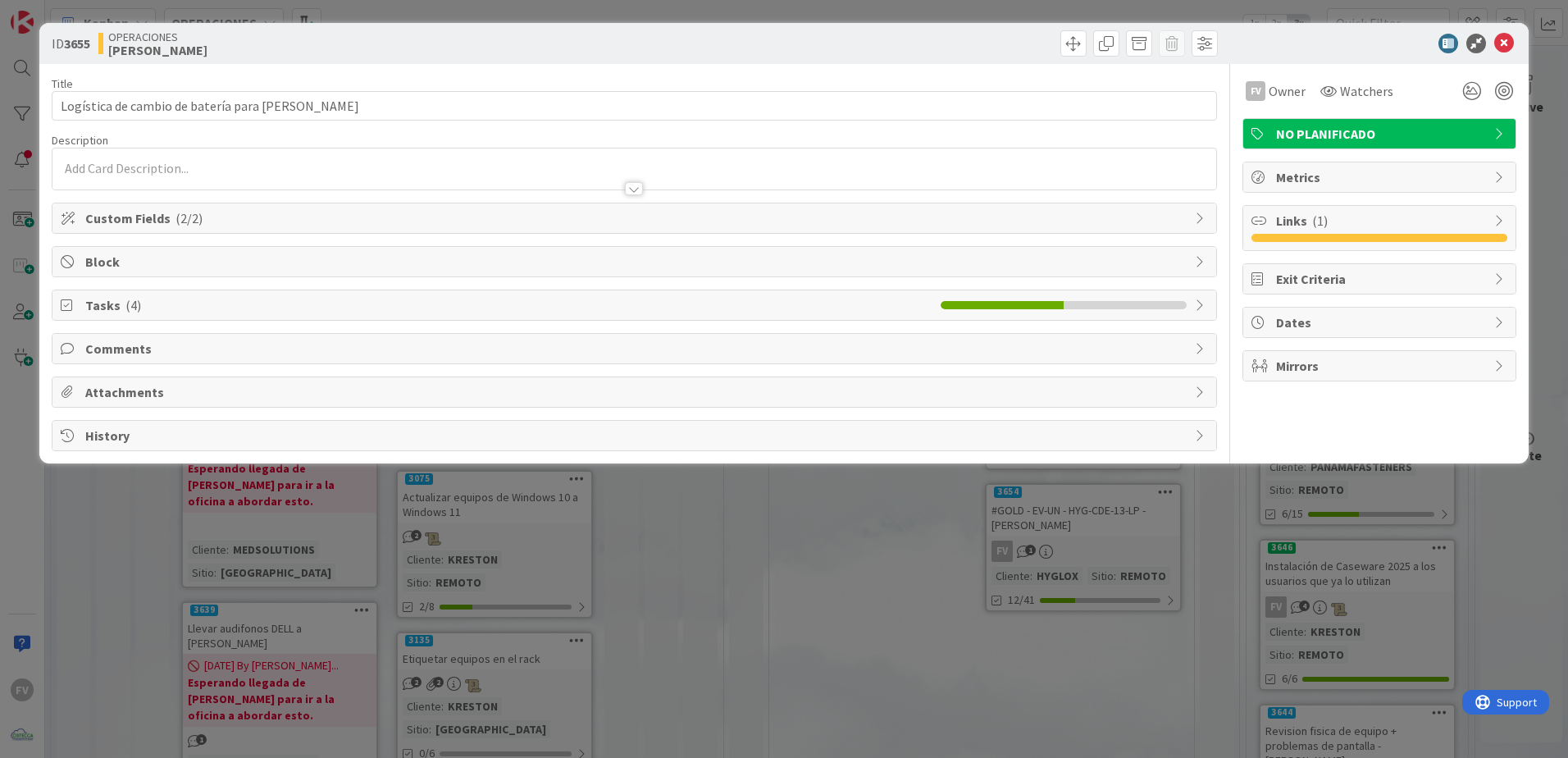
click at [226, 308] on span "Tasks ( 4 )" at bounding box center [509, 305] width 847 height 20
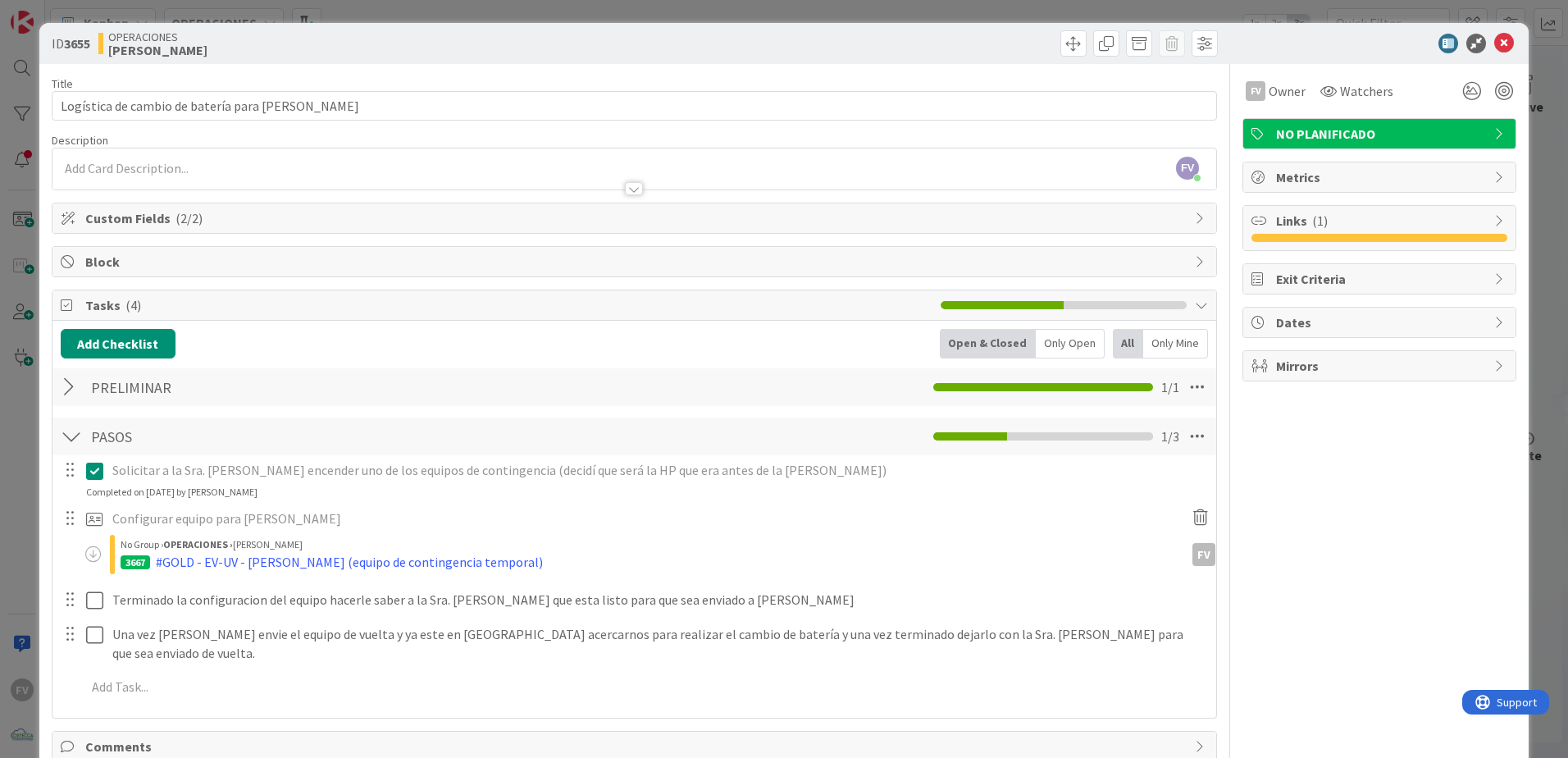
click at [1528, 107] on div "ID 3655 OPERACIONES [PERSON_NAME] Title 47 / 128 Logística de cambio de batería…" at bounding box center [784, 379] width 1568 height 758
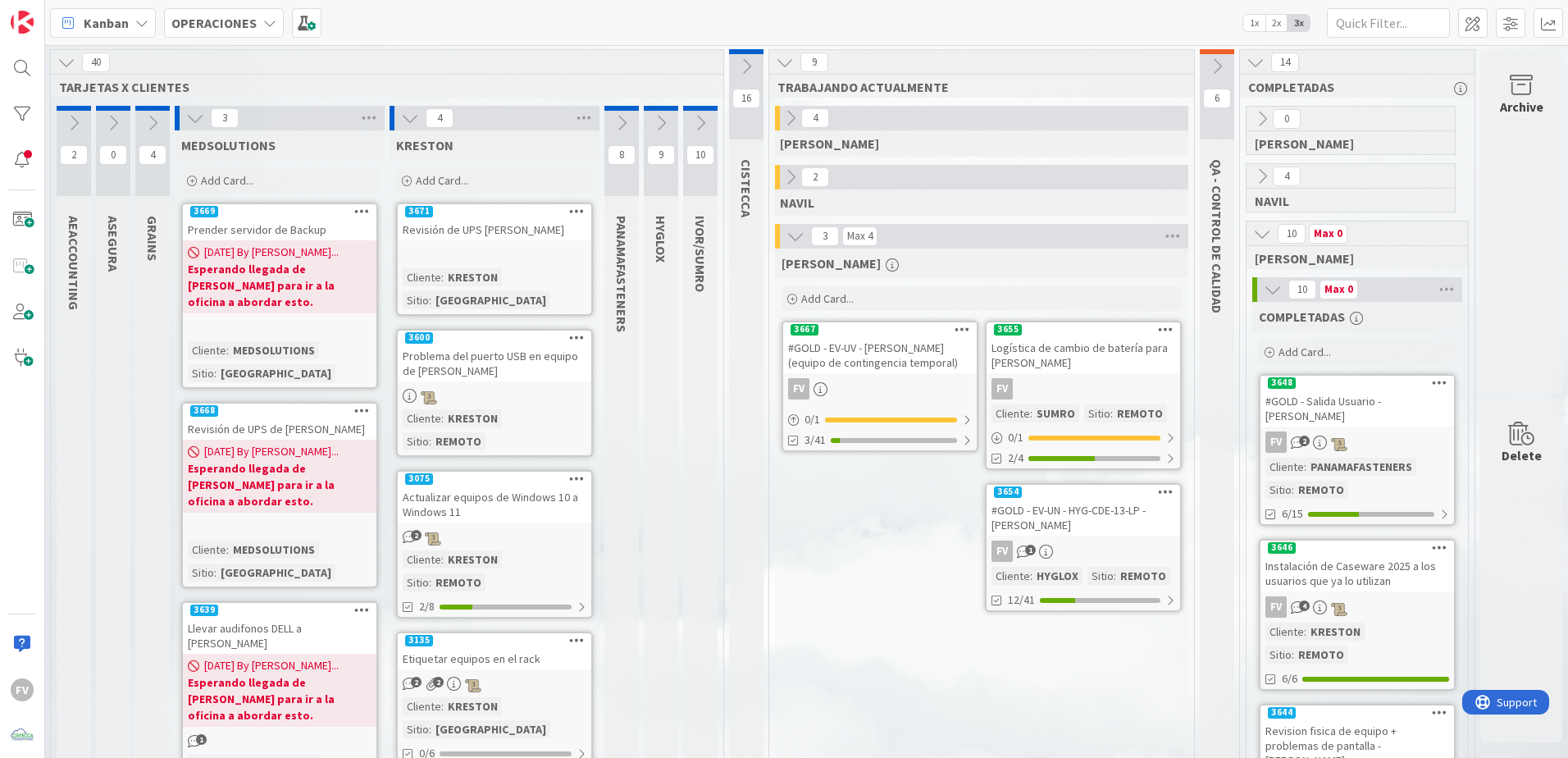
click at [1264, 289] on icon at bounding box center [1273, 289] width 18 height 18
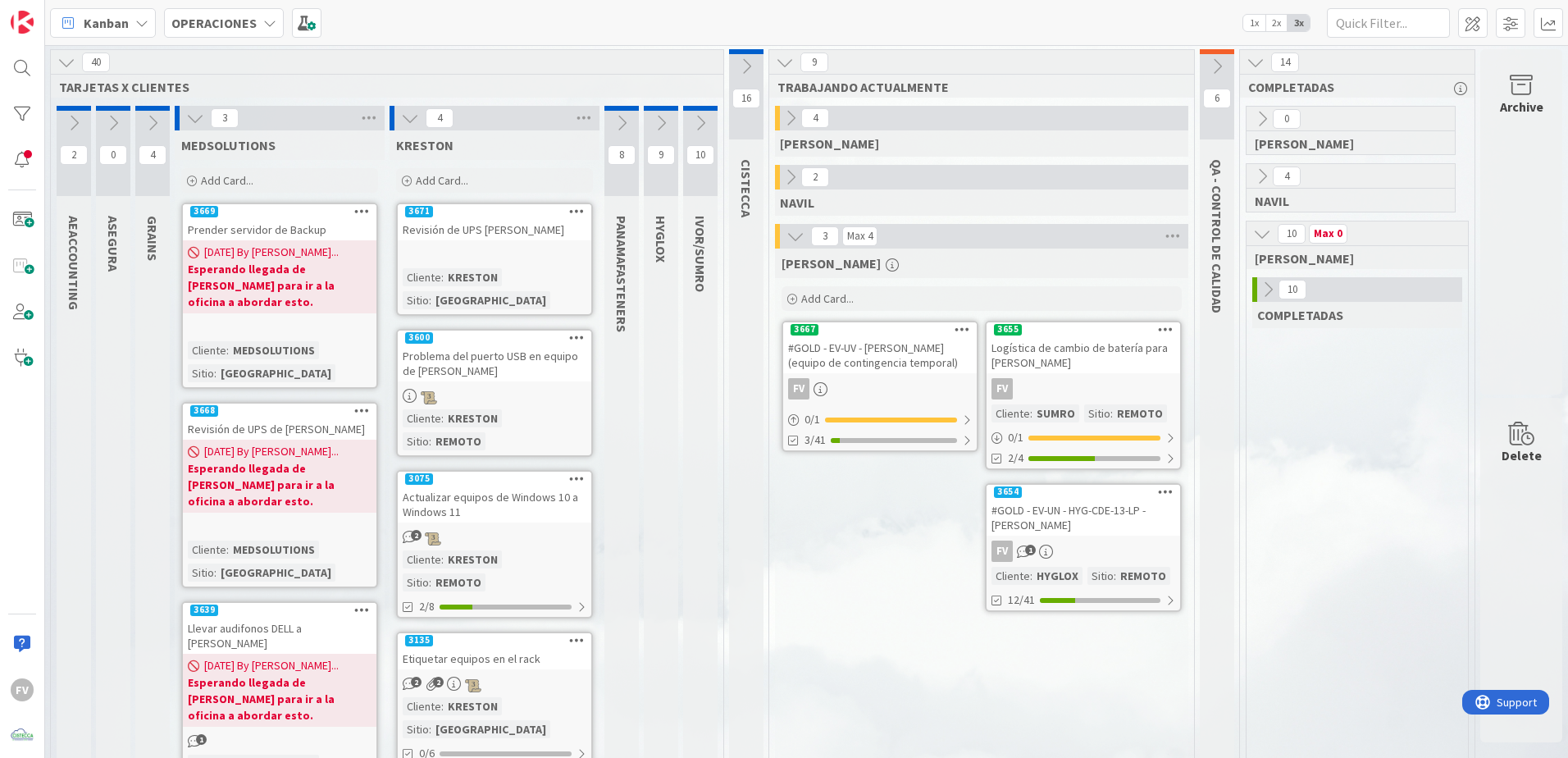
click at [1254, 230] on icon at bounding box center [1262, 233] width 18 height 18
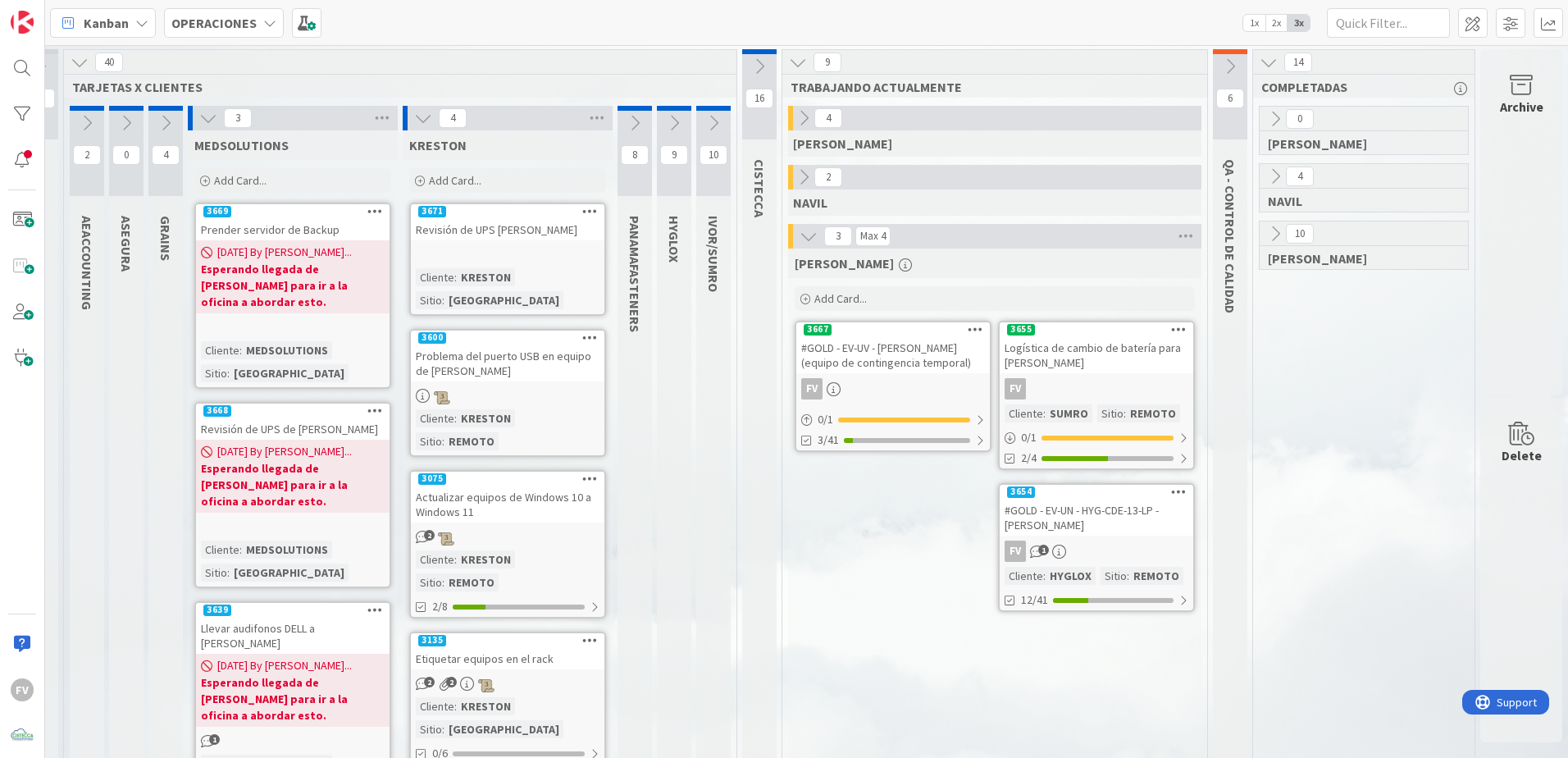
click at [157, 131] on icon at bounding box center [165, 123] width 18 height 18
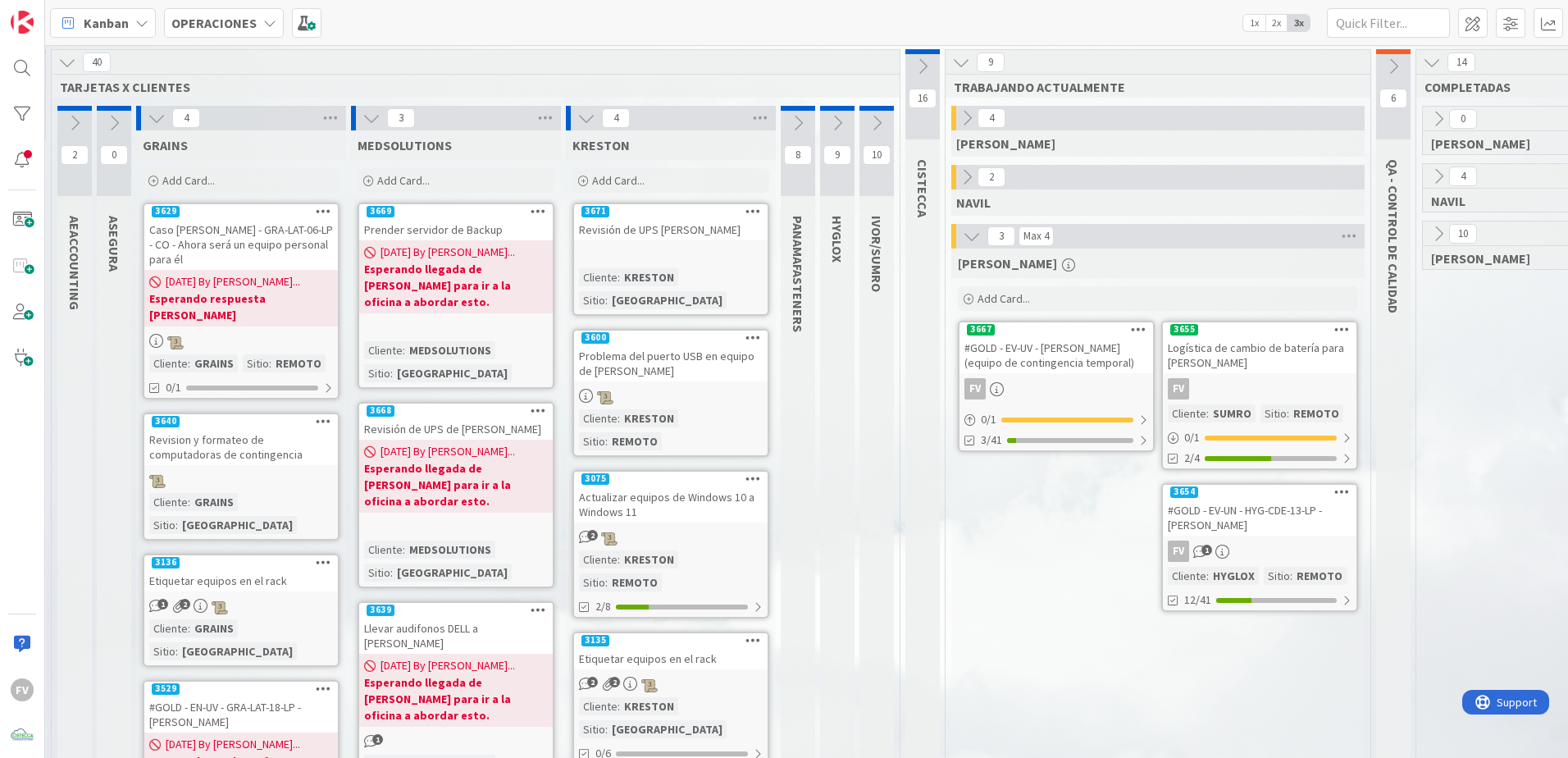
click at [156, 114] on icon at bounding box center [157, 118] width 18 height 18
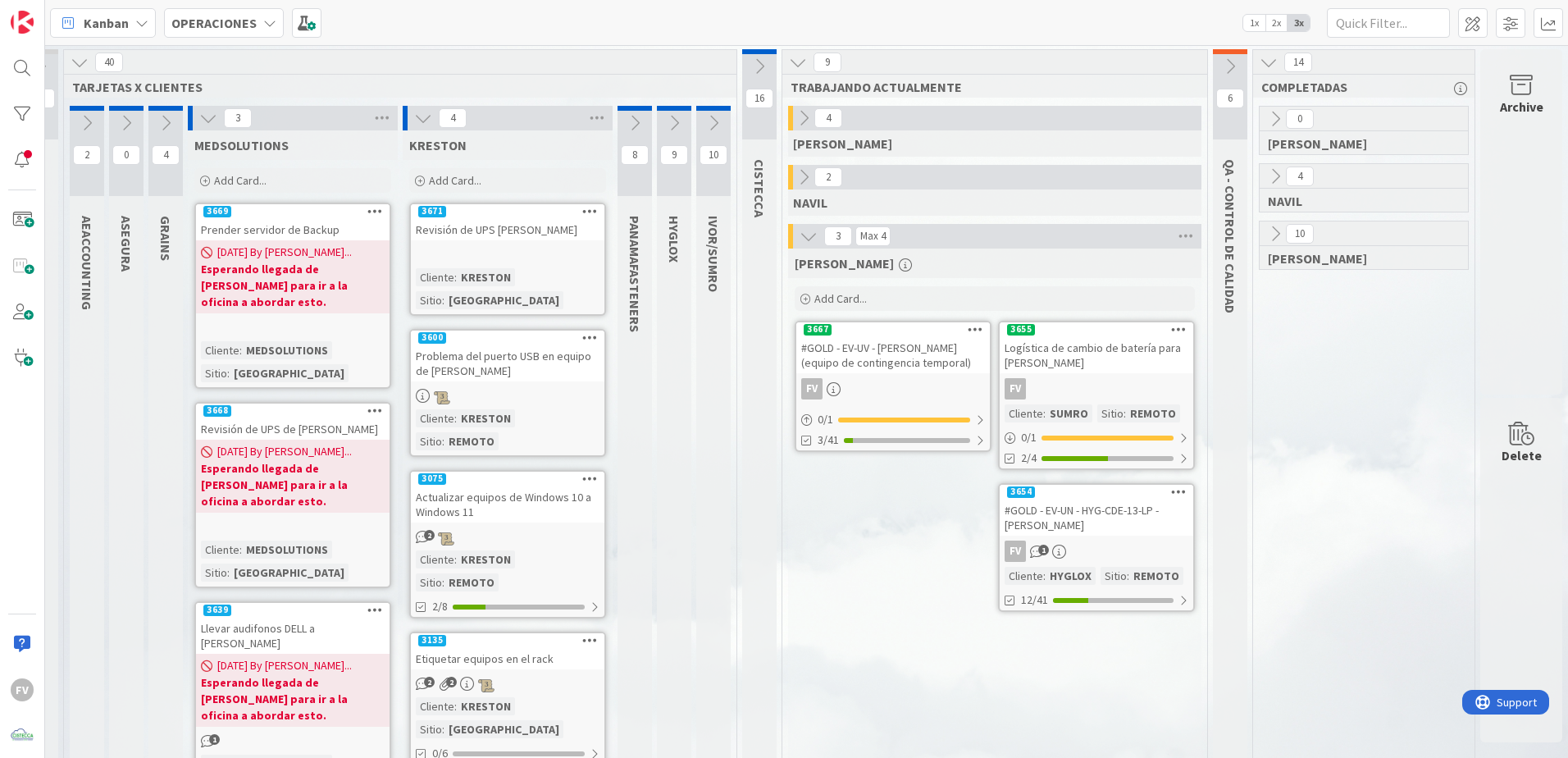
click at [75, 136] on div "2" at bounding box center [87, 151] width 35 height 91
click at [78, 123] on icon at bounding box center [87, 123] width 18 height 18
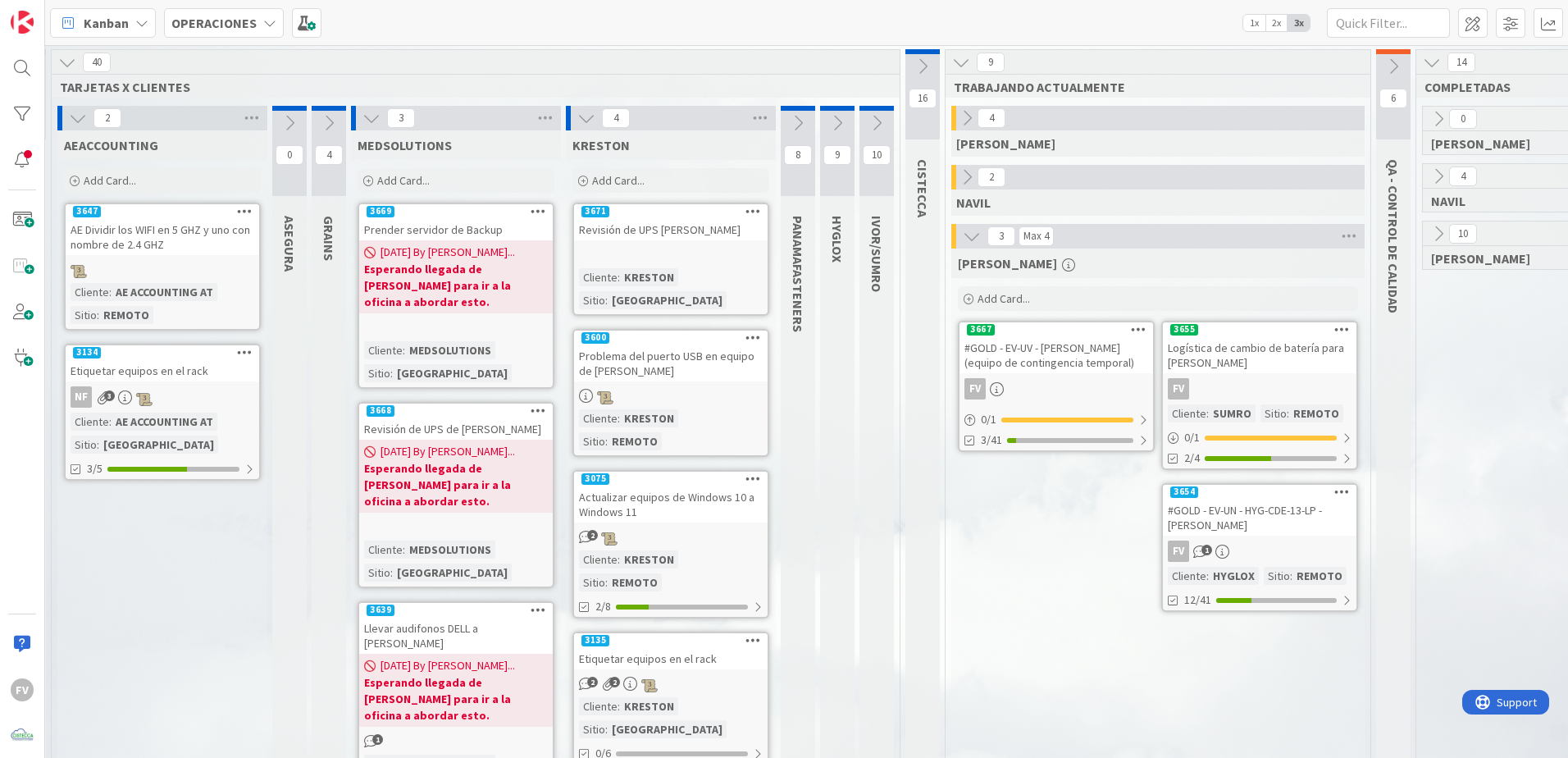
click at [73, 123] on icon at bounding box center [78, 118] width 18 height 18
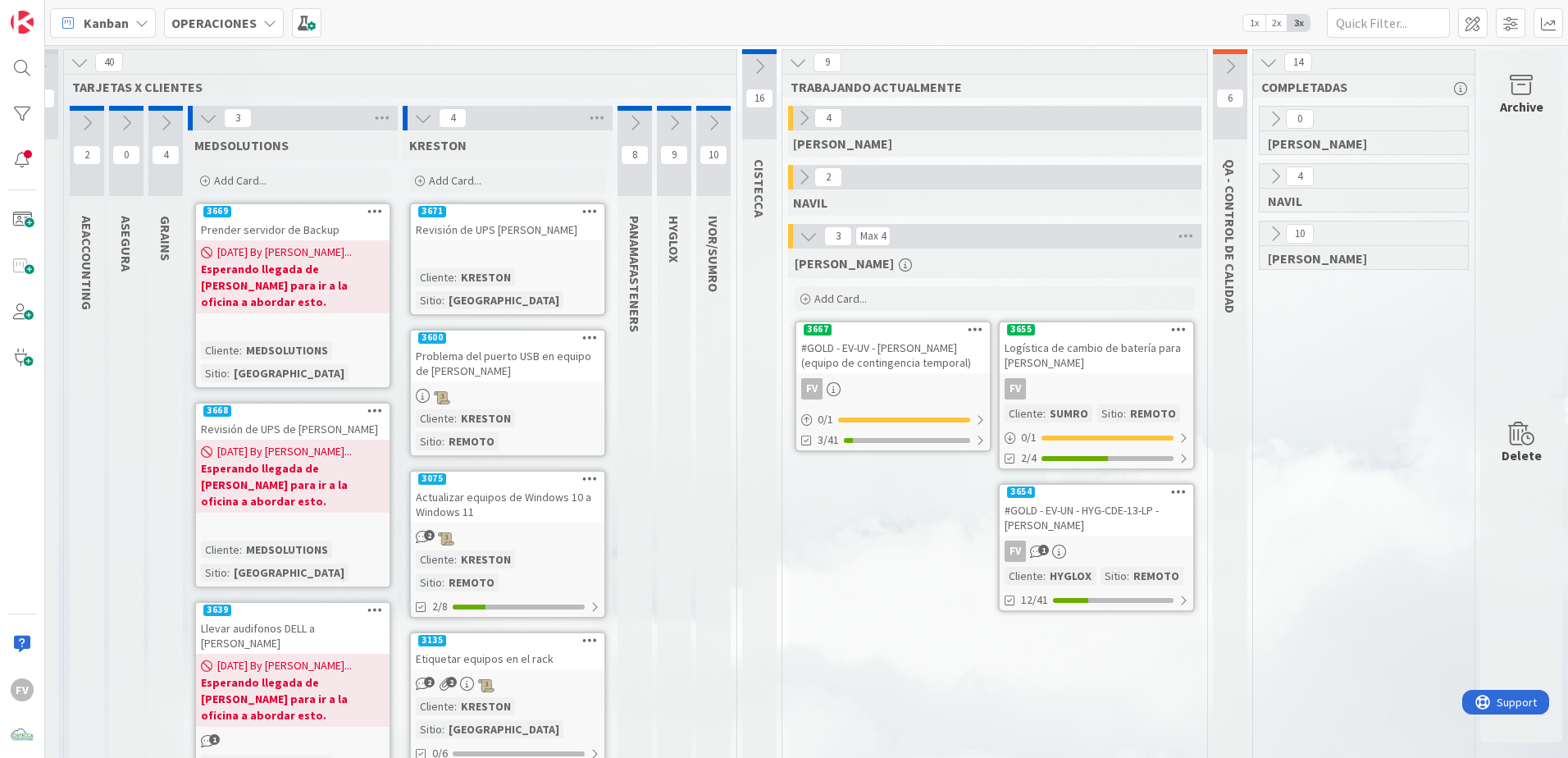
click at [118, 114] on icon at bounding box center [127, 123] width 18 height 18
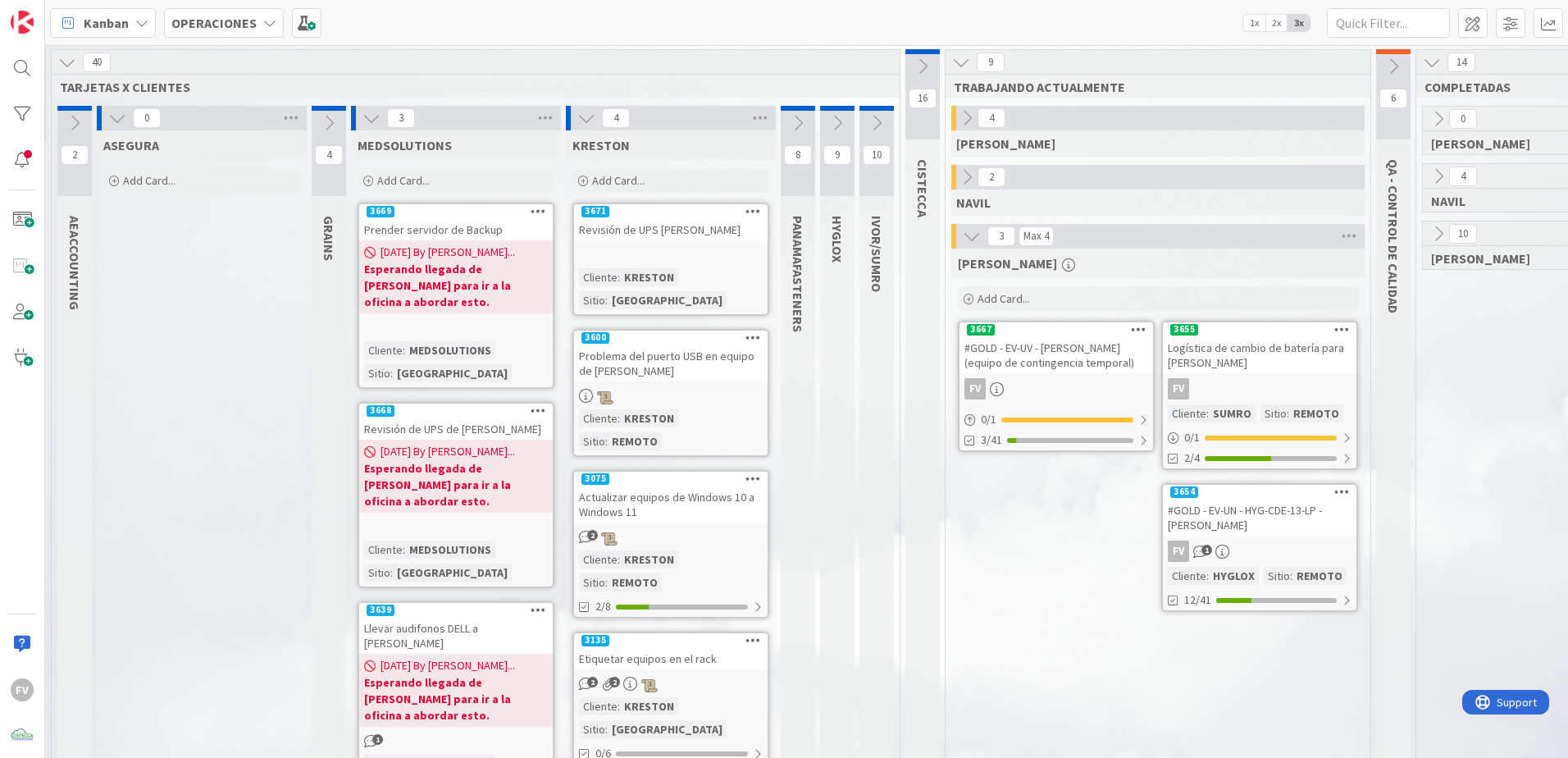
click at [113, 114] on icon at bounding box center [118, 118] width 18 height 18
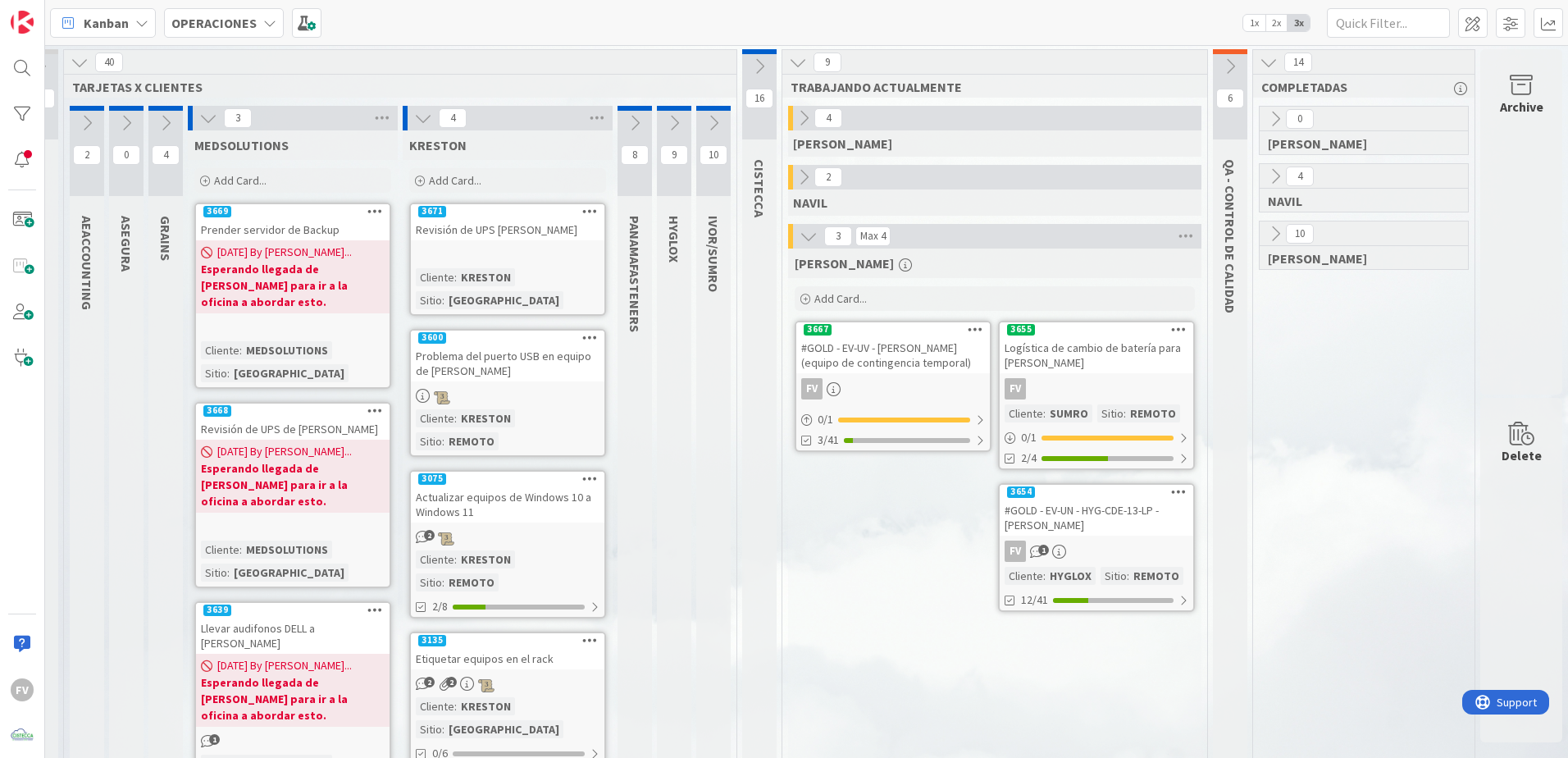
click at [626, 115] on icon at bounding box center [635, 123] width 18 height 18
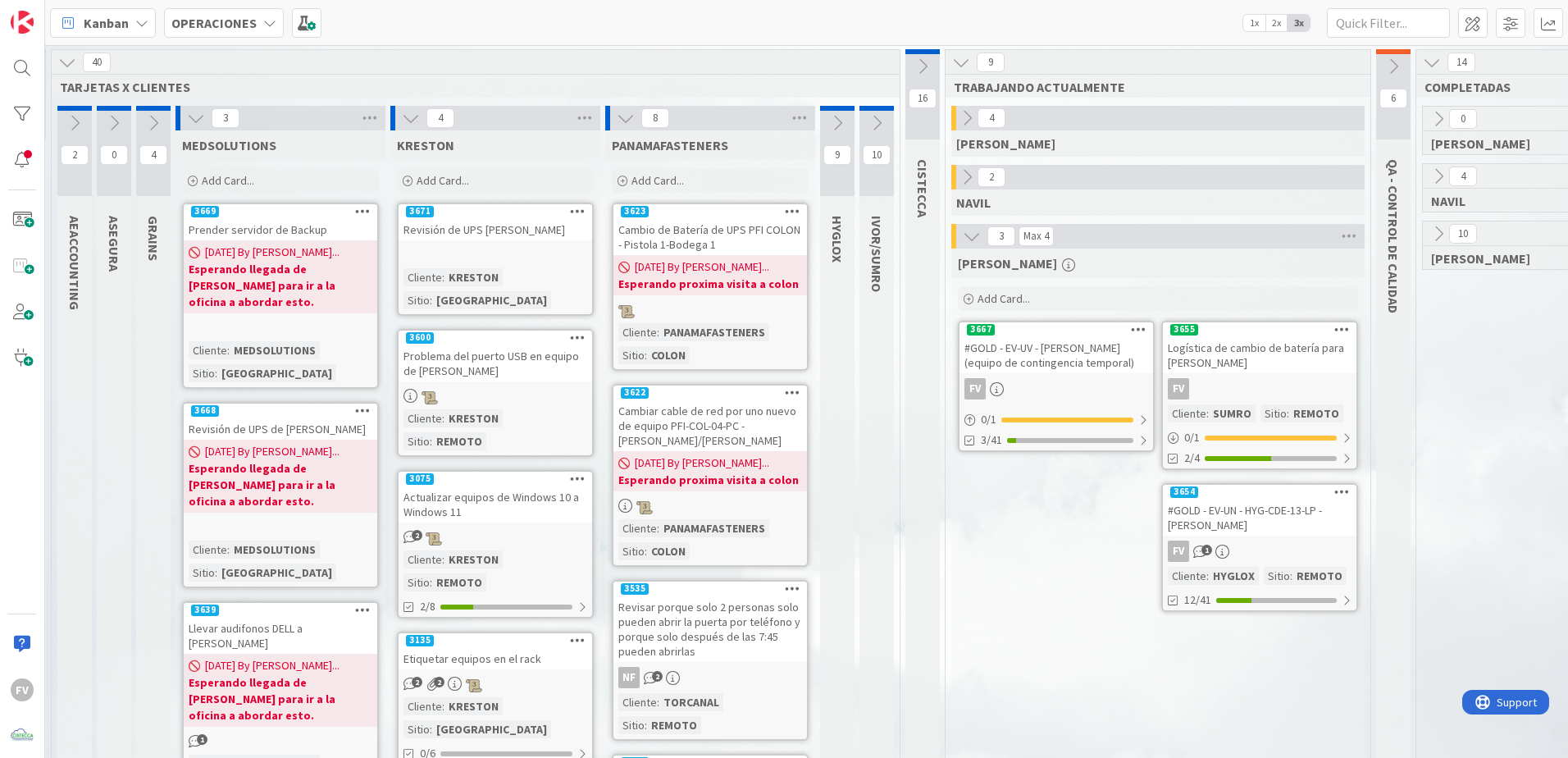
click at [625, 121] on icon at bounding box center [626, 118] width 18 height 18
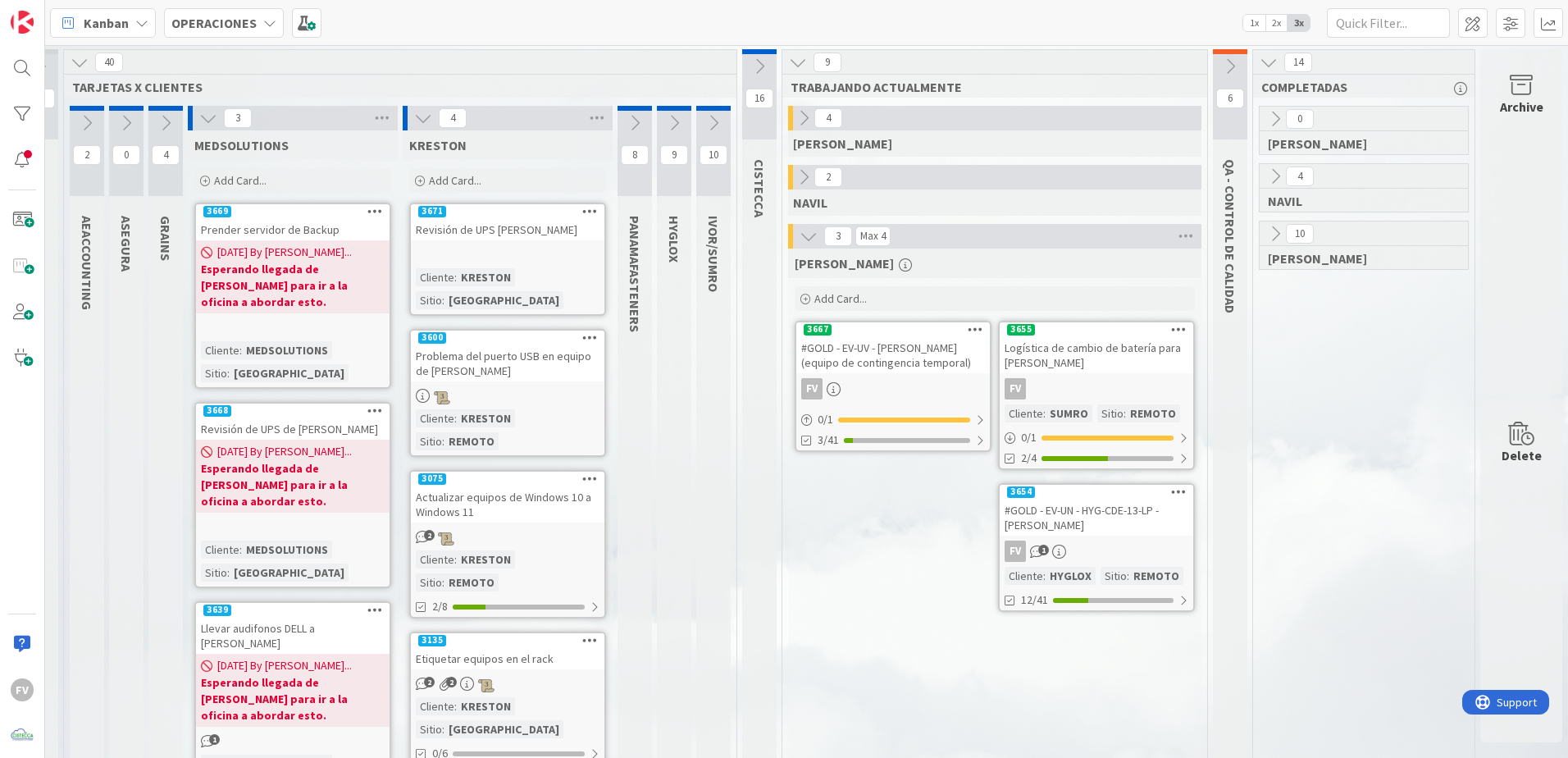
click at [665, 122] on icon at bounding box center [674, 123] width 18 height 18
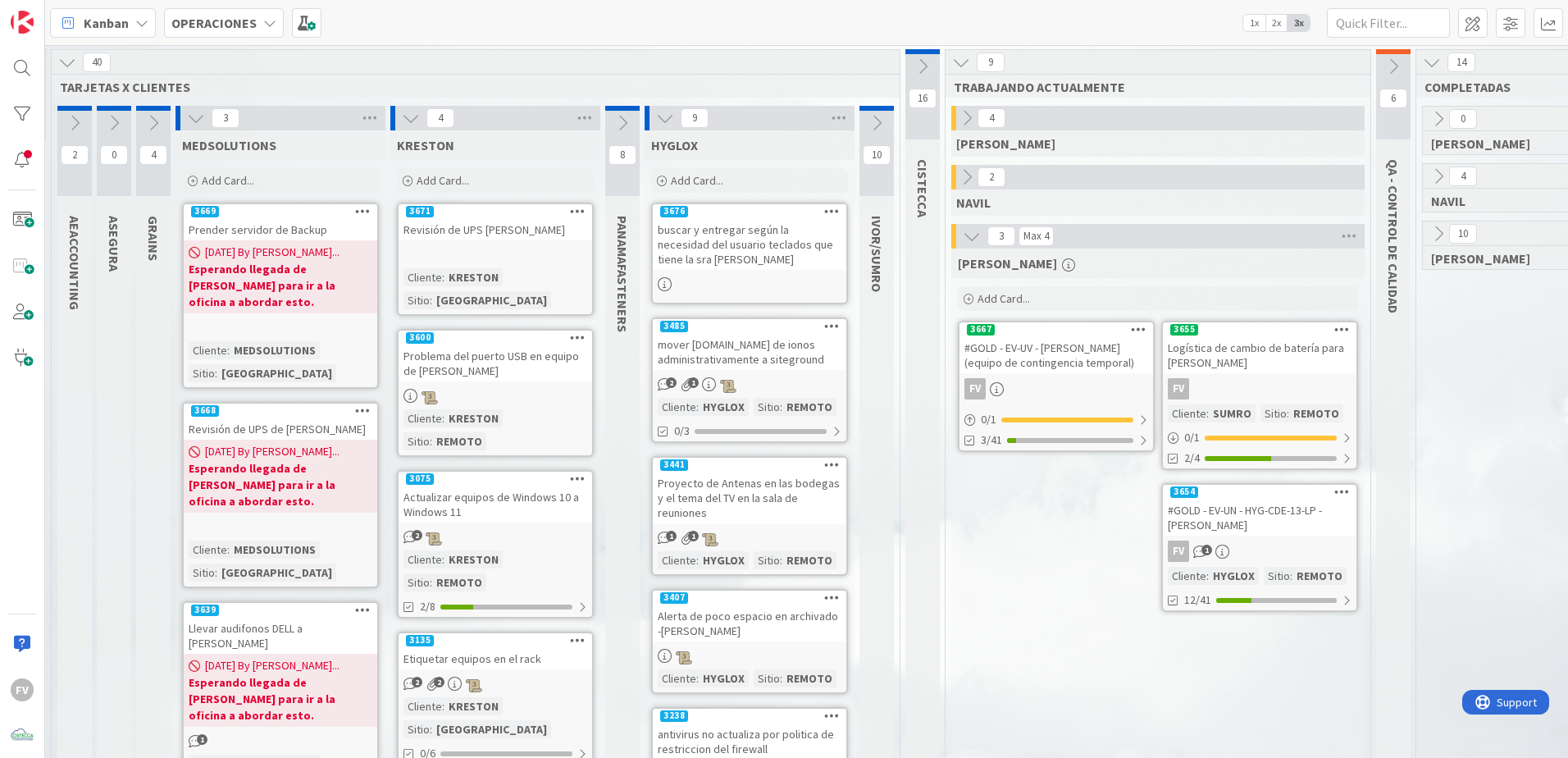
click at [663, 122] on icon at bounding box center [665, 118] width 18 height 18
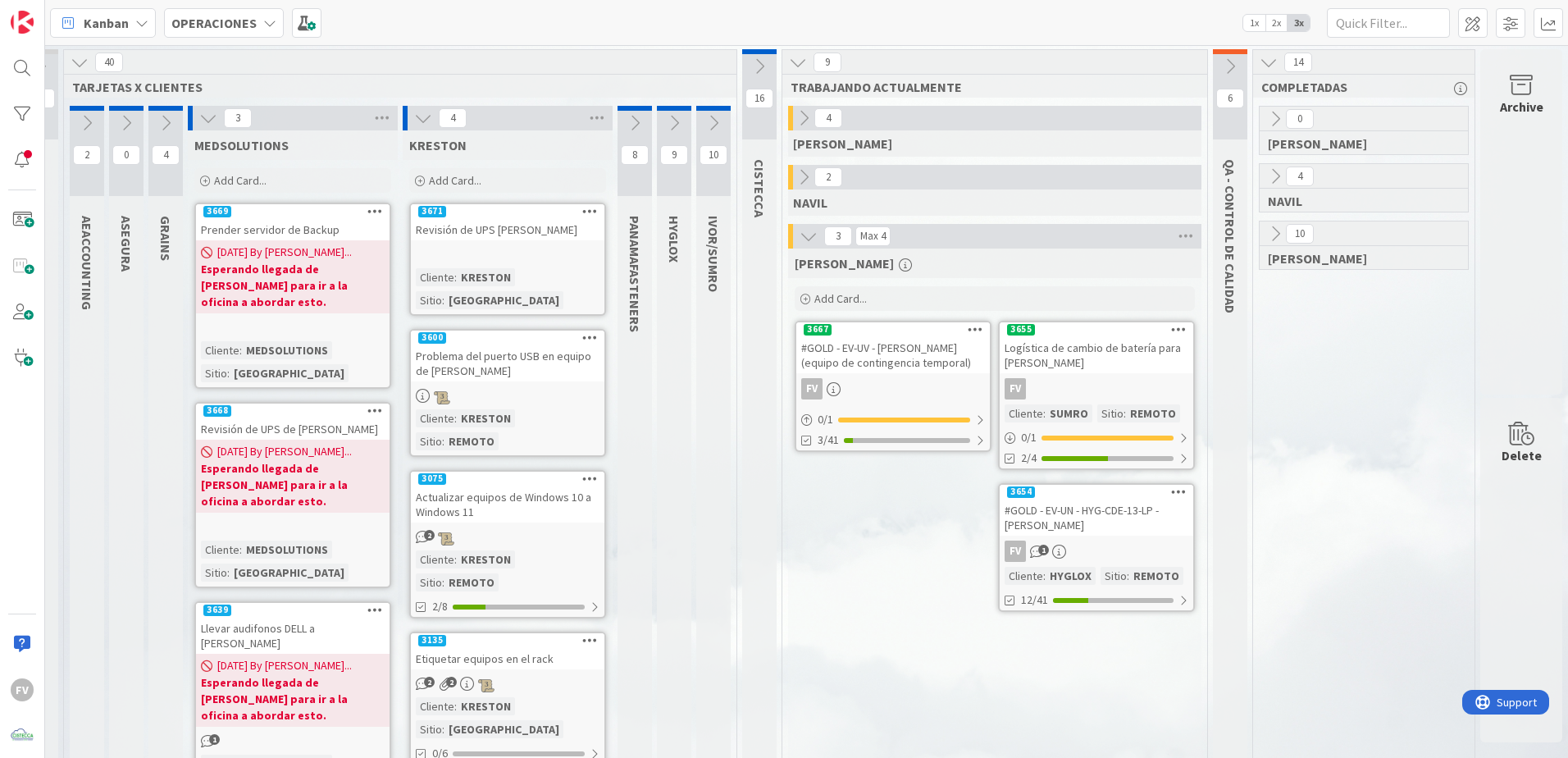
click at [671, 123] on button at bounding box center [674, 123] width 35 height 25
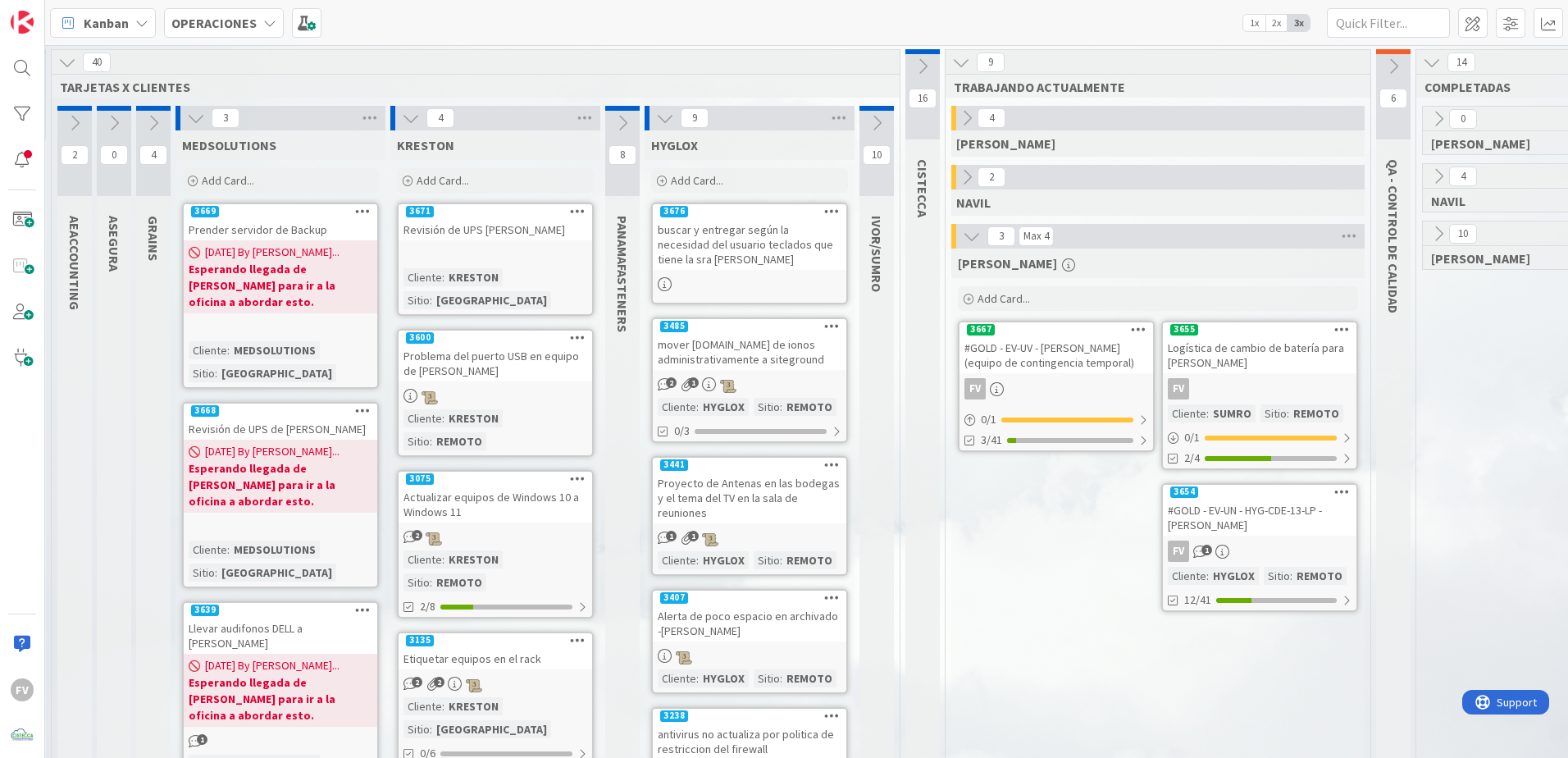
click at [671, 123] on icon at bounding box center [665, 118] width 18 height 18
